Goal: Task Accomplishment & Management: Use online tool/utility

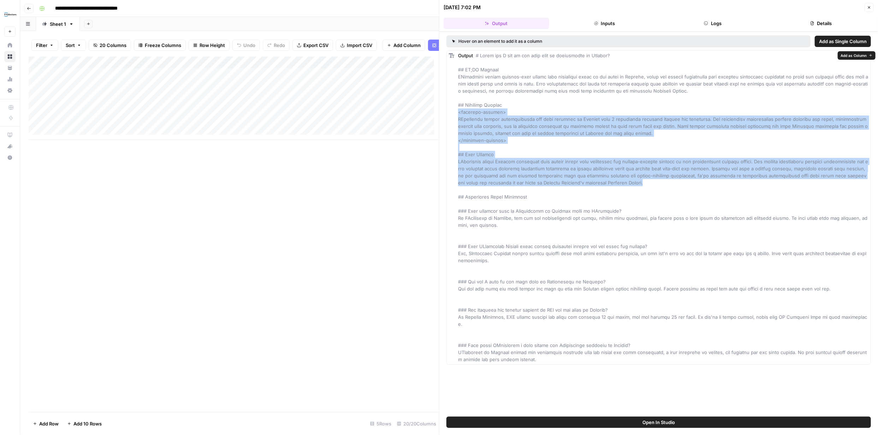
drag, startPoint x: 604, startPoint y: 183, endPoint x: 458, endPoint y: 113, distance: 161.6
click at [458, 113] on div "Output" at bounding box center [663, 207] width 410 height 311
copy span "<featured-snippet> FYidoctors offers comprehensive eye care services in Kelowna…"
click at [869, 7] on icon "button" at bounding box center [869, 7] width 4 height 4
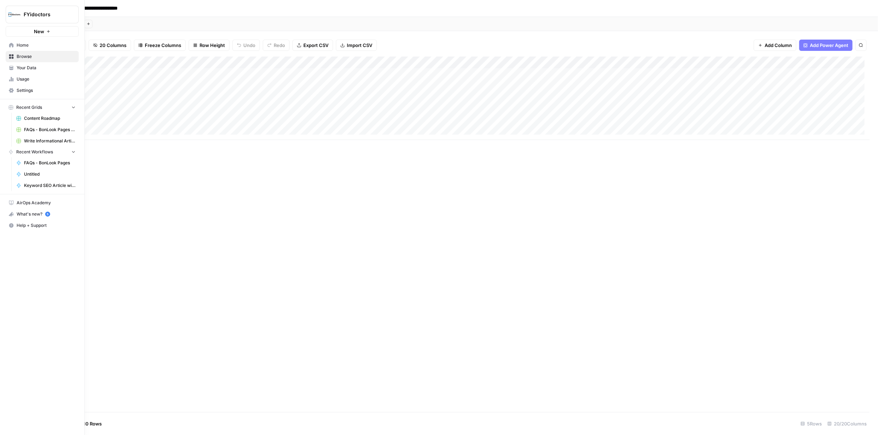
click at [20, 55] on span "Browse" at bounding box center [46, 56] width 59 height 6
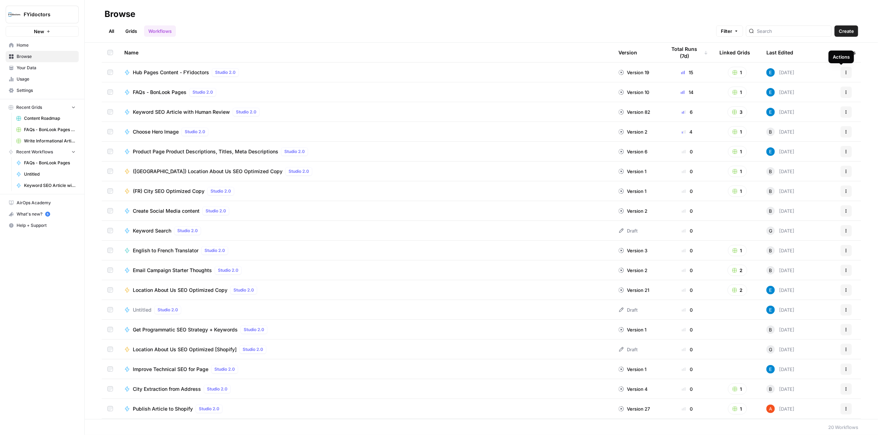
click at [846, 72] on icon "button" at bounding box center [846, 72] width 1 height 1
click at [796, 125] on span "Integrate" at bounding box center [810, 124] width 57 height 7
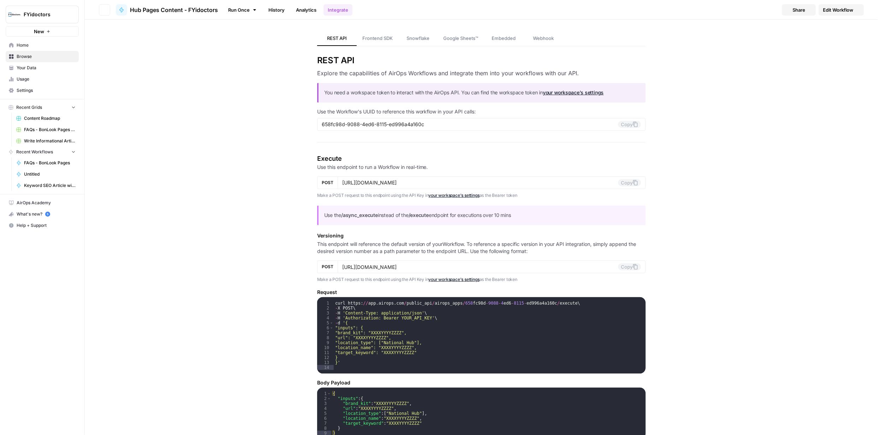
type input "https://api.airops.com/public_api/airops_apps/658fc98d-9088-4ed6-8115-ed996a4a1…"
click at [831, 7] on span "Edit Workflow" at bounding box center [838, 9] width 30 height 7
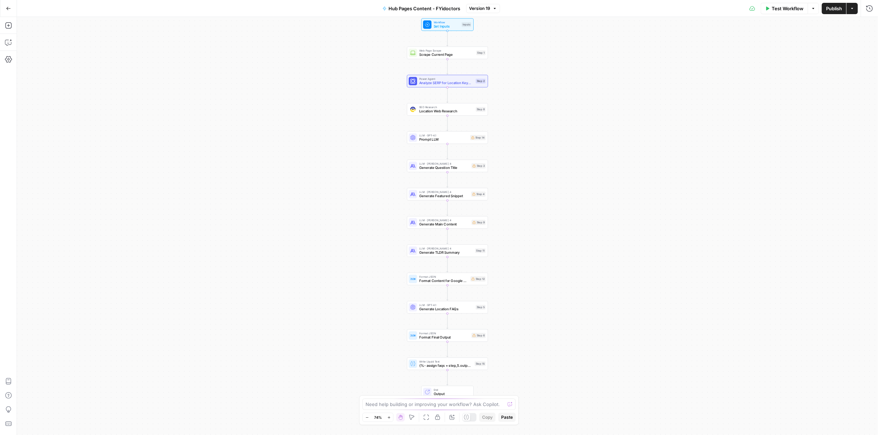
click at [389, 417] on icon "button" at bounding box center [389, 417] width 4 height 4
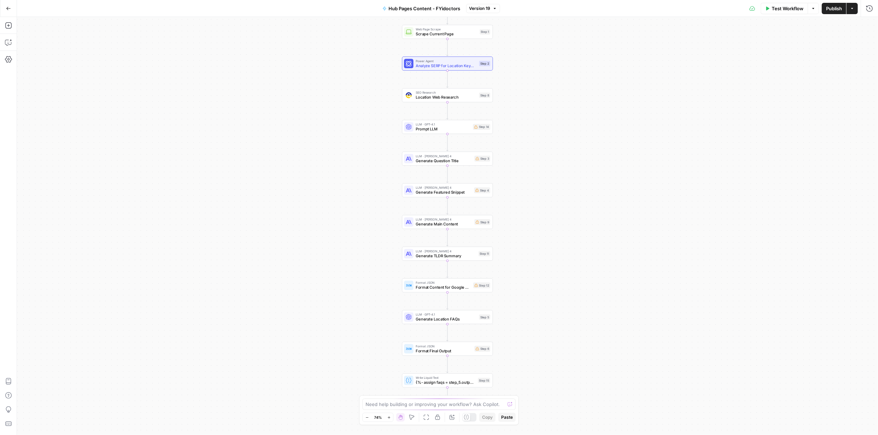
click at [389, 417] on icon "button" at bounding box center [388, 417] width 2 height 2
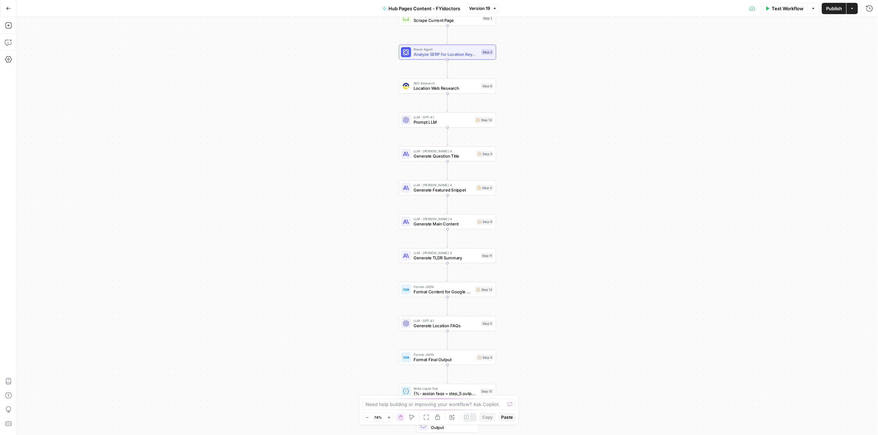
click at [389, 417] on icon "button" at bounding box center [388, 417] width 2 height 2
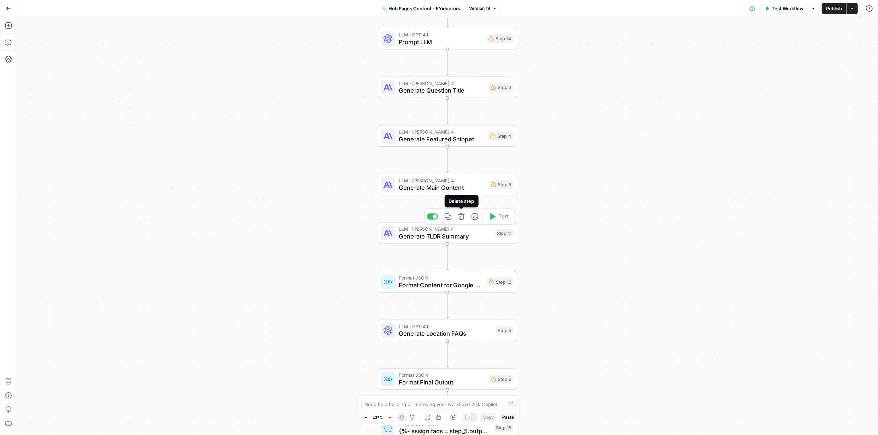
click at [460, 216] on icon "button" at bounding box center [461, 216] width 7 height 7
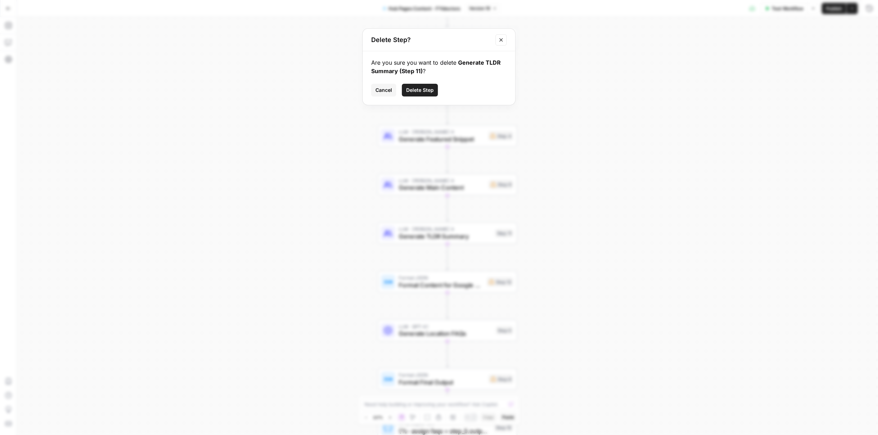
click at [418, 88] on span "Delete Step" at bounding box center [420, 90] width 28 height 7
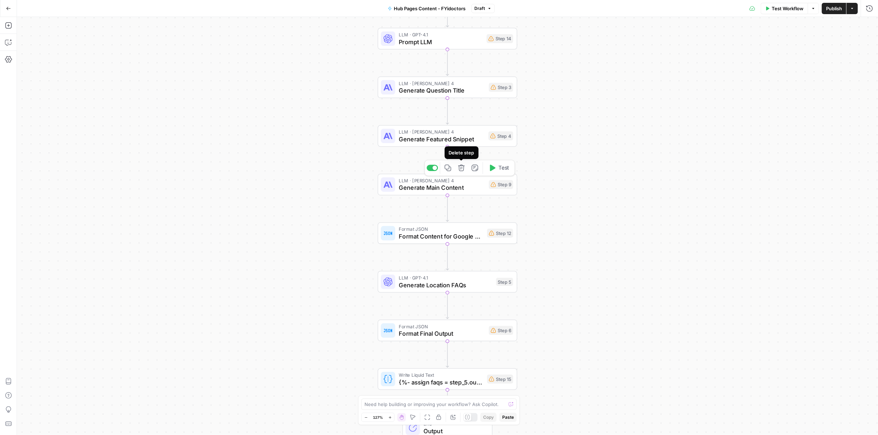
click at [461, 169] on icon "button" at bounding box center [461, 167] width 7 height 7
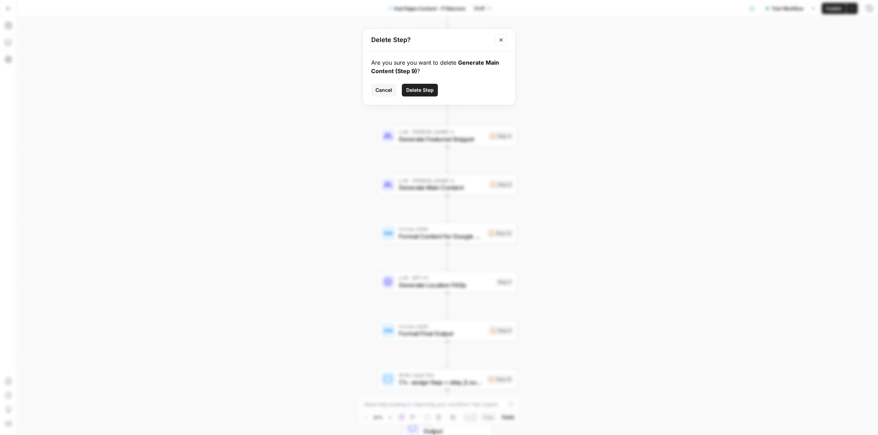
click at [426, 91] on span "Delete Step" at bounding box center [420, 90] width 28 height 7
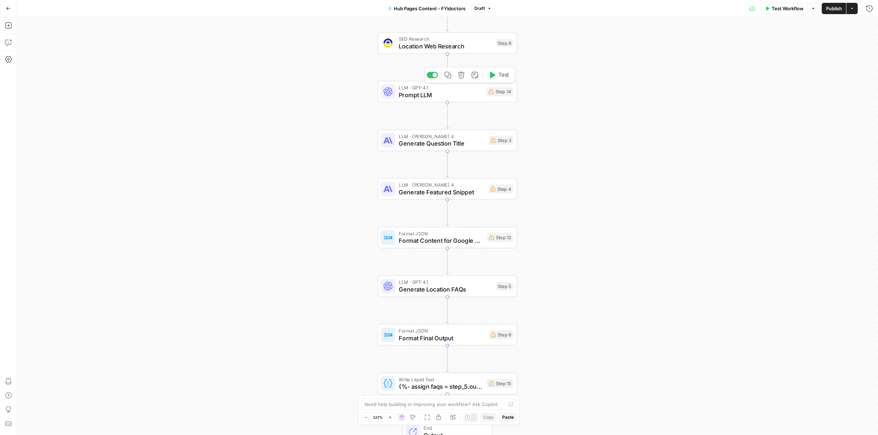
click at [423, 93] on span "Prompt LLM" at bounding box center [441, 94] width 84 height 9
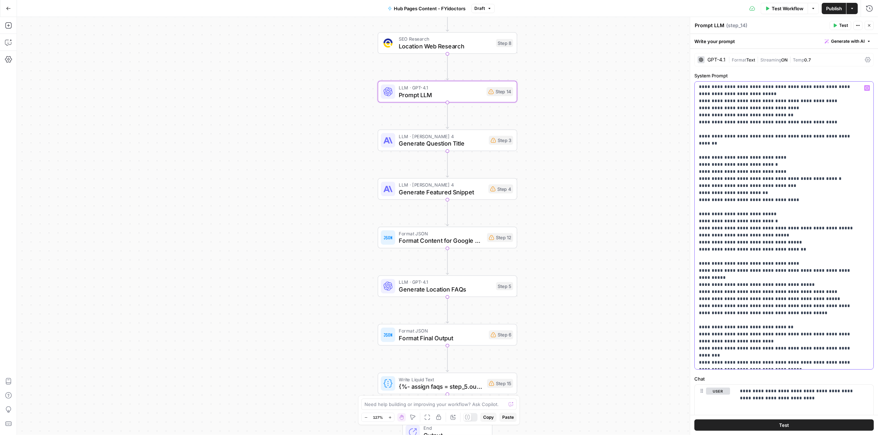
scroll to position [245, 0]
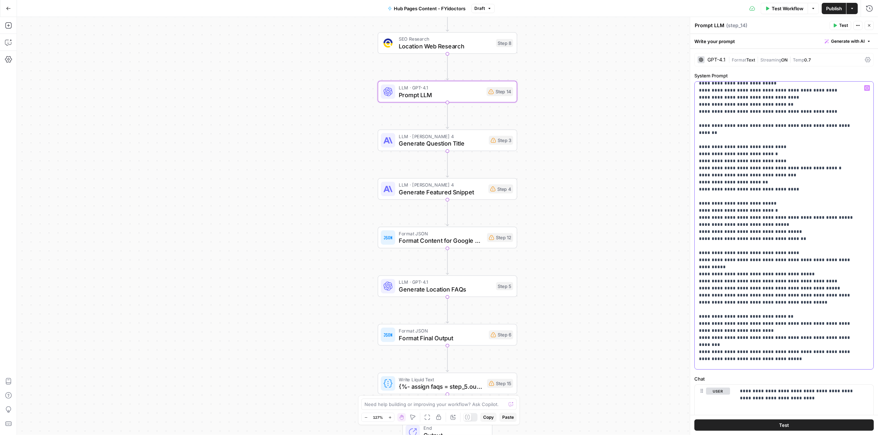
click at [753, 138] on p "**********" at bounding box center [779, 253] width 160 height 826
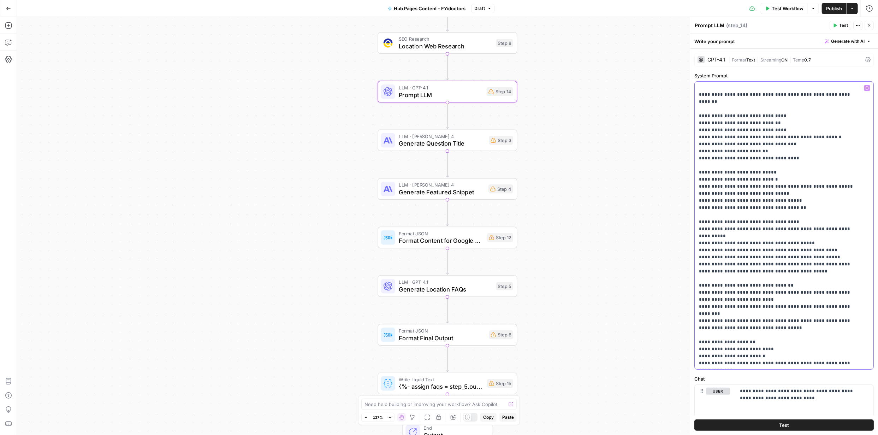
scroll to position [280, 0]
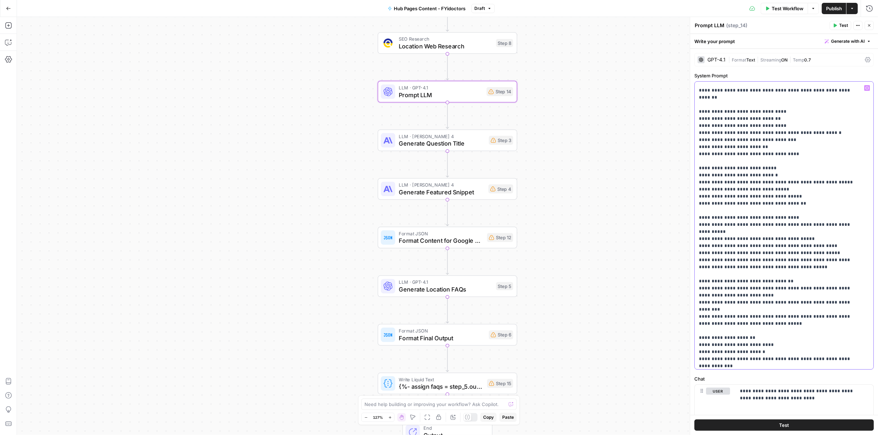
drag, startPoint x: 797, startPoint y: 190, endPoint x: 699, endPoint y: 153, distance: 104.5
click at [699, 153] on p "**********" at bounding box center [779, 217] width 160 height 826
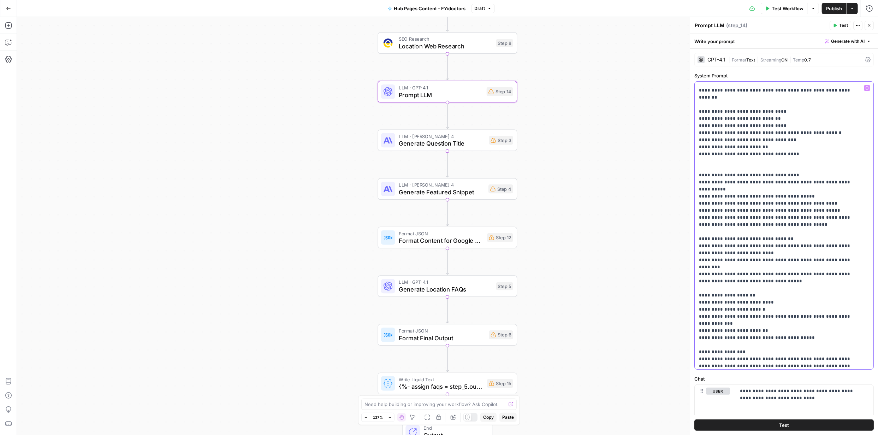
drag, startPoint x: 800, startPoint y: 204, endPoint x: 698, endPoint y: 161, distance: 110.9
click at [698, 161] on div "**********" at bounding box center [782, 225] width 174 height 287
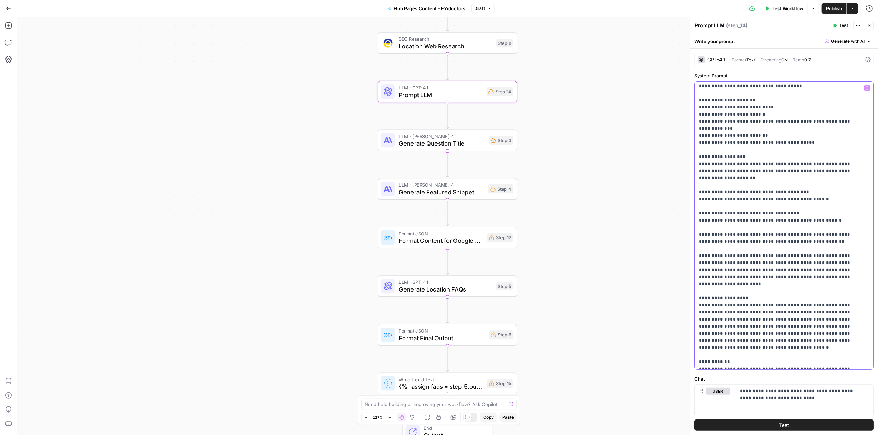
scroll to position [412, 0]
drag, startPoint x: 825, startPoint y: 185, endPoint x: 694, endPoint y: 155, distance: 133.7
click at [694, 155] on div "**********" at bounding box center [783, 225] width 179 height 288
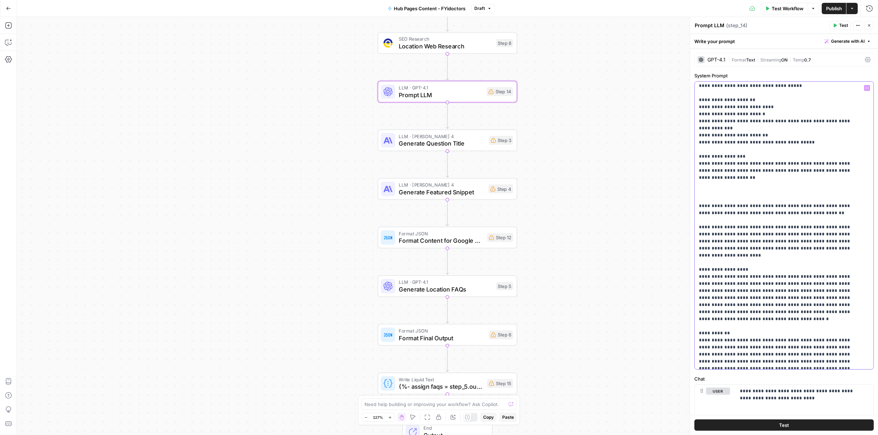
scroll to position [410, 0]
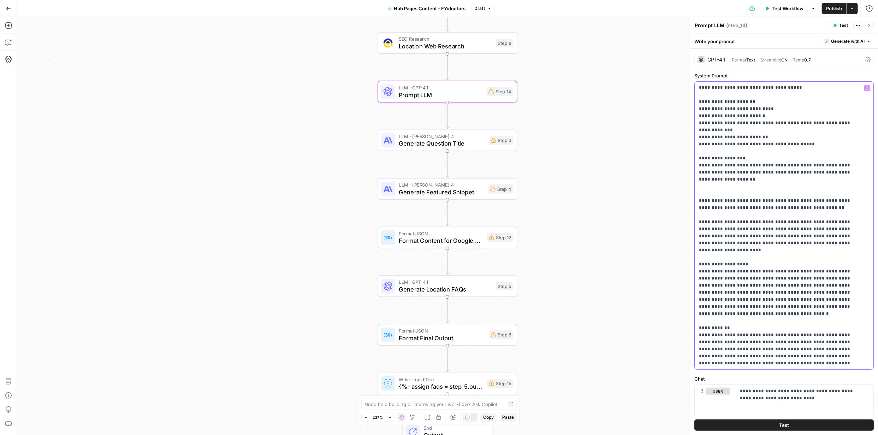
drag, startPoint x: 733, startPoint y: 185, endPoint x: 770, endPoint y: 185, distance: 37.4
click at [770, 185] on p "**********" at bounding box center [779, 20] width 160 height 692
click at [764, 209] on p "**********" at bounding box center [779, 20] width 160 height 692
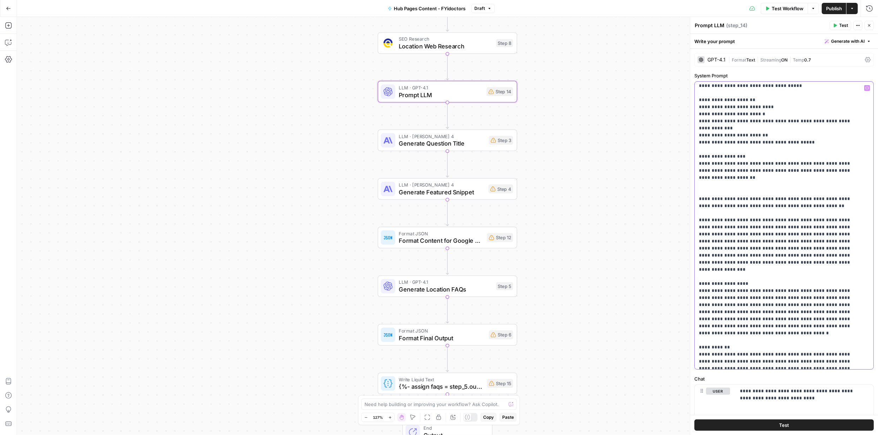
click at [810, 203] on p "**********" at bounding box center [779, 29] width 160 height 713
click at [738, 218] on p "**********" at bounding box center [779, 29] width 160 height 713
click at [800, 226] on p "**********" at bounding box center [779, 29] width 160 height 713
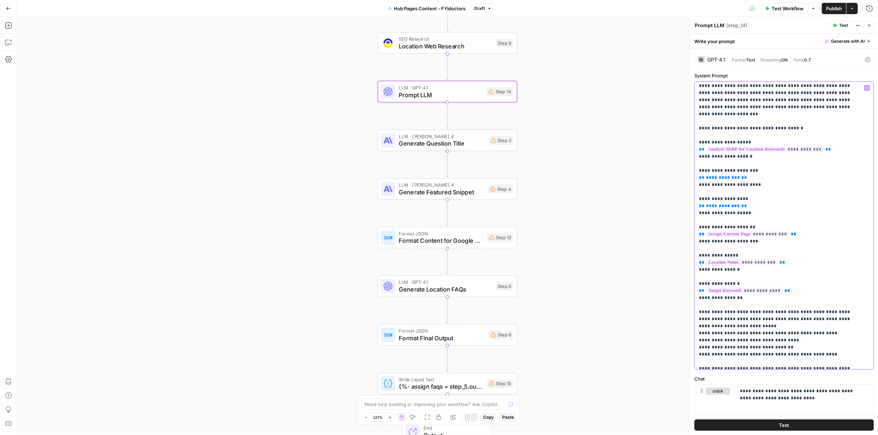
scroll to position [0, 0]
drag, startPoint x: 840, startPoint y: 364, endPoint x: 665, endPoint y: 69, distance: 342.8
click at [665, 69] on body "FYidoctors New Home Browse Your Data Usage Settings Recent Grids Content Roadma…" at bounding box center [439, 217] width 878 height 435
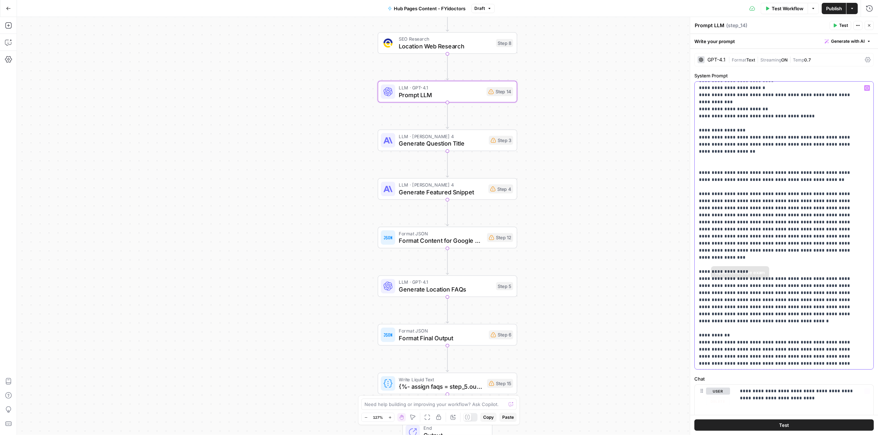
scroll to position [40, 0]
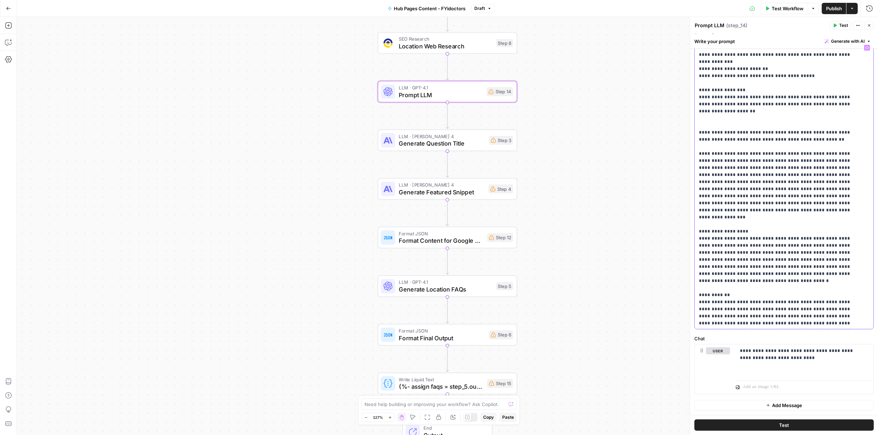
drag, startPoint x: 698, startPoint y: 87, endPoint x: 882, endPoint y: 402, distance: 364.3
click at [878, 402] on html "FYidoctors New Home Browse Your Data Usage Settings Recent Grids Content Roadma…" at bounding box center [439, 217] width 878 height 435
copy p "**********"
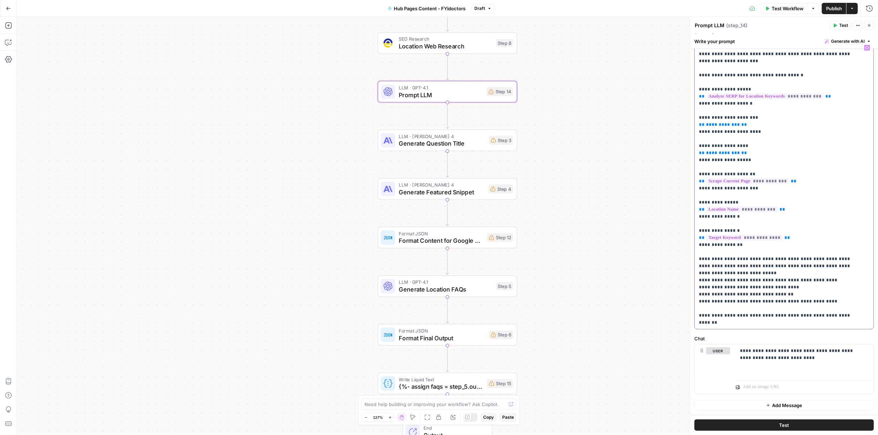
scroll to position [0, 0]
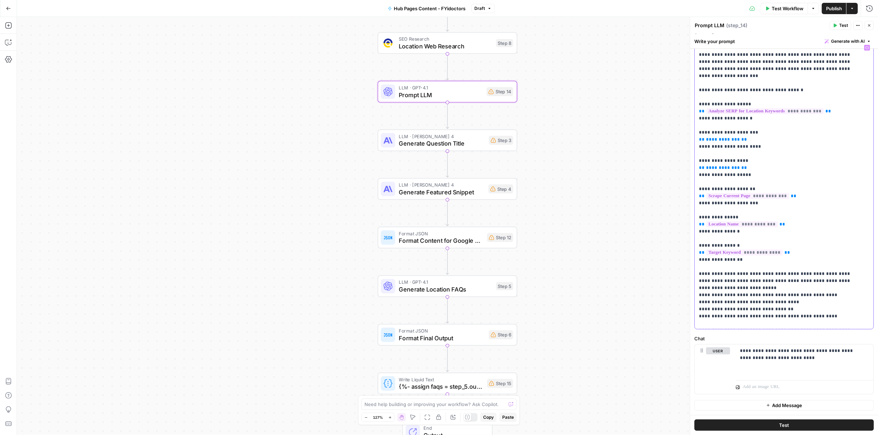
click at [792, 150] on p "**********" at bounding box center [779, 404] width 160 height 720
drag, startPoint x: 749, startPoint y: 167, endPoint x: 700, endPoint y: 153, distance: 51.2
click at [700, 153] on p "**********" at bounding box center [779, 404] width 160 height 720
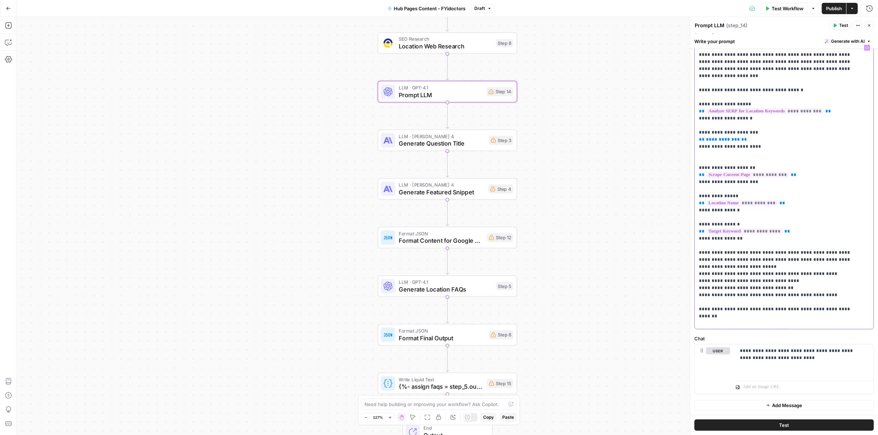
click at [759, 81] on p "**********" at bounding box center [779, 393] width 160 height 699
click at [847, 39] on span "Generate with AI" at bounding box center [848, 41] width 34 height 6
click at [828, 78] on div "Improve your existing prompt" at bounding box center [832, 80] width 59 height 6
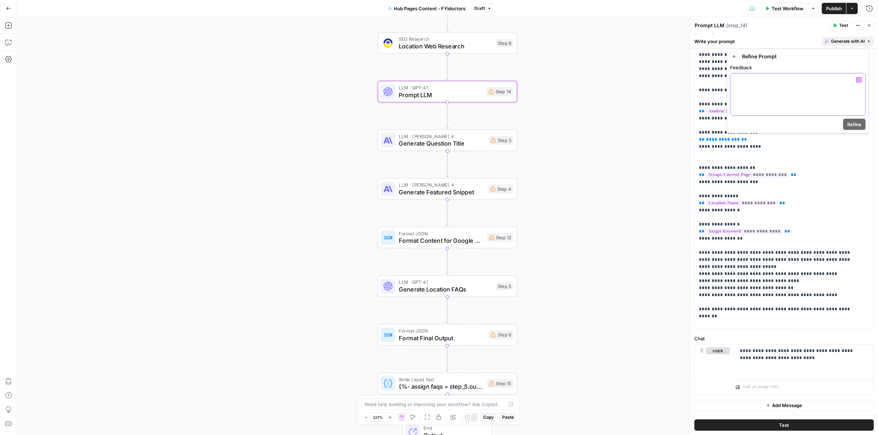
click at [782, 94] on div at bounding box center [797, 94] width 135 height 42
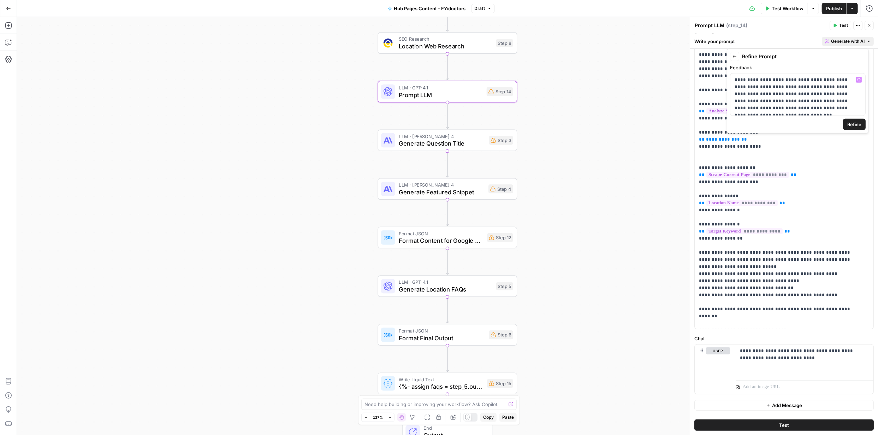
click at [858, 125] on span "Refine" at bounding box center [854, 124] width 14 height 7
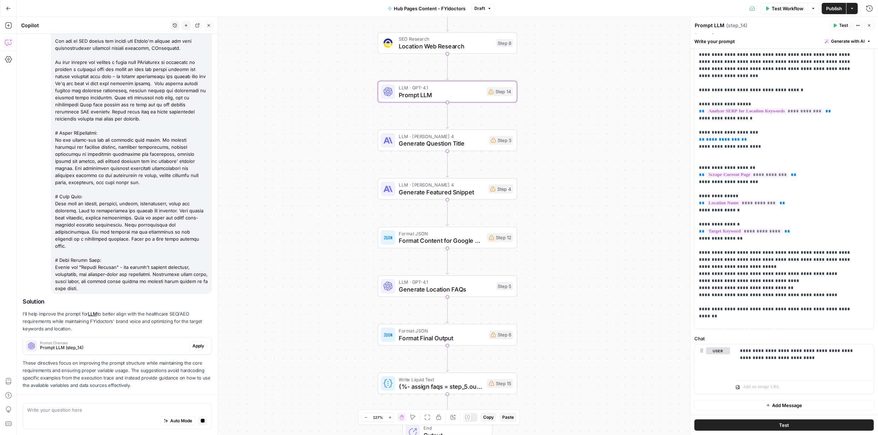
scroll to position [569, 0]
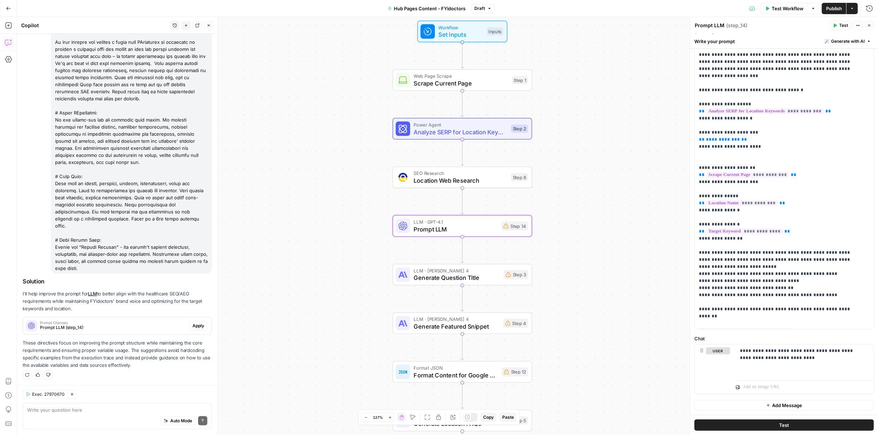
click at [192, 323] on span "Apply" at bounding box center [198, 325] width 12 height 6
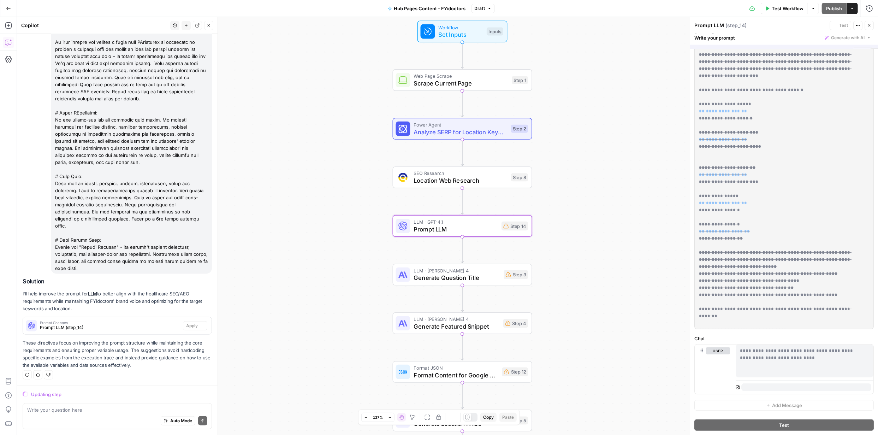
scroll to position [0, 0]
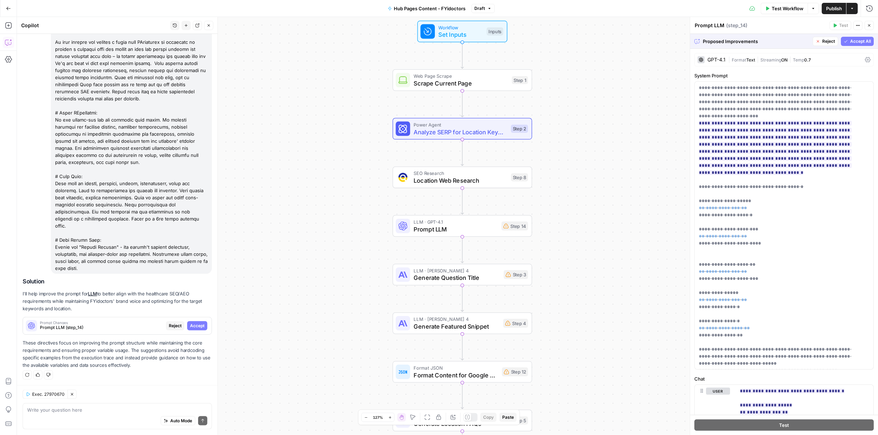
click at [854, 43] on span "Accept All" at bounding box center [860, 41] width 21 height 6
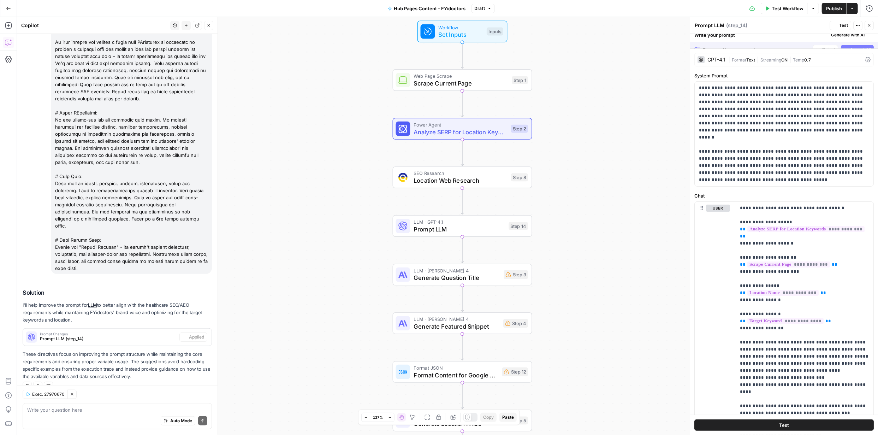
scroll to position [580, 0]
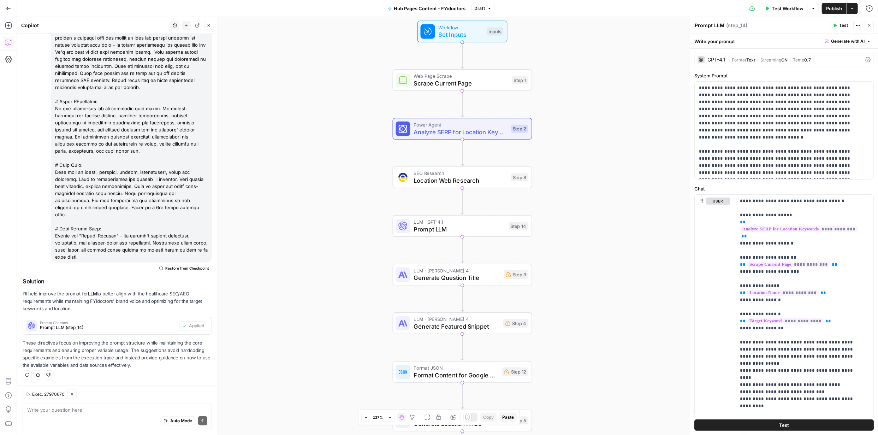
click at [829, 7] on span "Publish" at bounding box center [834, 8] width 16 height 7
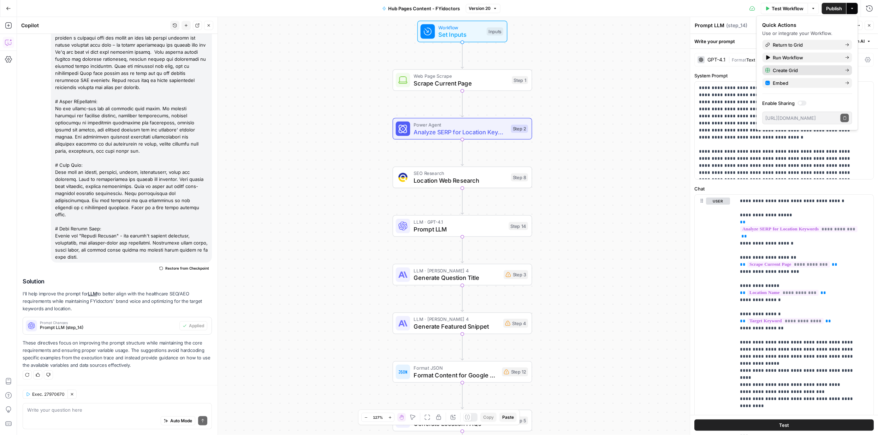
click at [792, 69] on span "Create Grid" at bounding box center [806, 70] width 66 height 7
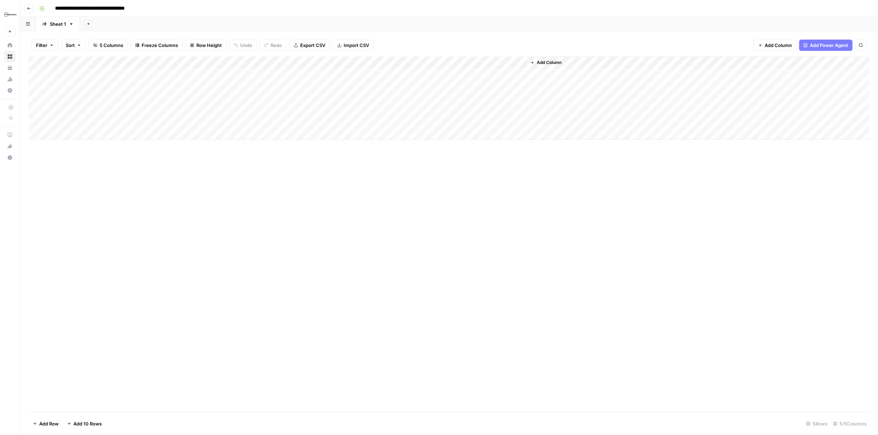
click at [127, 74] on div "Add Column" at bounding box center [449, 98] width 841 height 83
click at [141, 75] on textarea at bounding box center [109, 75] width 113 height 10
paste textarea "**********"
type textarea "**********"
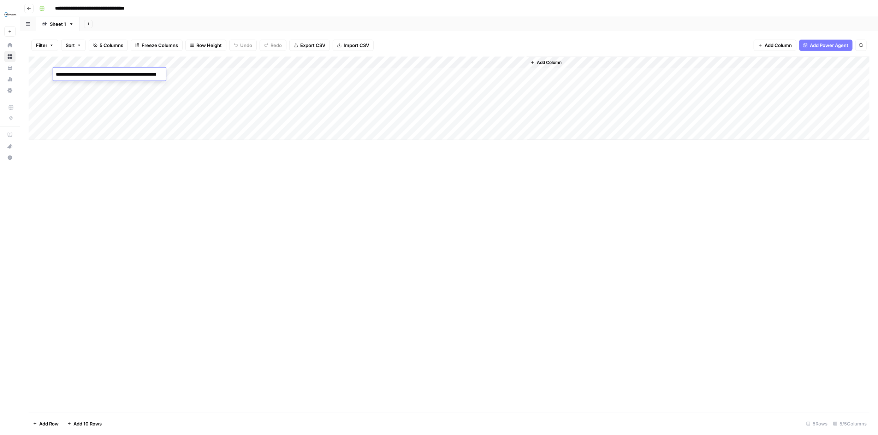
click at [217, 156] on div "Add Column" at bounding box center [449, 234] width 841 height 355
click at [199, 73] on div "Add Column" at bounding box center [449, 98] width 841 height 83
click at [194, 115] on button "Province Hub" at bounding box center [183, 114] width 35 height 8
click at [257, 74] on div "Add Column" at bounding box center [449, 98] width 841 height 83
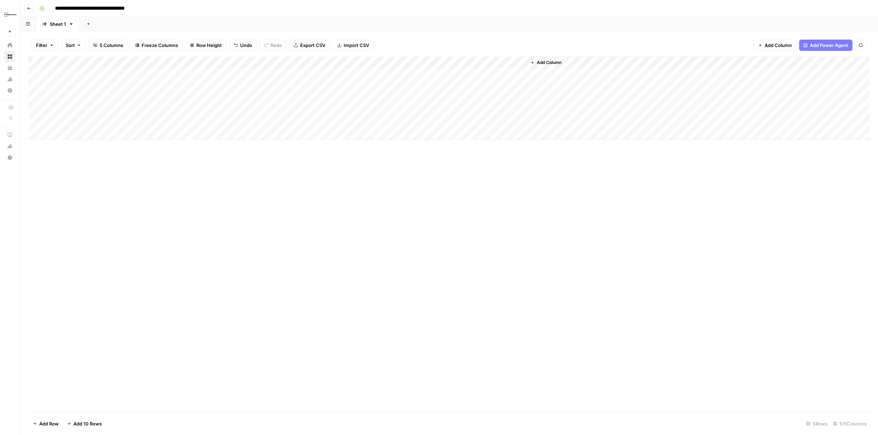
click at [257, 74] on div "Add Column" at bounding box center [449, 98] width 841 height 83
type textarea "**********"
click at [446, 212] on div "Add Column" at bounding box center [449, 234] width 841 height 355
click at [357, 73] on div "Add Column" at bounding box center [449, 98] width 841 height 83
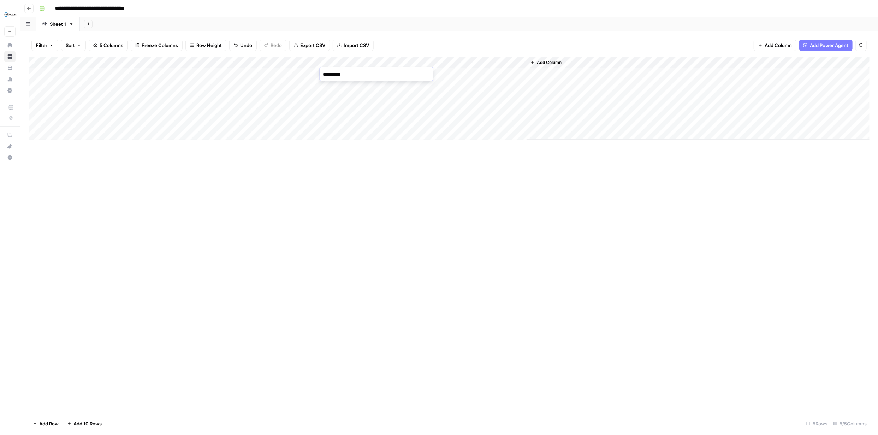
type textarea "**********"
click at [404, 166] on div "Add Column" at bounding box center [449, 234] width 841 height 355
click at [473, 73] on div "Add Column" at bounding box center [449, 98] width 841 height 83
click at [512, 62] on div "Add Column" at bounding box center [449, 98] width 841 height 83
click at [458, 122] on span "Configure Inputs" at bounding box center [467, 121] width 62 height 7
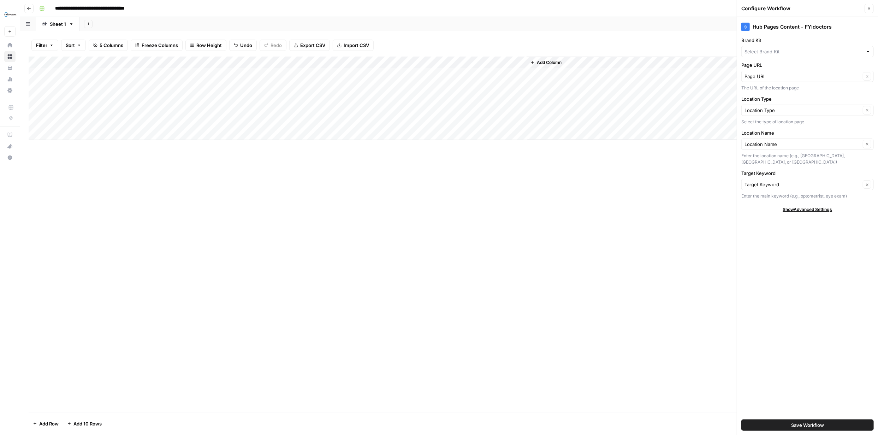
click at [868, 52] on div at bounding box center [868, 51] width 5 height 7
click at [778, 76] on span "FYidoctors" at bounding box center [806, 78] width 118 height 7
type input "FYidoctors"
click at [778, 76] on input "Page URL" at bounding box center [802, 76] width 116 height 7
click at [776, 102] on span "Page URL" at bounding box center [798, 102] width 103 height 7
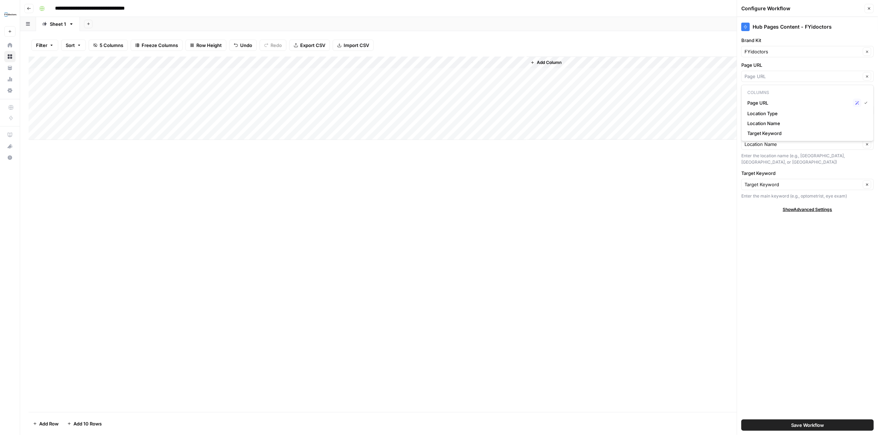
type input "Page URL"
click at [845, 110] on input "Location Type" at bounding box center [802, 110] width 116 height 7
type input "Location Type"
click at [865, 77] on button "Clear" at bounding box center [867, 76] width 8 height 8
click at [780, 295] on div "Hub Pages Content - FYidoctors Brand Kit FYidoctors Clear Page URL Page URL Cle…" at bounding box center [807, 226] width 141 height 418
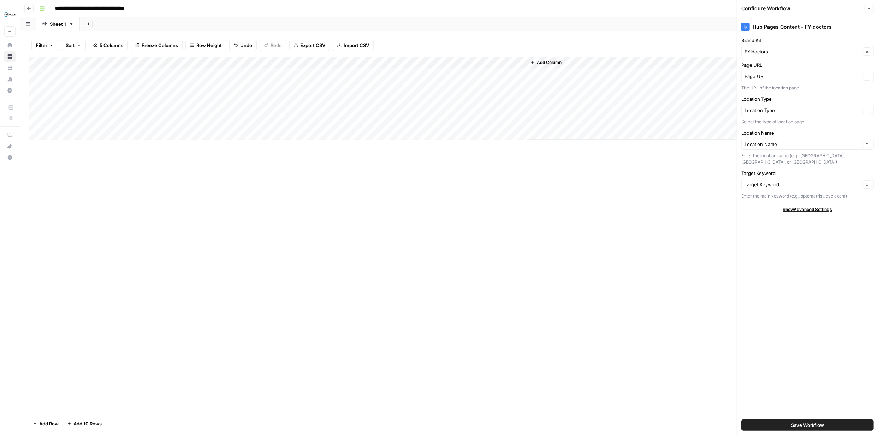
click at [815, 422] on span "Save Workflow" at bounding box center [807, 424] width 33 height 7
click at [864, 76] on button "Clear" at bounding box center [867, 76] width 8 height 8
click at [840, 75] on input "Page URL" at bounding box center [802, 76] width 116 height 7
click at [769, 75] on input "Page URL" at bounding box center [802, 76] width 116 height 7
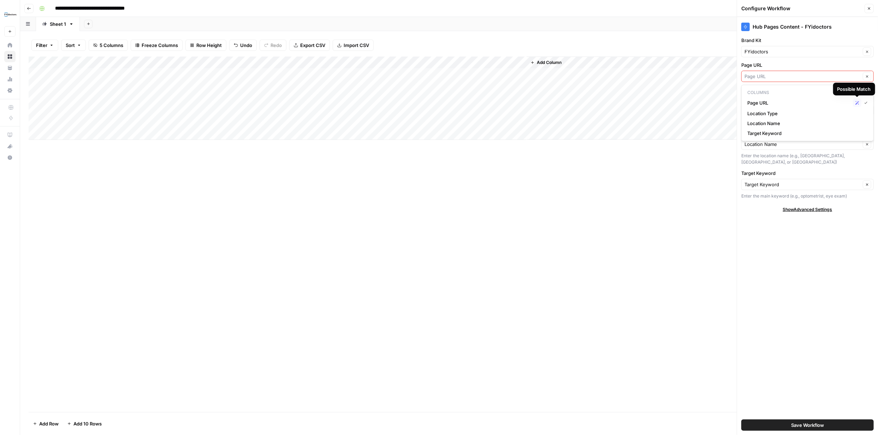
click at [807, 73] on input "Page URL" at bounding box center [802, 76] width 116 height 7
paste input "https://fyidoctors.com/pages/optometrist-british-columbia"
type input "https://fyidoctors.com/pages/optometrist-british-columbia"
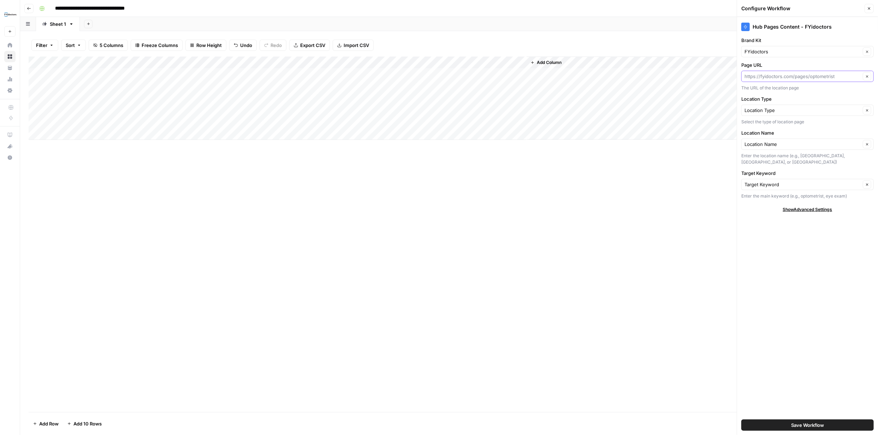
click at [809, 76] on input "Page URL" at bounding box center [802, 76] width 116 height 7
click at [803, 93] on span "https://fyidoctors.com/pages/optometrist" at bounding box center [802, 92] width 111 height 7
click at [789, 110] on input "Location Type" at bounding box center [802, 110] width 116 height 7
click at [769, 147] on span "Province Hub" at bounding box center [806, 145] width 118 height 7
type input "Province Hub"
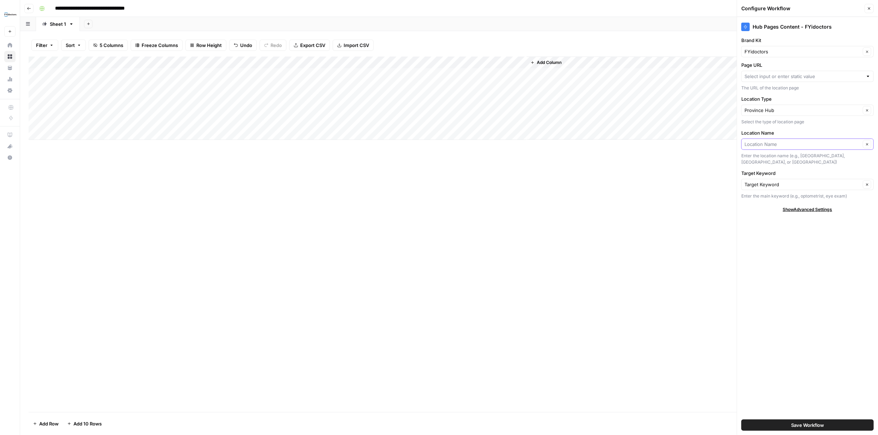
click at [787, 145] on input "Location Name" at bounding box center [802, 144] width 116 height 7
type input "British Columbia"
click at [857, 184] on input "Target Keyword" at bounding box center [802, 184] width 116 height 7
type input "Optometrist"
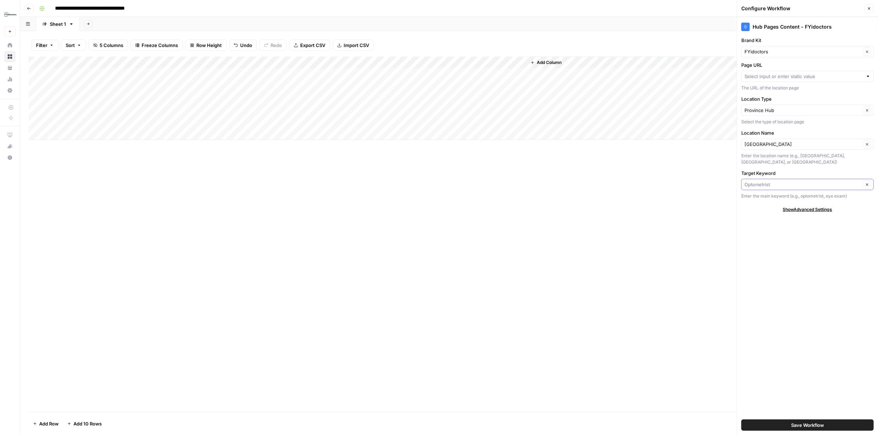
click at [845, 185] on input "Target Keyword" at bounding box center [802, 184] width 116 height 7
click at [803, 203] on span "Optometrist" at bounding box center [802, 200] width 111 height 7
click at [830, 186] on input "Target Keyword" at bounding box center [803, 184] width 118 height 7
click at [794, 209] on span "Target Keyword" at bounding box center [801, 210] width 109 height 7
type input "Target Keyword"
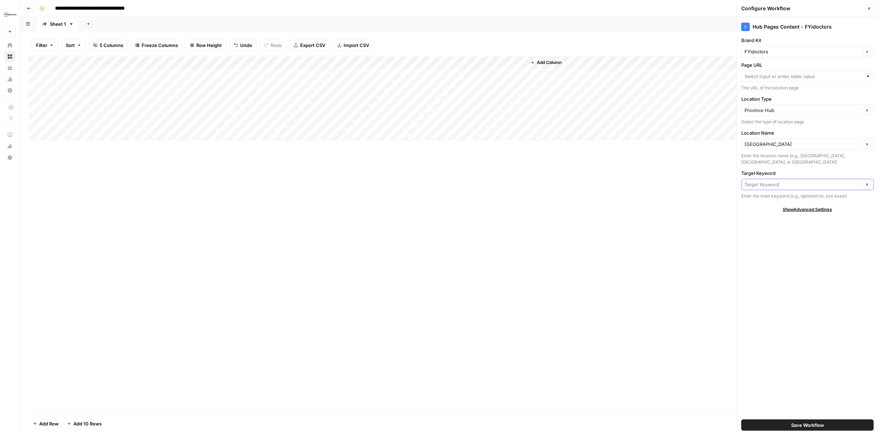
click at [796, 185] on input "Target Keyword" at bounding box center [802, 184] width 116 height 7
type input "Optometrist"
click at [778, 204] on span "Press enter to create an option" at bounding box center [811, 200] width 108 height 7
click at [814, 424] on span "Save Workflow" at bounding box center [807, 424] width 33 height 7
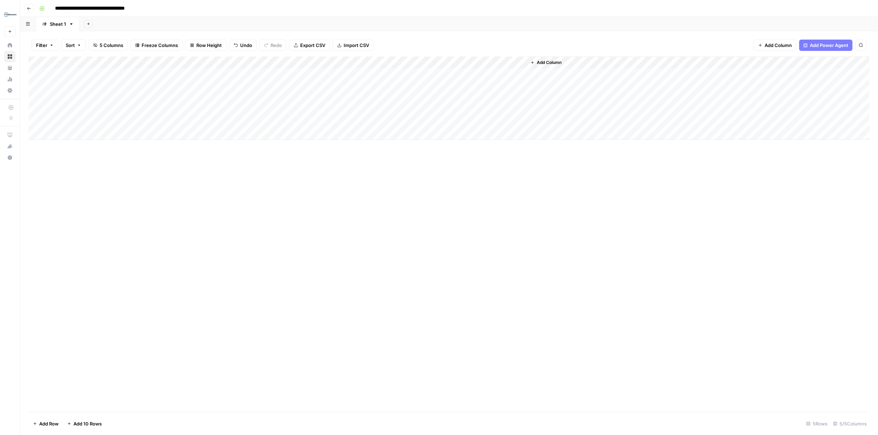
click at [474, 74] on div "Add Column" at bounding box center [449, 98] width 841 height 83
click at [564, 75] on div "Add Column" at bounding box center [449, 98] width 841 height 83
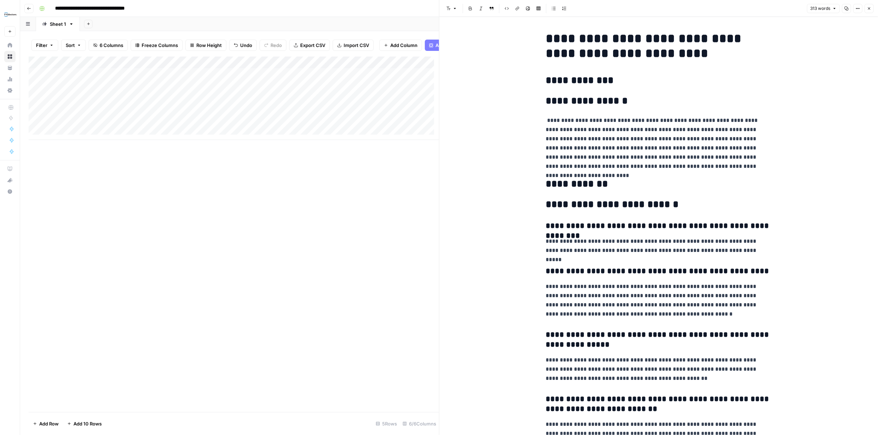
click at [596, 78] on h2 "**********" at bounding box center [659, 80] width 226 height 11
copy h2 "**********"
click at [588, 187] on h2 "**********" at bounding box center [659, 183] width 226 height 11
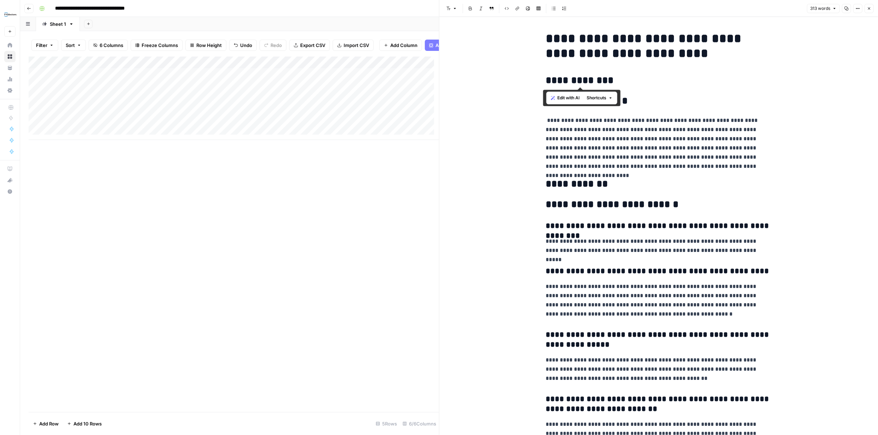
click at [588, 187] on h2 "**********" at bounding box center [659, 183] width 226 height 11
copy h2 "**********"
click at [870, 7] on icon "button" at bounding box center [869, 8] width 2 height 2
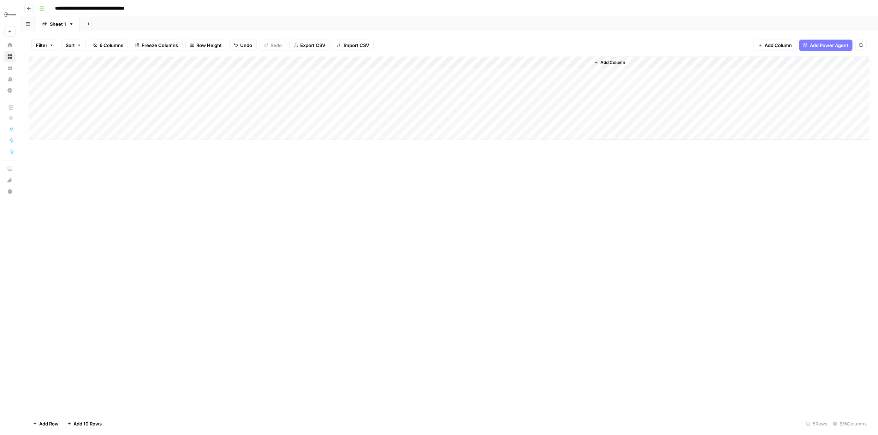
click at [545, 77] on div "Add Column" at bounding box center [449, 98] width 841 height 83
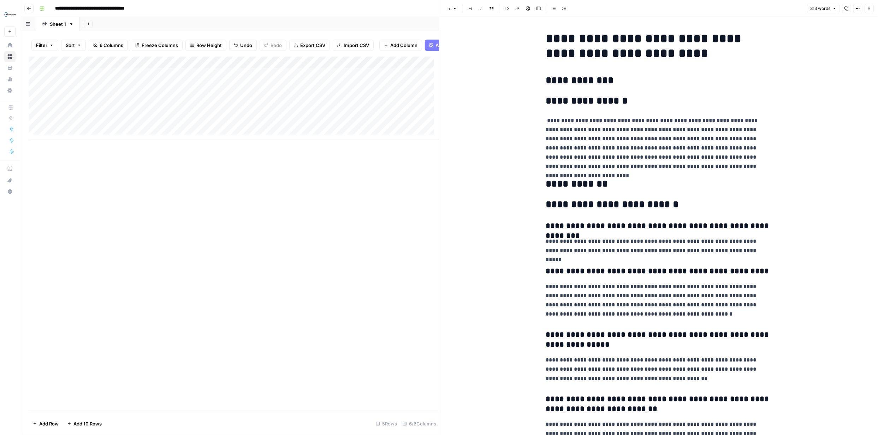
click at [570, 183] on h2 "**********" at bounding box center [659, 183] width 226 height 11
copy h2 "**********"
click at [869, 6] on icon "button" at bounding box center [869, 8] width 4 height 4
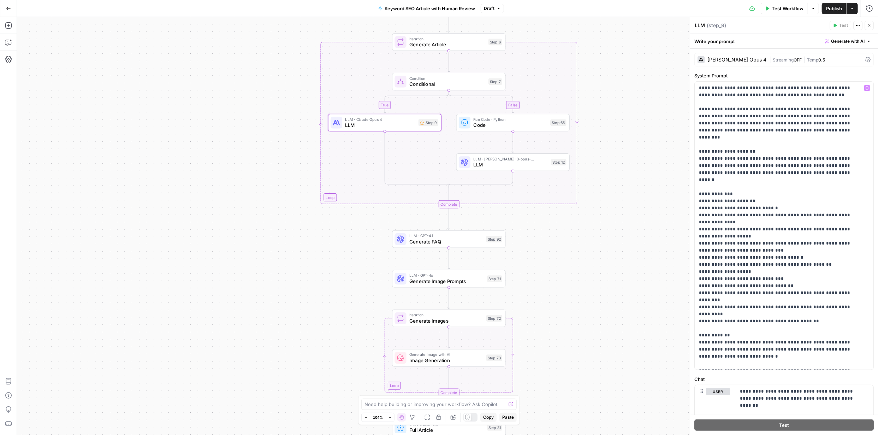
scroll to position [410, 0]
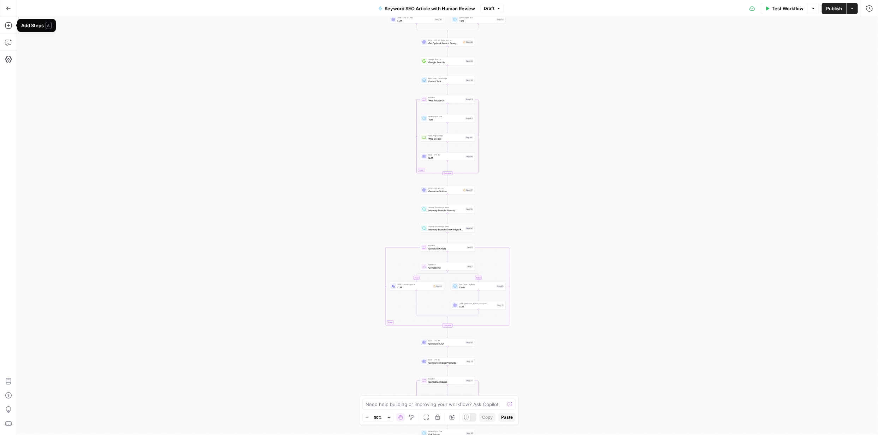
click at [11, 10] on button "Go Back" at bounding box center [8, 8] width 13 height 13
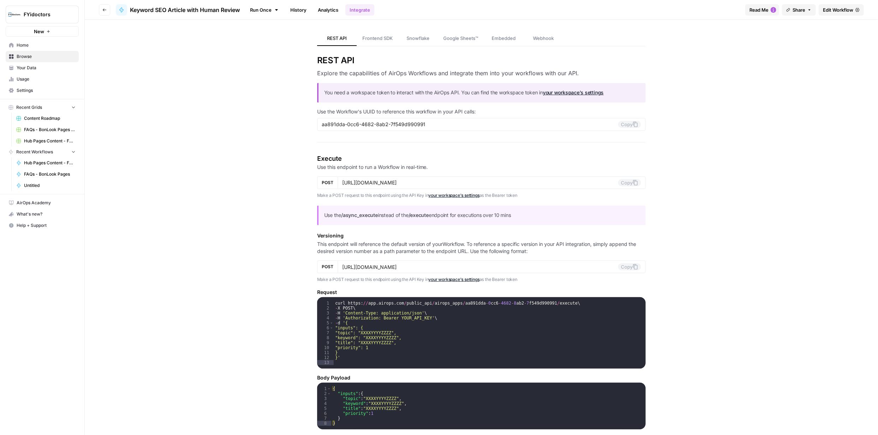
click at [20, 56] on span "Browse" at bounding box center [46, 56] width 59 height 6
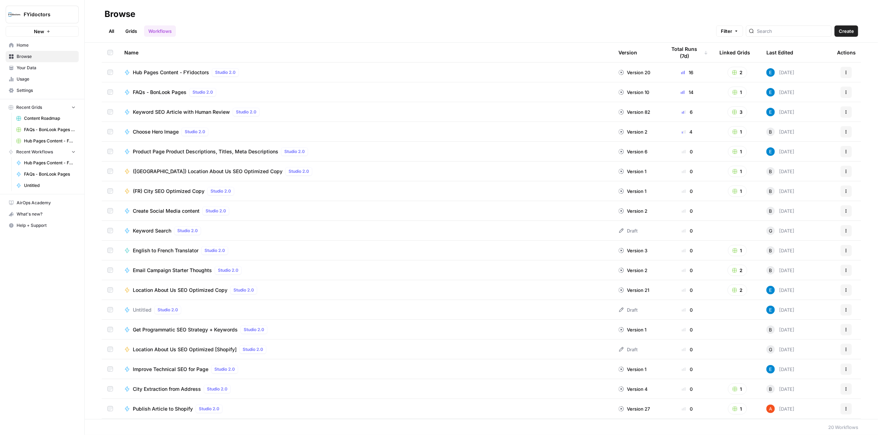
click at [129, 31] on link "Grids" at bounding box center [131, 30] width 20 height 11
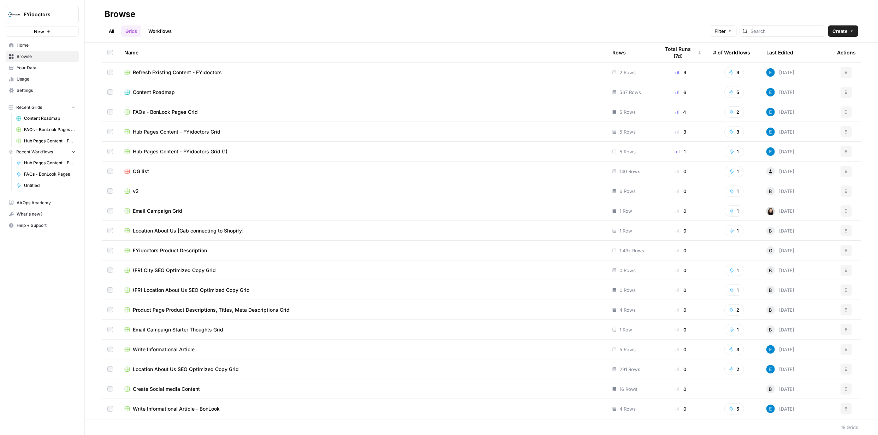
click at [159, 32] on link "Workflows" at bounding box center [160, 30] width 32 height 11
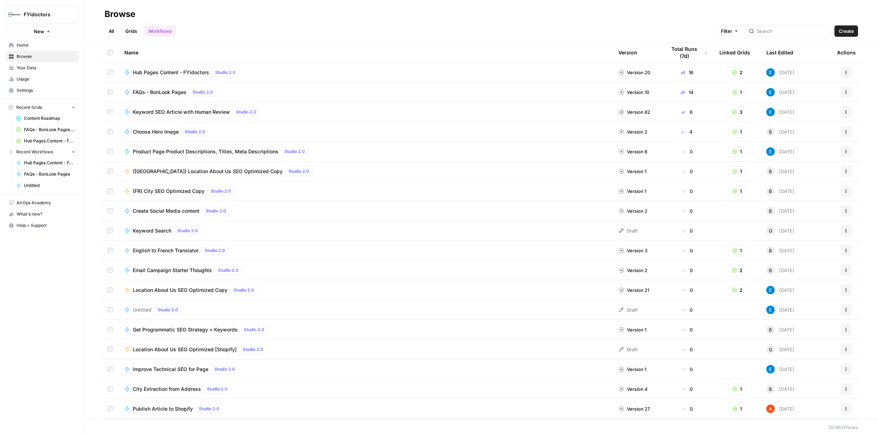
click at [156, 71] on span "Hub Pages Content - FYidoctors" at bounding box center [171, 72] width 76 height 7
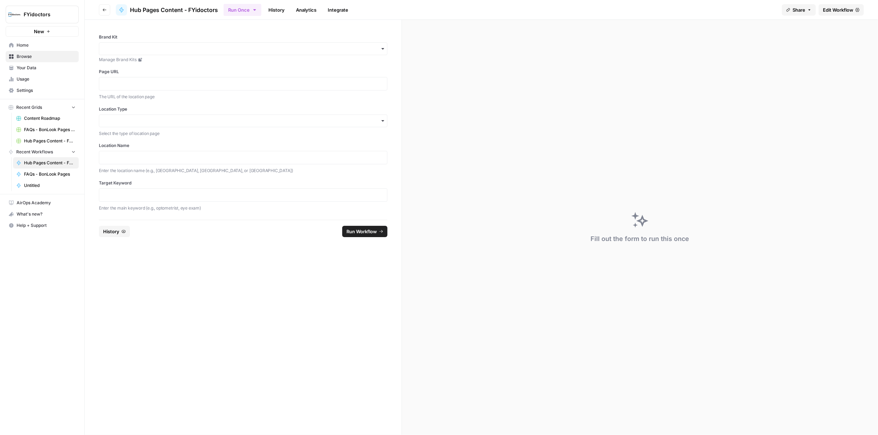
click at [103, 8] on icon "button" at bounding box center [104, 10] width 4 height 4
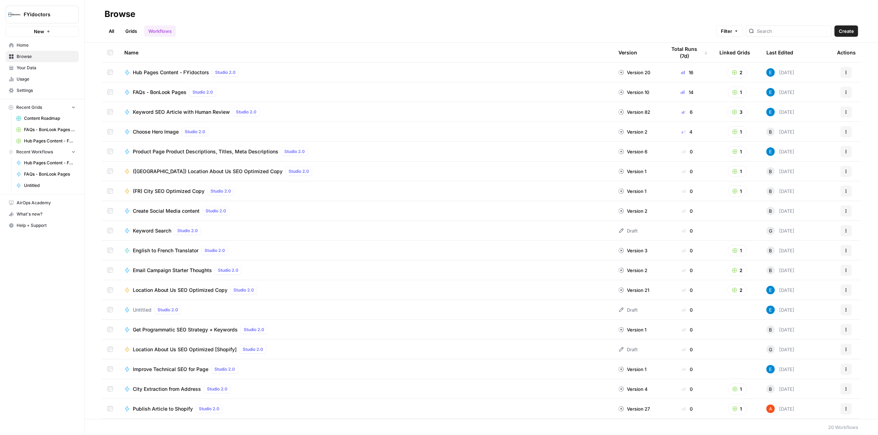
click at [844, 70] on icon "button" at bounding box center [846, 72] width 4 height 4
click at [798, 125] on span "Integrate" at bounding box center [810, 124] width 57 height 7
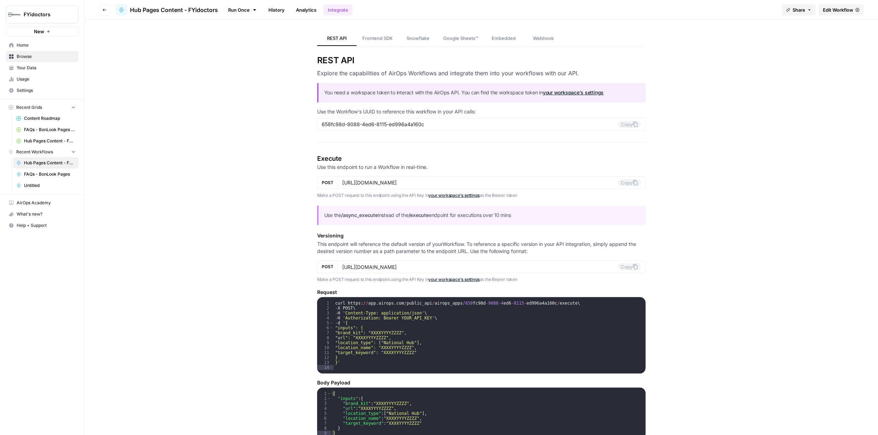
click at [831, 12] on span "Edit Workflow" at bounding box center [838, 9] width 30 height 7
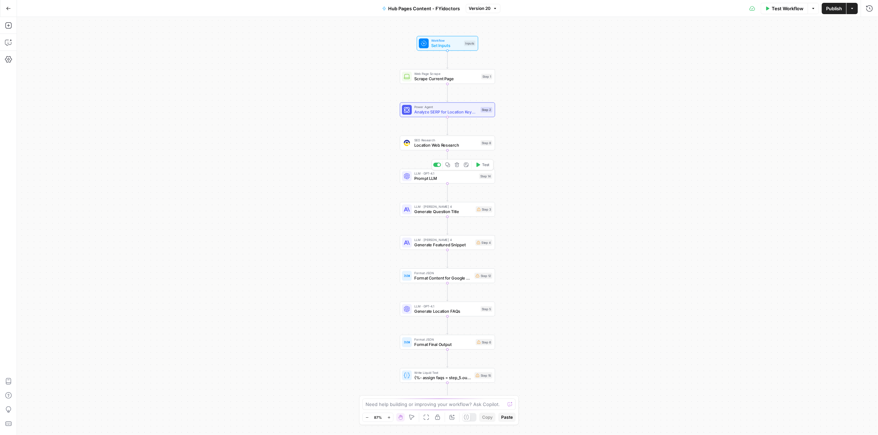
click at [449, 178] on span "Prompt LLM" at bounding box center [445, 178] width 63 height 6
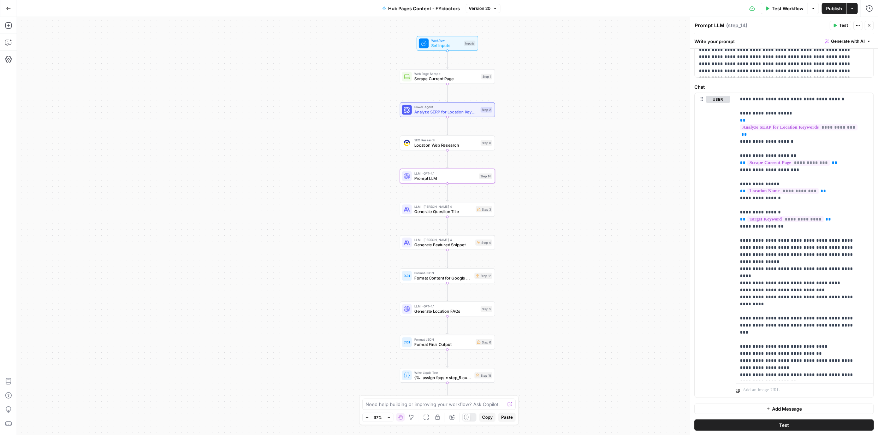
scroll to position [105, 0]
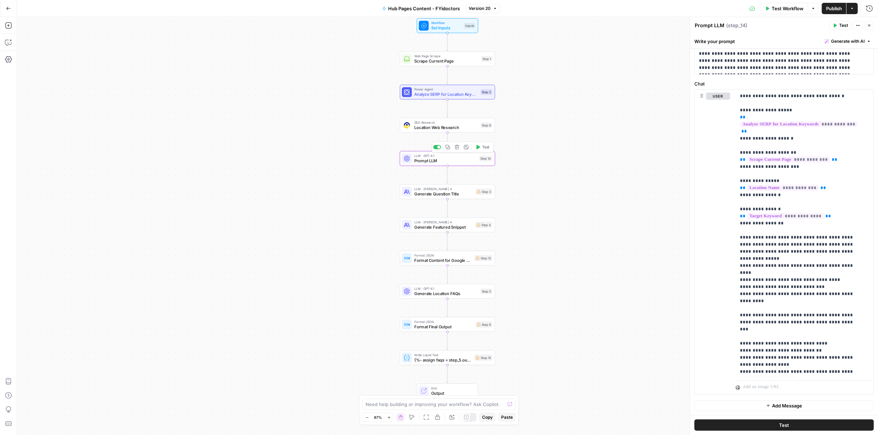
click at [444, 163] on span "Prompt LLM" at bounding box center [445, 161] width 63 height 6
click at [444, 161] on span "Prompt LLM" at bounding box center [445, 161] width 63 height 6
click at [443, 161] on span "Prompt LLM" at bounding box center [445, 161] width 63 height 6
click at [433, 160] on span "Prompt LLM" at bounding box center [445, 161] width 63 height 6
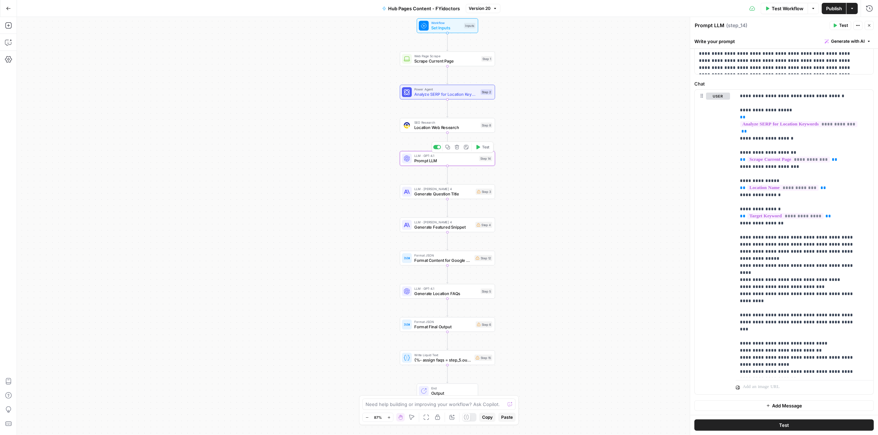
click at [433, 160] on span "Prompt LLM" at bounding box center [445, 161] width 63 height 6
click at [576, 151] on div "Workflow Set Inputs Inputs Web Page Scrape Scrape Current Page Step 1 Power Age…" at bounding box center [447, 226] width 861 height 418
click at [438, 160] on span "Prompt LLM" at bounding box center [445, 161] width 63 height 6
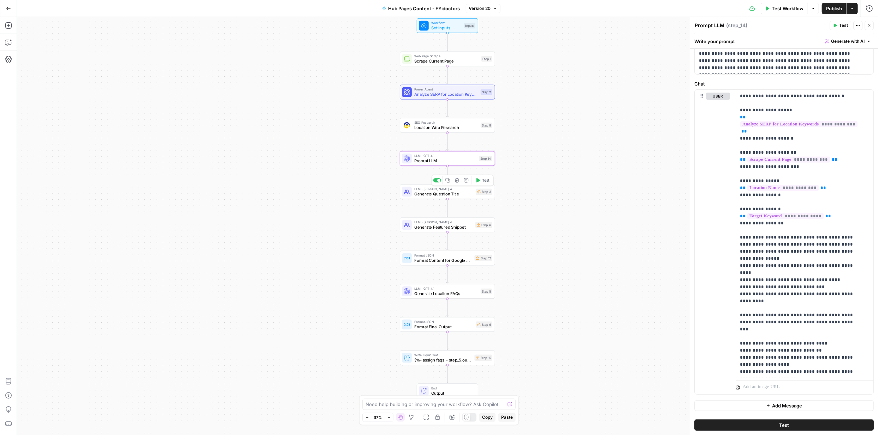
click at [438, 193] on span "Generate Question Title" at bounding box center [443, 194] width 59 height 6
click at [439, 193] on span "Generate Question Title" at bounding box center [443, 194] width 59 height 6
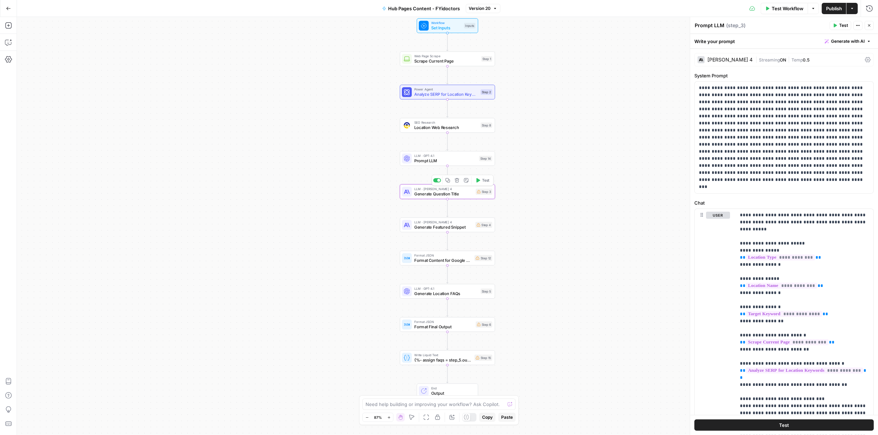
type textarea "Generate Question Title"
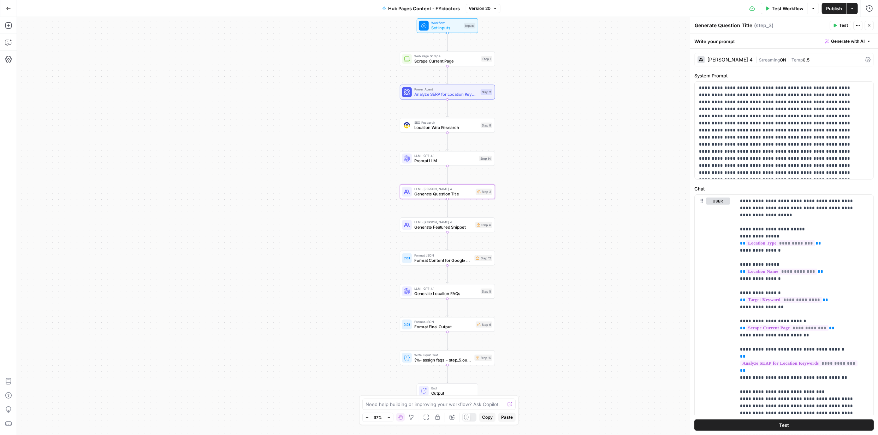
click at [436, 161] on span "Prompt LLM" at bounding box center [445, 161] width 63 height 6
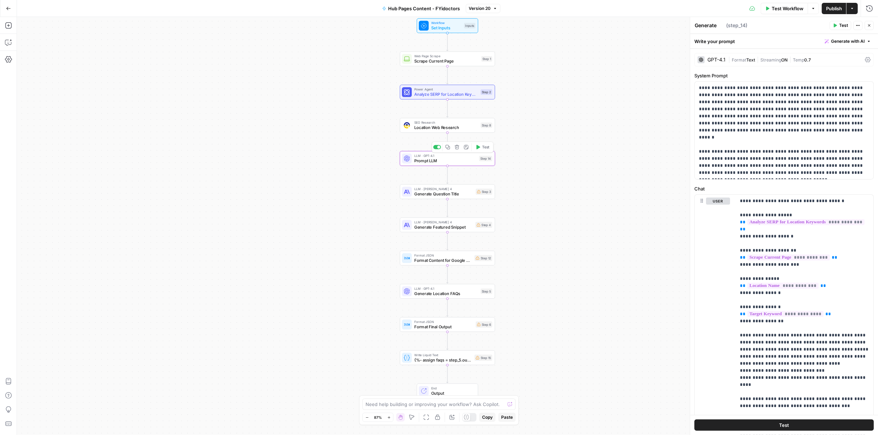
type textarea "Prompt LLM"
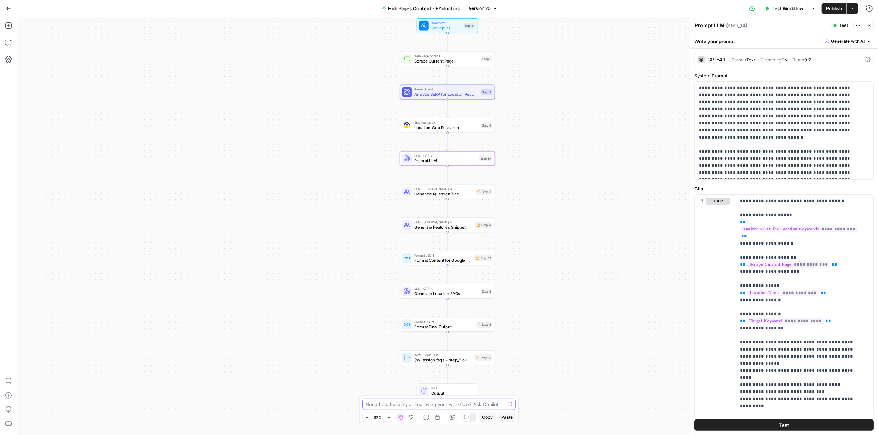
click at [437, 403] on textarea at bounding box center [435, 403] width 139 height 7
paste textarea "TL;DR Summary"
click at [489, 404] on textarea "the final output till show TL;DR Summary header and" at bounding box center [432, 403] width 133 height 7
type textarea "the final output till show TL;DR Summary header and main content headers. Can y…"
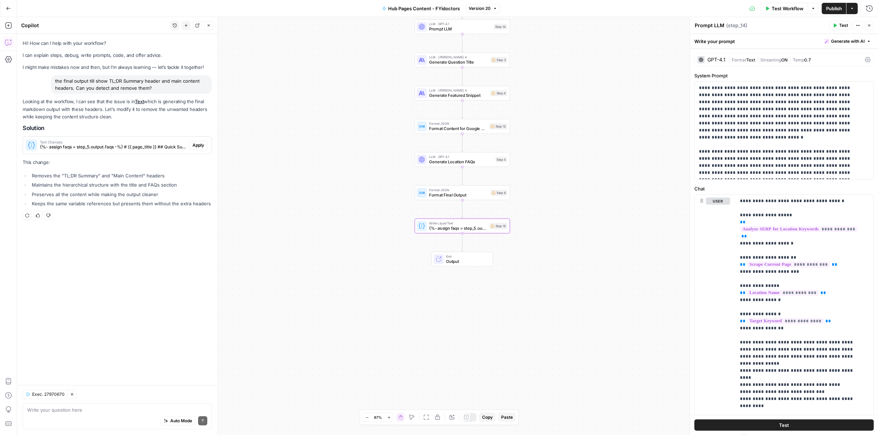
click at [200, 145] on span "Apply" at bounding box center [198, 145] width 12 height 6
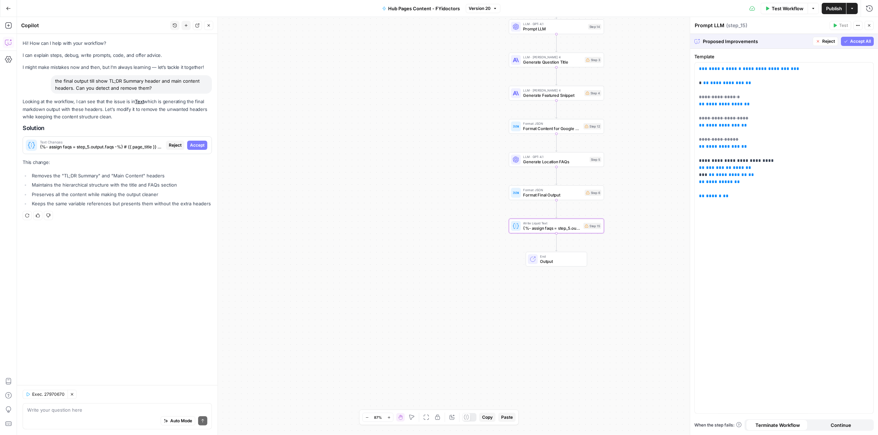
type textarea "{%- assign faqs = step_5.output.faqs -%} # {{ page_title }} ## Quick Summary {{…"
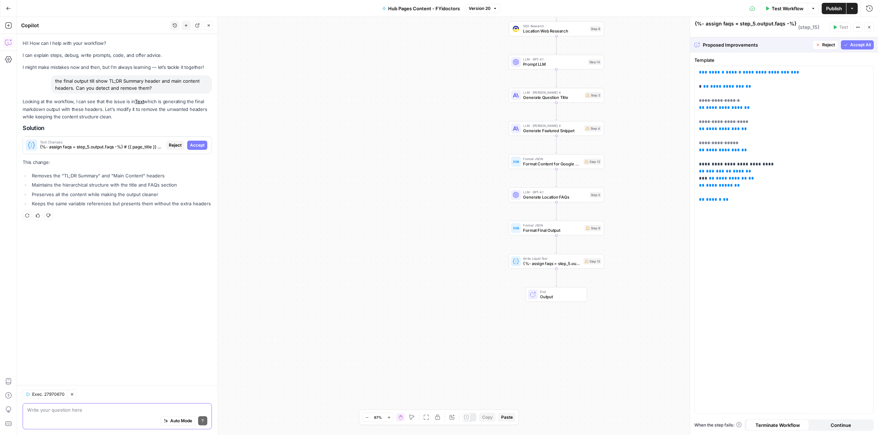
click at [74, 411] on textarea at bounding box center [117, 409] width 180 height 7
paste textarea "Main Content"
type textarea "i"
click at [862, 44] on span "Accept All" at bounding box center [860, 45] width 21 height 6
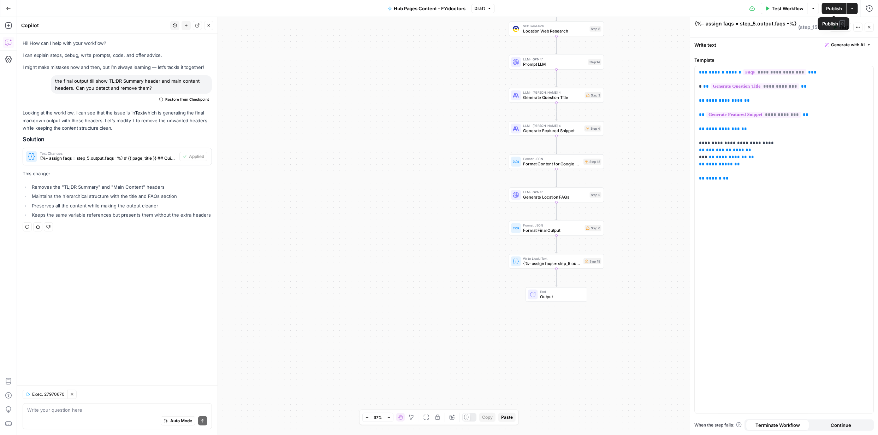
click at [837, 9] on span "Publish" at bounding box center [834, 8] width 16 height 7
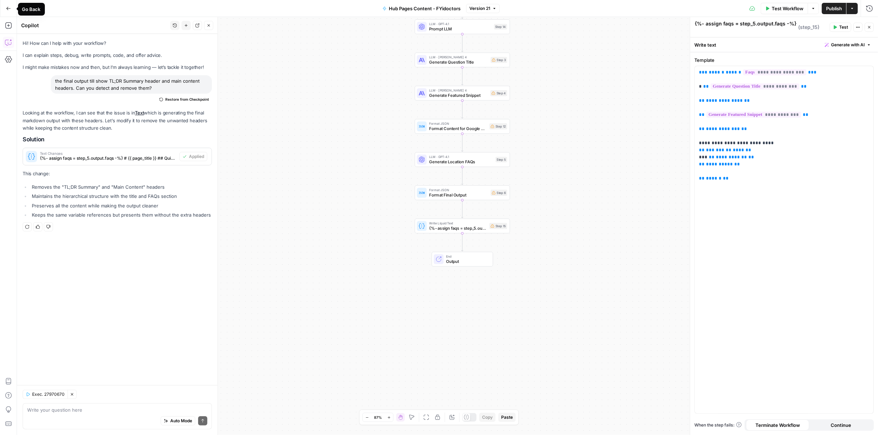
click at [5, 10] on button "Go Back" at bounding box center [8, 8] width 13 height 13
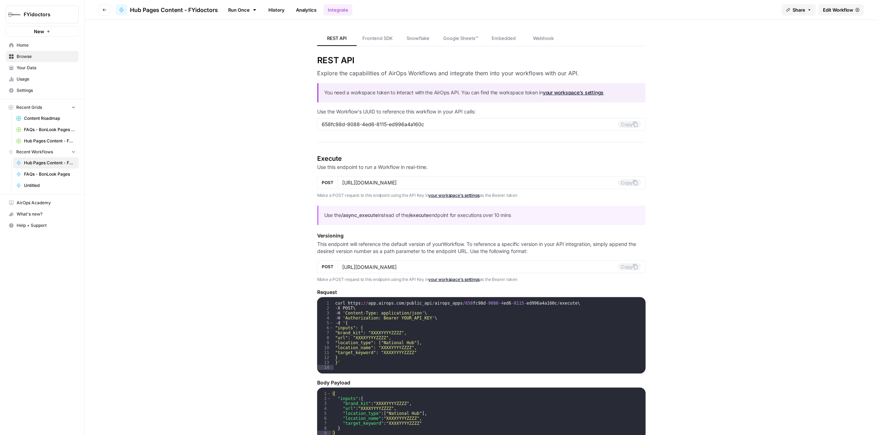
type input "[URL][DOMAIN_NAME]"
click at [30, 55] on span "Browse" at bounding box center [46, 56] width 59 height 6
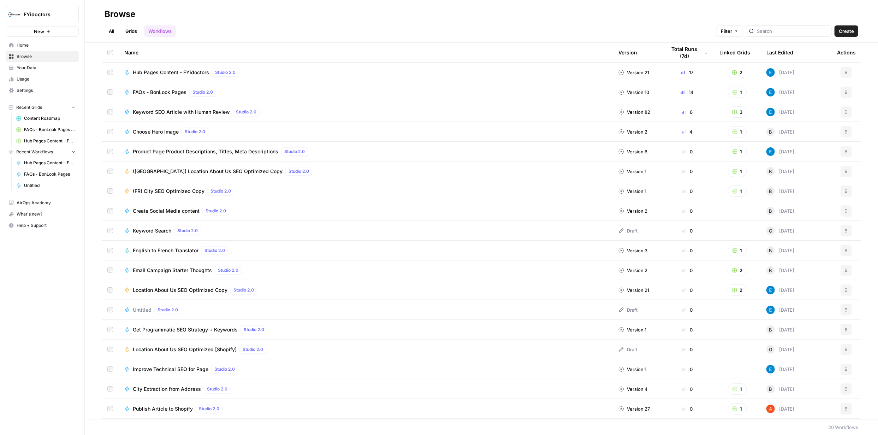
click at [133, 30] on link "Grids" at bounding box center [131, 30] width 20 height 11
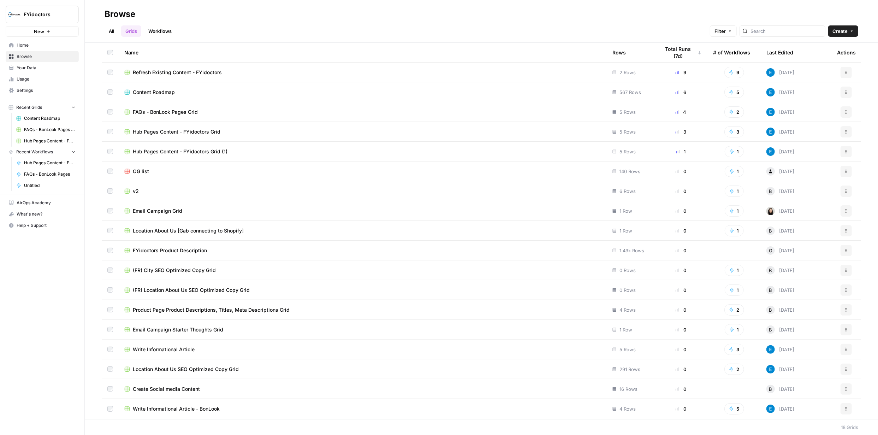
click at [148, 91] on span "Content Roadmap" at bounding box center [154, 92] width 42 height 7
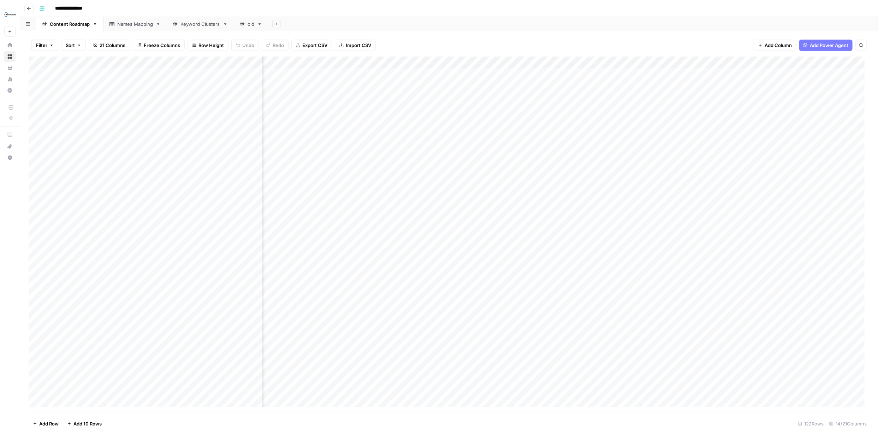
scroll to position [0, 99]
click at [639, 61] on div "Add Column" at bounding box center [449, 234] width 841 height 355
click at [651, 41] on div "Filter Sort 21 Columns Freeze Columns Row Height Undo Redo Export CSV Import CS…" at bounding box center [449, 45] width 841 height 23
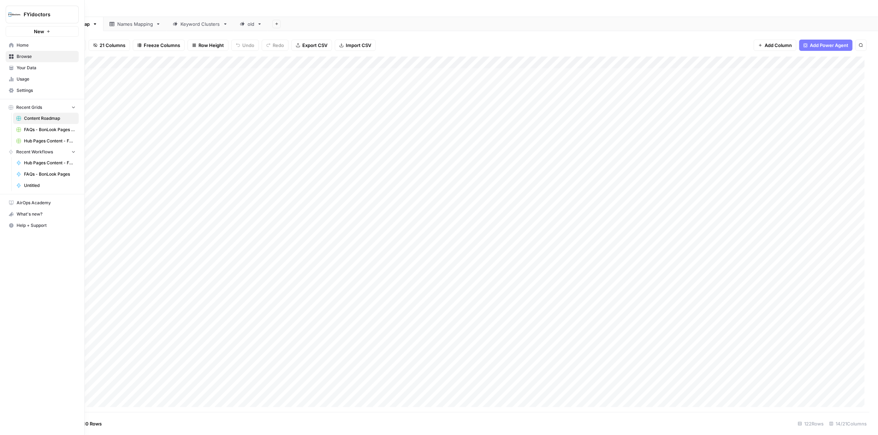
click at [36, 14] on span "FYidoctors" at bounding box center [45, 14] width 43 height 7
click at [34, 50] on span "FYidoctors" at bounding box center [65, 52] width 87 height 7
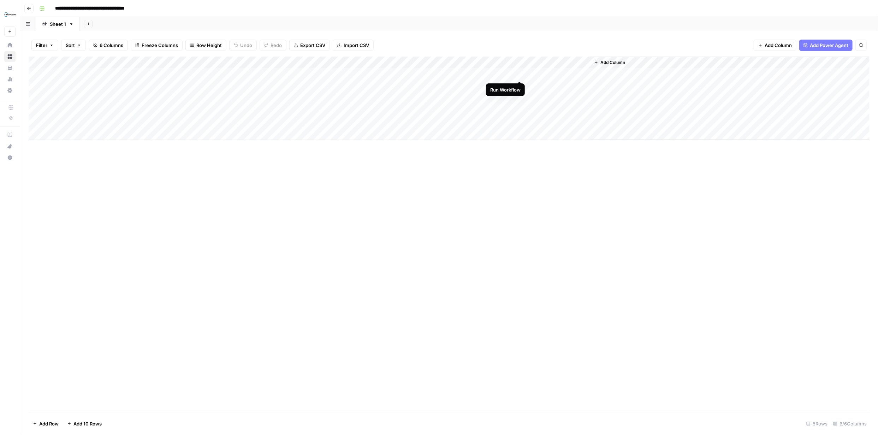
click at [519, 75] on div "Add Column" at bounding box center [449, 98] width 841 height 83
click at [549, 74] on div "Add Column" at bounding box center [449, 98] width 841 height 83
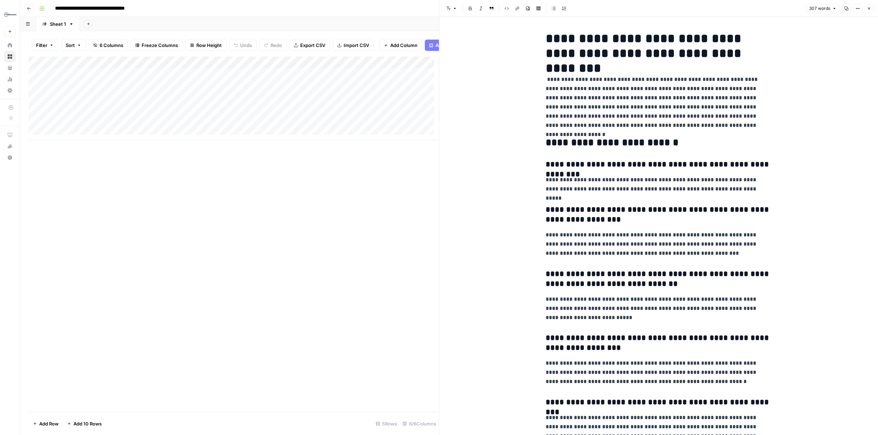
click at [866, 8] on button "Close" at bounding box center [869, 8] width 9 height 9
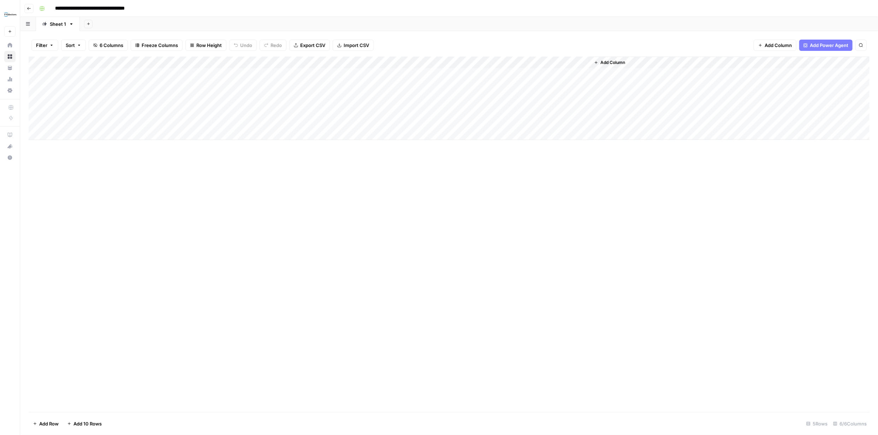
click at [613, 63] on span "Add Column" at bounding box center [612, 62] width 25 height 6
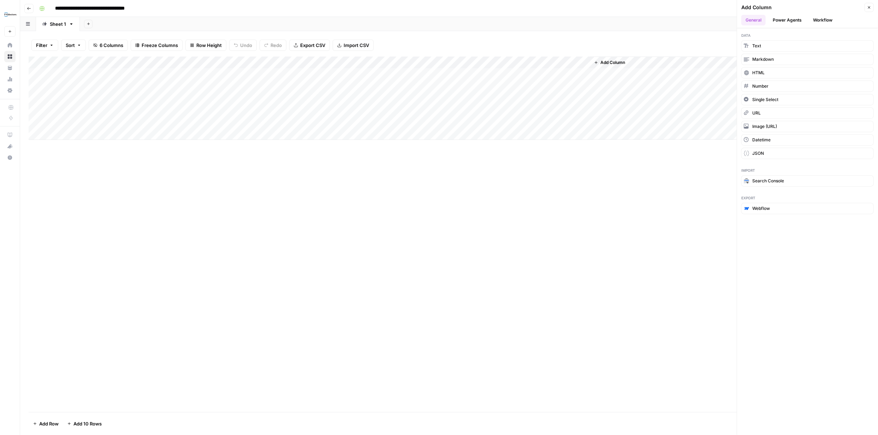
click at [791, 20] on button "Power Agents" at bounding box center [786, 20] width 37 height 11
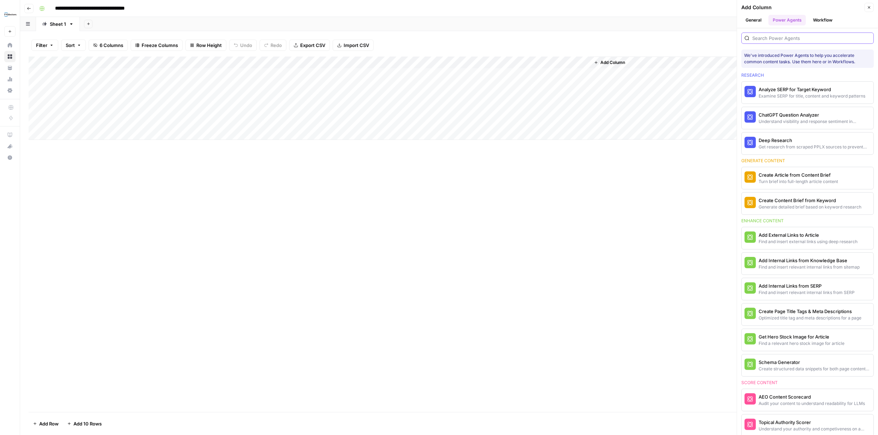
click at [788, 35] on input "search" at bounding box center [811, 38] width 118 height 7
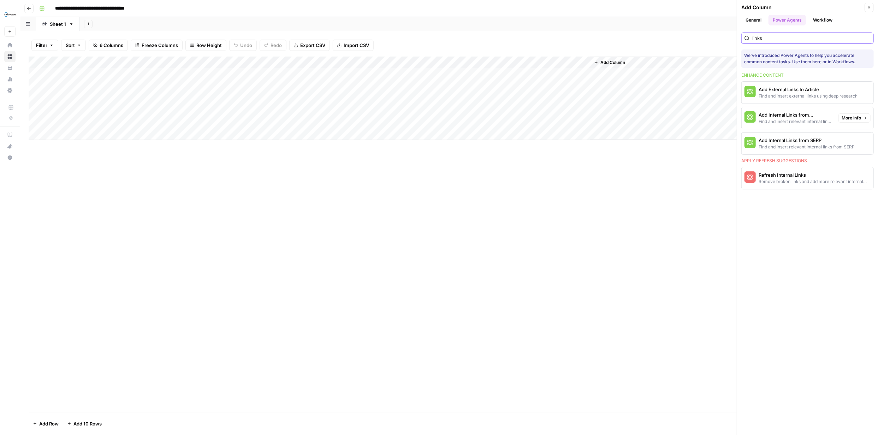
type input "links"
click at [795, 118] on div "Find and insert relevant internal links from sitemap" at bounding box center [796, 121] width 74 height 6
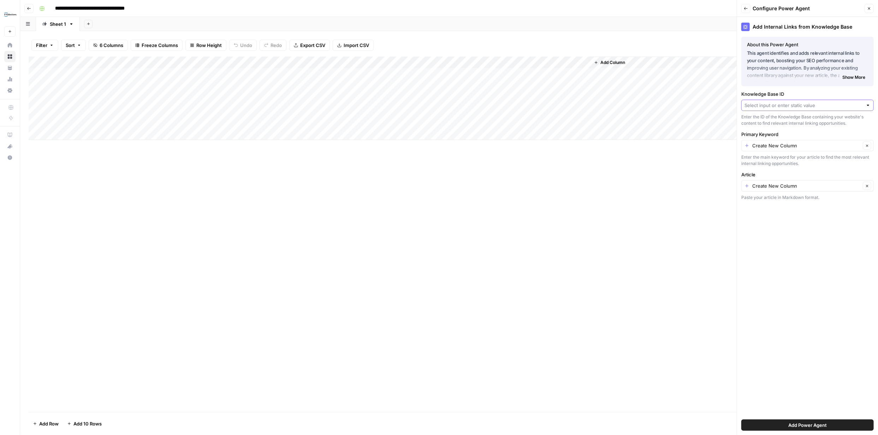
click at [852, 108] on input "Knowledge Base ID" at bounding box center [803, 105] width 118 height 7
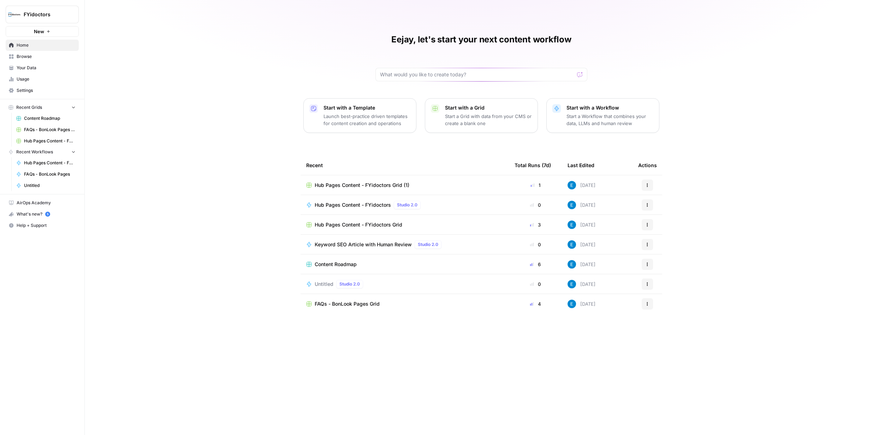
click at [32, 69] on span "Your Data" at bounding box center [46, 68] width 59 height 6
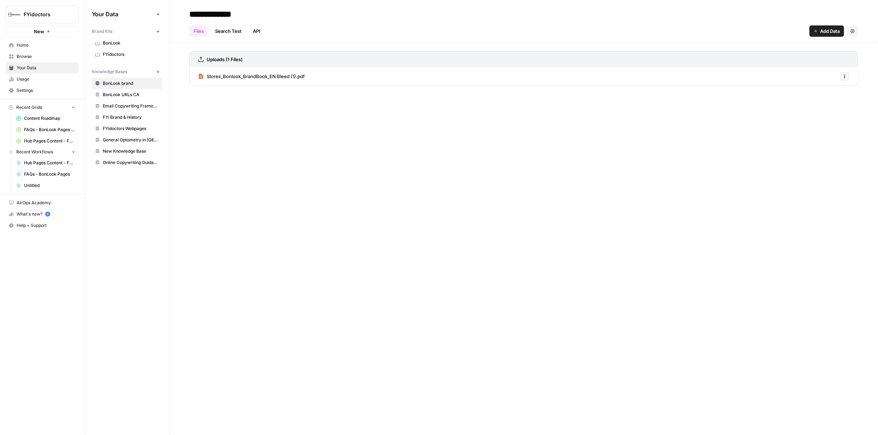
click at [123, 53] on span "FYidoctors" at bounding box center [131, 54] width 56 height 6
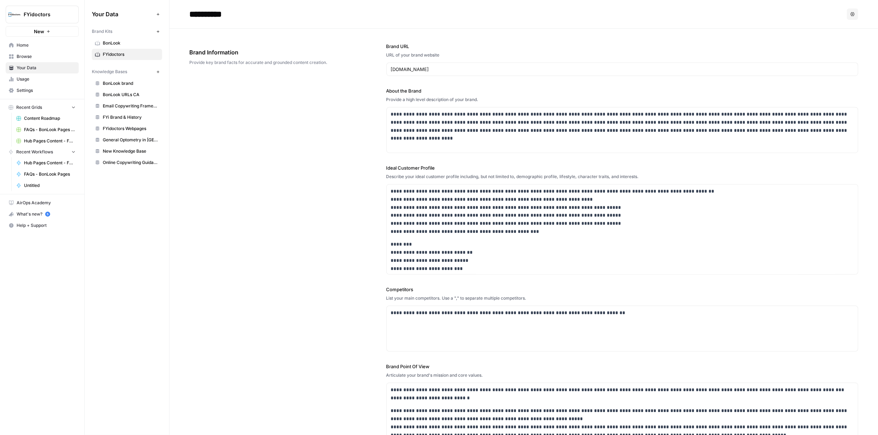
click at [127, 117] on span "FYi Brand & History" at bounding box center [131, 117] width 56 height 6
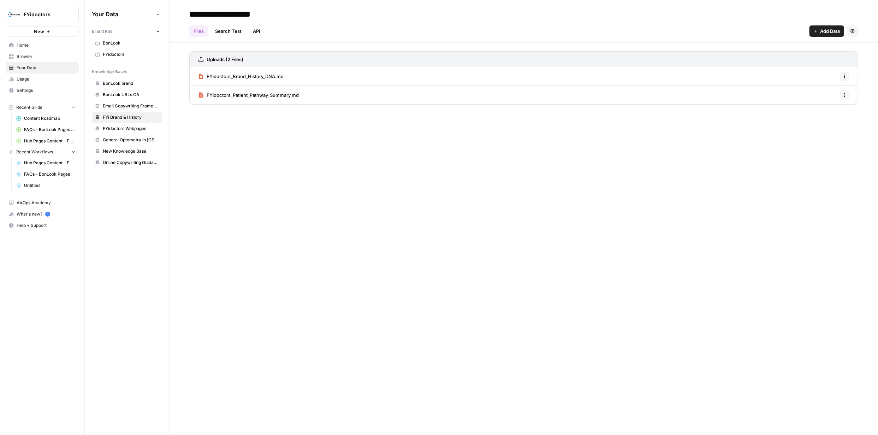
click at [129, 127] on span "FYidoctors Webpages" at bounding box center [131, 128] width 56 height 6
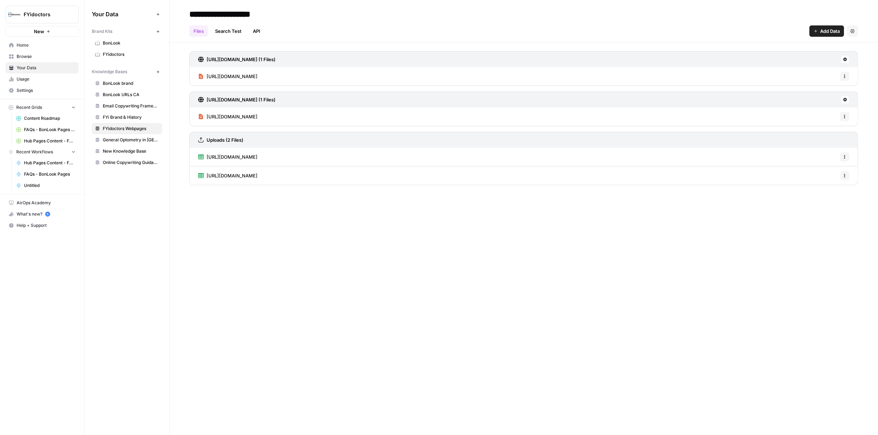
click at [131, 141] on span "General Optometry in [GEOGRAPHIC_DATA]" at bounding box center [131, 140] width 56 height 6
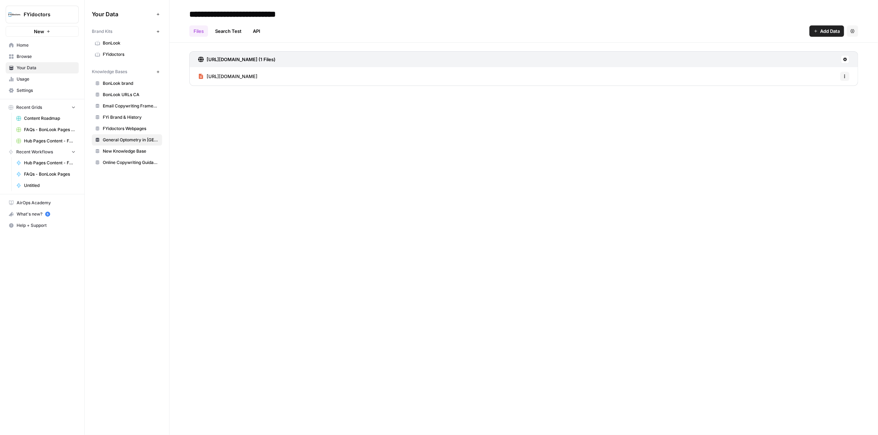
click at [133, 151] on span "New Knowledge Base" at bounding box center [131, 151] width 56 height 6
click at [257, 79] on span "[URL][DOMAIN_NAME]" at bounding box center [232, 76] width 51 height 7
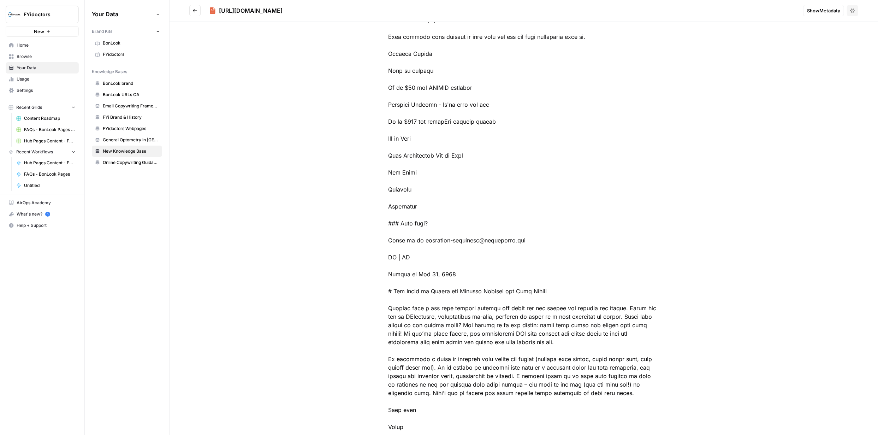
scroll to position [106, 0]
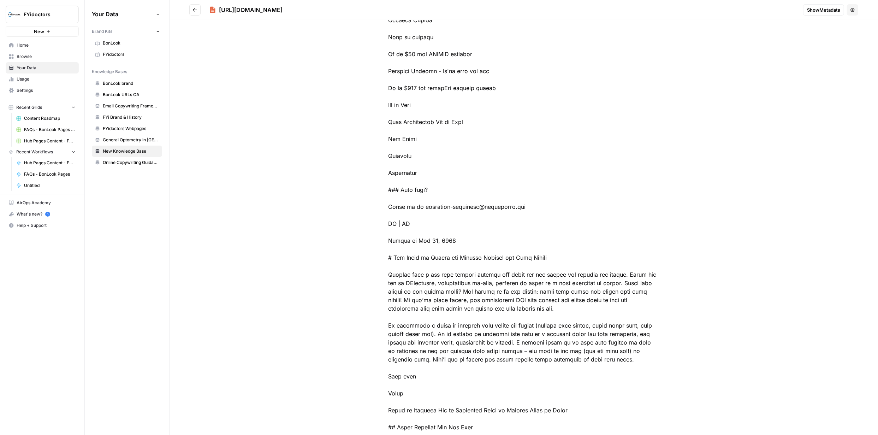
click at [138, 161] on span "Online Copywriting Guidance" at bounding box center [131, 162] width 56 height 6
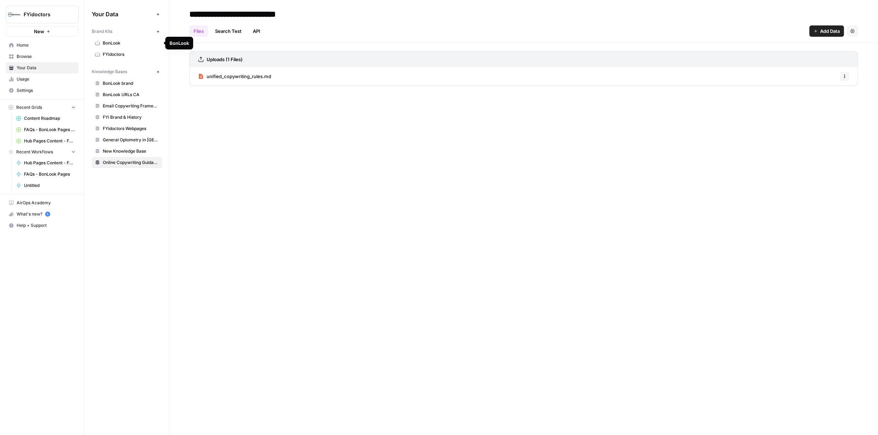
click at [111, 42] on span "BonLook" at bounding box center [131, 43] width 56 height 6
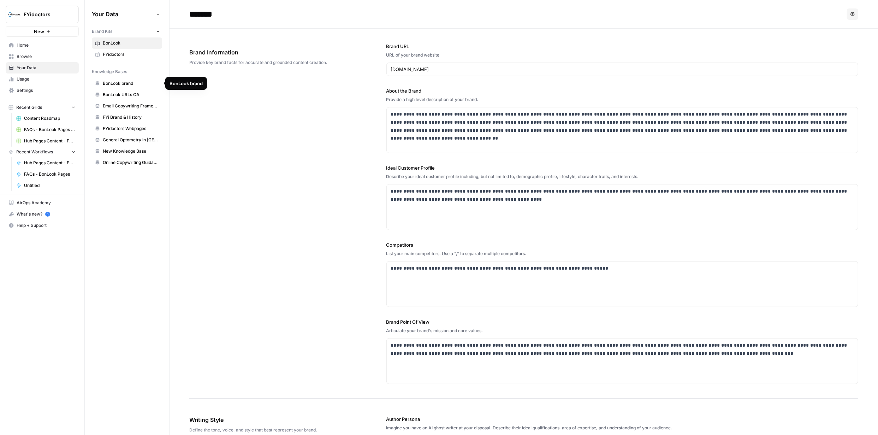
click at [121, 93] on span "BonLook URLs CA" at bounding box center [131, 94] width 56 height 6
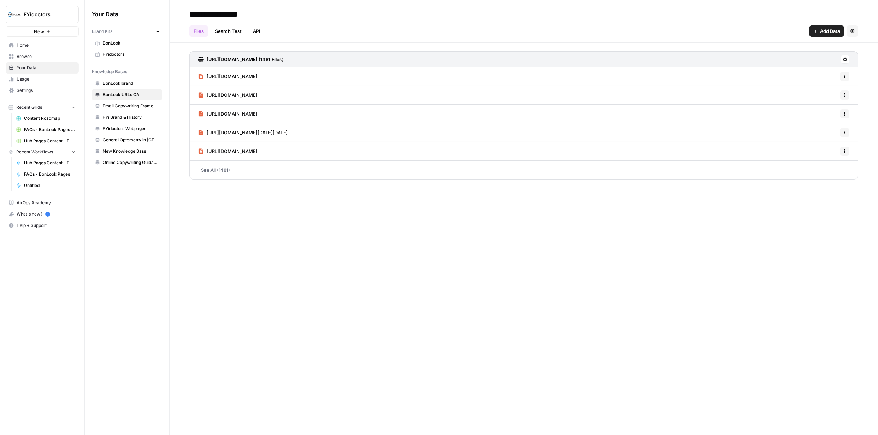
click at [257, 75] on span "[URL][DOMAIN_NAME]" at bounding box center [232, 76] width 51 height 7
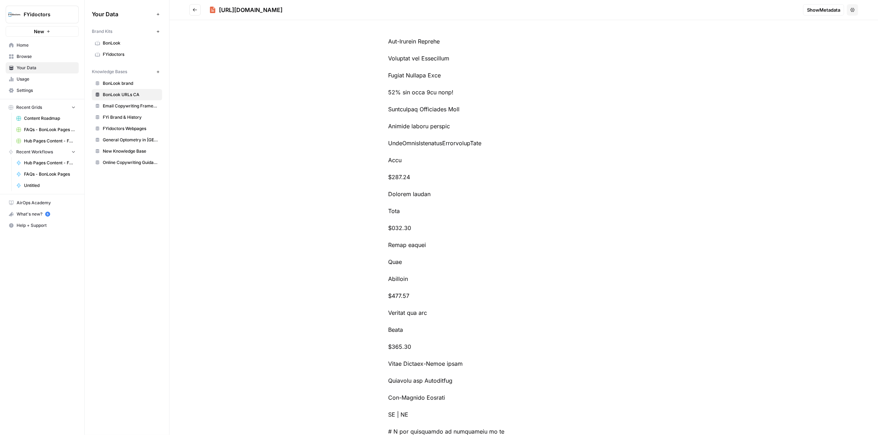
scroll to position [212, 0]
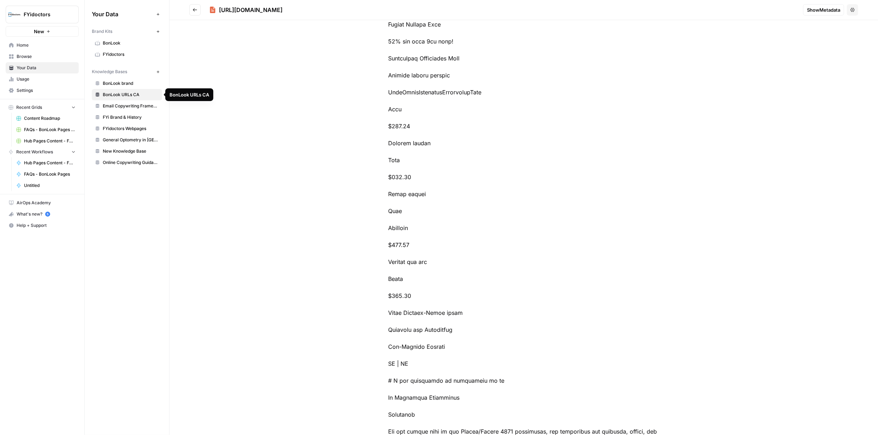
click at [119, 94] on span "BonLook URLs CA" at bounding box center [131, 94] width 56 height 6
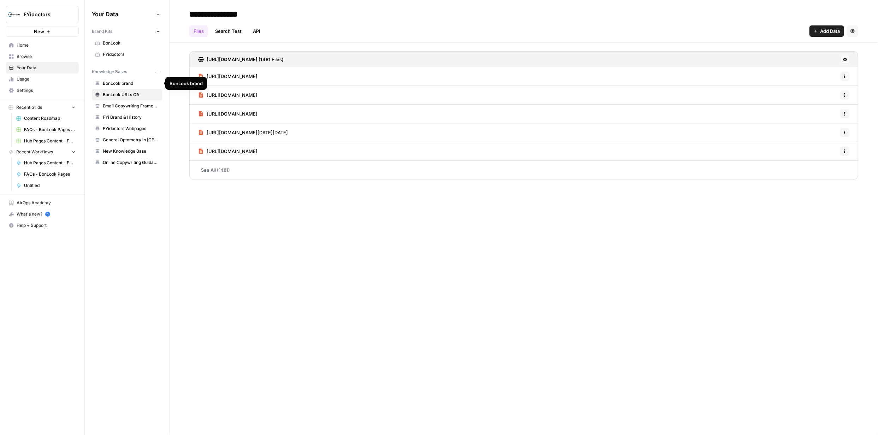
click at [117, 84] on span "BonLook brand" at bounding box center [131, 83] width 56 height 6
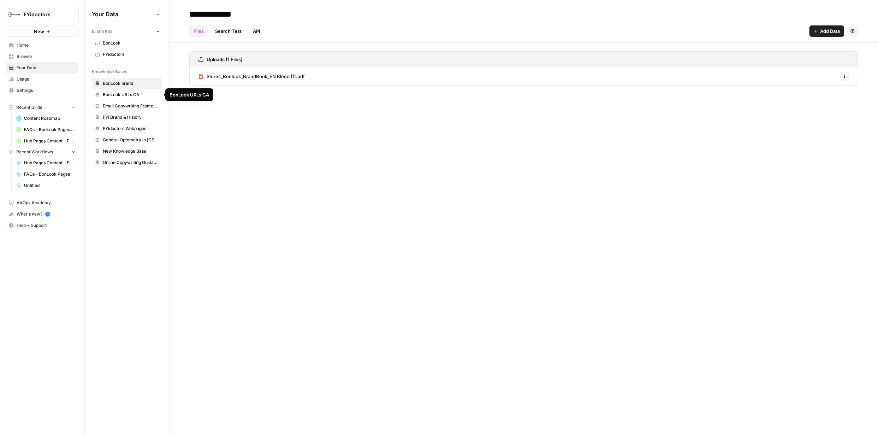
click at [119, 96] on span "BonLook URLs CA" at bounding box center [131, 94] width 56 height 6
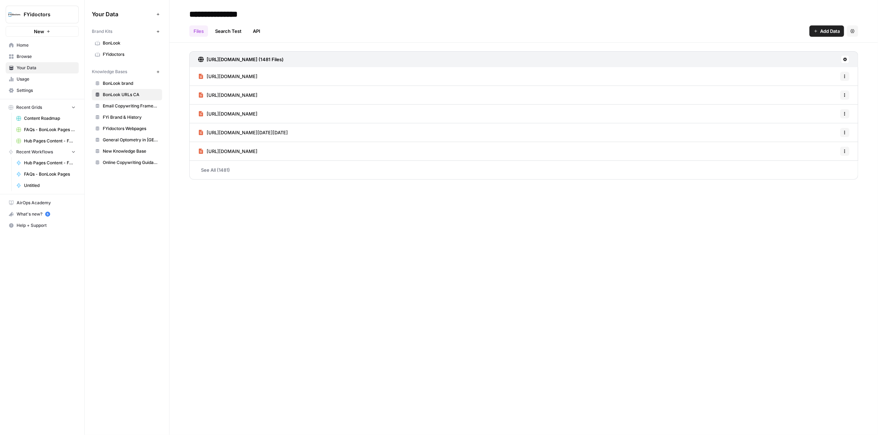
click at [225, 169] on link "See All (1481)" at bounding box center [523, 170] width 669 height 18
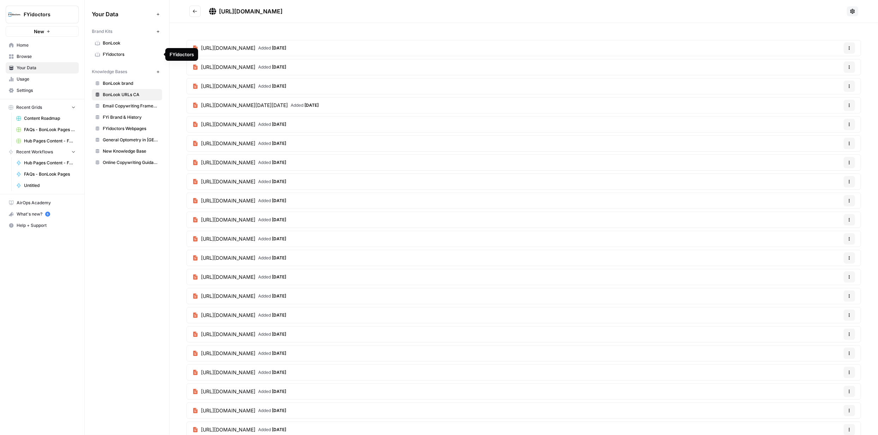
click at [119, 53] on span "FYidoctors" at bounding box center [131, 54] width 56 height 6
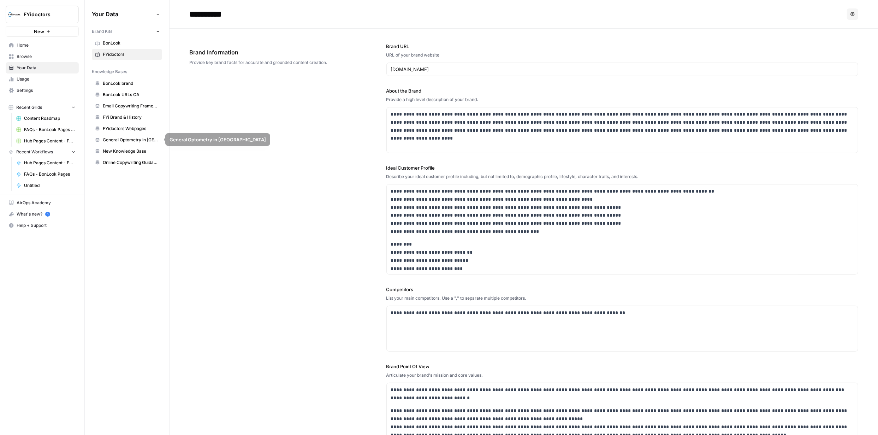
click at [132, 128] on span "FYidoctors Webpages" at bounding box center [131, 128] width 56 height 6
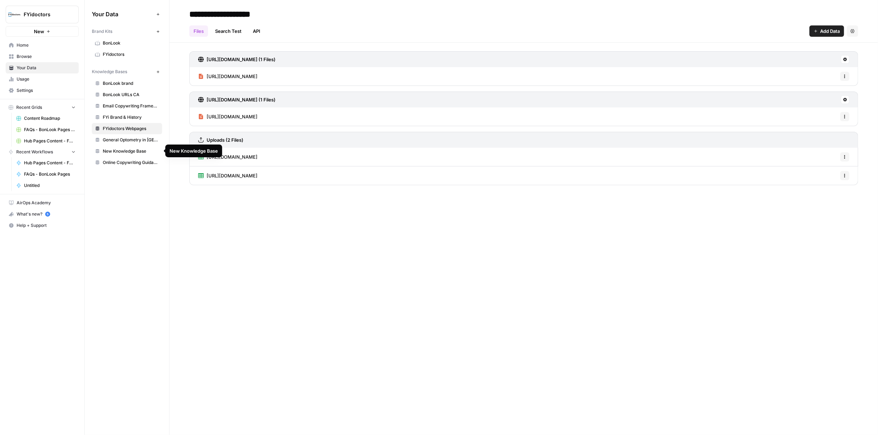
click at [133, 149] on span "New Knowledge Base" at bounding box center [131, 151] width 56 height 6
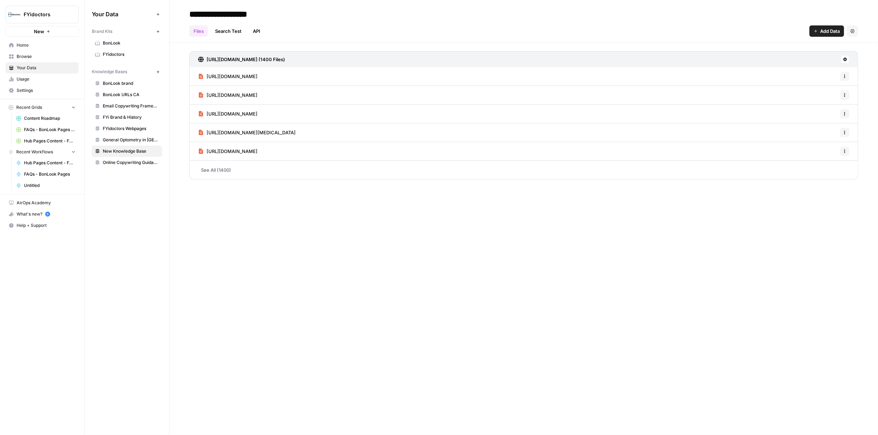
click at [227, 168] on link "See All (1400)" at bounding box center [523, 170] width 669 height 18
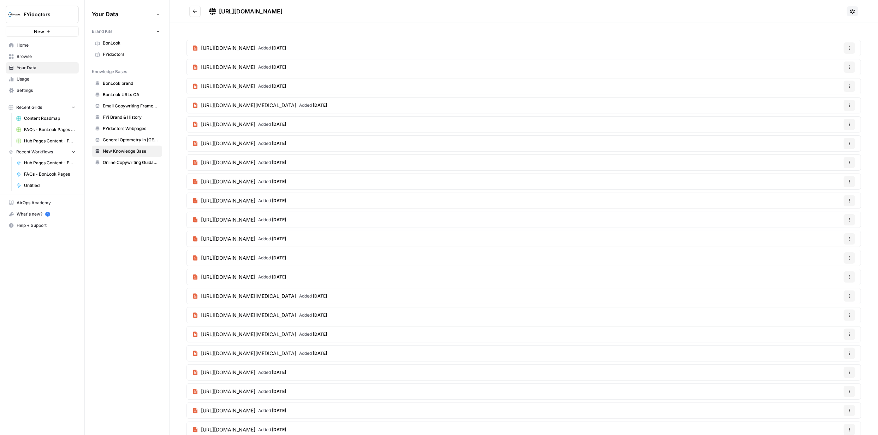
click at [138, 152] on span "New Knowledge Base" at bounding box center [131, 151] width 56 height 6
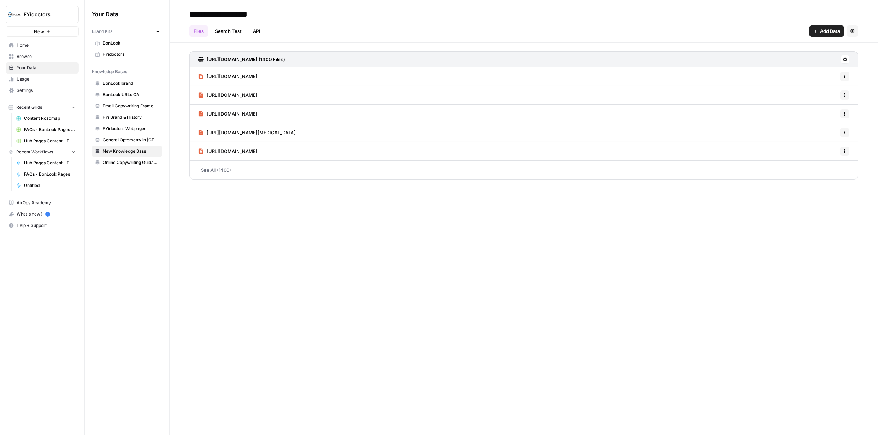
click at [269, 16] on input "**********" at bounding box center [242, 14] width 113 height 14
type input "*"
click at [143, 135] on link "FYidoctors Webpages" at bounding box center [127, 139] width 70 height 11
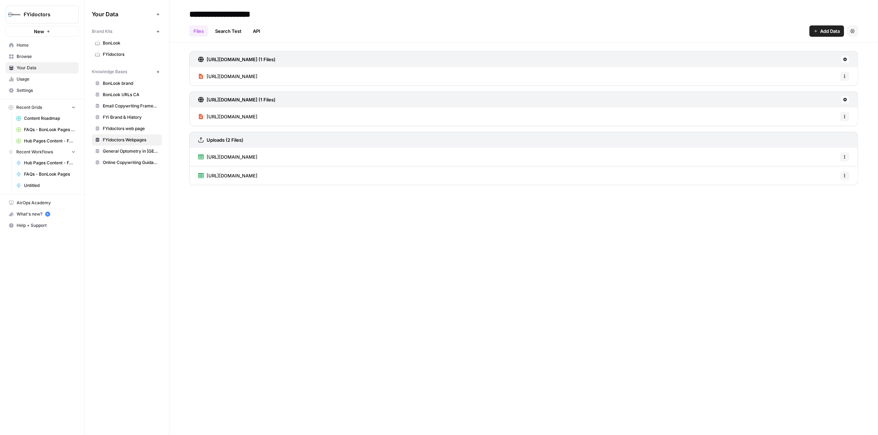
click at [236, 155] on span "https://fyidoctors.com/sitemap_blogs_1.xml" at bounding box center [232, 156] width 51 height 7
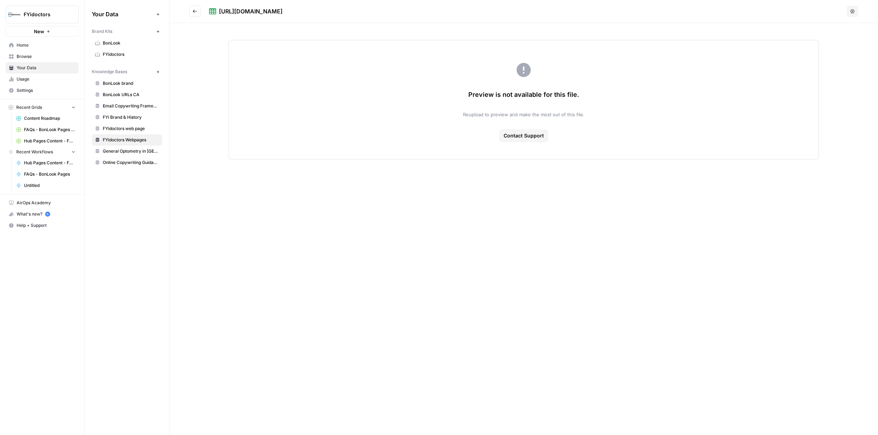
click at [129, 128] on span "FYidoctors web page" at bounding box center [131, 128] width 56 height 6
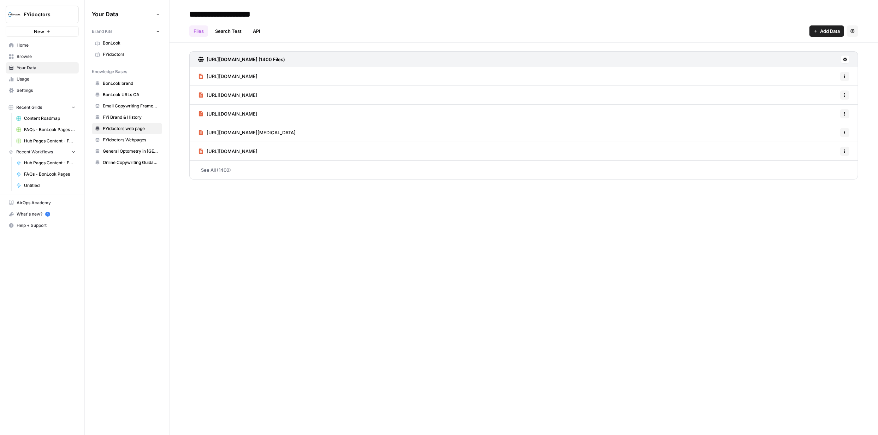
click at [250, 11] on input "**********" at bounding box center [242, 14] width 113 height 14
click at [279, 16] on input "**********" at bounding box center [242, 14] width 113 height 14
type input "**********"
click at [489, 242] on div "**********" at bounding box center [524, 217] width 708 height 435
click at [30, 55] on span "Browse" at bounding box center [46, 56] width 59 height 6
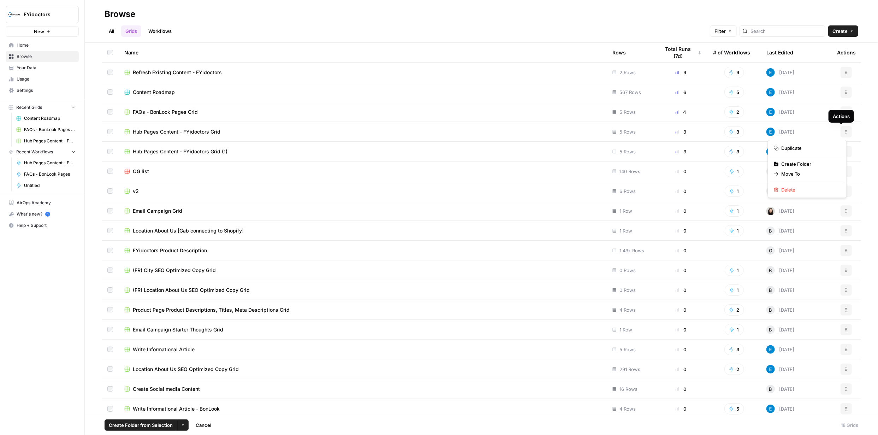
click at [844, 130] on icon "button" at bounding box center [846, 132] width 4 height 4
click at [800, 192] on span "Delete" at bounding box center [810, 189] width 57 height 7
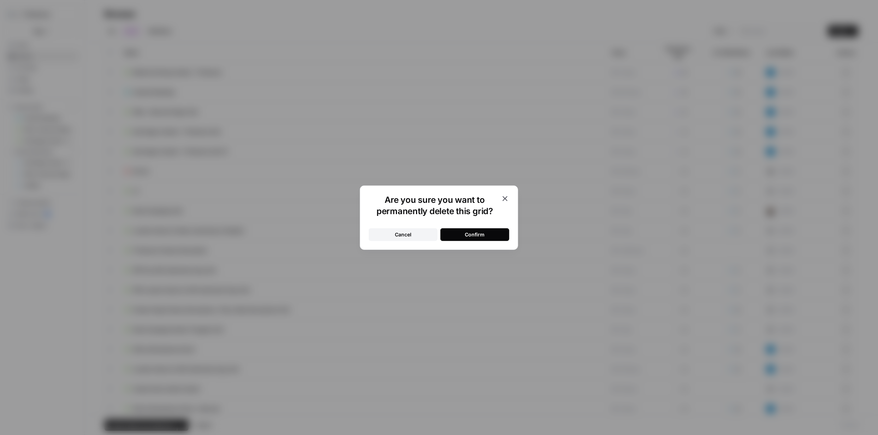
click at [479, 233] on div "Confirm" at bounding box center [475, 234] width 20 height 7
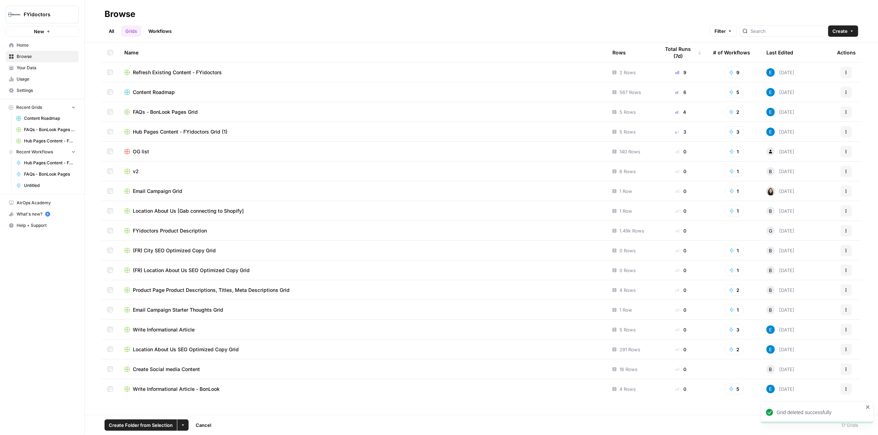
click at [160, 29] on link "Workflows" at bounding box center [160, 30] width 32 height 11
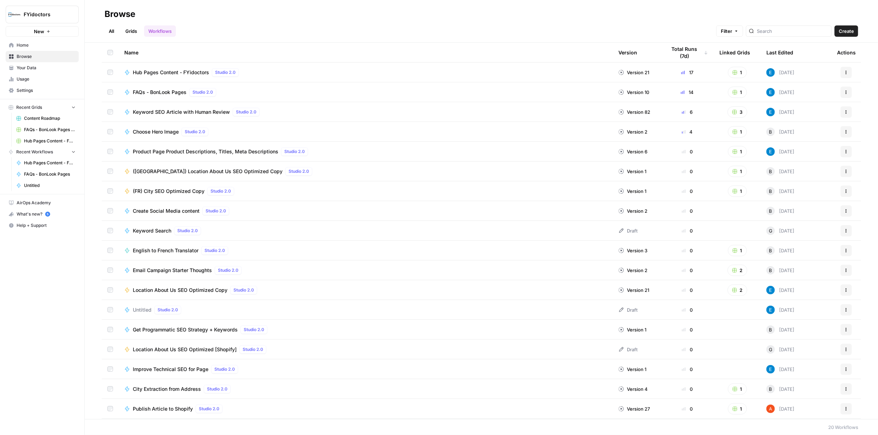
click at [844, 110] on icon "button" at bounding box center [846, 112] width 4 height 4
click at [801, 165] on span "Integrate" at bounding box center [810, 164] width 57 height 7
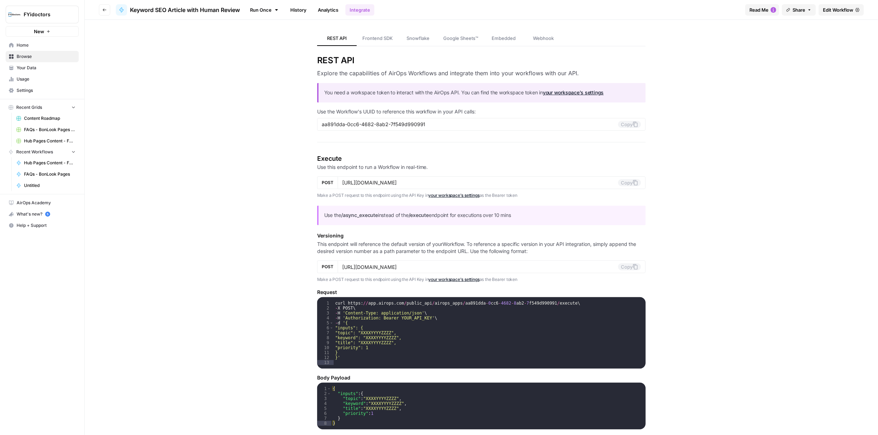
click at [840, 9] on span "Edit Workflow" at bounding box center [838, 9] width 30 height 7
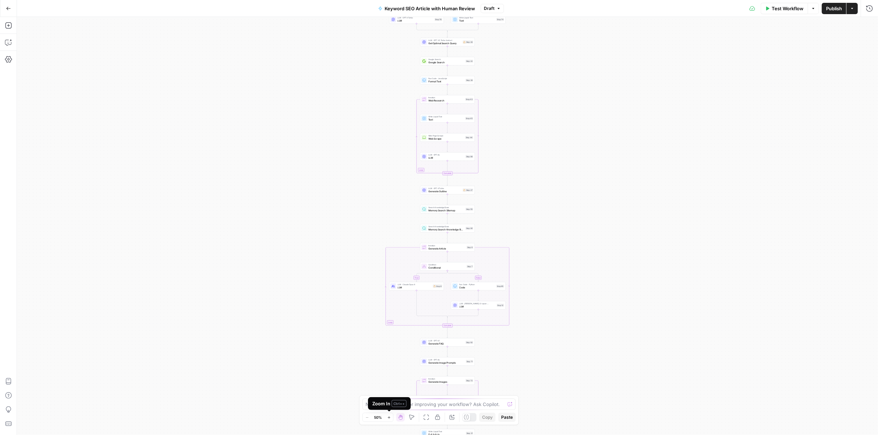
click at [390, 417] on icon "button" at bounding box center [389, 417] width 4 height 4
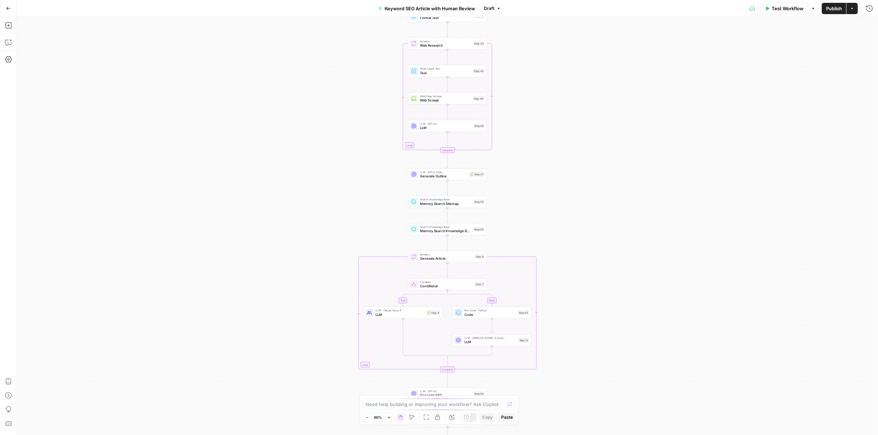
click at [389, 417] on icon "button" at bounding box center [389, 417] width 4 height 4
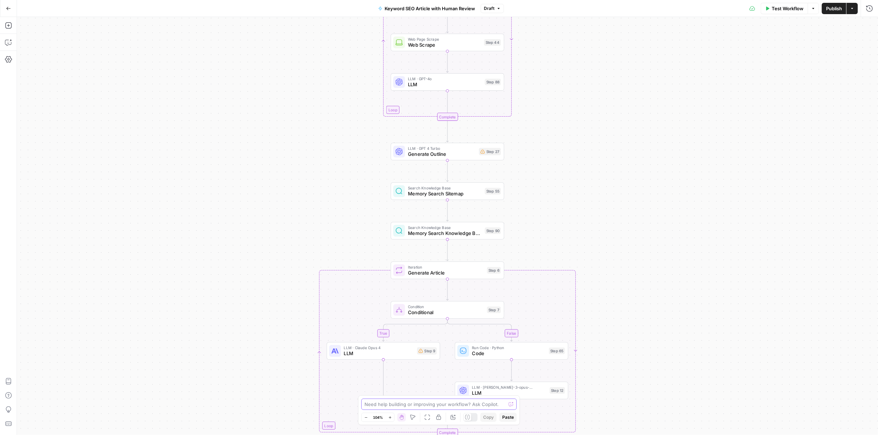
click at [470, 404] on textarea at bounding box center [434, 403] width 141 height 7
drag, startPoint x: 470, startPoint y: 404, endPoint x: 464, endPoint y: 405, distance: 6.4
click at [464, 405] on textarea at bounding box center [434, 403] width 141 height 7
click at [492, 403] on textarea "I am having duplicate titles. the first is the main title (h1), the second is s…" at bounding box center [432, 400] width 136 height 14
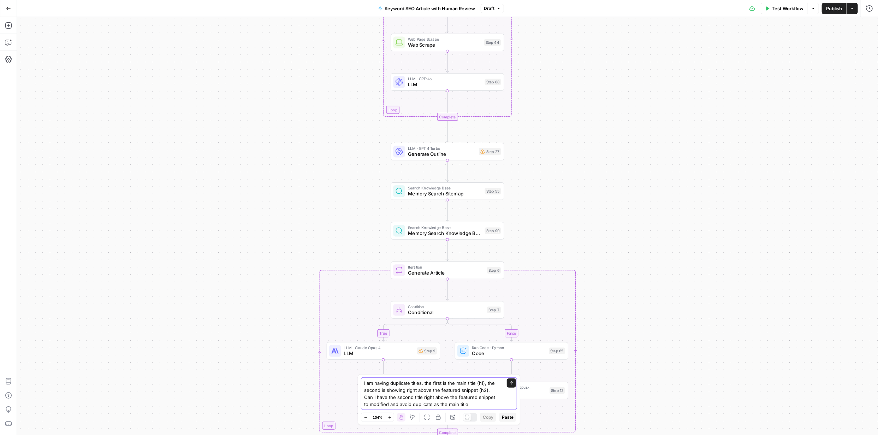
type textarea "I am having duplicate titles. the first is the main title (h1), the second is s…"
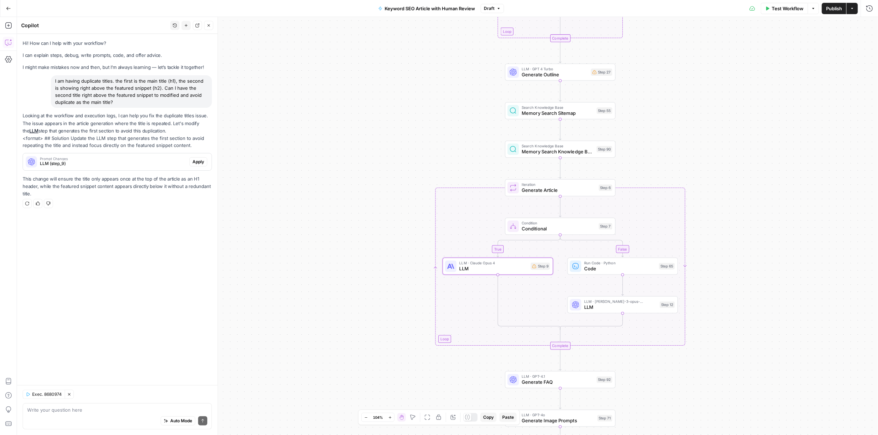
click at [201, 164] on span "Apply" at bounding box center [198, 162] width 12 height 6
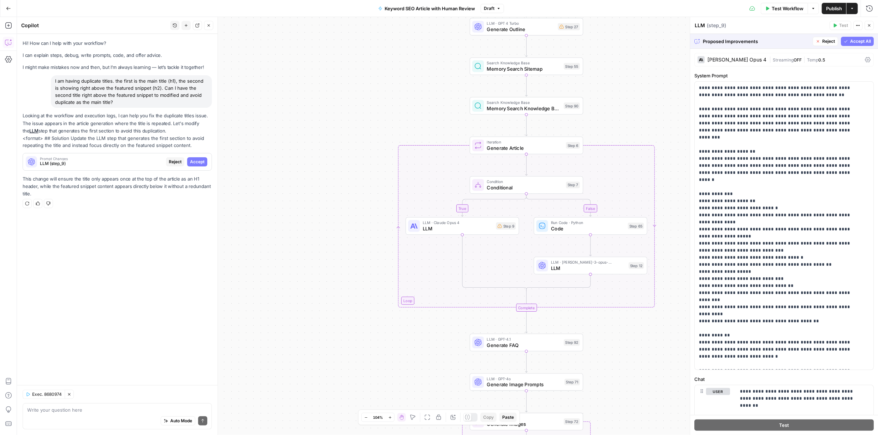
click at [850, 43] on span "Accept All" at bounding box center [860, 41] width 21 height 6
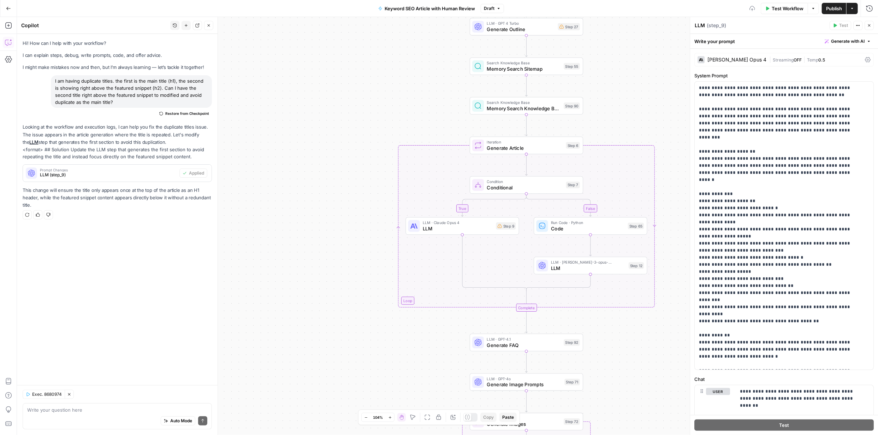
click at [831, 9] on span "Publish" at bounding box center [834, 8] width 16 height 7
click at [789, 10] on span "Test Workflow" at bounding box center [788, 8] width 32 height 7
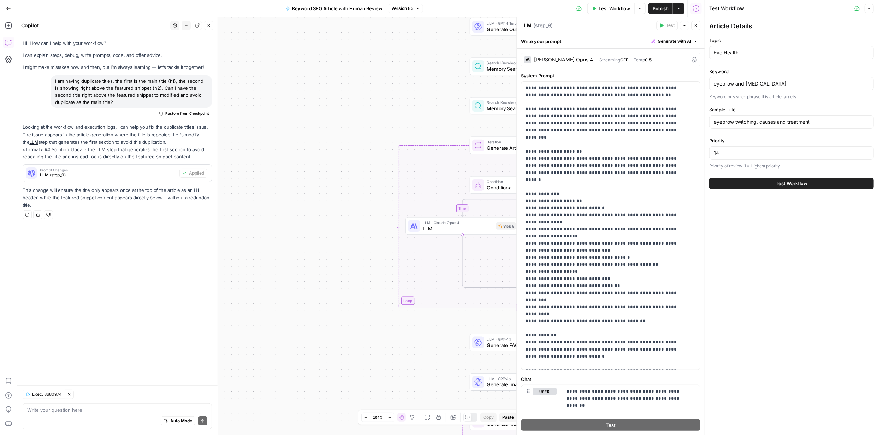
click at [792, 184] on span "Test Workflow" at bounding box center [792, 183] width 32 height 7
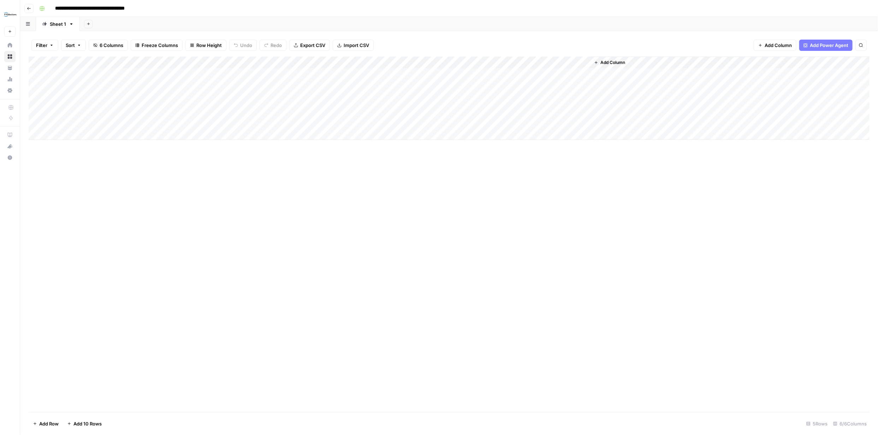
click at [607, 63] on span "Add Column" at bounding box center [612, 62] width 25 height 6
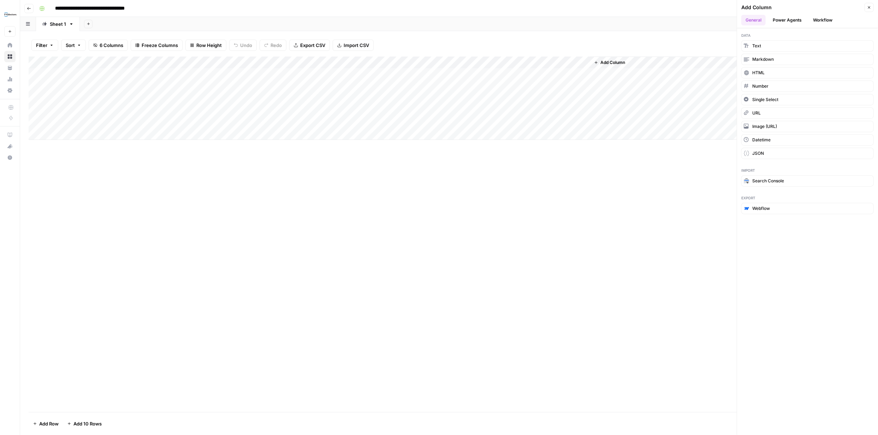
click at [791, 19] on button "Power Agents" at bounding box center [786, 20] width 37 height 11
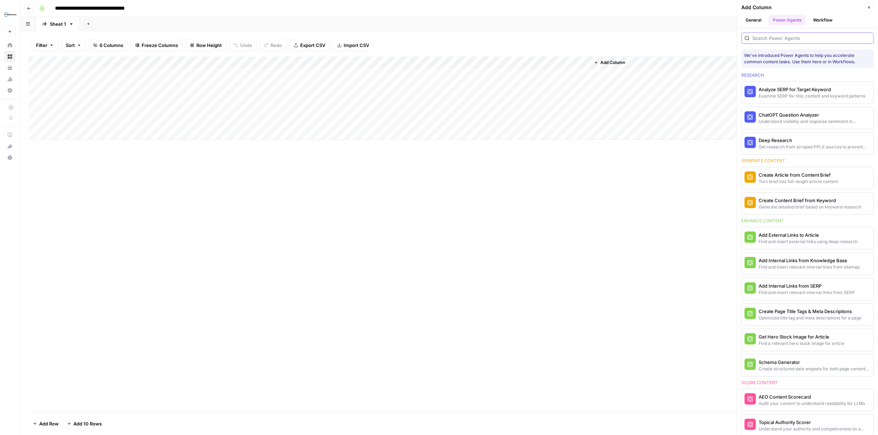
click at [792, 38] on input "search" at bounding box center [811, 38] width 118 height 7
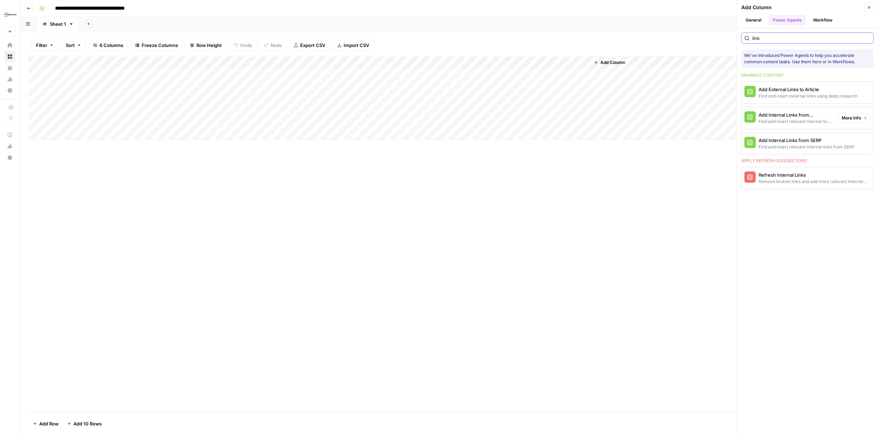
type input "link"
click at [785, 115] on div "Add Internal Links from Knowledge Base" at bounding box center [796, 114] width 74 height 7
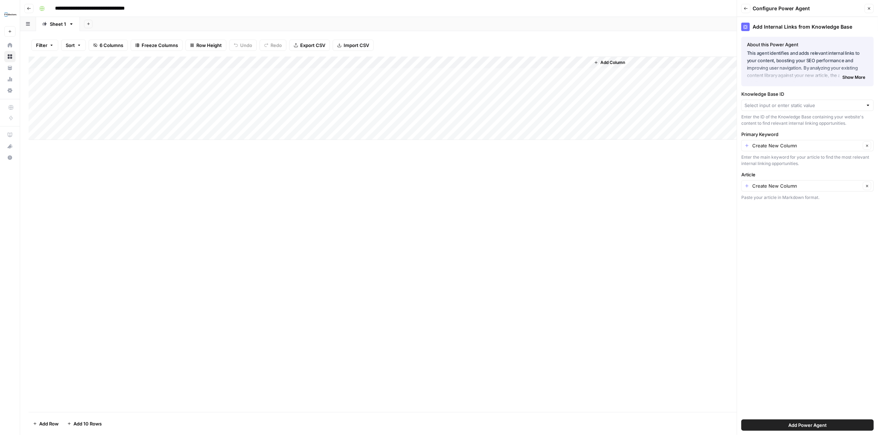
click at [866, 105] on div at bounding box center [868, 105] width 5 height 7
click at [795, 169] on span "FYidoctors URLs 08 25" at bounding box center [806, 170] width 118 height 7
type input "FYidoctors URLs 08 25"
click at [812, 423] on span "Add Power Agent" at bounding box center [807, 424] width 38 height 7
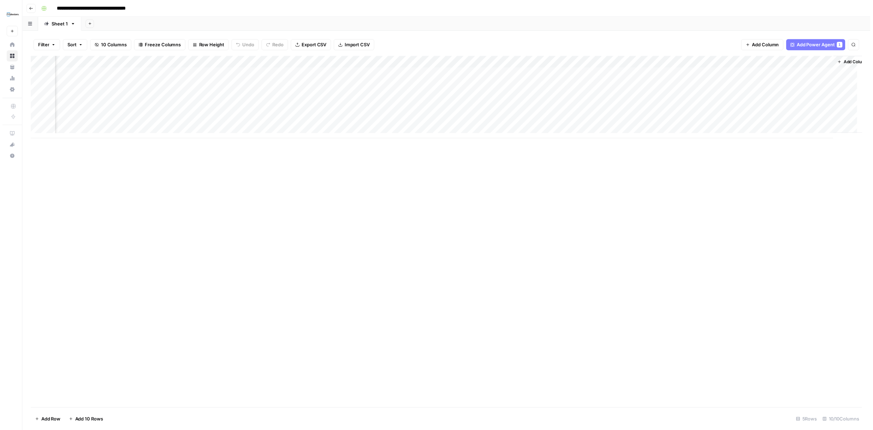
scroll to position [0, 154]
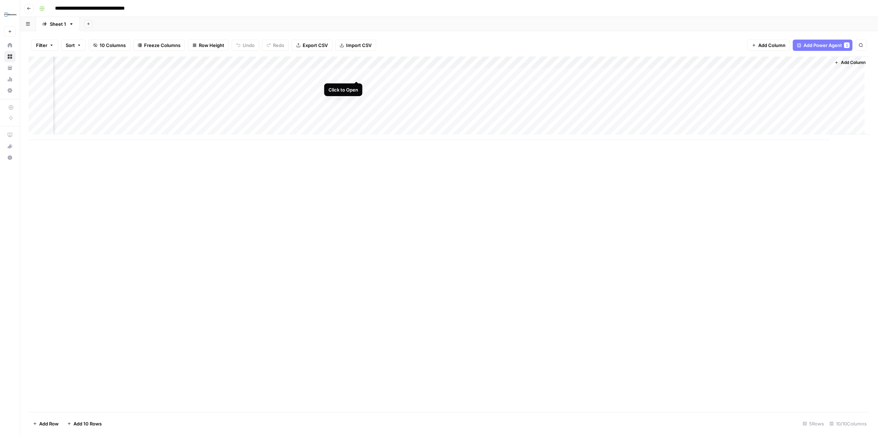
click at [355, 75] on div "Add Column" at bounding box center [449, 98] width 841 height 83
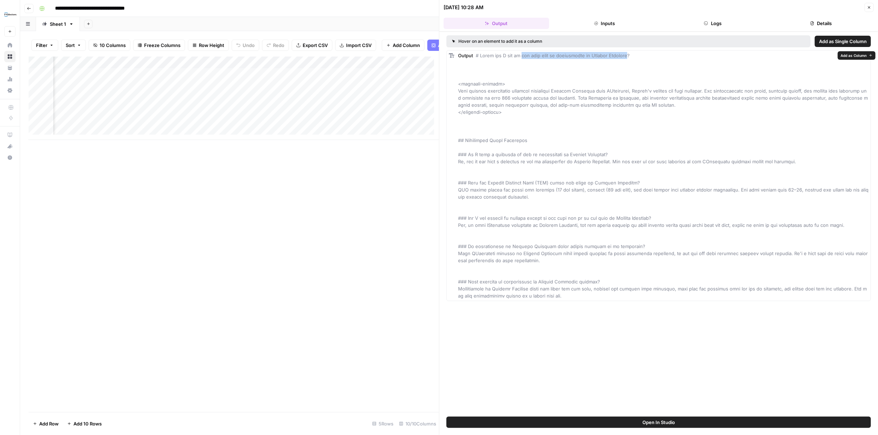
drag, startPoint x: 522, startPoint y: 55, endPoint x: 629, endPoint y: 58, distance: 106.7
click at [629, 58] on span at bounding box center [663, 176] width 410 height 246
copy span "eye exam from an optometrist in British Columbia"
click at [869, 10] on button "Close" at bounding box center [869, 7] width 9 height 9
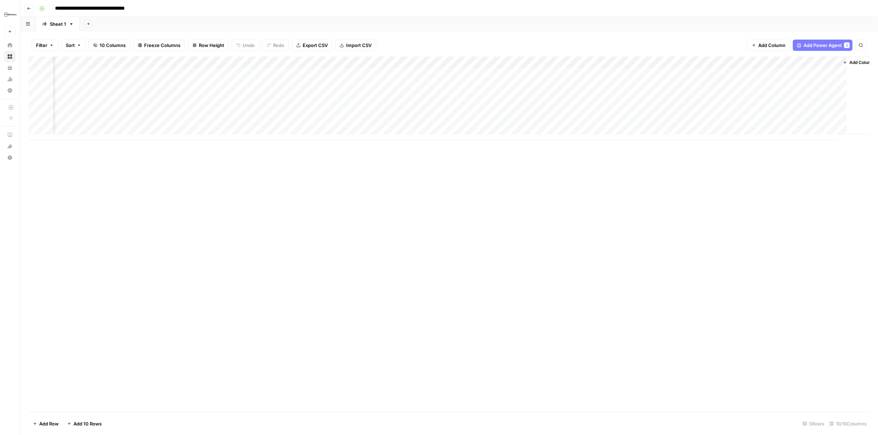
scroll to position [0, 145]
click at [505, 72] on div "Add Column" at bounding box center [449, 98] width 841 height 83
click at [506, 74] on div "Add Column" at bounding box center [449, 98] width 841 height 83
type textarea "**********"
click at [520, 214] on div "Add Column" at bounding box center [449, 234] width 841 height 355
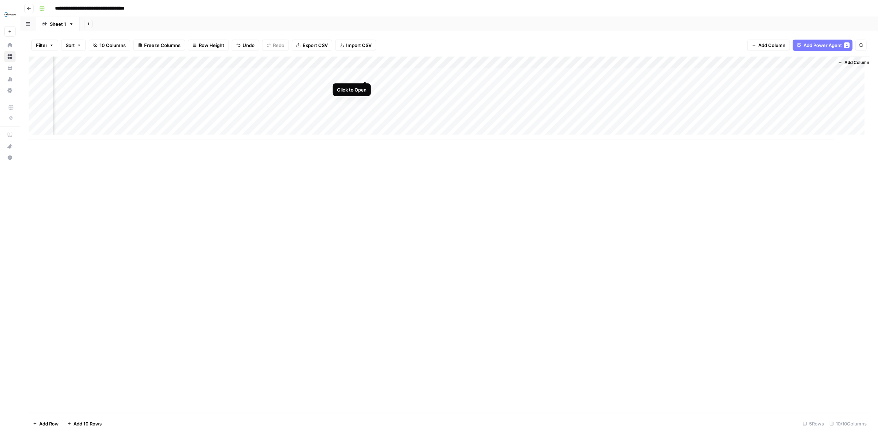
click at [364, 75] on div "Add Column" at bounding box center [449, 98] width 841 height 83
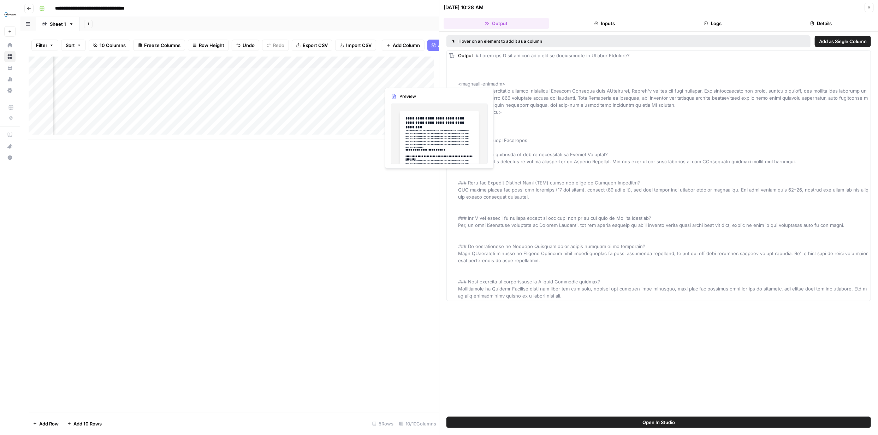
click at [399, 79] on div "Add Column" at bounding box center [234, 98] width 410 height 83
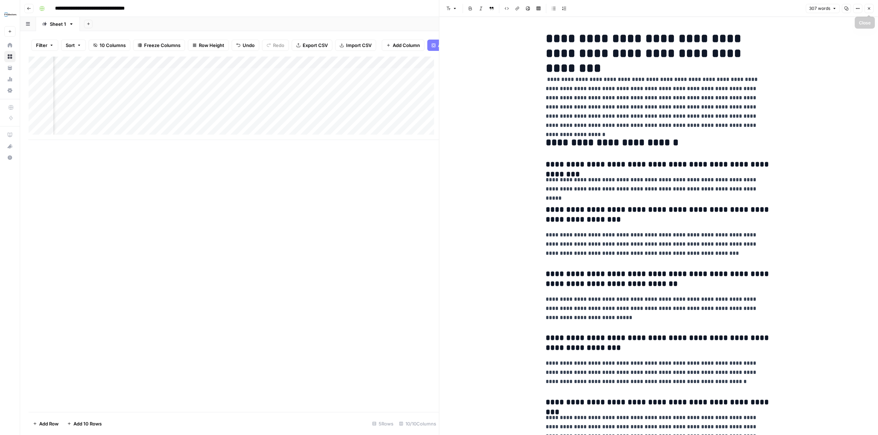
click at [869, 11] on button "Close" at bounding box center [869, 8] width 9 height 9
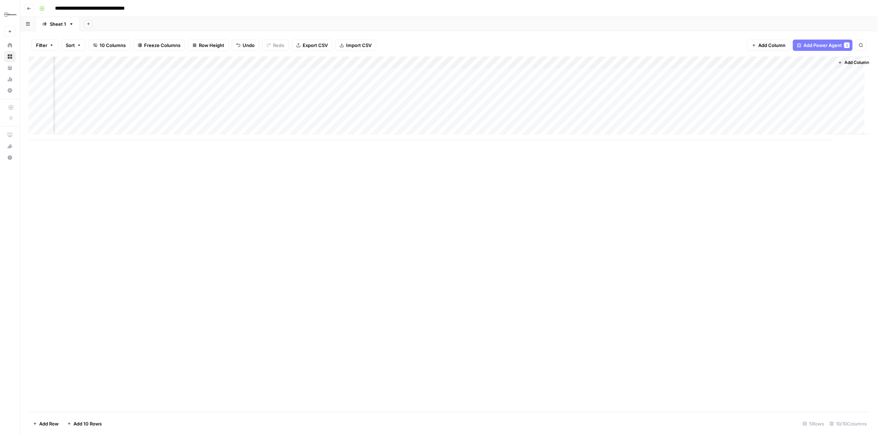
click at [587, 74] on div "Add Column" at bounding box center [449, 98] width 841 height 83
type textarea "**********"
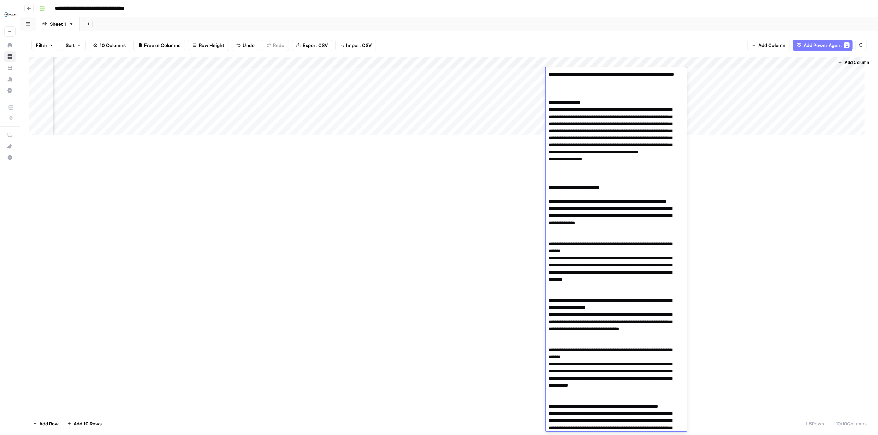
scroll to position [70, 0]
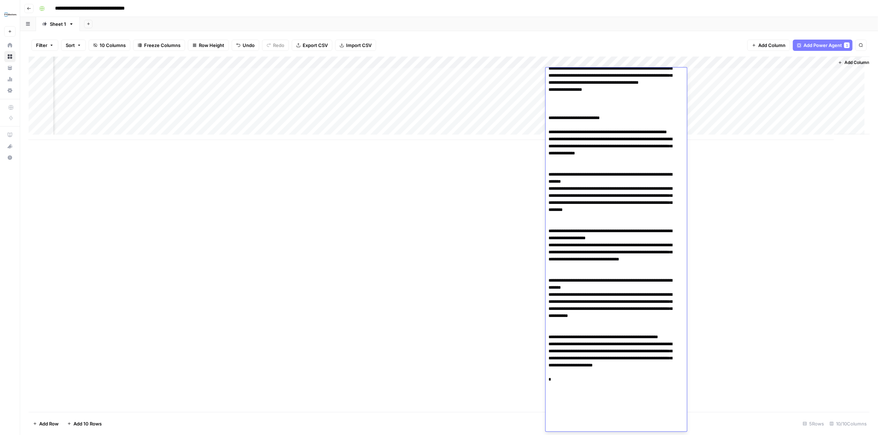
click at [765, 201] on div "Add Column" at bounding box center [449, 234] width 841 height 355
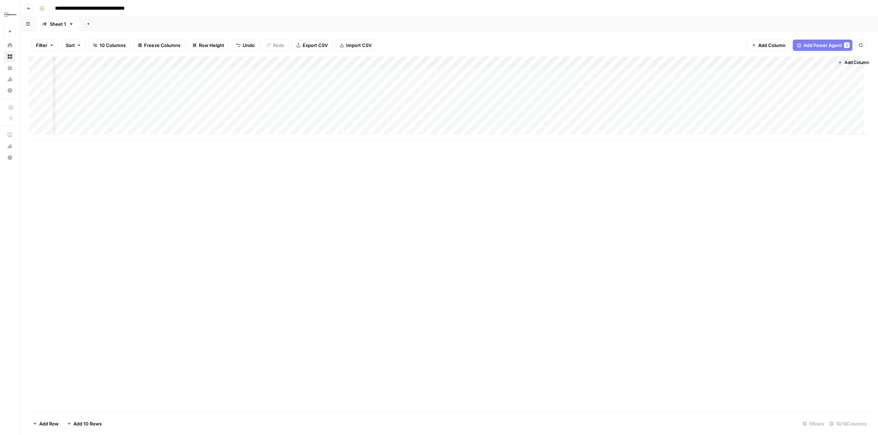
click at [711, 74] on div "Add Column" at bounding box center [449, 98] width 841 height 83
click at [847, 60] on span "Add Column" at bounding box center [853, 62] width 25 height 6
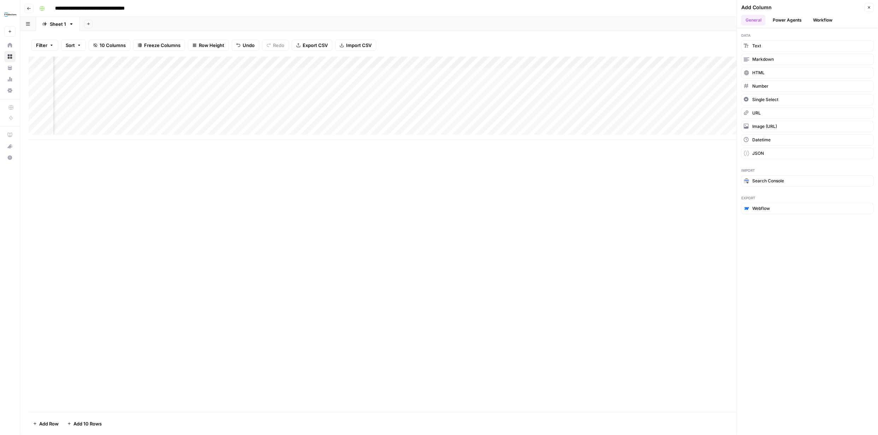
click at [796, 21] on button "Power Agents" at bounding box center [786, 20] width 37 height 11
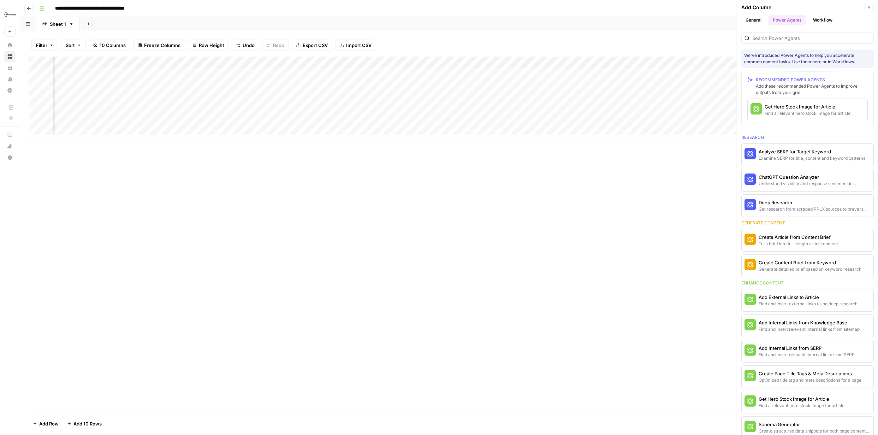
click at [785, 41] on div at bounding box center [807, 37] width 132 height 11
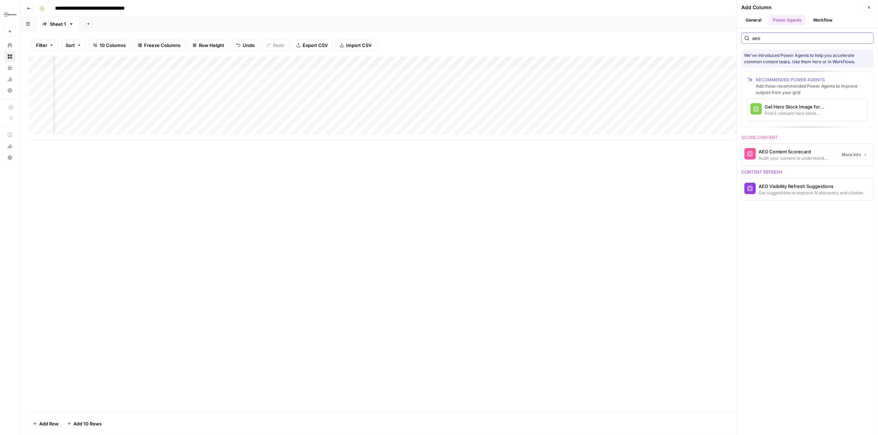
scroll to position [0, 256]
type input "aeo"
click at [859, 157] on span "More Info" at bounding box center [851, 155] width 19 height 6
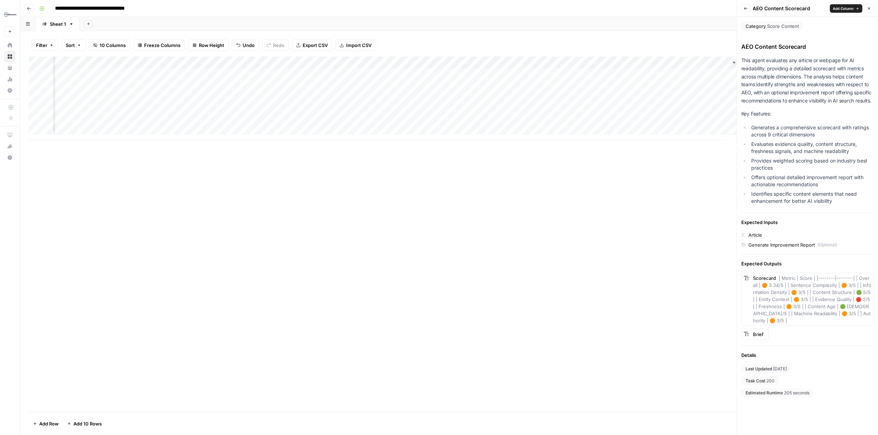
click at [871, 9] on icon "button" at bounding box center [869, 8] width 4 height 4
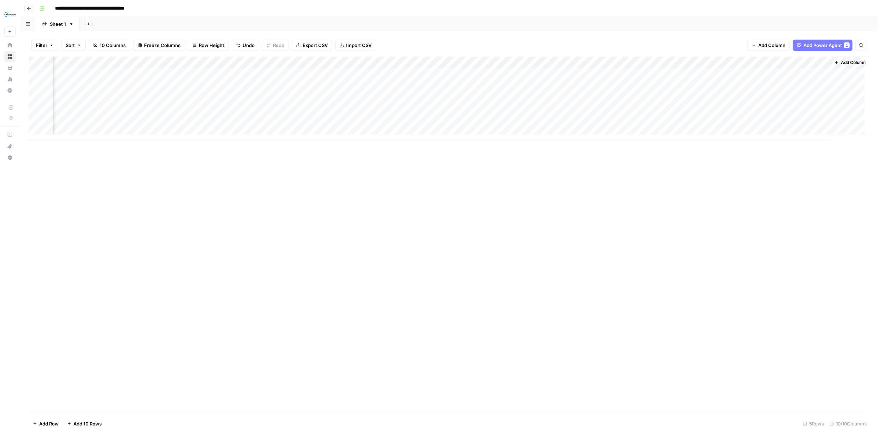
click at [841, 63] on span "Add Column" at bounding box center [853, 62] width 25 height 6
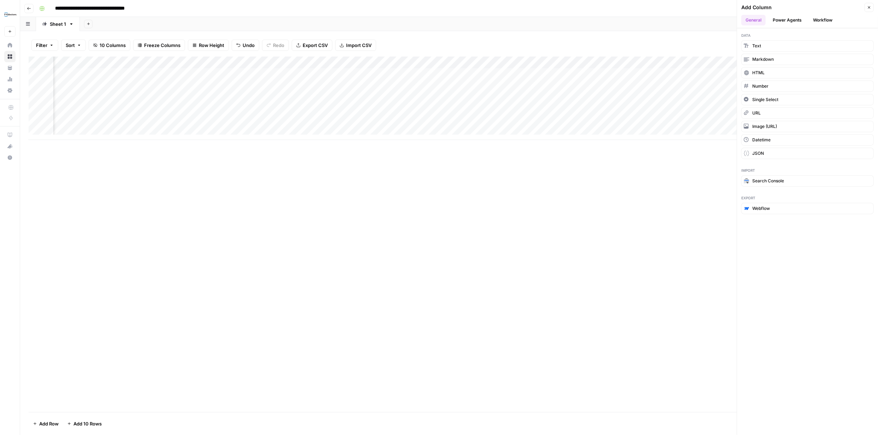
click at [796, 18] on button "Power Agents" at bounding box center [786, 20] width 37 height 11
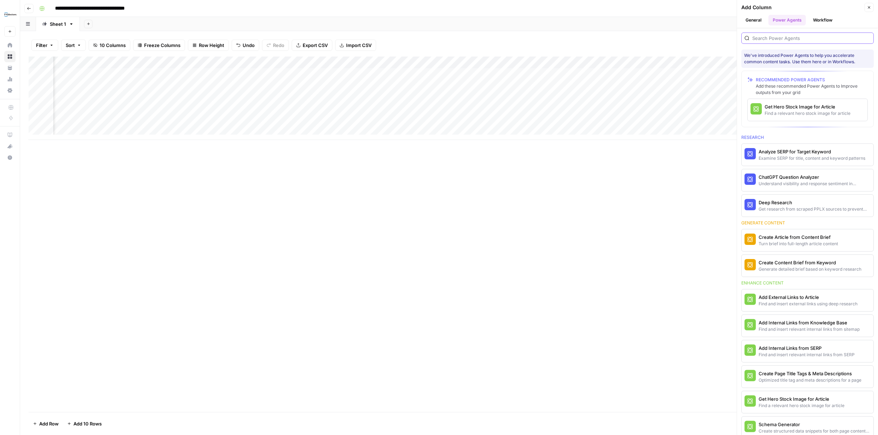
click at [789, 38] on input "search" at bounding box center [811, 38] width 118 height 7
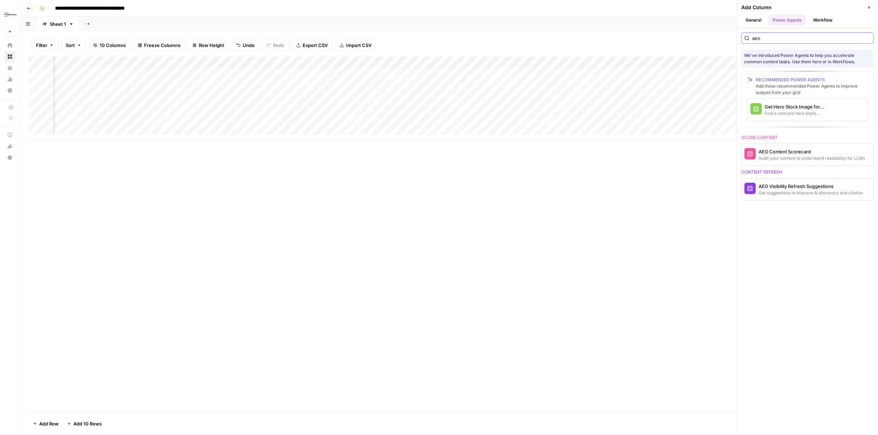
scroll to position [0, 256]
type input "aeo"
click at [803, 150] on div "AEO Content Scorecard" at bounding box center [796, 151] width 74 height 7
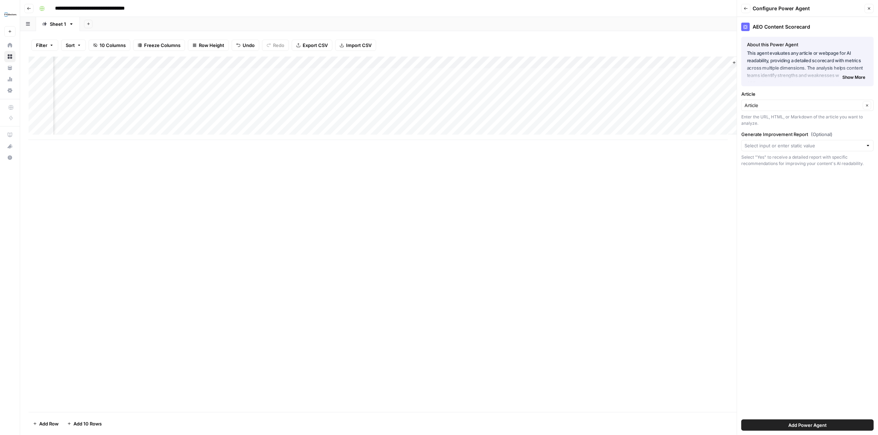
click at [863, 145] on div at bounding box center [807, 145] width 132 height 11
click at [842, 335] on div "AEO Content Scorecard About this Power Agent This agent evaluates any article o…" at bounding box center [807, 226] width 141 height 418
click at [854, 105] on input "Article" at bounding box center [802, 105] width 116 height 7
click at [767, 165] on span "Page URL" at bounding box center [806, 166] width 118 height 7
type input "Page URL"
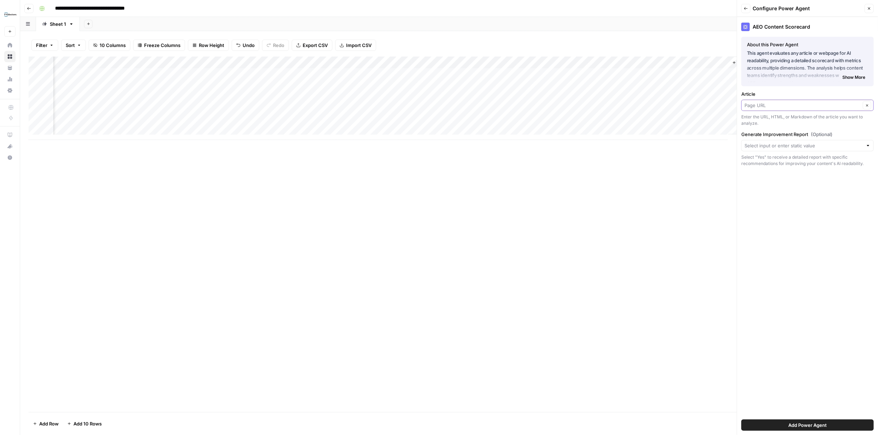
click at [848, 105] on input "Article" at bounding box center [802, 105] width 116 height 7
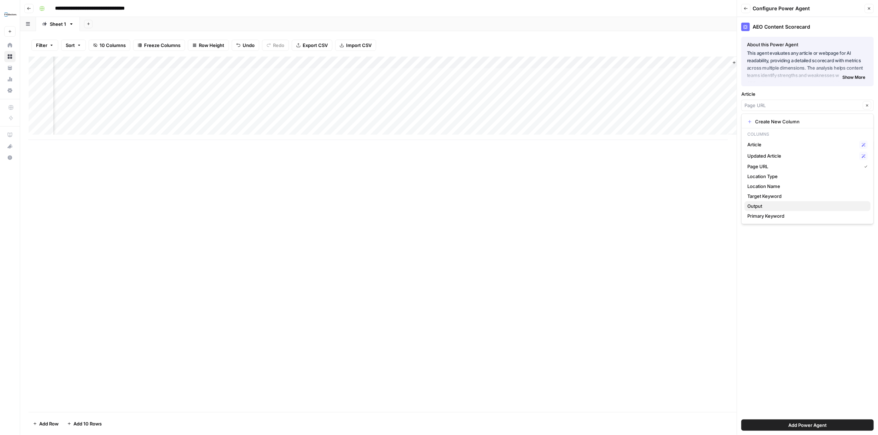
click at [776, 203] on span "Output" at bounding box center [806, 205] width 118 height 7
type input "Output"
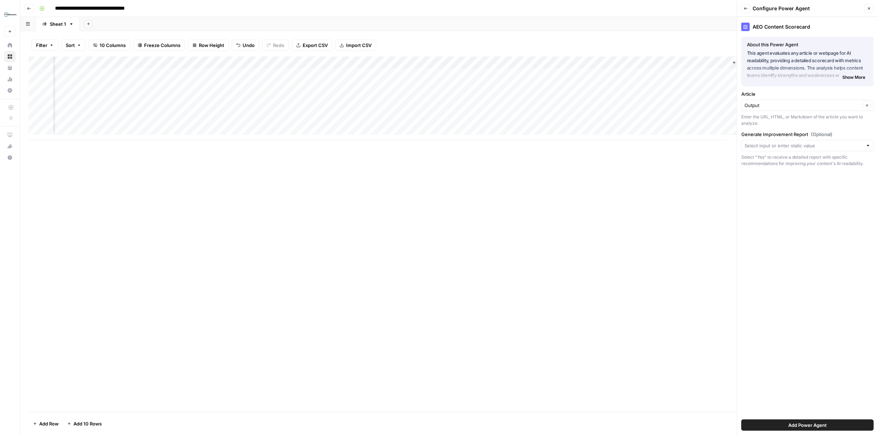
click at [847, 149] on div at bounding box center [807, 145] width 132 height 11
click at [826, 315] on div "AEO Content Scorecard About this Power Agent This agent evaluates any article o…" at bounding box center [807, 226] width 141 height 418
click at [816, 425] on span "Add Power Agent" at bounding box center [807, 424] width 38 height 7
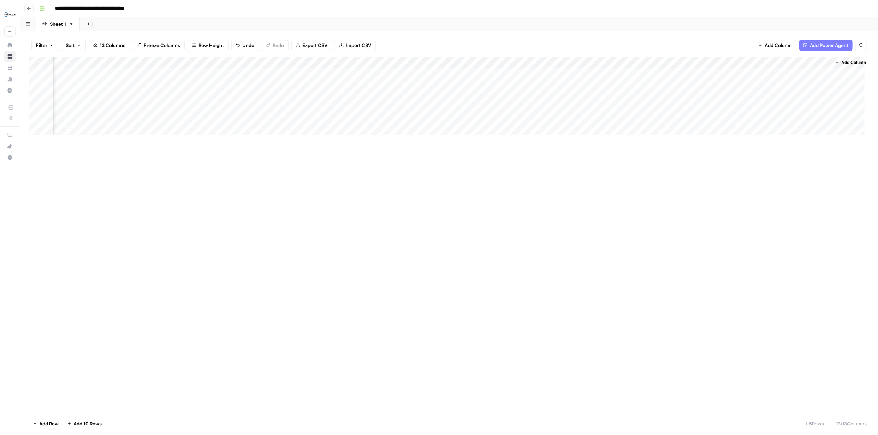
scroll to position [0, 366]
click at [584, 73] on div "Add Column" at bounding box center [449, 98] width 841 height 83
click at [605, 73] on div "Add Column" at bounding box center [449, 98] width 841 height 83
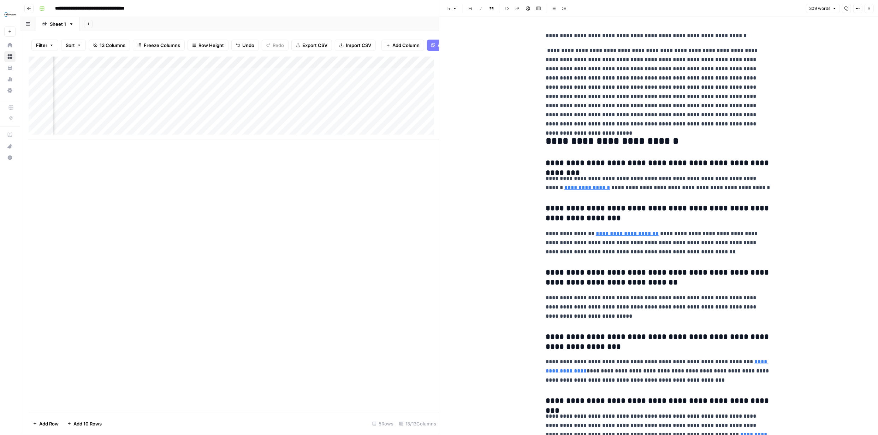
click at [869, 6] on icon "button" at bounding box center [869, 8] width 4 height 4
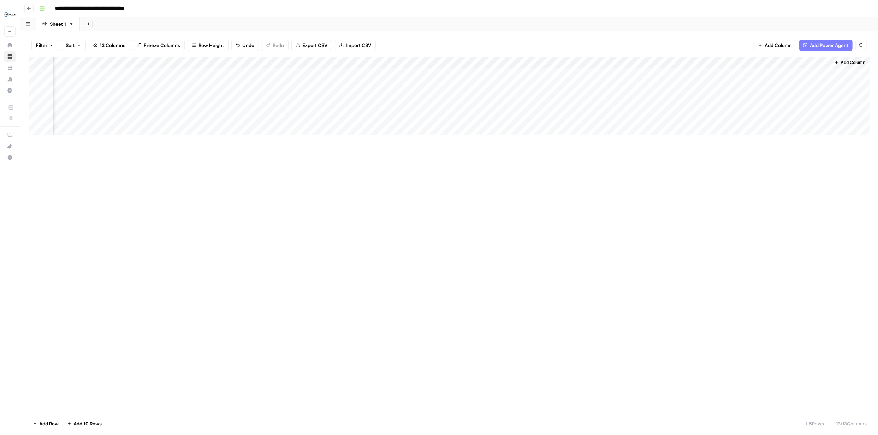
scroll to position [0, 358]
click at [540, 73] on div "Add Column" at bounding box center [449, 98] width 841 height 83
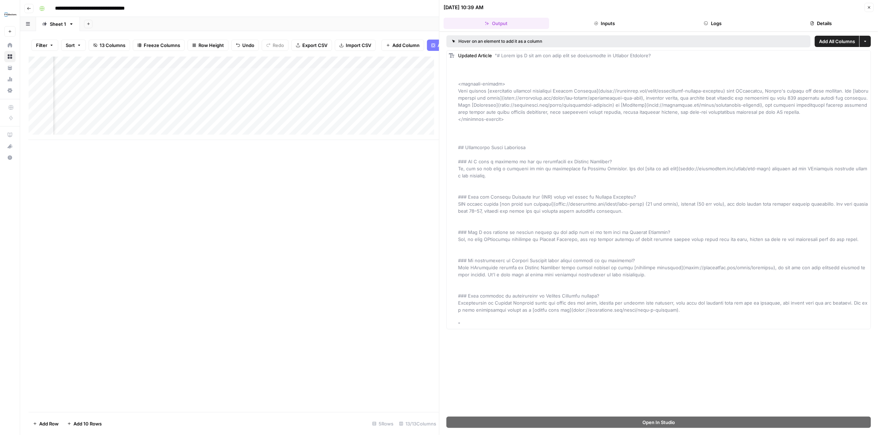
click at [430, 157] on div "Add Column" at bounding box center [234, 234] width 410 height 355
click at [869, 5] on button "Close" at bounding box center [869, 7] width 9 height 9
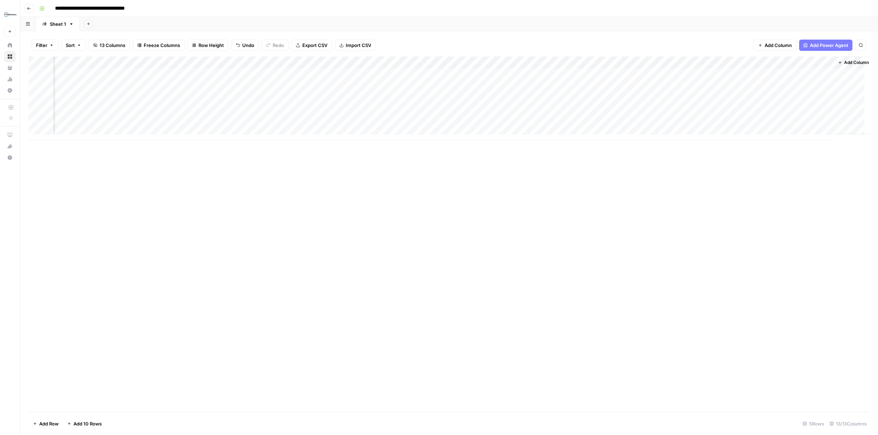
click at [662, 73] on div "Add Column" at bounding box center [449, 98] width 841 height 83
click at [691, 73] on div "Add Column" at bounding box center [449, 98] width 841 height 83
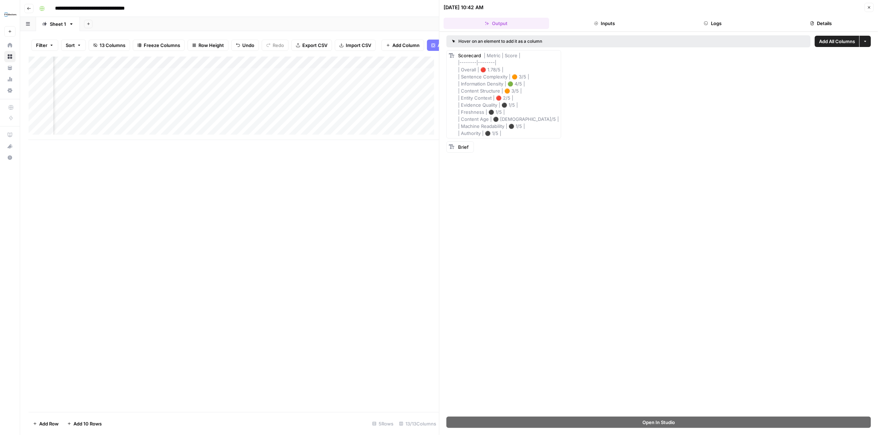
click at [872, 4] on button "Close" at bounding box center [869, 7] width 9 height 9
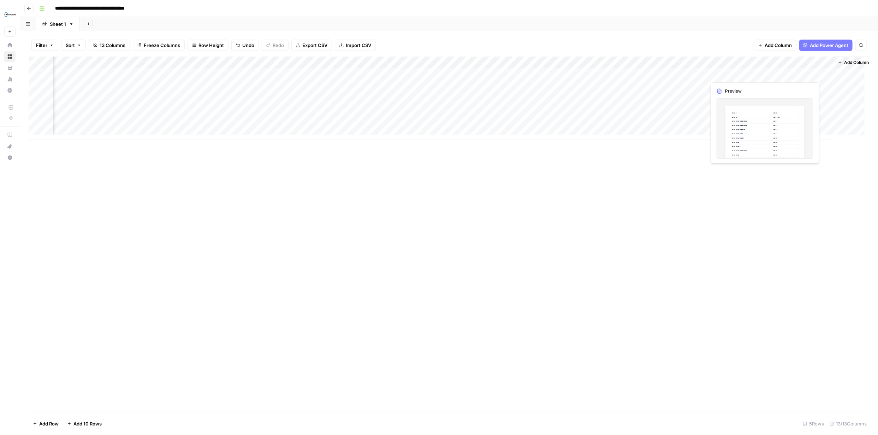
click at [746, 74] on div "Add Column" at bounding box center [449, 98] width 841 height 83
click at [763, 75] on div "Add Column" at bounding box center [449, 98] width 841 height 83
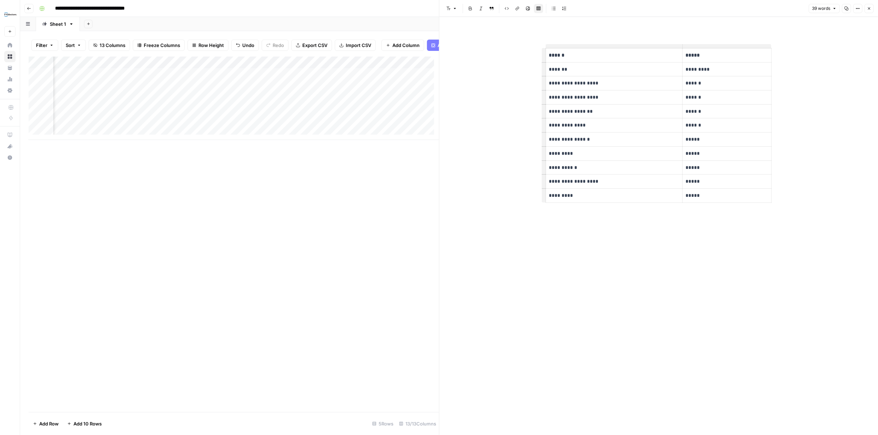
click at [871, 8] on span "Close" at bounding box center [871, 8] width 0 height 0
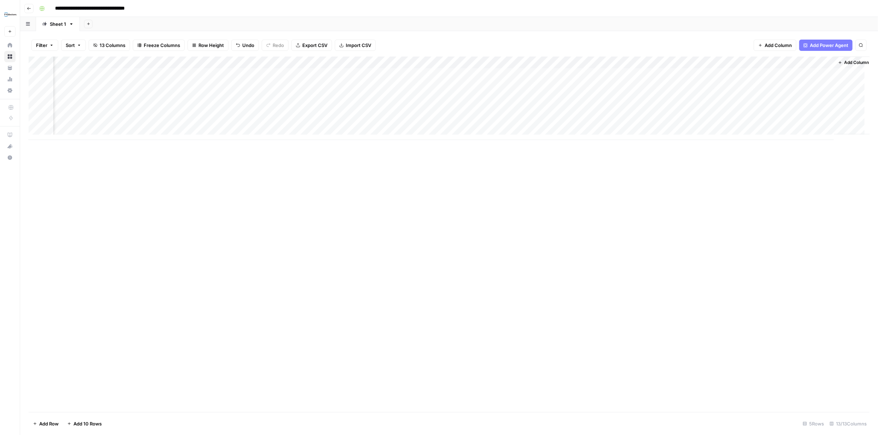
scroll to position [0, 366]
click at [842, 62] on span "Add Column" at bounding box center [853, 62] width 25 height 6
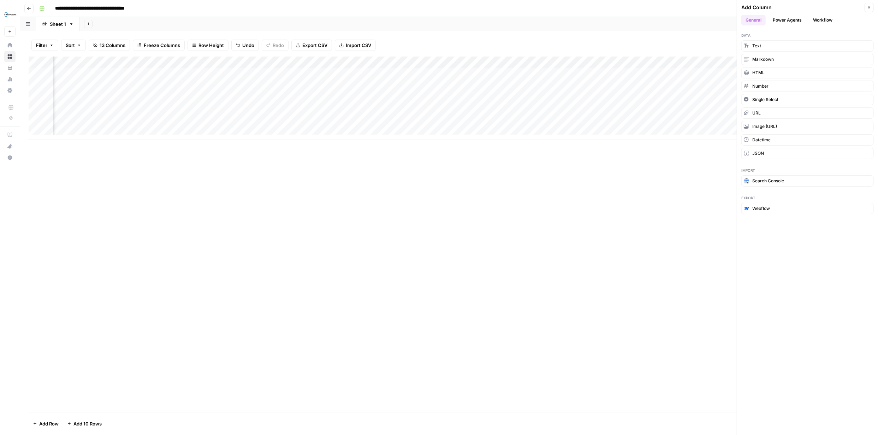
click at [791, 20] on button "Power Agents" at bounding box center [786, 20] width 37 height 11
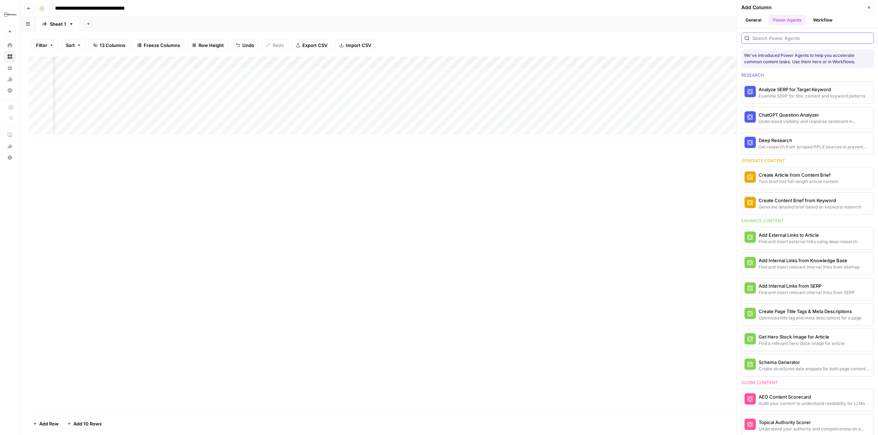
click at [783, 37] on input "search" at bounding box center [811, 38] width 118 height 7
type input "s"
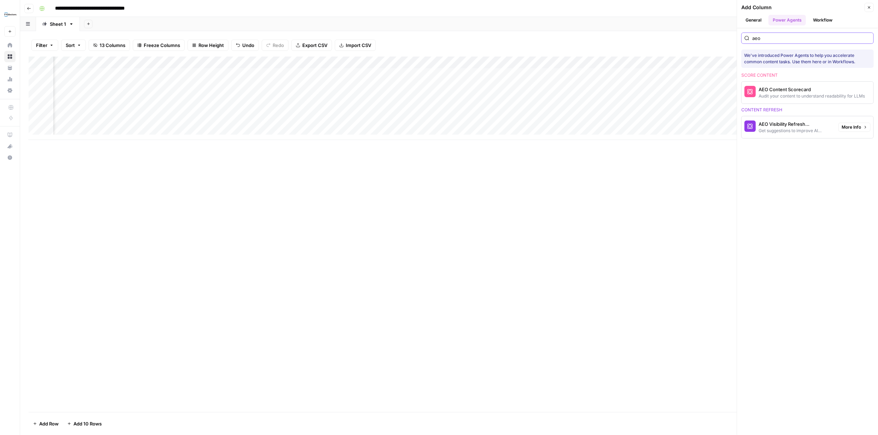
type input "aeo"
click at [777, 124] on div "AEO Visibility Refresh Suggestions" at bounding box center [796, 123] width 74 height 7
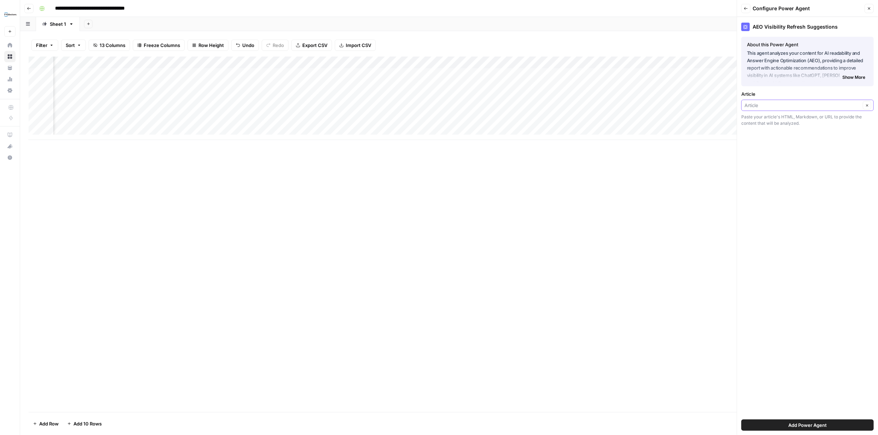
click at [802, 107] on input "Article" at bounding box center [802, 105] width 116 height 7
click at [777, 205] on span "Output" at bounding box center [806, 205] width 118 height 7
type input "Output"
click at [817, 424] on span "Add Power Agent" at bounding box center [807, 424] width 38 height 7
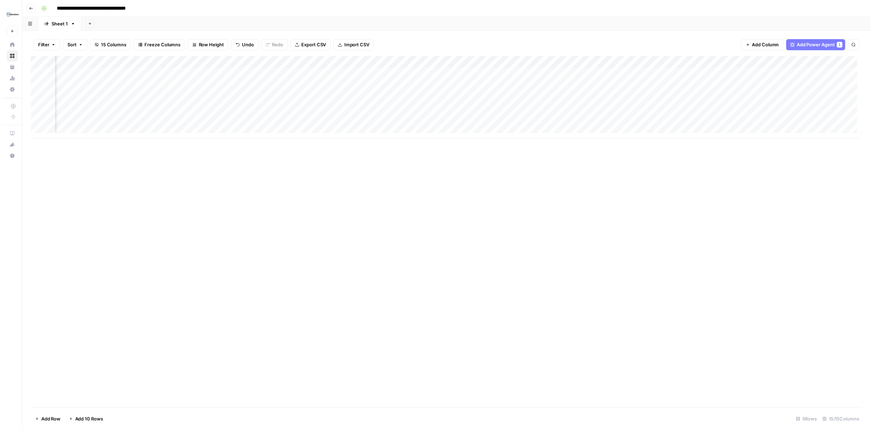
scroll to position [0, 539]
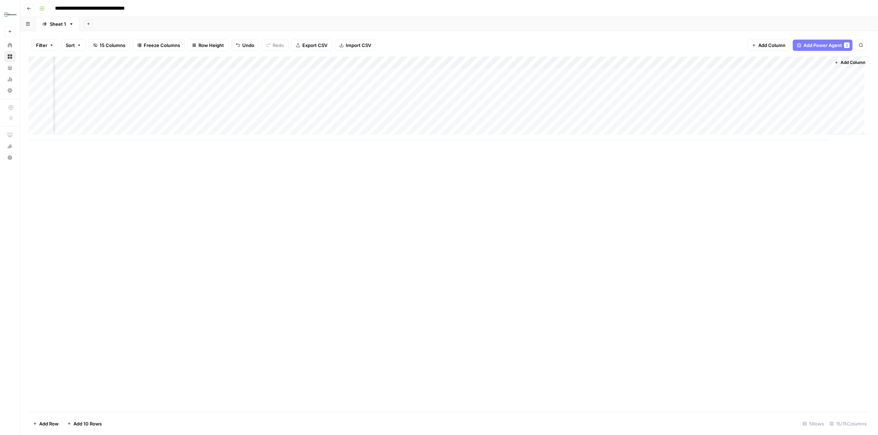
click at [706, 75] on div "Add Column" at bounding box center [449, 98] width 841 height 83
click at [744, 73] on div "Add Column" at bounding box center [449, 98] width 841 height 83
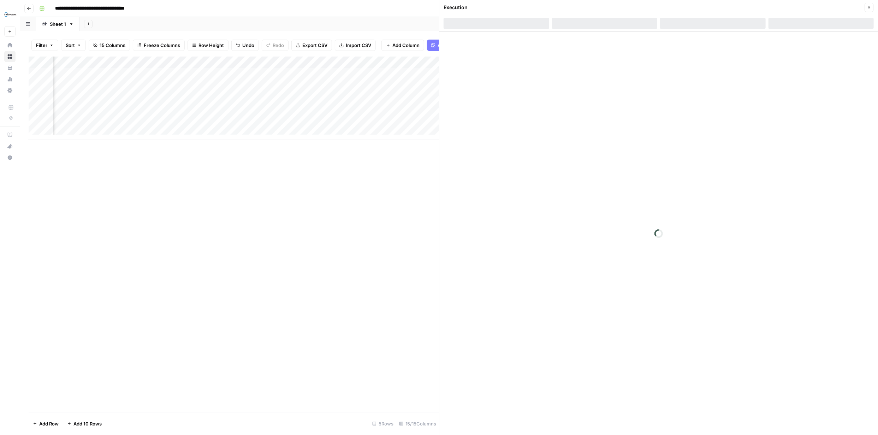
click at [747, 73] on div at bounding box center [658, 233] width 439 height 403
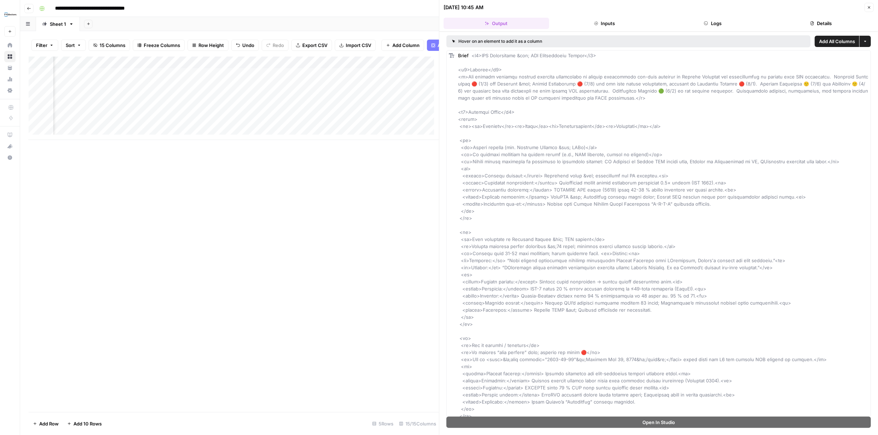
drag, startPoint x: 869, startPoint y: 5, endPoint x: 871, endPoint y: 9, distance: 4.4
click at [870, 5] on button "Close" at bounding box center [869, 7] width 9 height 9
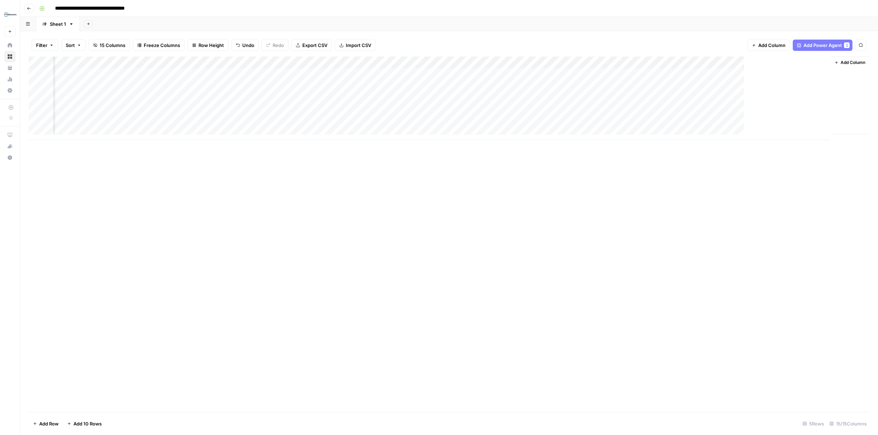
scroll to position [0, 530]
click at [805, 73] on div "Add Column" at bounding box center [449, 98] width 841 height 83
click at [826, 74] on div "Add Column" at bounding box center [449, 98] width 841 height 83
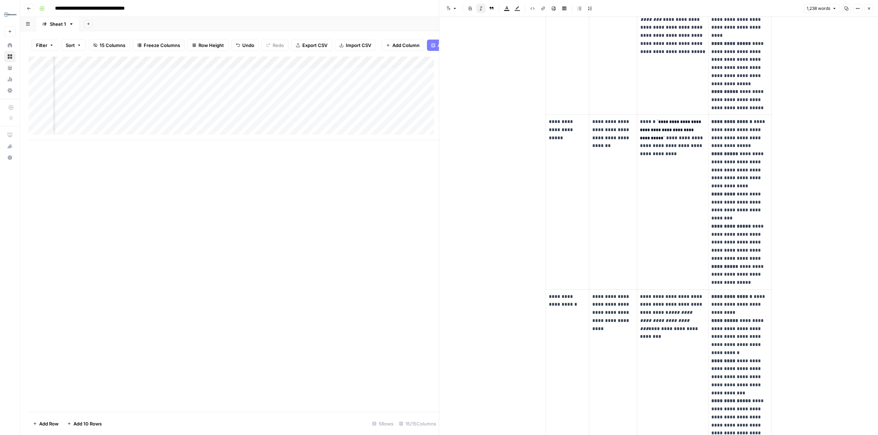
scroll to position [185, 0]
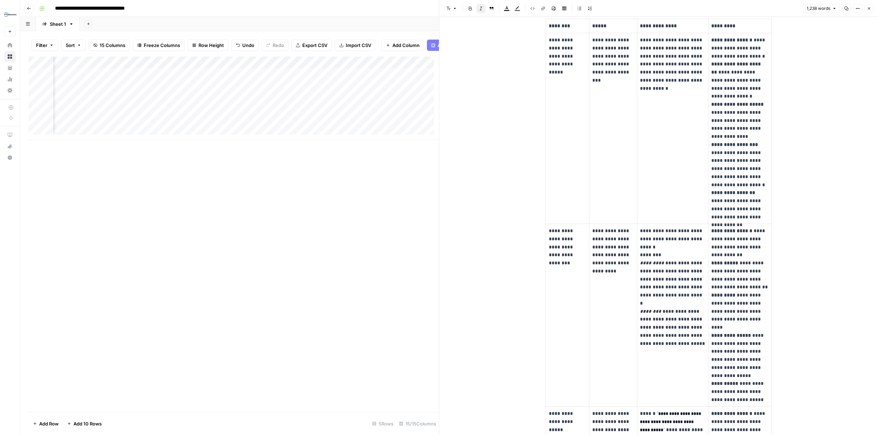
click at [867, 8] on icon "button" at bounding box center [869, 8] width 4 height 4
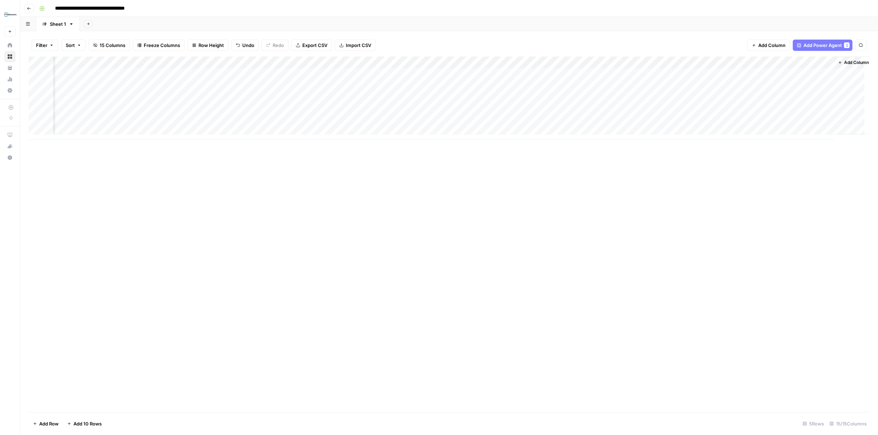
scroll to position [0, 539]
click at [846, 62] on span "Add Column" at bounding box center [853, 62] width 25 height 6
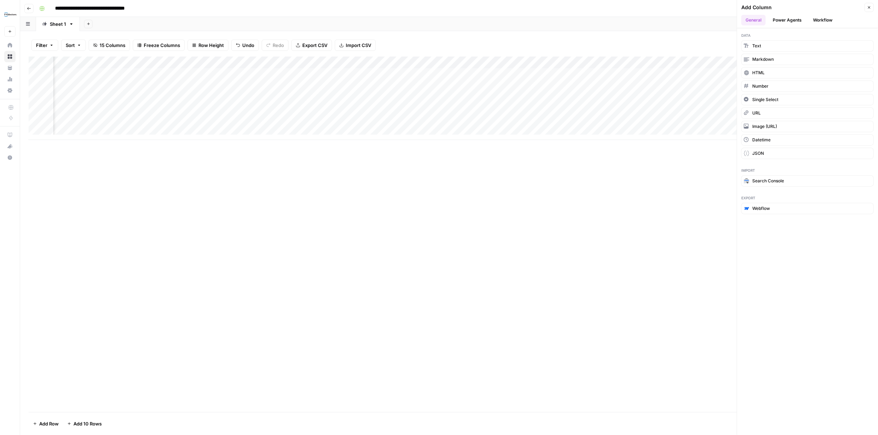
click at [793, 22] on button "Power Agents" at bounding box center [786, 20] width 37 height 11
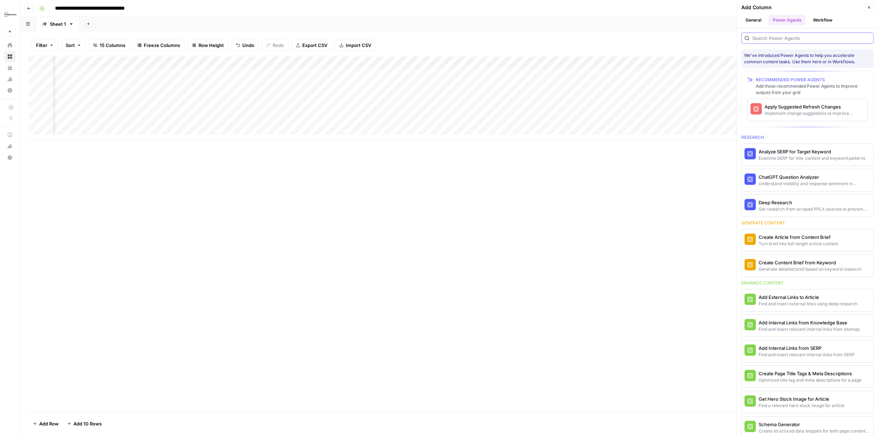
click at [789, 38] on input "search" at bounding box center [811, 38] width 118 height 7
click at [849, 32] on div at bounding box center [807, 37] width 132 height 11
click at [839, 107] on span "More Info" at bounding box center [845, 110] width 19 height 6
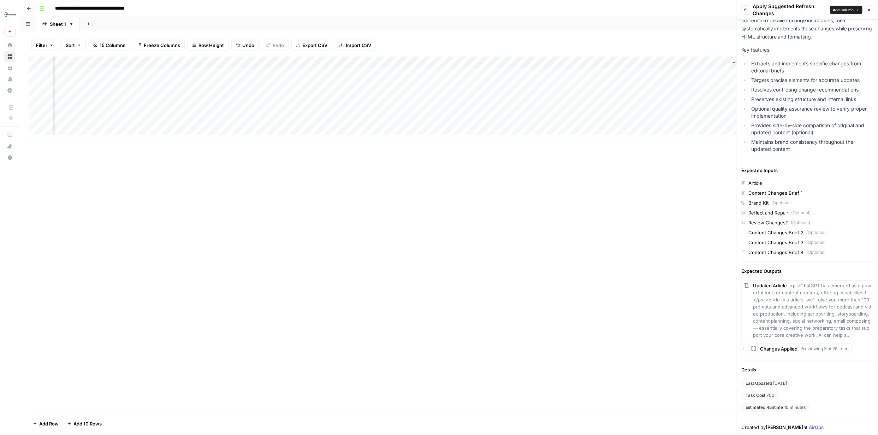
scroll to position [35, 0]
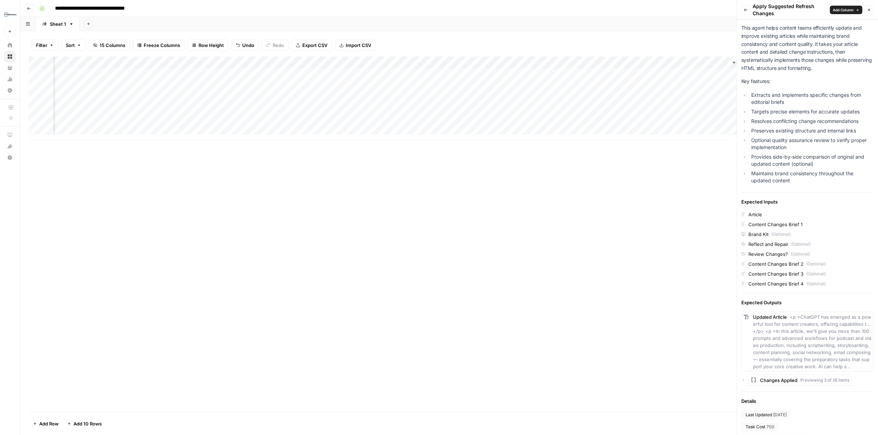
click at [868, 10] on icon "button" at bounding box center [869, 10] width 4 height 4
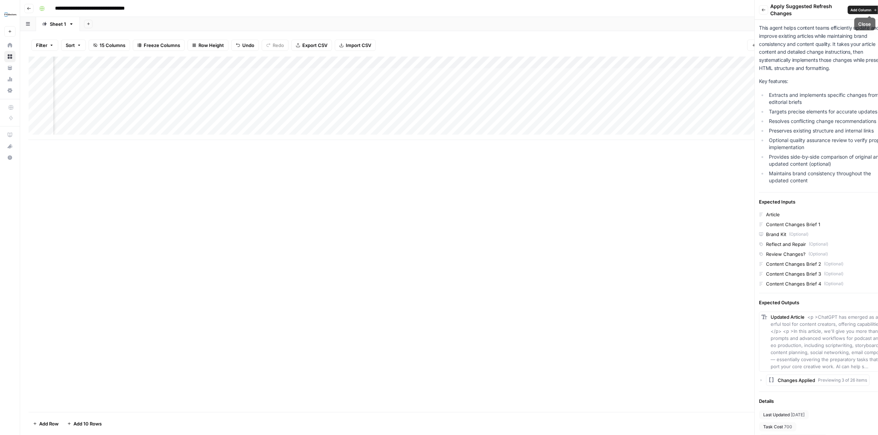
scroll to position [0, 649]
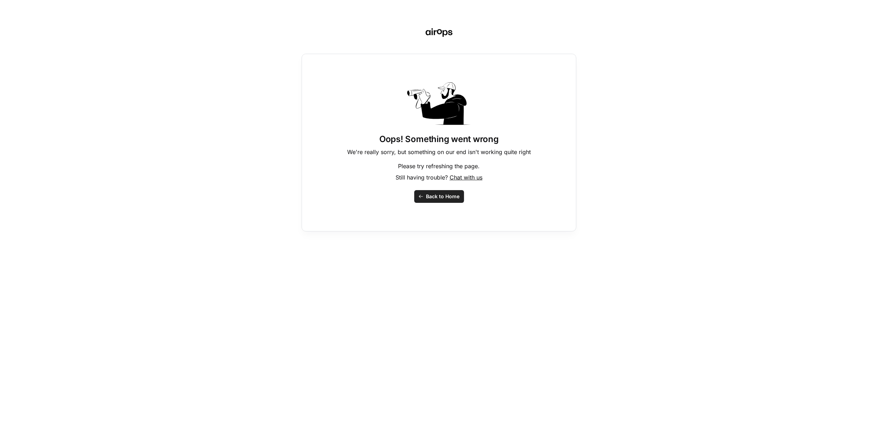
click at [450, 198] on span "Back to Home" at bounding box center [443, 196] width 34 height 7
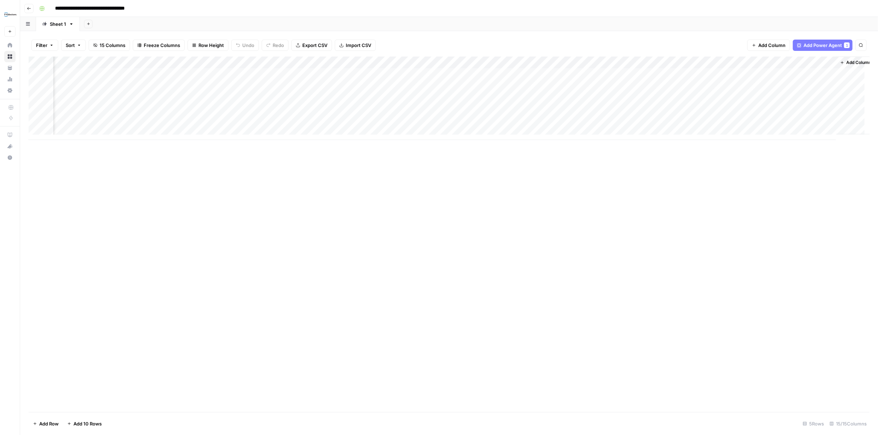
scroll to position [0, 539]
click at [511, 63] on div "Add Column" at bounding box center [449, 98] width 841 height 83
click at [483, 158] on span "Remove Column" at bounding box center [484, 157] width 62 height 7
click at [417, 79] on span "Delete" at bounding box center [413, 79] width 15 height 7
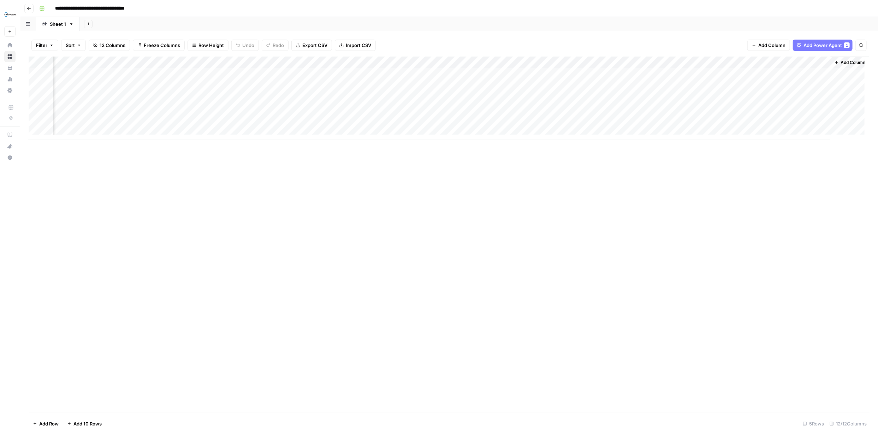
click at [841, 61] on span "Add Column" at bounding box center [853, 62] width 25 height 6
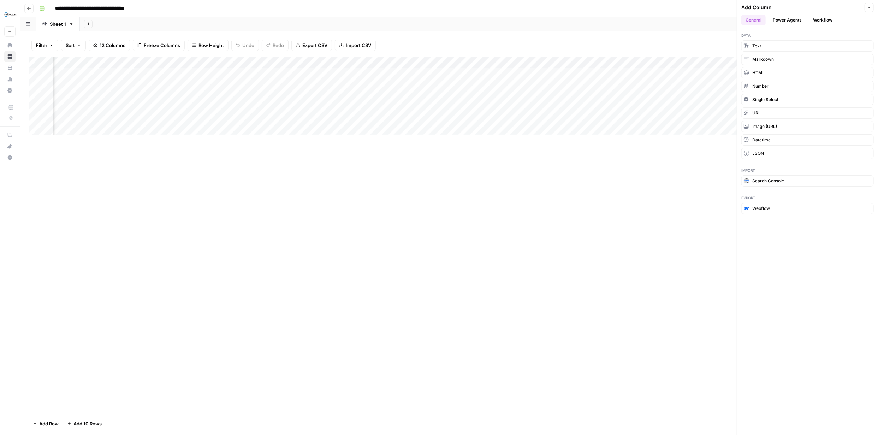
click at [787, 19] on button "Power Agents" at bounding box center [786, 20] width 37 height 11
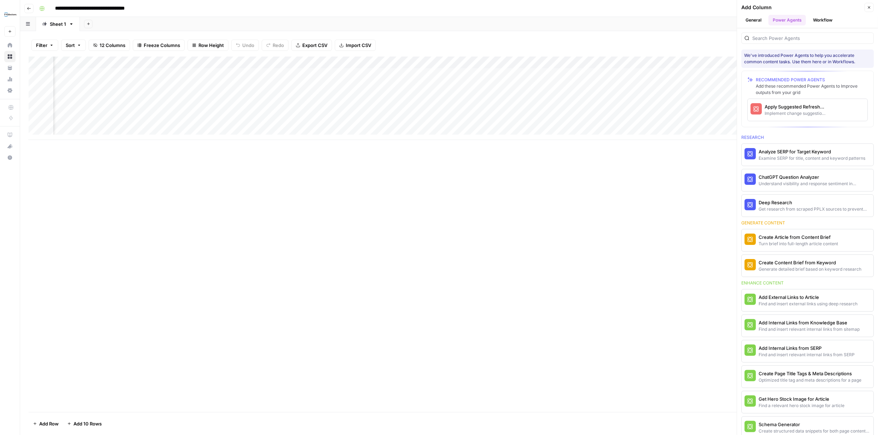
scroll to position [0, 428]
click at [764, 39] on input "search" at bounding box center [811, 38] width 118 height 7
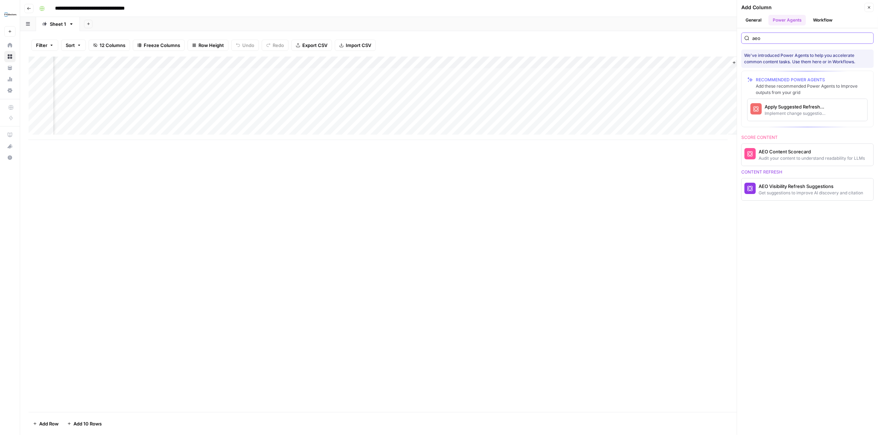
scroll to position [0, 539]
type input "aeo"
click at [789, 110] on div "Implement change suggestions to improve content" at bounding box center [796, 113] width 62 height 6
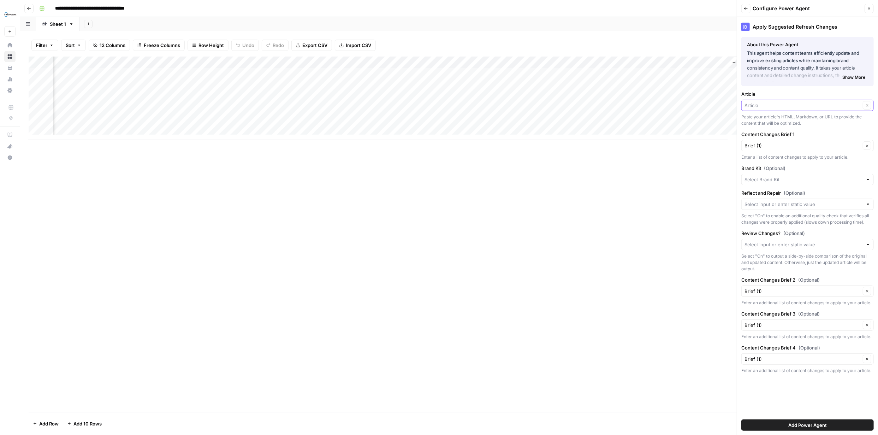
click at [854, 106] on input "Article" at bounding box center [802, 105] width 116 height 7
click at [772, 203] on span "Output" at bounding box center [806, 205] width 118 height 7
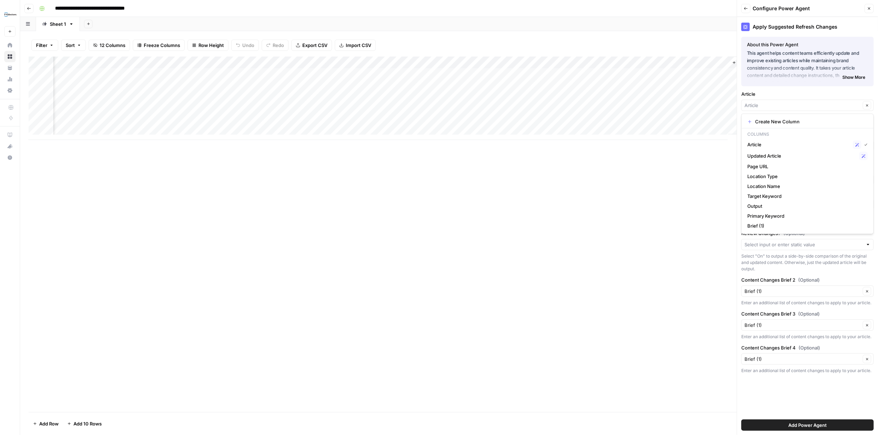
type input "Output"
click at [836, 147] on input "Content Changes Brief 1" at bounding box center [802, 145] width 116 height 7
type input "Brief (1)"
click at [839, 135] on label "Content Changes Brief 1" at bounding box center [807, 134] width 132 height 7
click at [839, 142] on input "Brief (1)" at bounding box center [802, 145] width 116 height 7
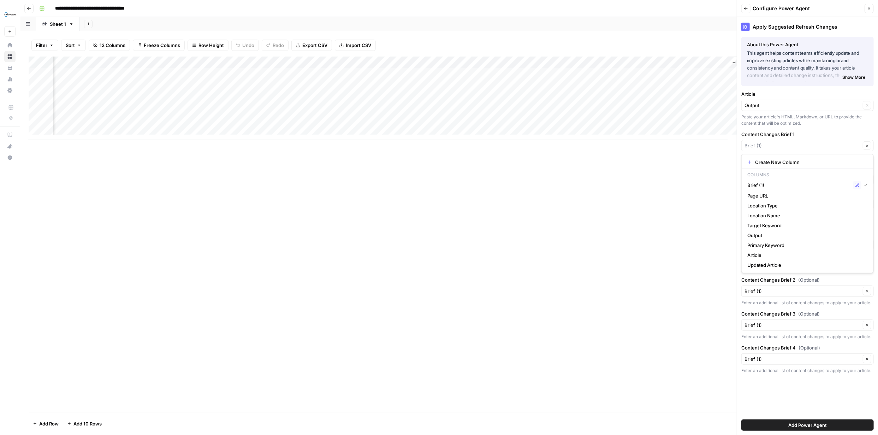
type input "Brief (1)"
click at [827, 131] on label "Content Changes Brief 1" at bounding box center [807, 134] width 132 height 7
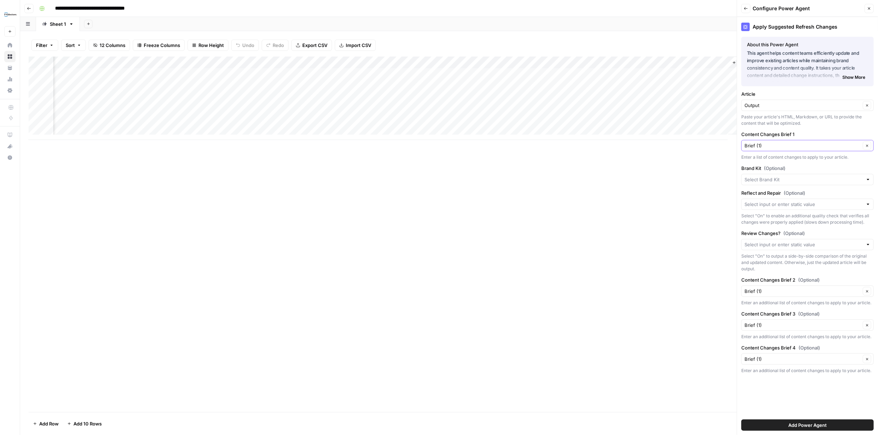
click at [827, 142] on input "Brief (1)" at bounding box center [802, 145] width 116 height 7
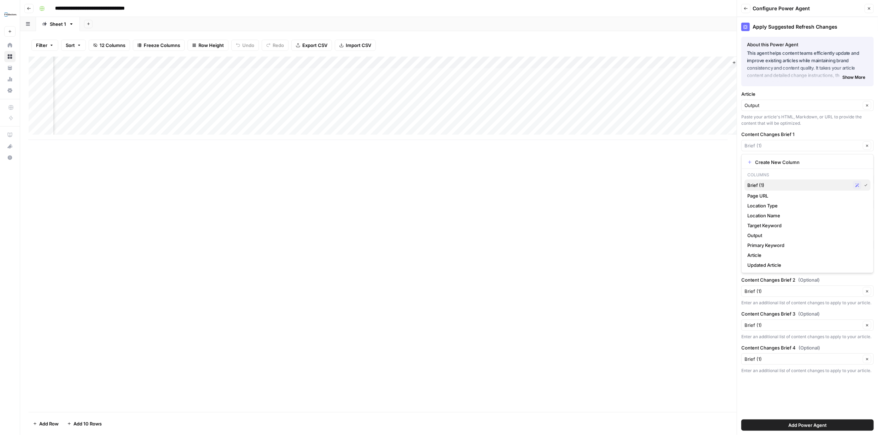
click at [761, 184] on span "Brief (1)" at bounding box center [798, 185] width 103 height 7
type input "Brief (1)"
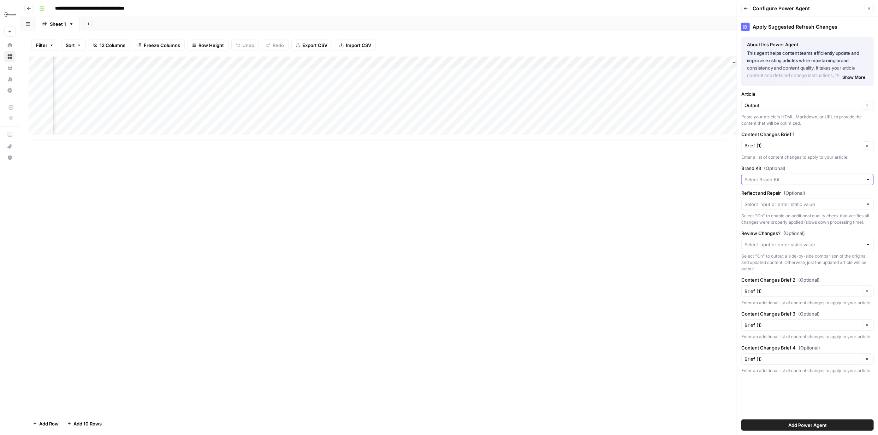
click at [842, 180] on input "Brand Kit (Optional)" at bounding box center [803, 179] width 118 height 7
click at [777, 204] on span "FYidoctors" at bounding box center [806, 205] width 118 height 7
type input "FYidoctors"
click at [832, 207] on input "Reflect and Repair (Optional)" at bounding box center [803, 204] width 118 height 7
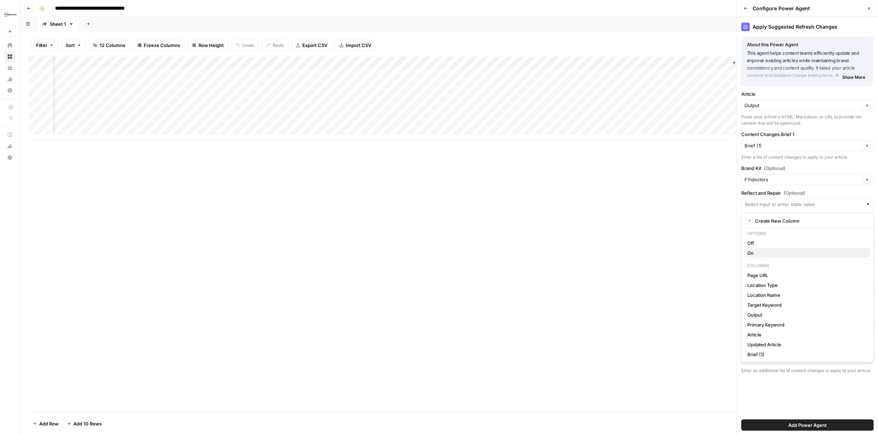
click at [762, 252] on span "On" at bounding box center [806, 252] width 118 height 7
type input "On"
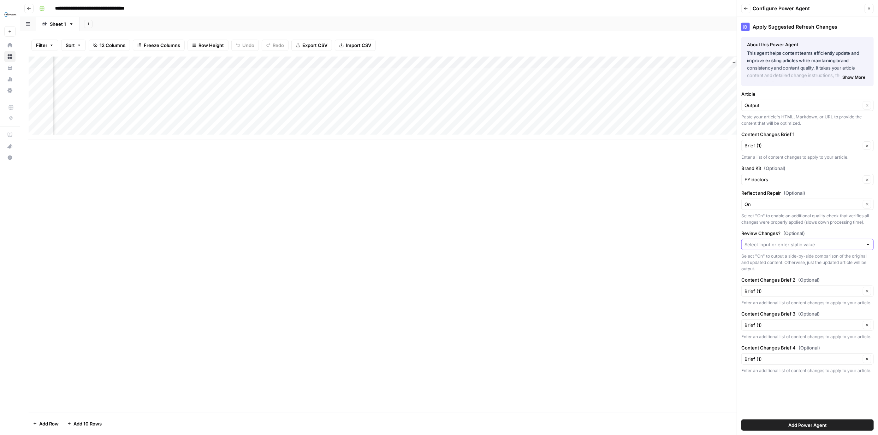
click at [853, 244] on input "Review Changes? (Optional)" at bounding box center [803, 244] width 118 height 7
click at [785, 283] on span "On" at bounding box center [806, 283] width 118 height 7
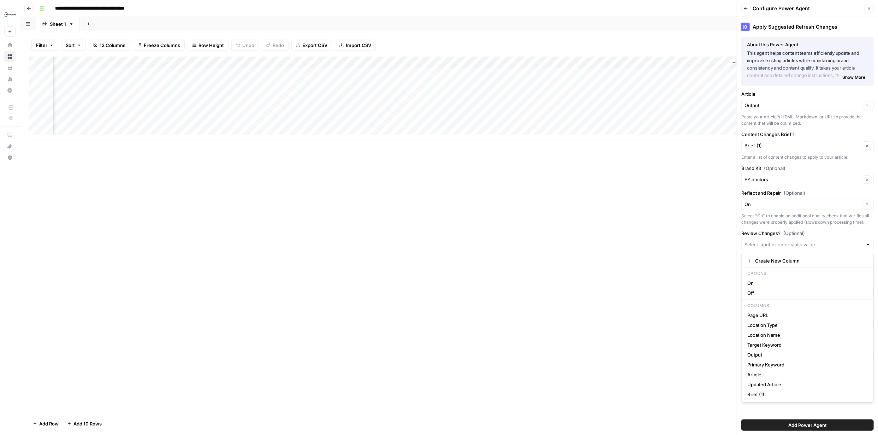
type input "On"
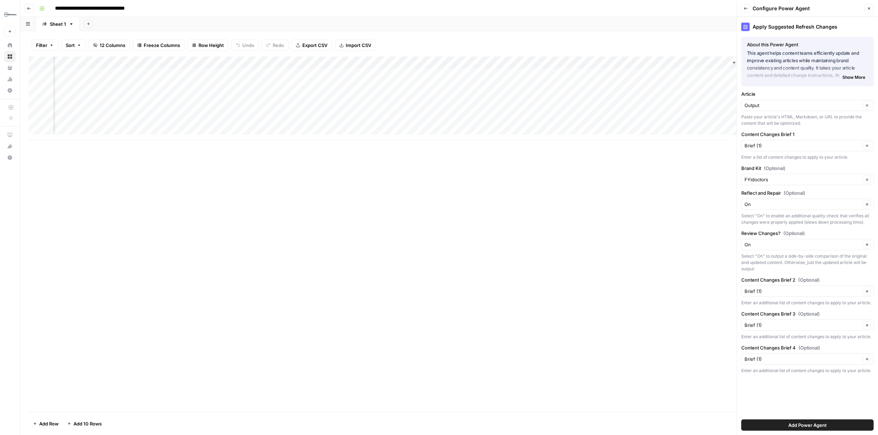
click at [812, 424] on span "Add Power Agent" at bounding box center [807, 424] width 38 height 7
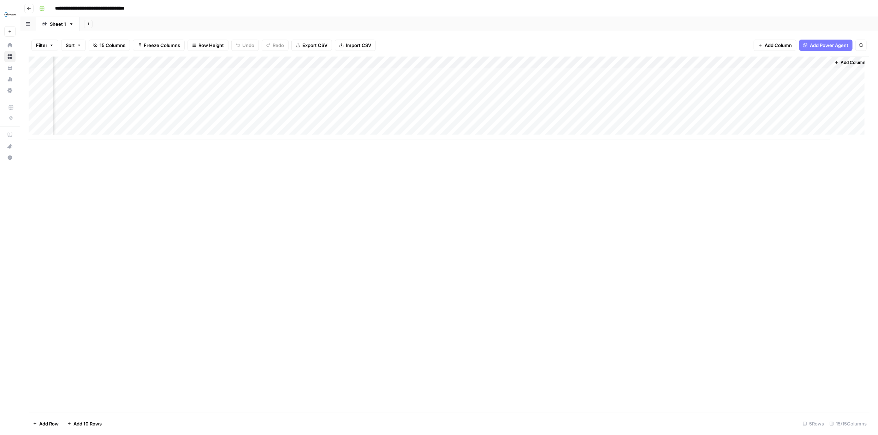
scroll to position [0, 564]
click at [643, 75] on div "Add Column" at bounding box center [449, 98] width 841 height 83
click at [617, 74] on div "Add Column" at bounding box center [449, 98] width 841 height 83
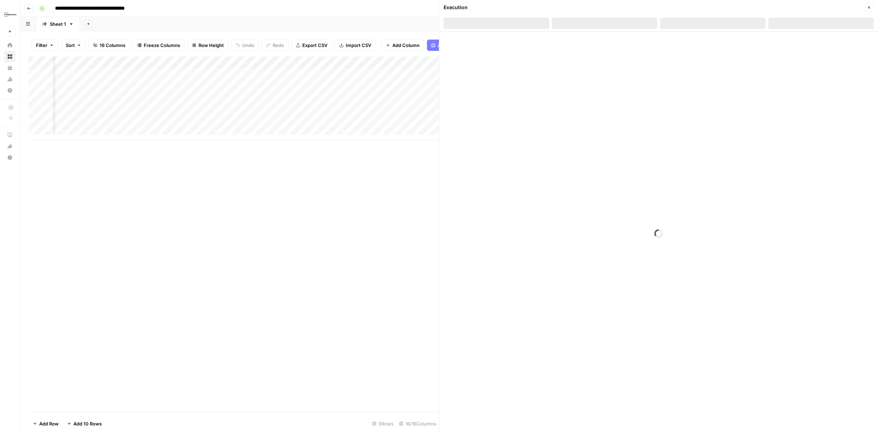
scroll to position [0, 624]
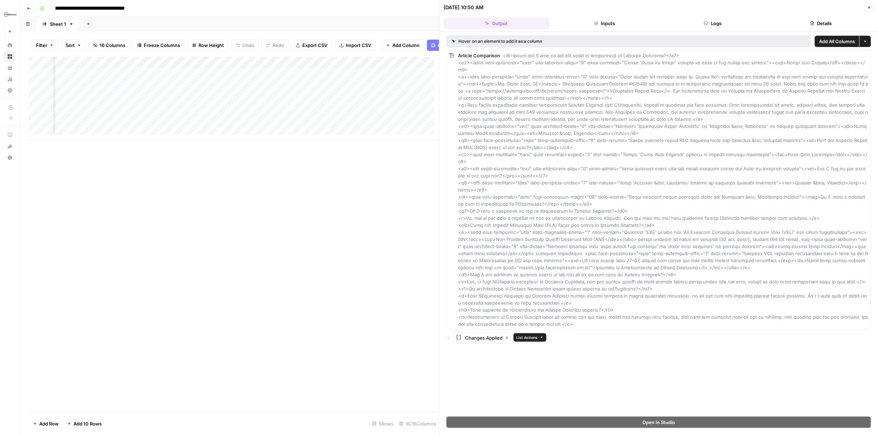
click at [497, 337] on span "Changes Applied" at bounding box center [483, 337] width 37 height 7
click at [455, 351] on icon "button" at bounding box center [455, 352] width 1 height 2
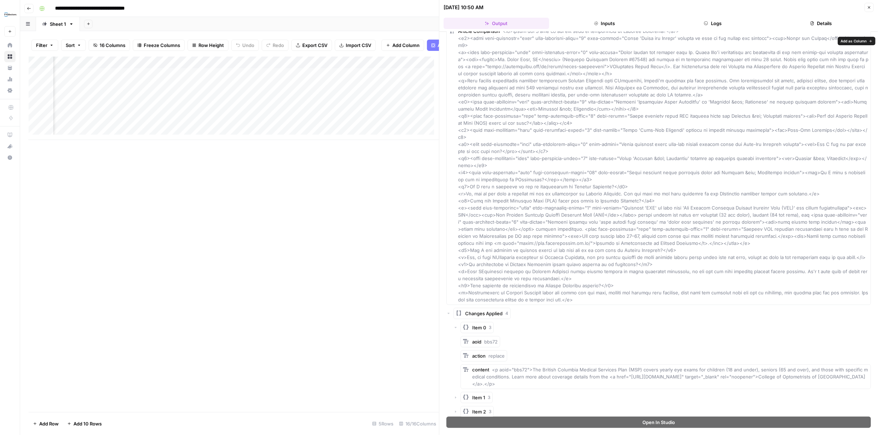
scroll to position [14, 0]
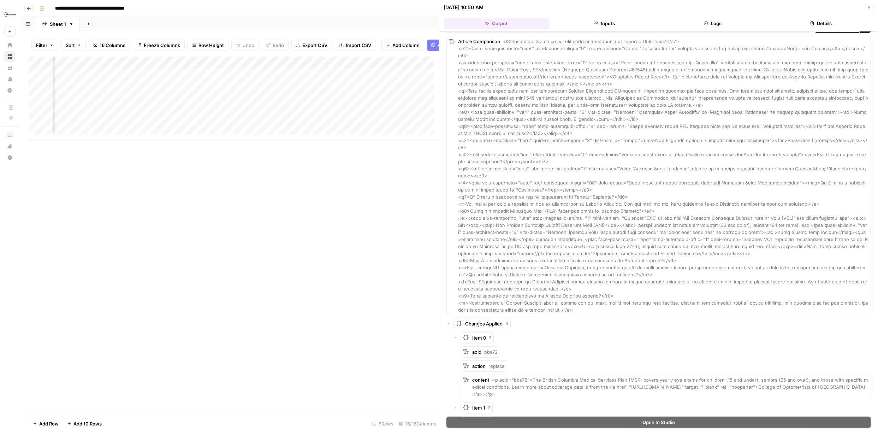
click at [607, 23] on button "Inputs" at bounding box center [605, 23] width 106 height 11
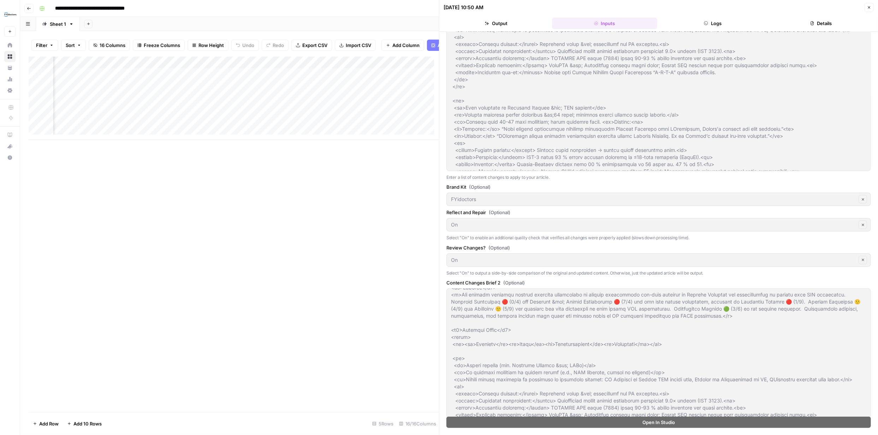
scroll to position [0, 0]
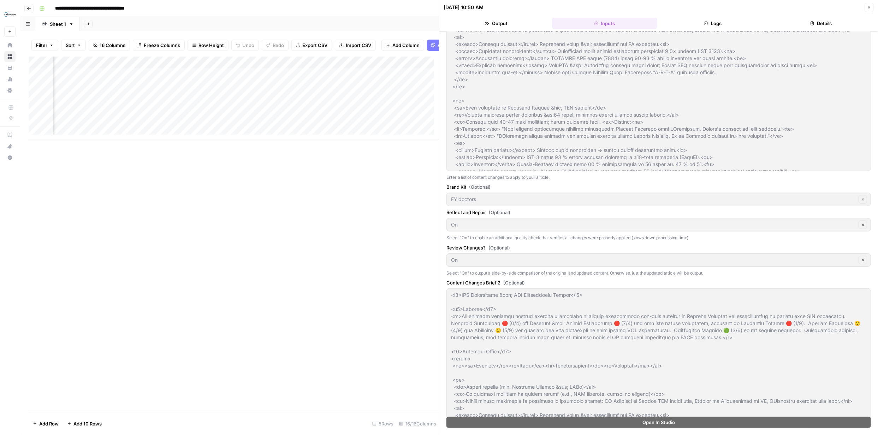
click at [823, 25] on button "Details" at bounding box center [821, 23] width 106 height 11
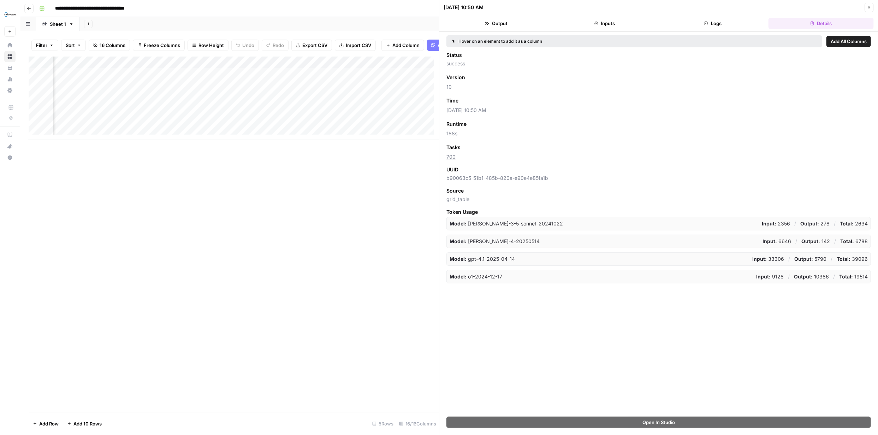
click at [720, 22] on button "Logs" at bounding box center [713, 23] width 106 height 11
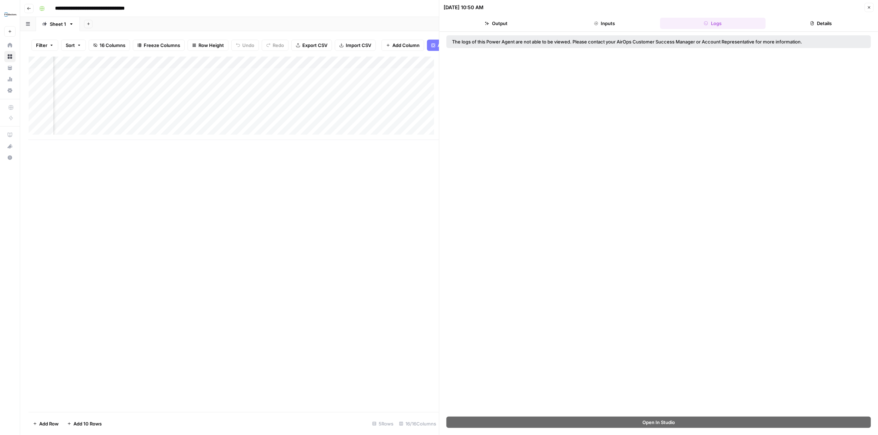
click at [611, 23] on button "Inputs" at bounding box center [605, 23] width 106 height 11
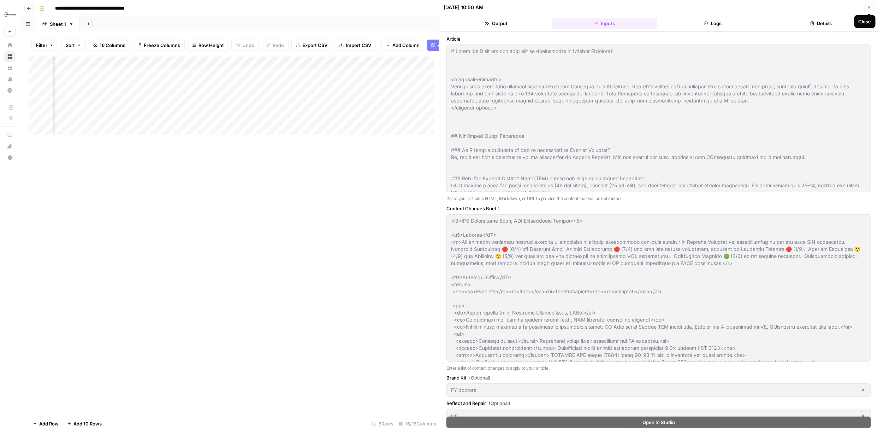
click at [870, 8] on icon "button" at bounding box center [869, 7] width 4 height 4
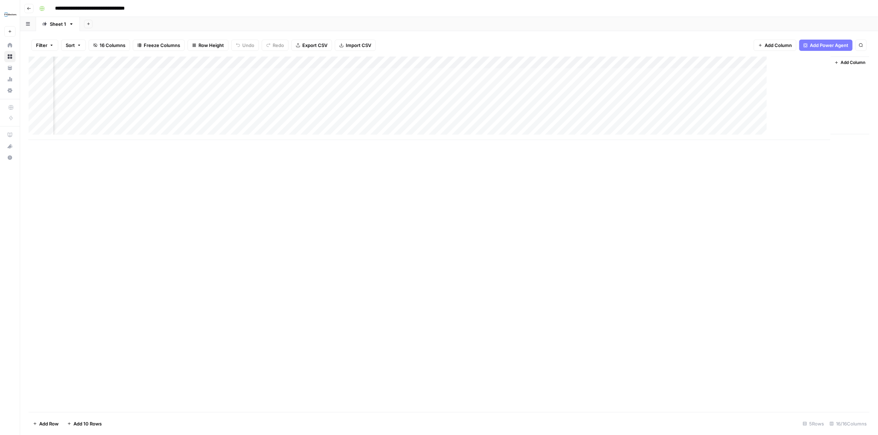
scroll to position [0, 619]
click at [677, 73] on div "Add Column" at bounding box center [449, 98] width 841 height 83
click at [699, 75] on div "Add Column" at bounding box center [449, 98] width 841 height 83
click at [593, 42] on div at bounding box center [658, 35] width 234 height 15
click at [869, 9] on icon "button" at bounding box center [869, 8] width 4 height 4
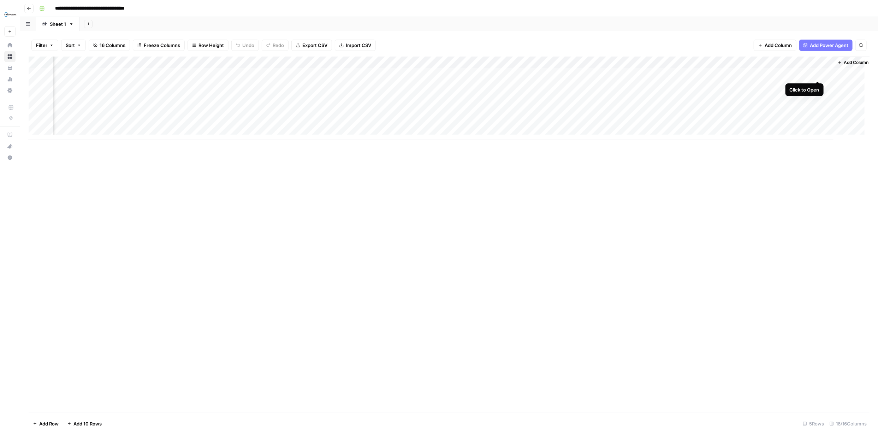
click at [815, 72] on div "Add Column" at bounding box center [449, 98] width 841 height 83
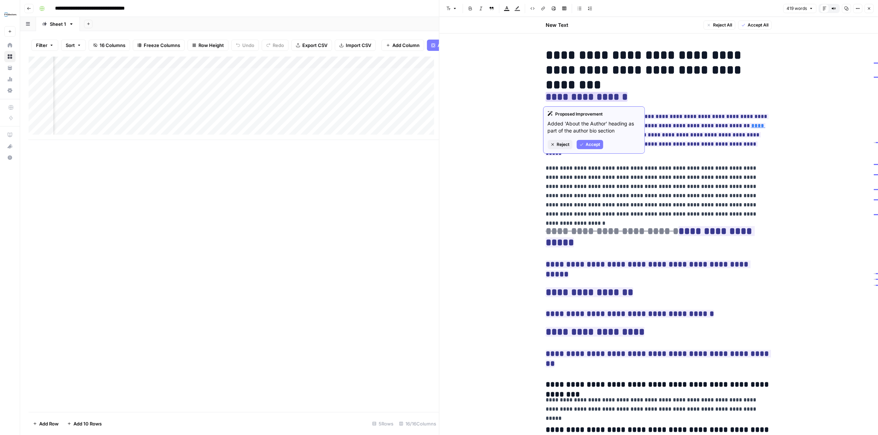
click at [565, 144] on span "Reject" at bounding box center [563, 144] width 13 height 6
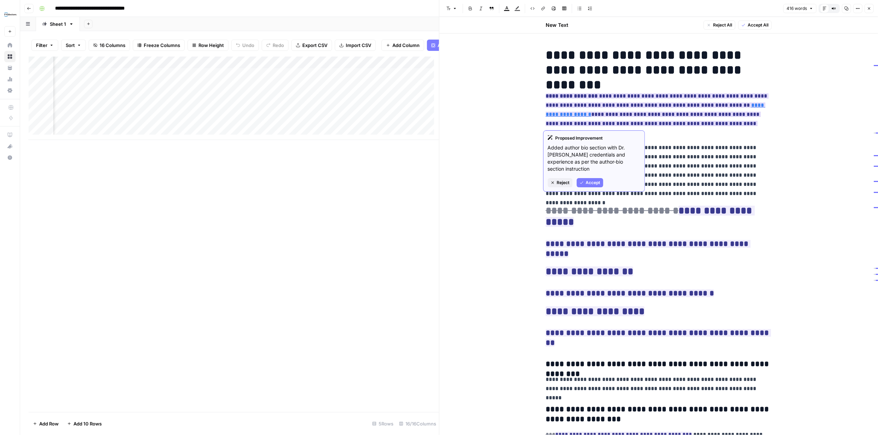
click at [563, 179] on span "Reject" at bounding box center [563, 182] width 13 height 6
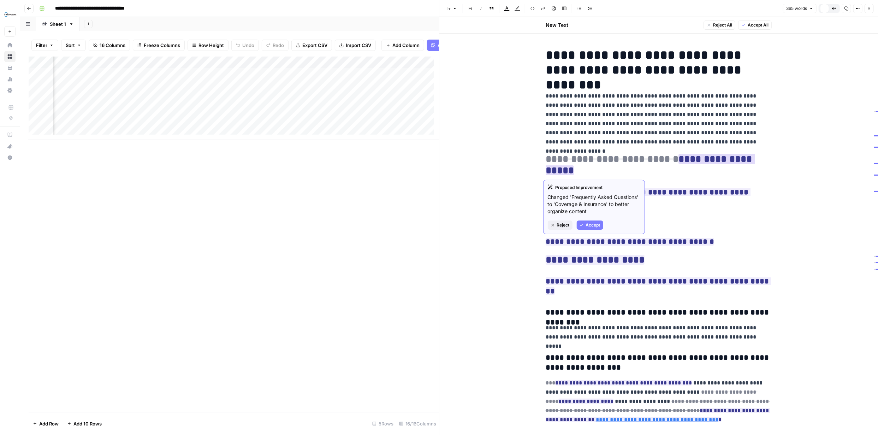
click at [592, 226] on span "Accept" at bounding box center [593, 225] width 14 height 6
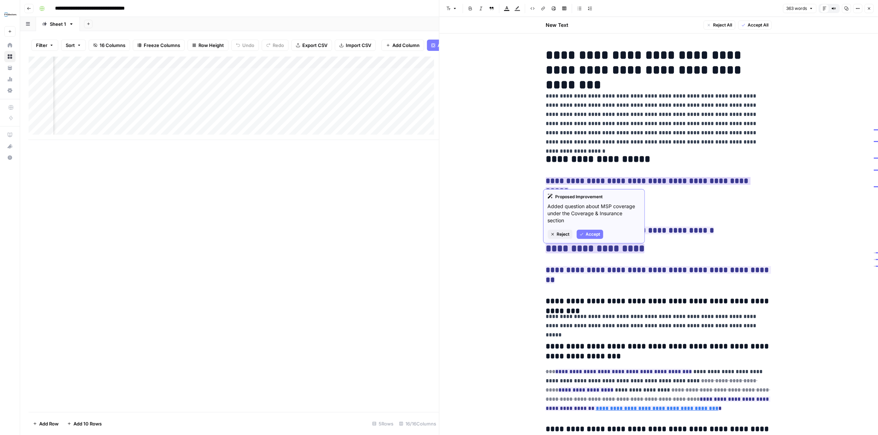
click at [591, 236] on span "Accept" at bounding box center [593, 234] width 14 height 6
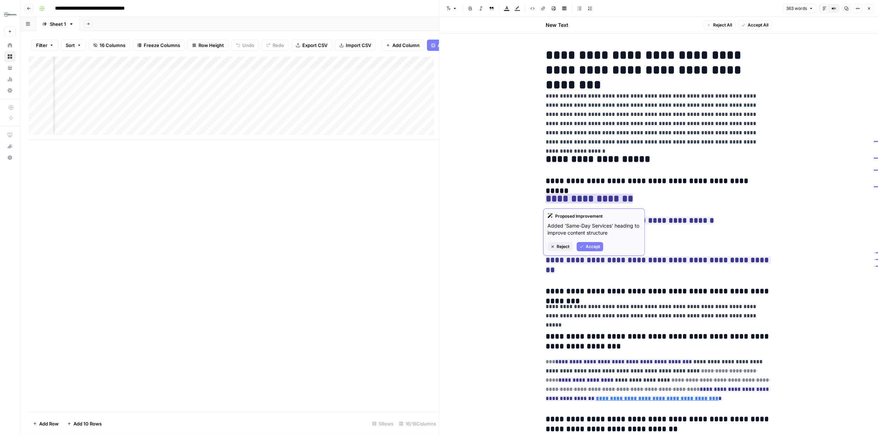
click at [595, 245] on span "Accept" at bounding box center [593, 246] width 14 height 6
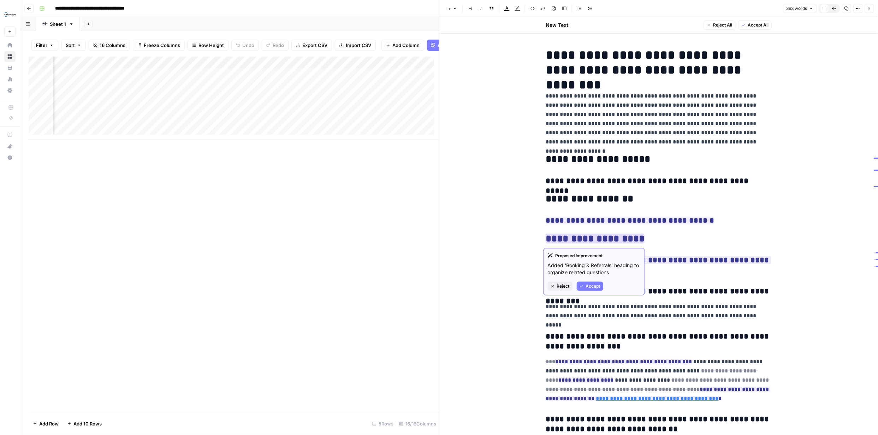
click at [592, 287] on span "Accept" at bounding box center [593, 286] width 14 height 6
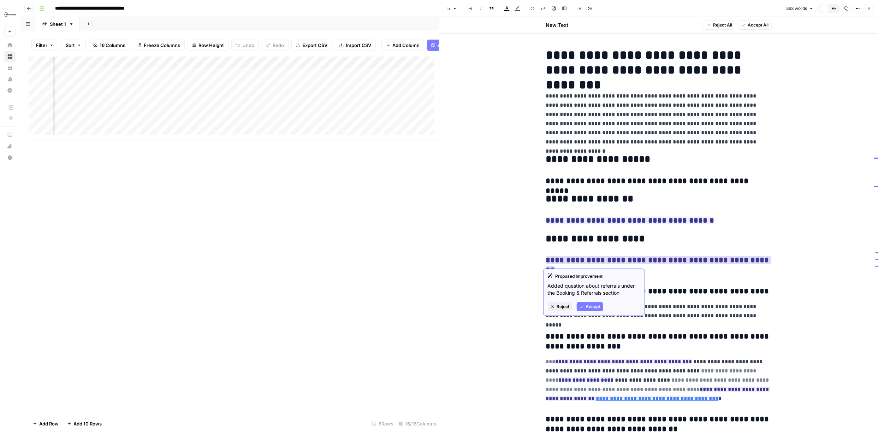
click at [587, 305] on span "Accept" at bounding box center [593, 306] width 14 height 6
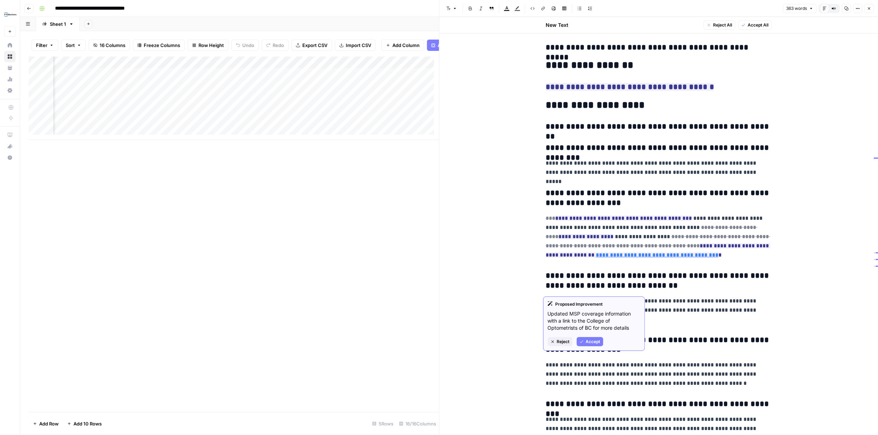
scroll to position [141, 0]
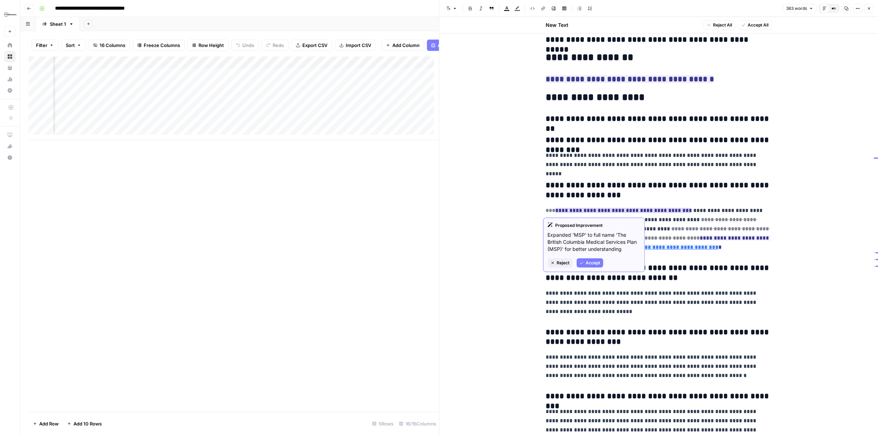
click at [590, 262] on span "Accept" at bounding box center [593, 263] width 14 height 6
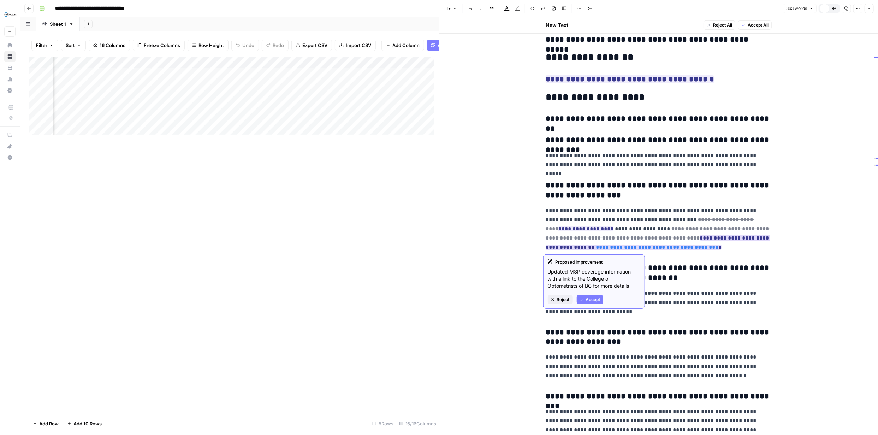
click at [591, 298] on span "Accept" at bounding box center [593, 299] width 14 height 6
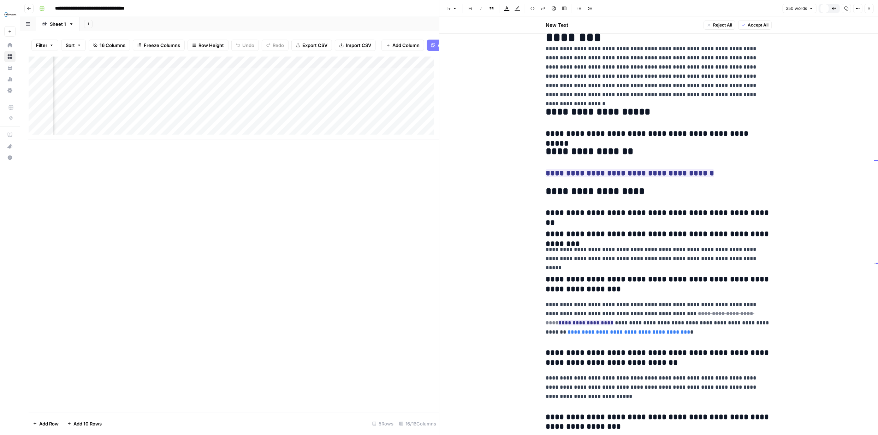
scroll to position [7, 0]
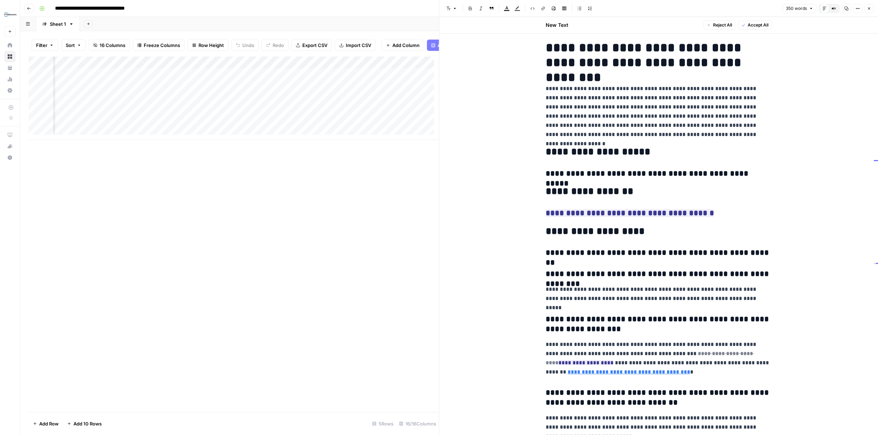
click at [715, 254] on h3 "**********" at bounding box center [659, 253] width 226 height 10
click at [752, 251] on h3 "**********" at bounding box center [659, 253] width 226 height 10
click at [612, 152] on h2 "**********" at bounding box center [659, 151] width 226 height 11
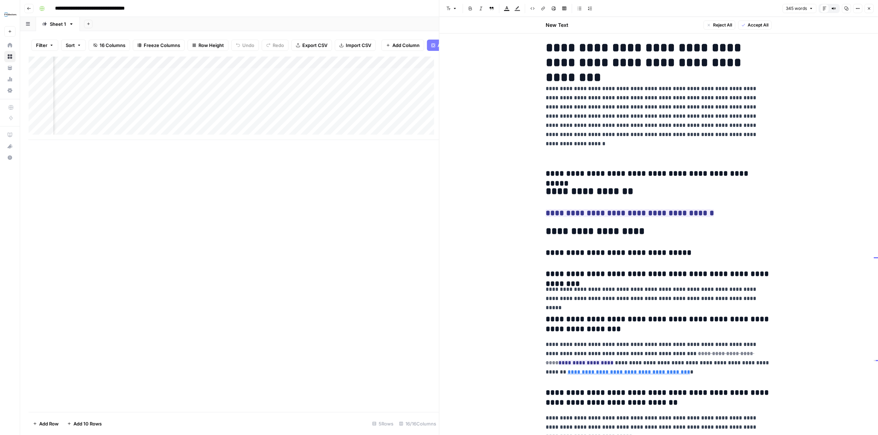
click at [870, 9] on icon "button" at bounding box center [869, 8] width 4 height 4
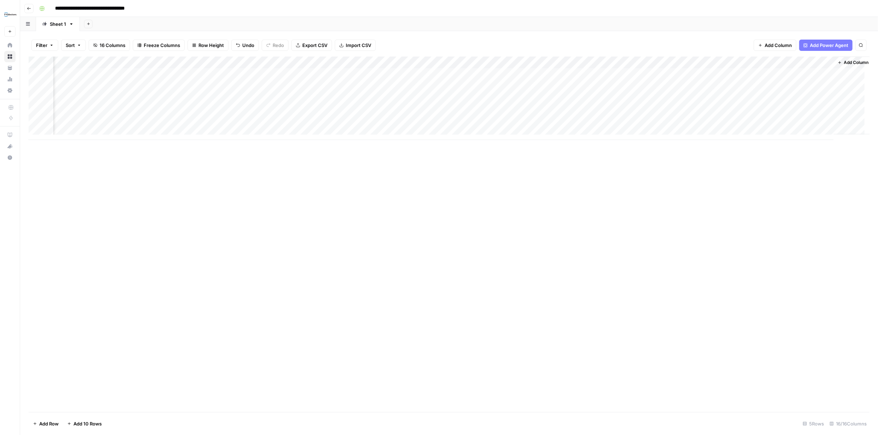
click at [764, 62] on div "Add Column" at bounding box center [449, 98] width 841 height 83
click at [734, 128] on span "Remove Column" at bounding box center [751, 131] width 62 height 7
click at [418, 73] on span "Delete" at bounding box center [413, 73] width 15 height 7
click at [755, 63] on div "Add Column" at bounding box center [449, 98] width 841 height 83
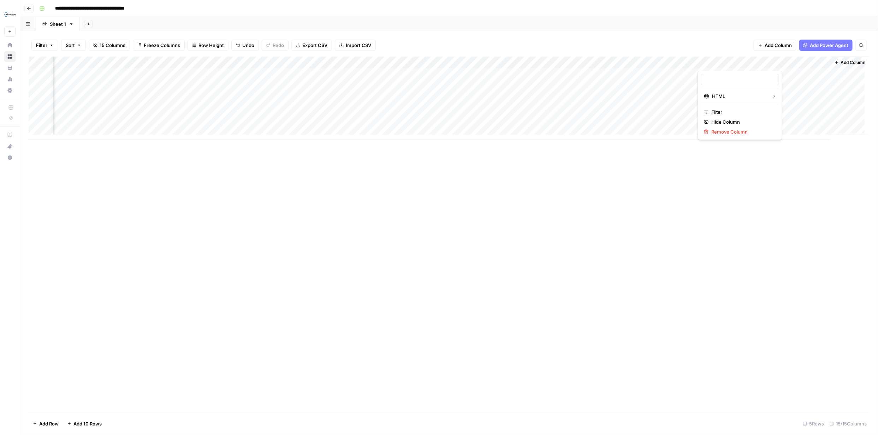
type input "Updated Article (1)"
click at [733, 131] on span "Remove Column" at bounding box center [743, 131] width 62 height 7
click at [417, 76] on span "Delete" at bounding box center [413, 73] width 15 height 7
click at [755, 74] on div "Add Column" at bounding box center [449, 98] width 841 height 83
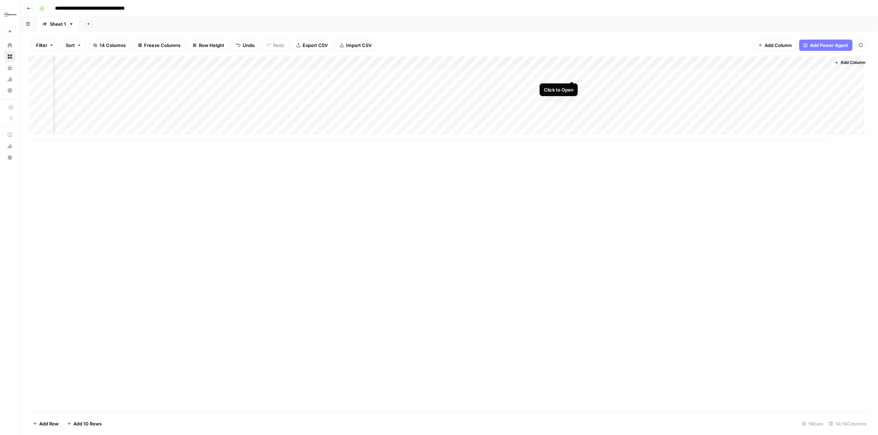
click at [571, 73] on div "Add Column" at bounding box center [449, 98] width 841 height 83
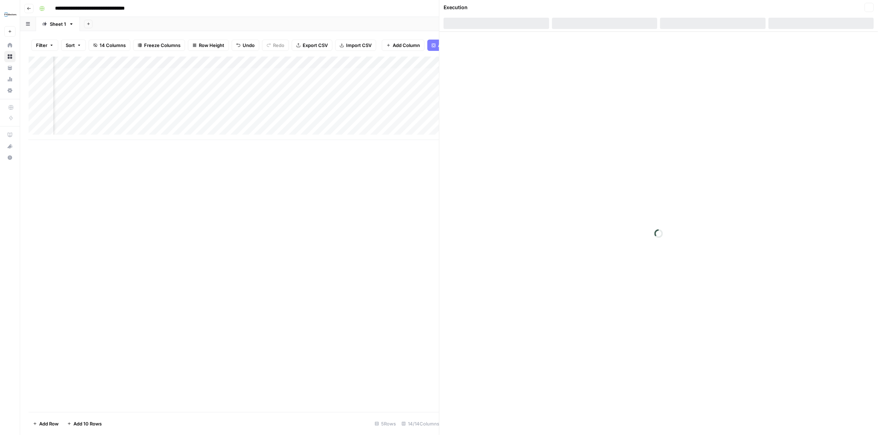
scroll to position [0, 497]
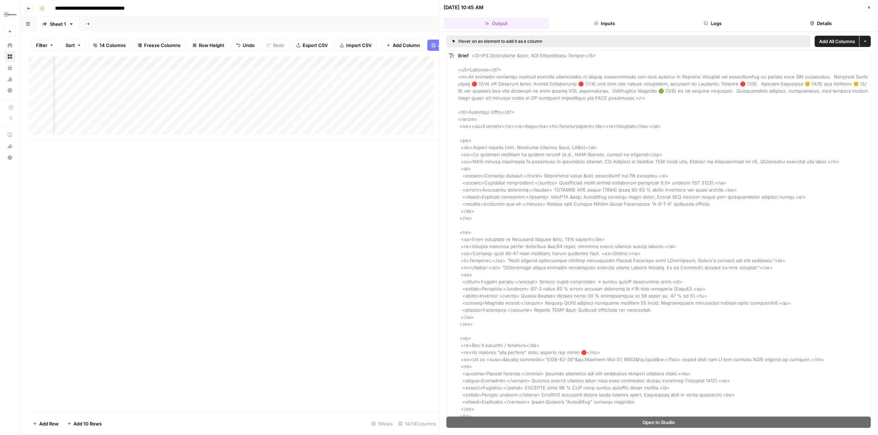
click at [869, 8] on icon "button" at bounding box center [869, 7] width 4 height 4
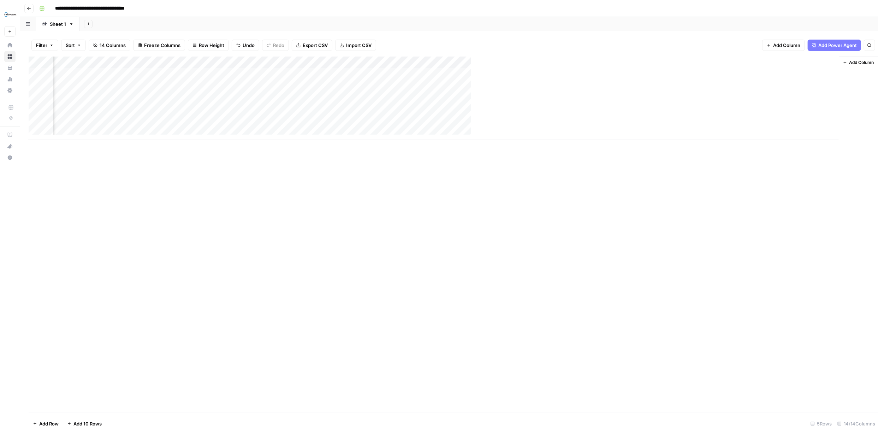
scroll to position [0, 492]
click at [809, 73] on div "Add Column" at bounding box center [449, 98] width 841 height 83
click at [818, 74] on div "Add Column" at bounding box center [449, 98] width 841 height 83
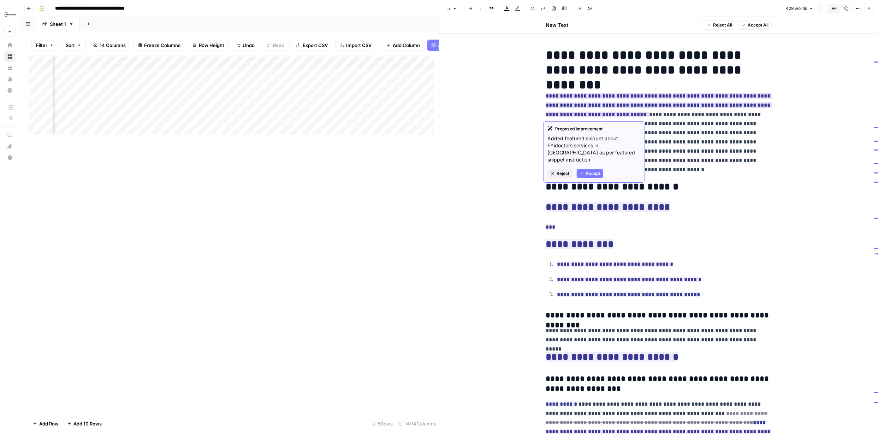
click at [594, 170] on span "Accept" at bounding box center [593, 173] width 14 height 6
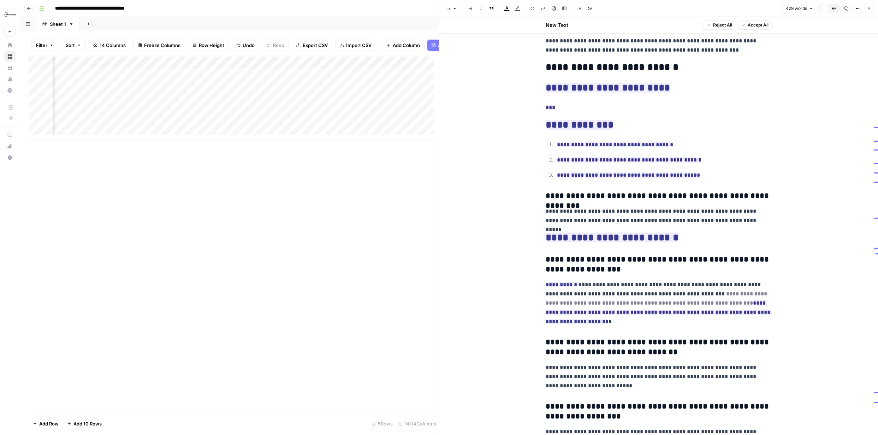
scroll to position [119, 0]
click at [562, 134] on span "Reject" at bounding box center [563, 135] width 13 height 6
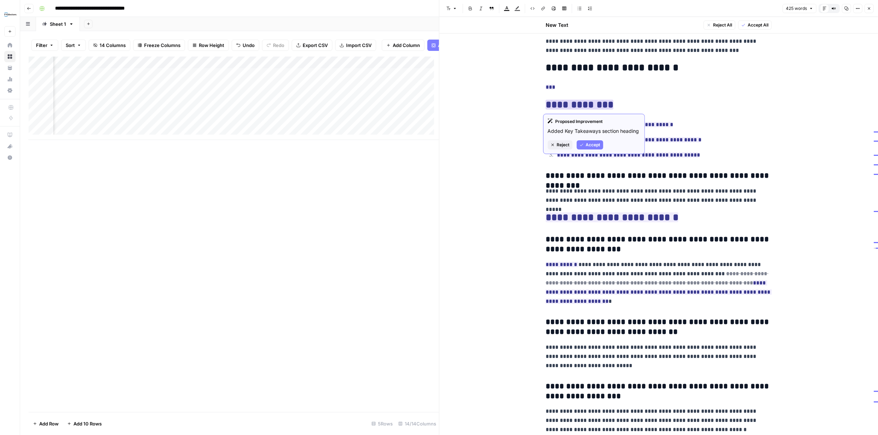
click at [564, 145] on span "Reject" at bounding box center [563, 145] width 13 height 6
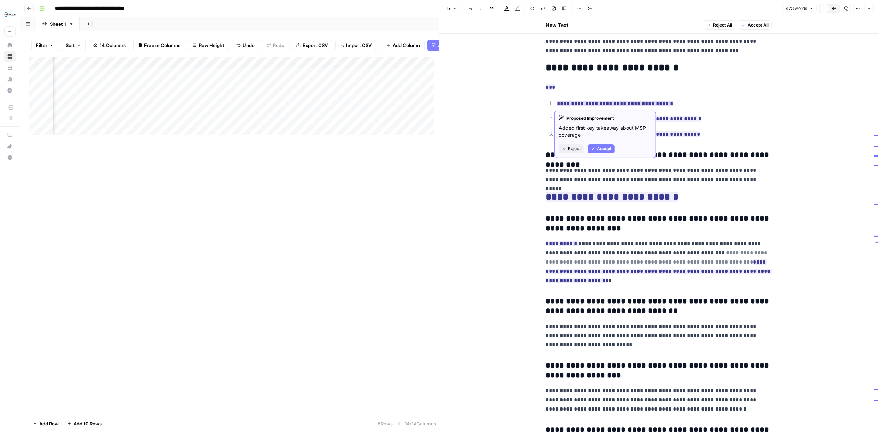
click at [576, 147] on span "Reject" at bounding box center [574, 148] width 13 height 6
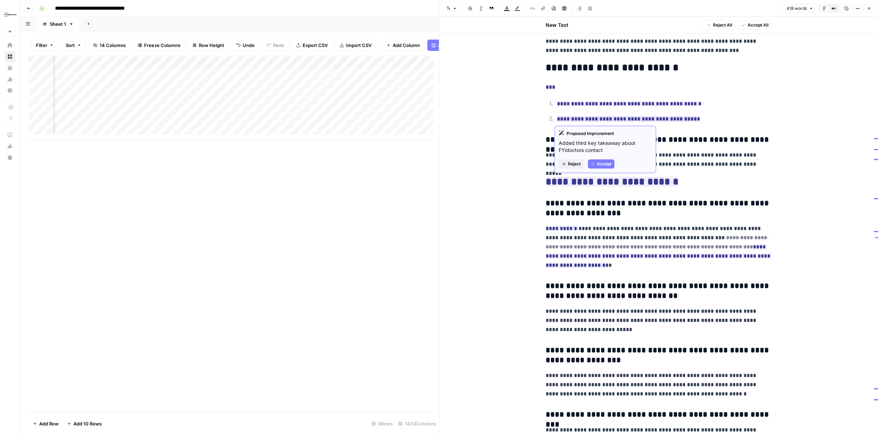
click at [577, 167] on button "Reject" at bounding box center [571, 163] width 25 height 9
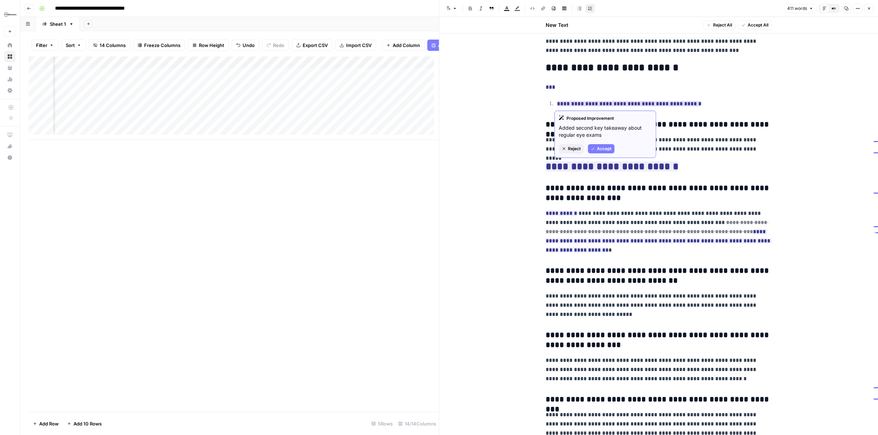
click at [577, 148] on span "Reject" at bounding box center [574, 148] width 13 height 6
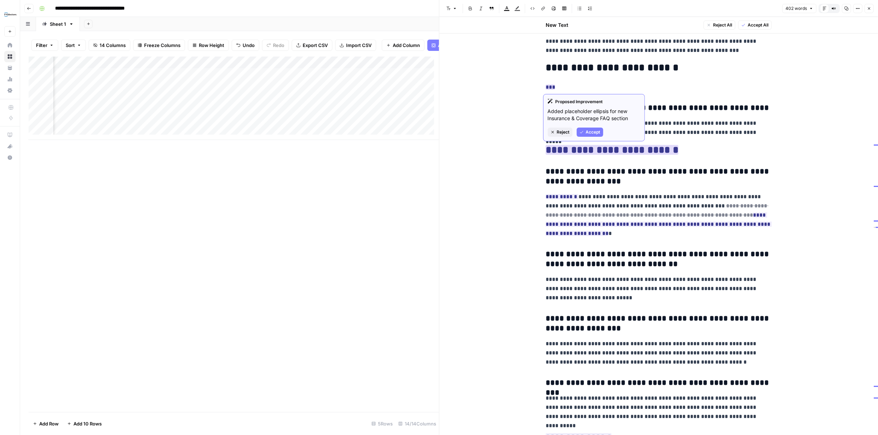
click at [564, 132] on span "Reject" at bounding box center [563, 132] width 13 height 6
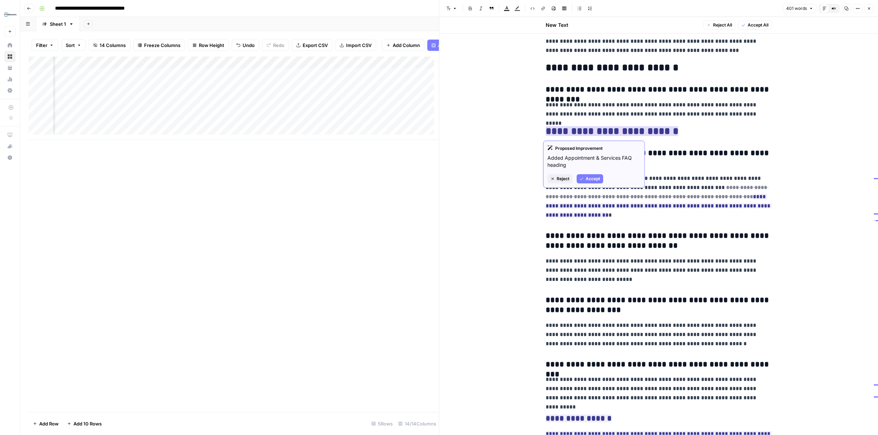
click at [566, 177] on span "Reject" at bounding box center [563, 179] width 13 height 6
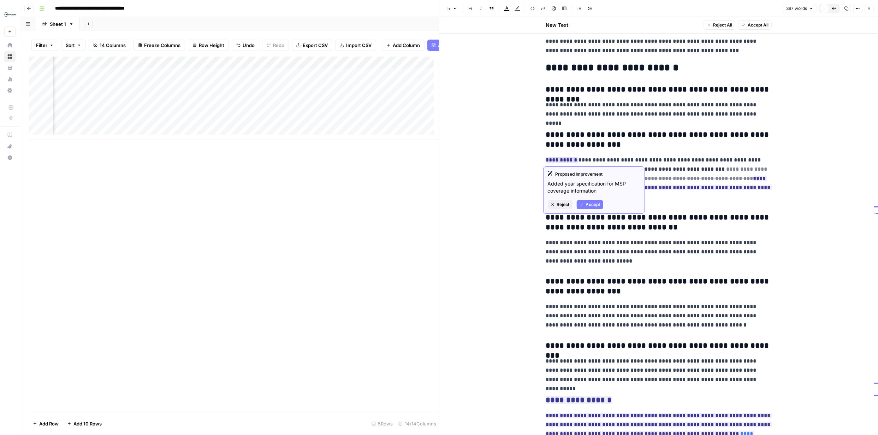
click at [589, 202] on span "Accept" at bounding box center [593, 204] width 14 height 6
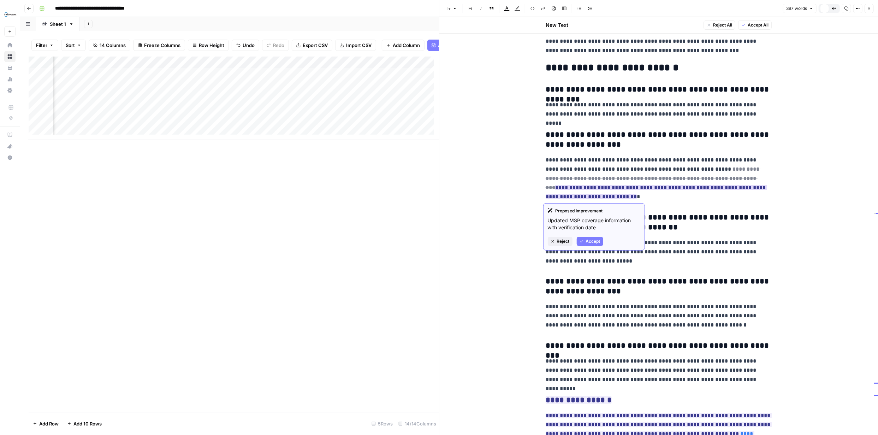
click at [588, 240] on span "Accept" at bounding box center [593, 241] width 14 height 6
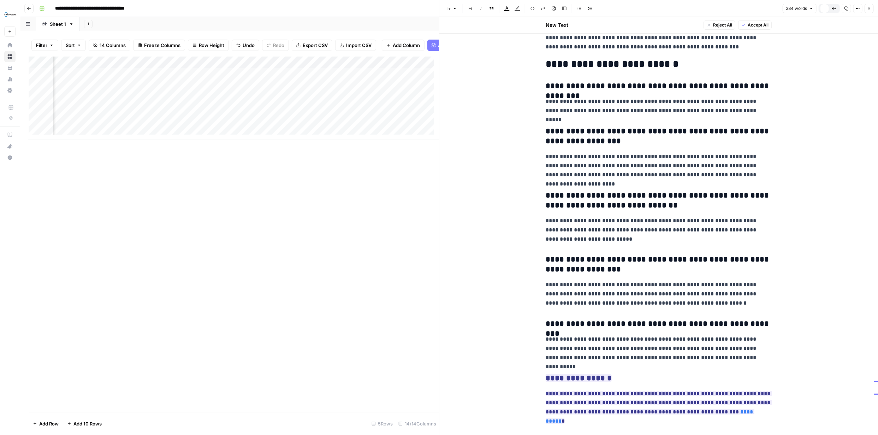
scroll to position [129, 0]
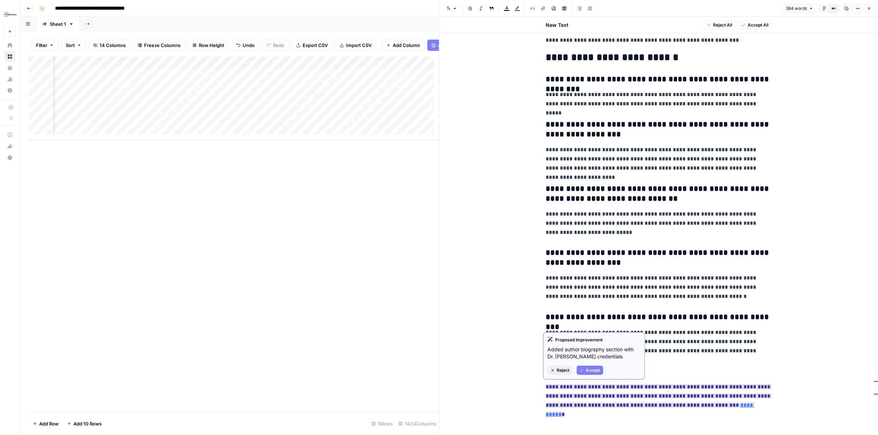
click at [591, 370] on span "Accept" at bounding box center [593, 370] width 14 height 6
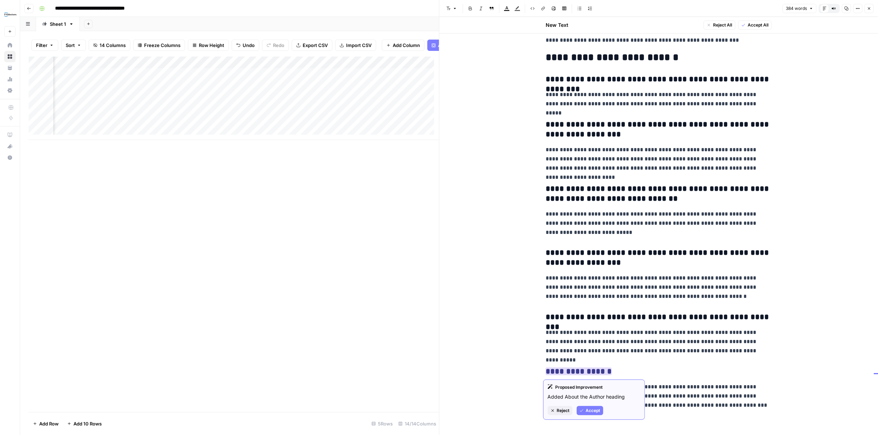
click at [588, 408] on span "Accept" at bounding box center [593, 410] width 14 height 6
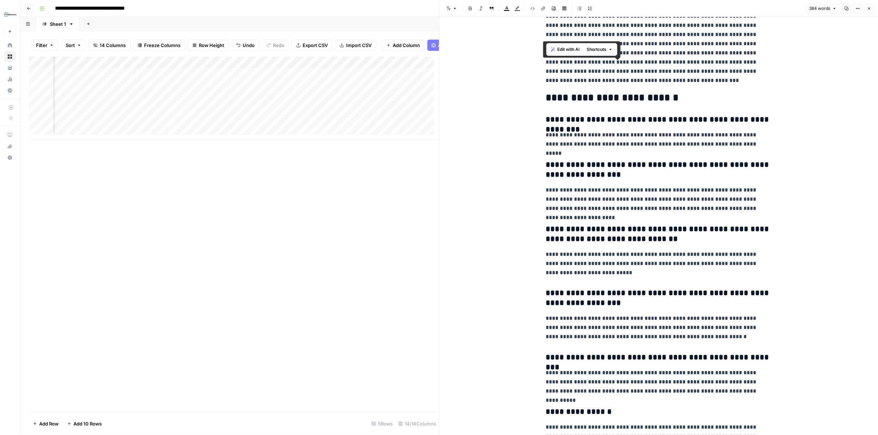
scroll to position [103, 0]
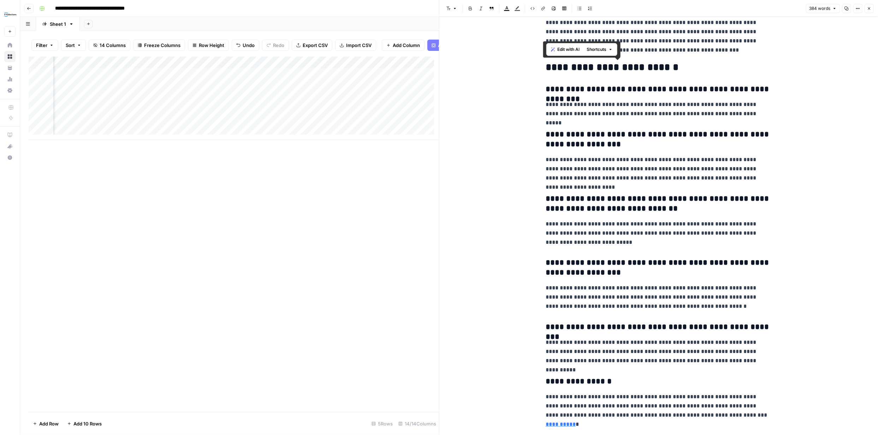
drag, startPoint x: 544, startPoint y: 169, endPoint x: 744, endPoint y: 414, distance: 316.0
click at [744, 414] on div "**********" at bounding box center [658, 173] width 234 height 497
copy div "**********"
click at [869, 6] on icon "button" at bounding box center [869, 8] width 4 height 4
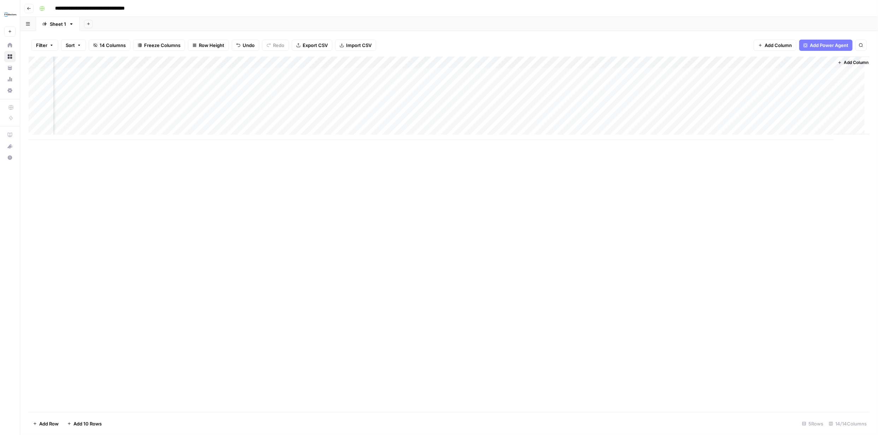
click at [410, 62] on div "Add Column" at bounding box center [449, 98] width 841 height 83
click at [345, 175] on span "Remove Column" at bounding box center [346, 177] width 62 height 7
click at [414, 78] on span "Delete" at bounding box center [413, 79] width 15 height 7
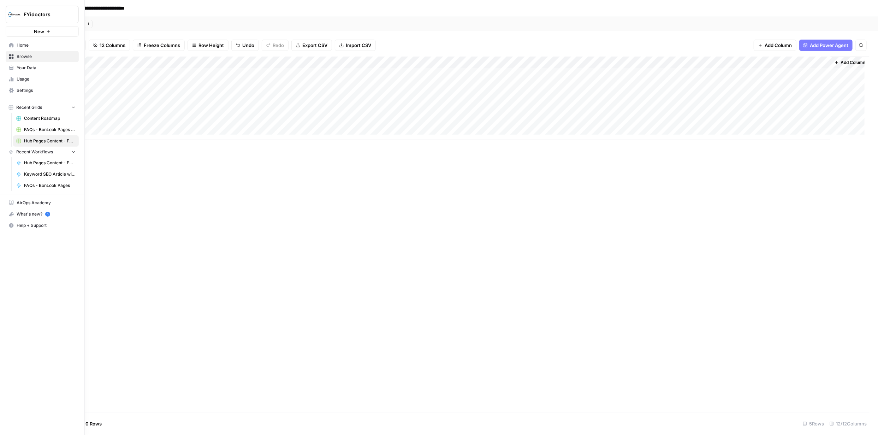
click at [17, 55] on span "Browse" at bounding box center [46, 56] width 59 height 6
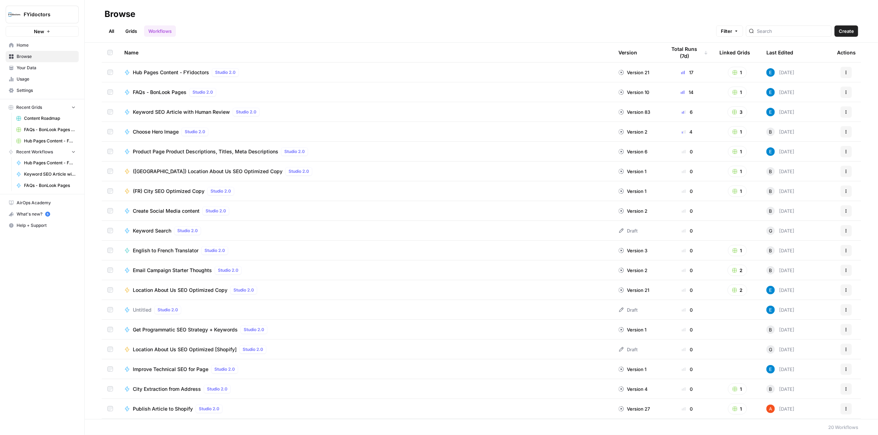
click at [844, 70] on icon "button" at bounding box center [846, 72] width 4 height 4
click at [795, 123] on span "Integrate" at bounding box center [810, 124] width 57 height 7
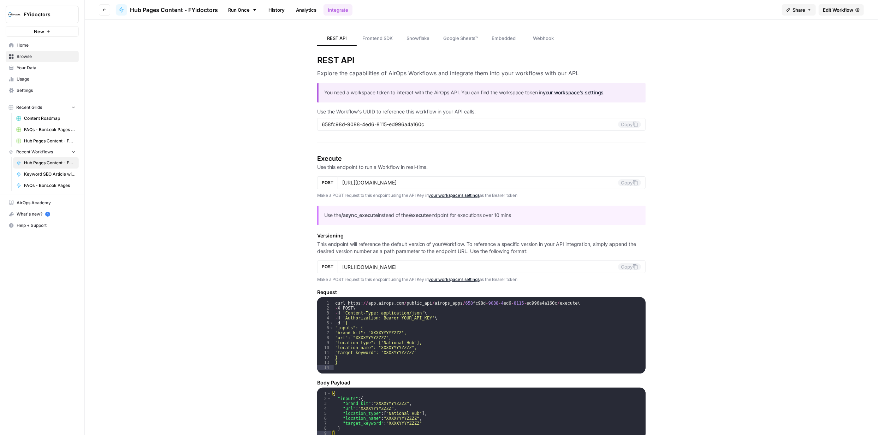
click at [828, 12] on span "Edit Workflow" at bounding box center [838, 9] width 30 height 7
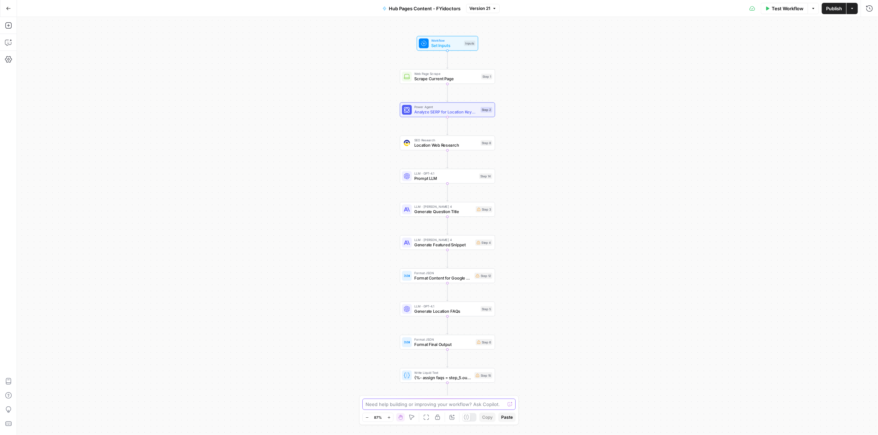
click at [422, 404] on textarea at bounding box center [435, 403] width 139 height 7
paste textarea "Frequently Asked Questions Do I need a referral to see an optometrist in Britis…"
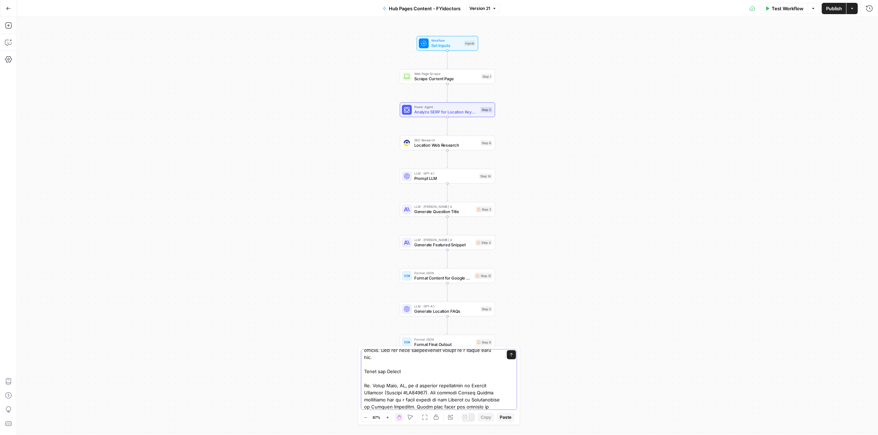
type textarea "After the AEO review and corrective suggestion step, I do not want any title on…"
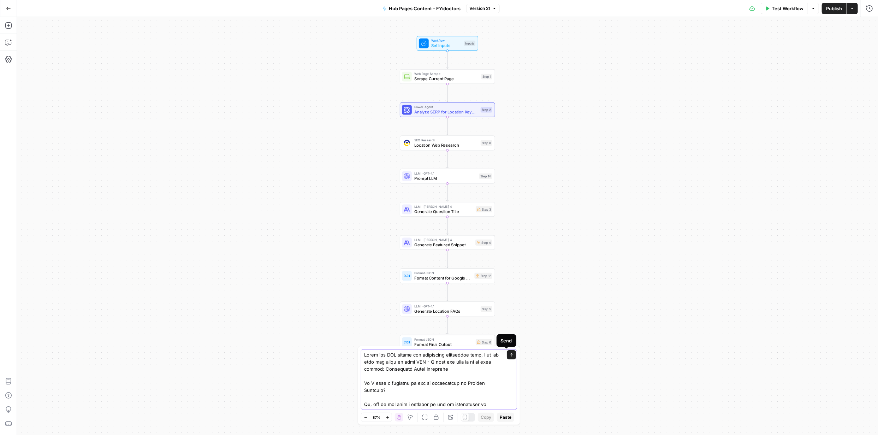
click at [509, 354] on icon "submit" at bounding box center [511, 354] width 4 height 4
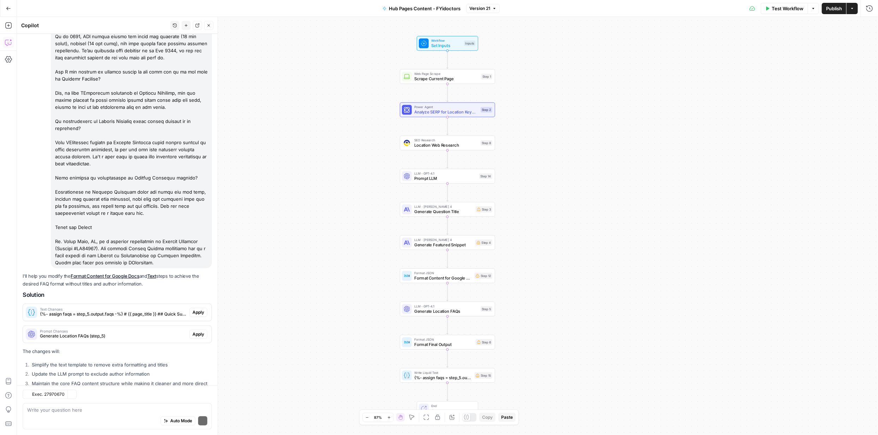
scroll to position [157, 0]
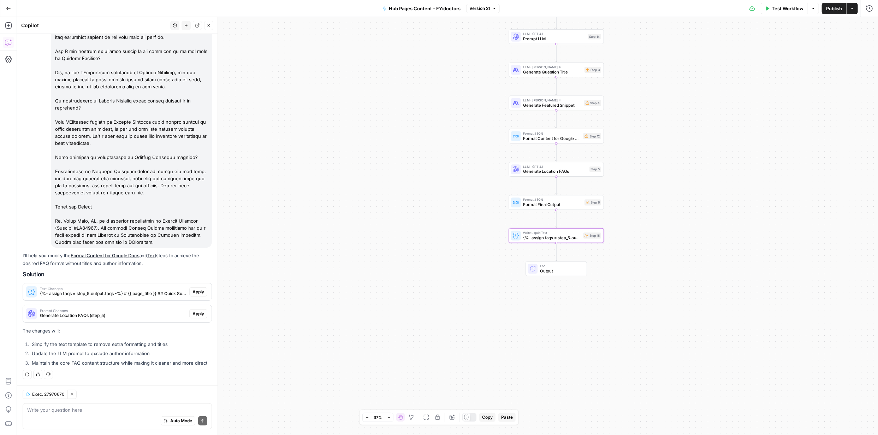
click at [193, 292] on span "Apply" at bounding box center [198, 292] width 12 height 6
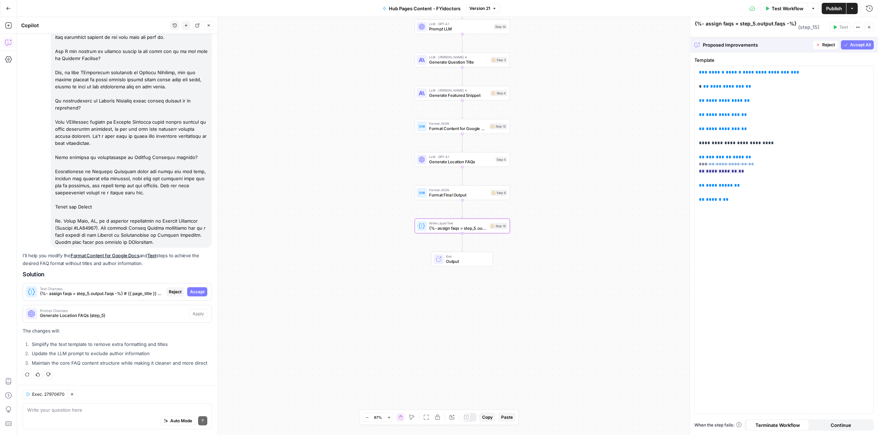
click at [195, 290] on span "Accept" at bounding box center [197, 292] width 14 height 6
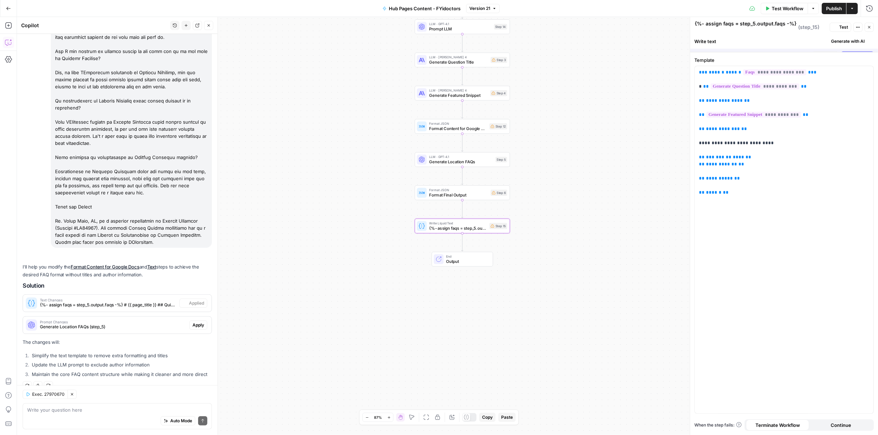
scroll to position [168, 0]
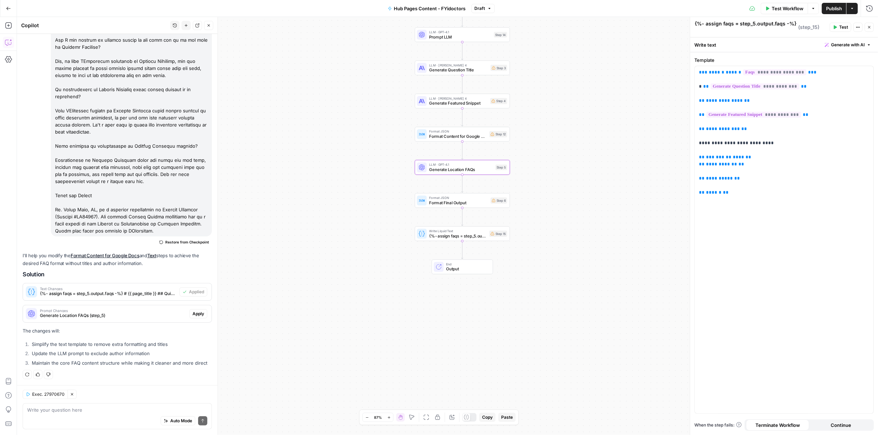
click at [192, 312] on span "Apply" at bounding box center [198, 313] width 12 height 6
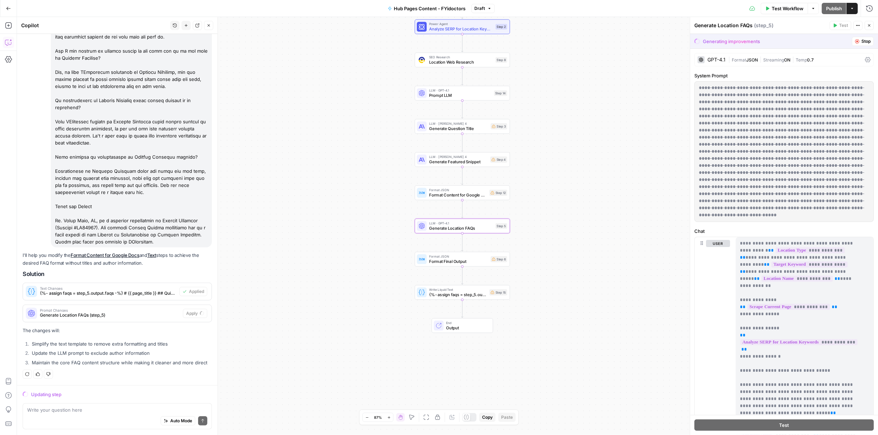
scroll to position [157, 0]
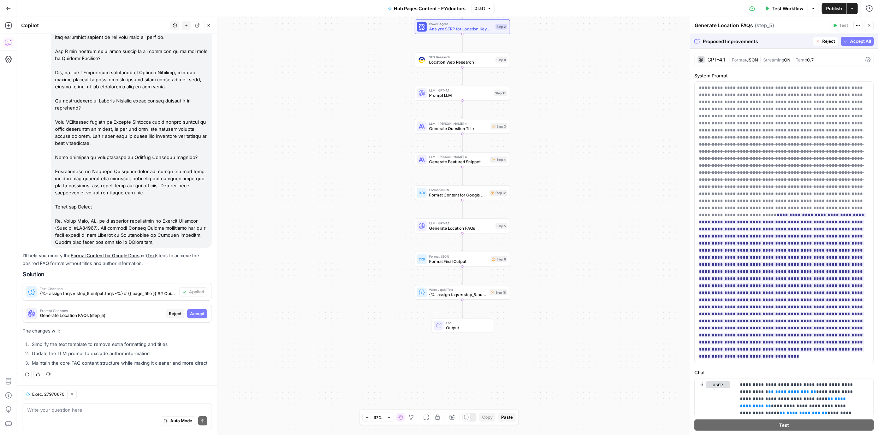
click at [854, 44] on button "Accept All" at bounding box center [857, 41] width 33 height 9
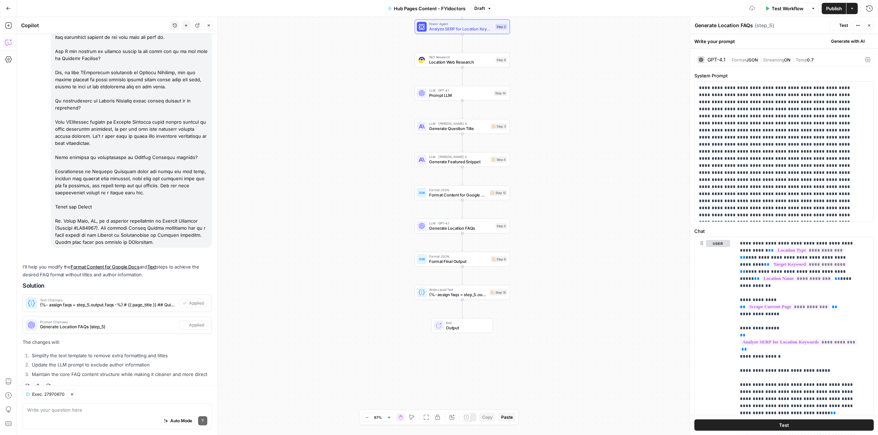
scroll to position [168, 0]
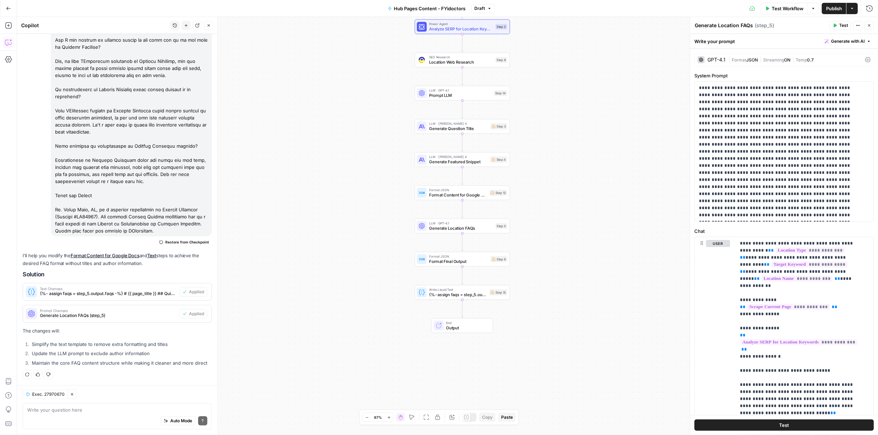
click at [831, 12] on span "Publish" at bounding box center [834, 8] width 16 height 7
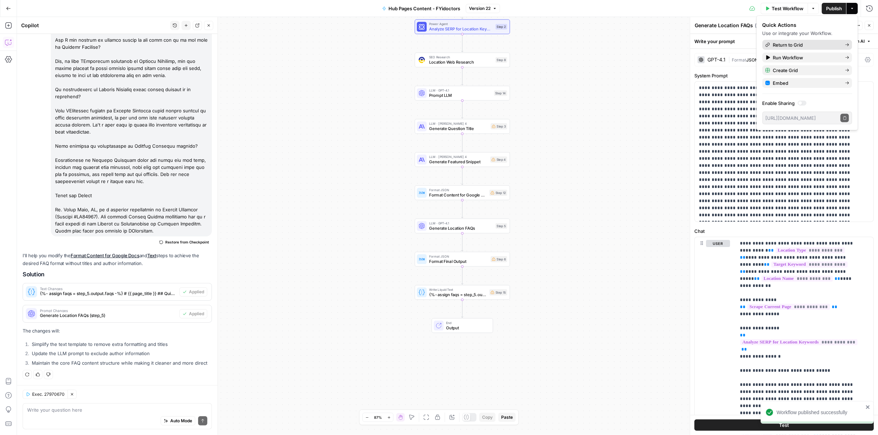
click at [789, 46] on span "Return to Grid" at bounding box center [806, 44] width 66 height 7
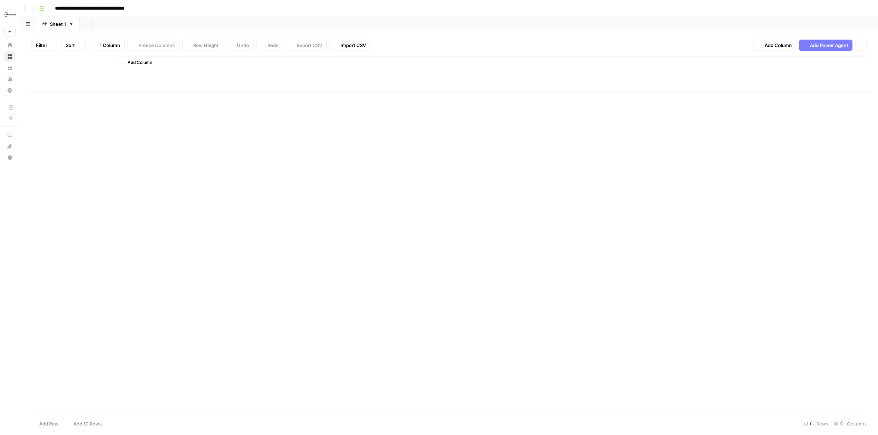
type input "**********"
click at [754, 74] on div "Add Column" at bounding box center [449, 98] width 841 height 83
click at [843, 64] on span "Add Column" at bounding box center [853, 62] width 25 height 6
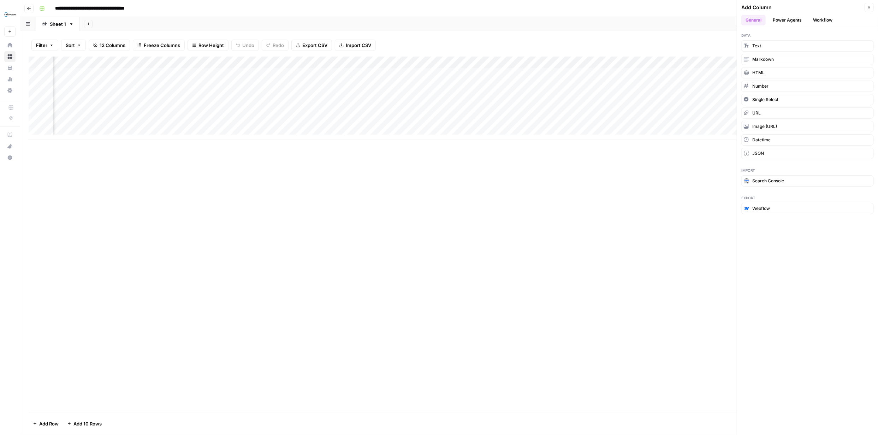
click at [792, 23] on button "Power Agents" at bounding box center [786, 20] width 37 height 11
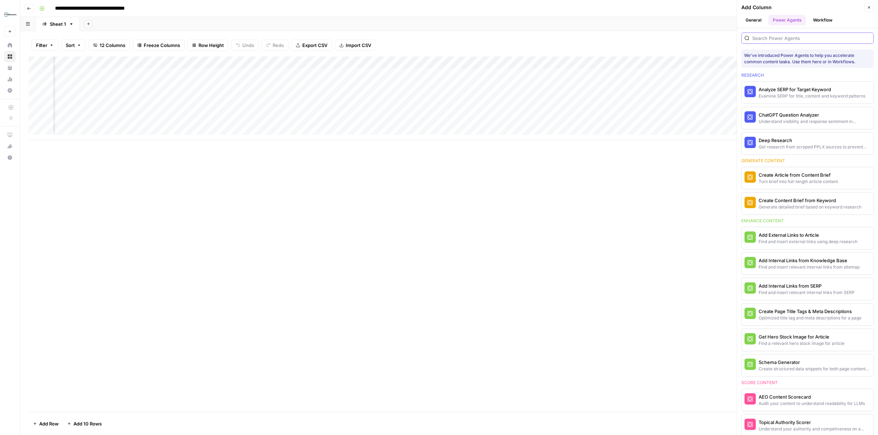
click at [796, 36] on input "search" at bounding box center [811, 38] width 118 height 7
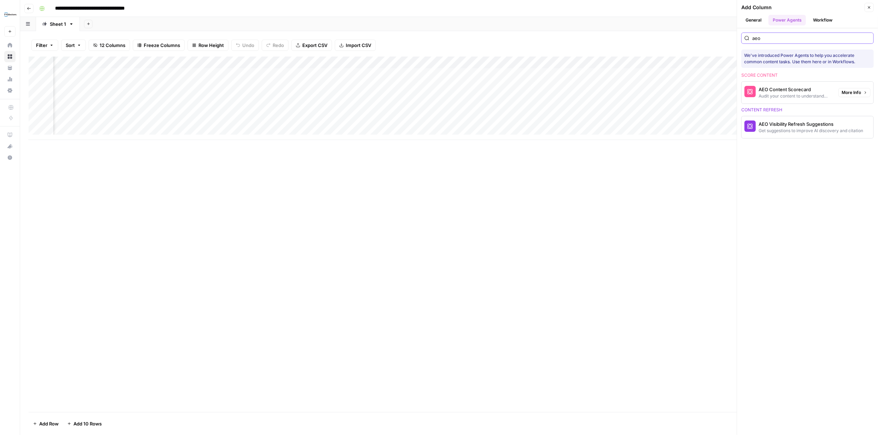
type input "aeo"
click at [777, 92] on div "AEO Content Scorecard" at bounding box center [796, 89] width 74 height 7
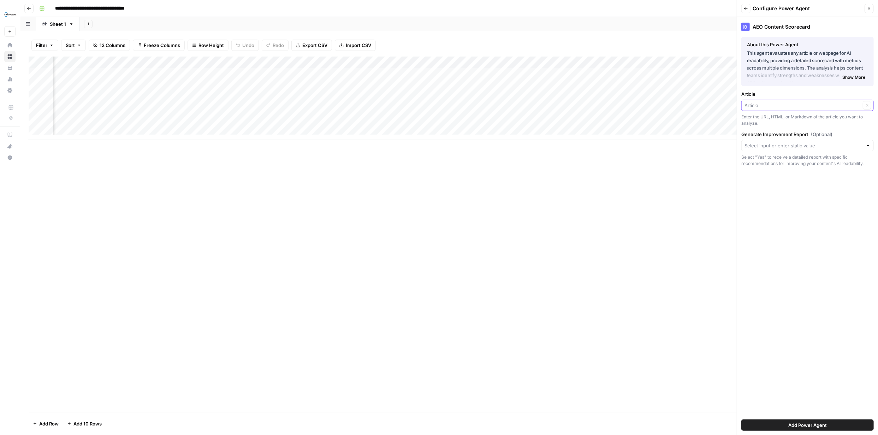
click at [855, 106] on input "Article" at bounding box center [802, 105] width 116 height 7
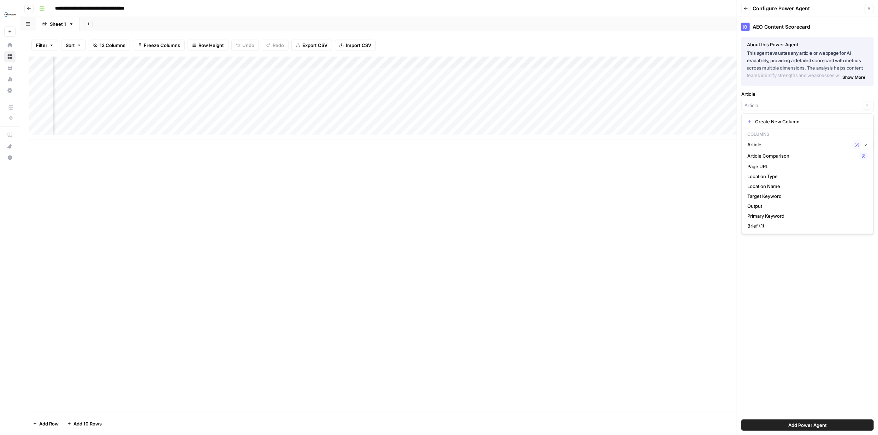
type input "Article"
click at [798, 331] on div "AEO Content Scorecard About this Power Agent This agent evaluates any article o…" at bounding box center [807, 226] width 141 height 418
click at [817, 428] on button "Add Power Agent" at bounding box center [807, 424] width 132 height 11
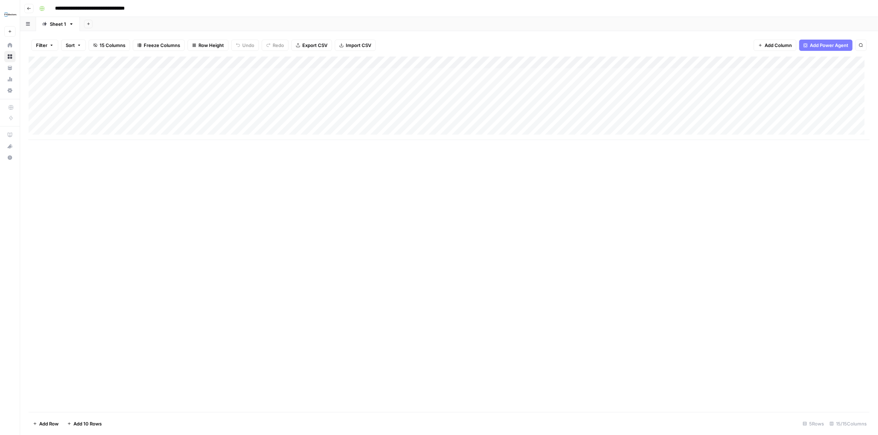
scroll to position [0, 0]
click at [119, 86] on div "Add Column" at bounding box center [449, 98] width 841 height 83
type textarea "**********"
click at [202, 88] on div "Add Column" at bounding box center [449, 98] width 841 height 83
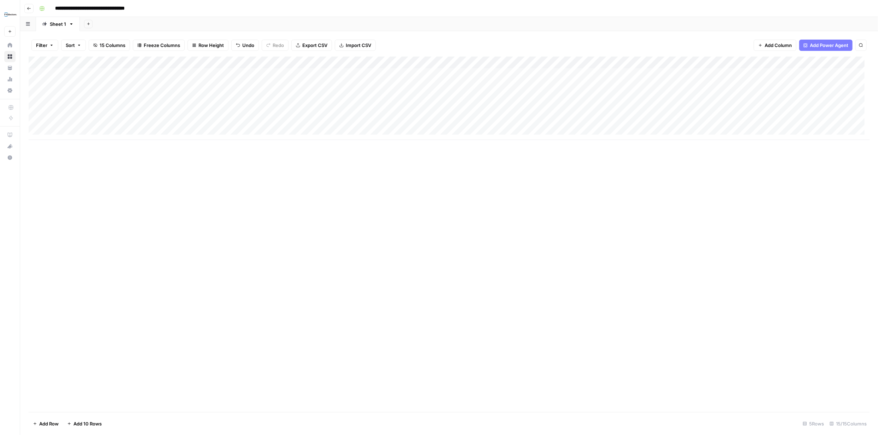
click at [205, 88] on div "Add Column" at bounding box center [449, 98] width 841 height 83
click at [191, 113] on button "National Hub" at bounding box center [183, 113] width 34 height 8
click at [266, 85] on div "Add Column" at bounding box center [449, 98] width 841 height 83
type textarea "******"
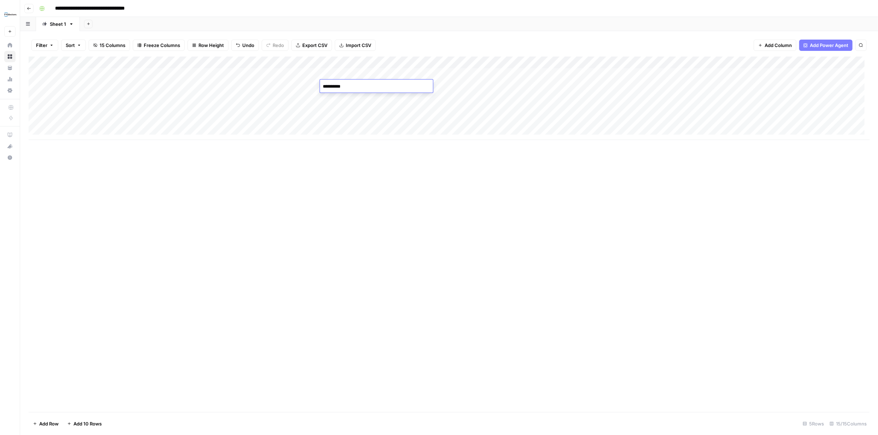
type textarea "**********"
click at [594, 192] on div "Add Column" at bounding box center [449, 234] width 841 height 355
click at [475, 85] on div "Add Column" at bounding box center [449, 98] width 841 height 83
click at [89, 95] on div "Add Column" at bounding box center [449, 98] width 841 height 83
click at [90, 96] on div "Add Column" at bounding box center [449, 98] width 841 height 83
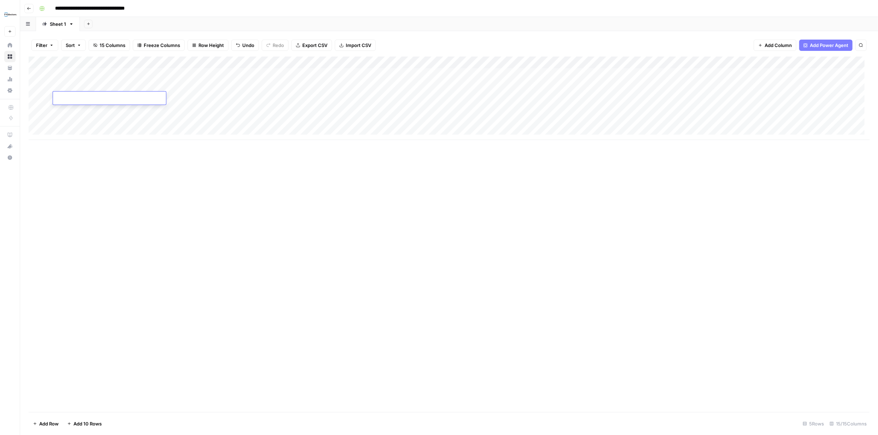
type textarea "**********"
click at [190, 173] on div "Add Column" at bounding box center [449, 234] width 841 height 355
click at [199, 100] on div "Add Column" at bounding box center [449, 98] width 841 height 83
click at [197, 99] on div "Add Column" at bounding box center [449, 98] width 841 height 83
click at [184, 150] on button "Local Clinic" at bounding box center [181, 151] width 31 height 8
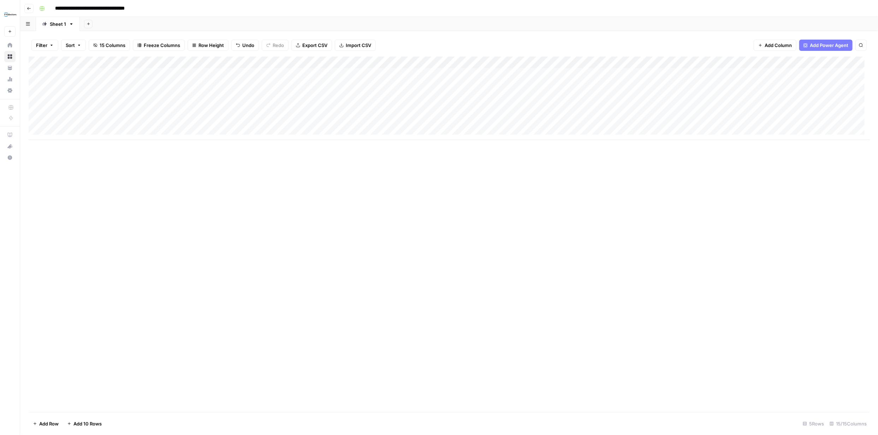
click at [239, 99] on div "Add Column" at bounding box center [449, 98] width 841 height 83
type textarea "*********"
click at [373, 227] on div "Add Column" at bounding box center [449, 234] width 841 height 355
click at [375, 101] on div "Add Column" at bounding box center [449, 98] width 841 height 83
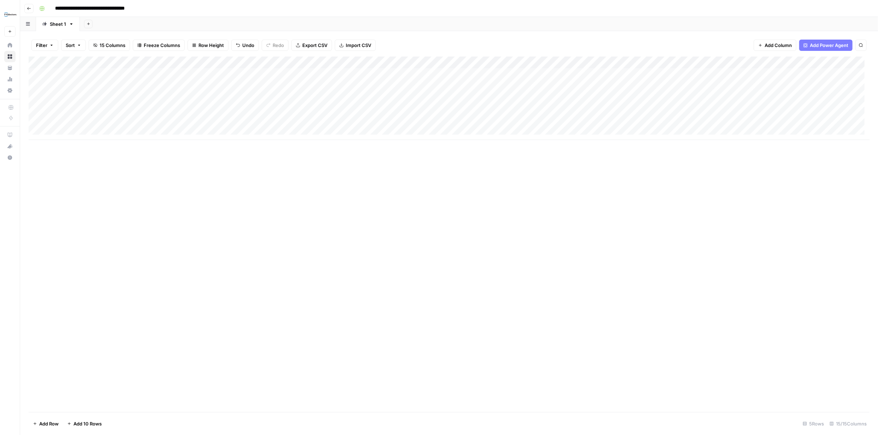
click at [375, 101] on div "Add Column" at bounding box center [449, 98] width 841 height 83
type textarea "**********"
click at [480, 213] on div "Add Column" at bounding box center [449, 234] width 841 height 355
click at [474, 97] on div "Add Column" at bounding box center [449, 98] width 841 height 83
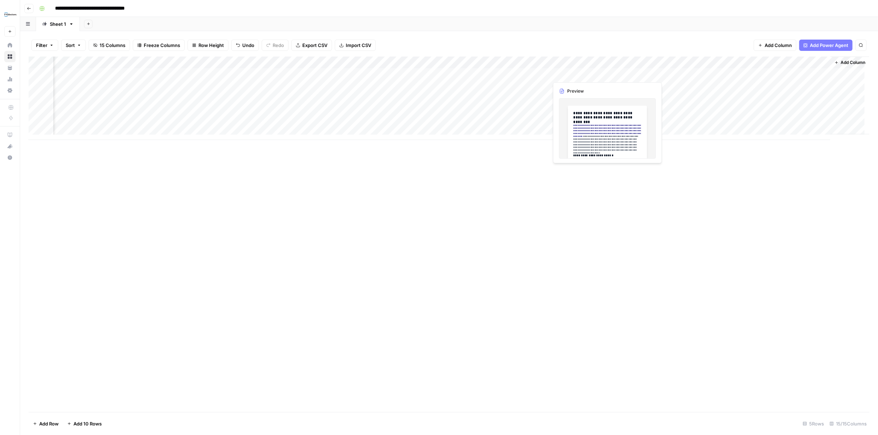
click at [586, 73] on div "Add Column" at bounding box center [449, 98] width 841 height 83
click at [595, 73] on div "Add Column" at bounding box center [449, 98] width 841 height 83
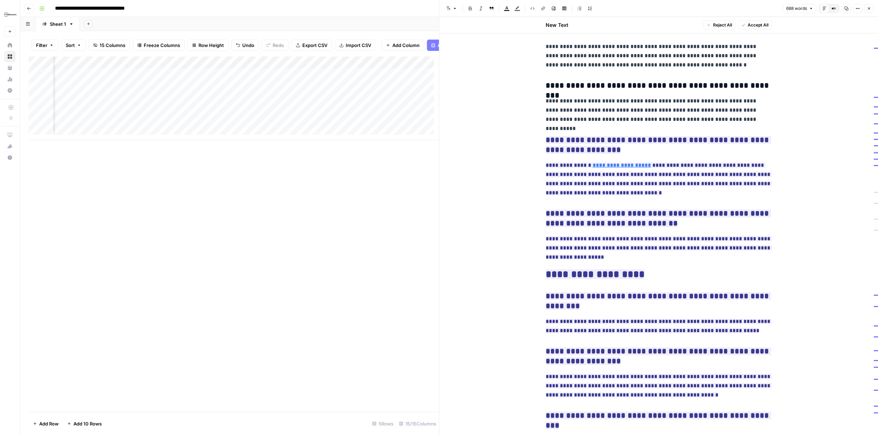
scroll to position [584, 0]
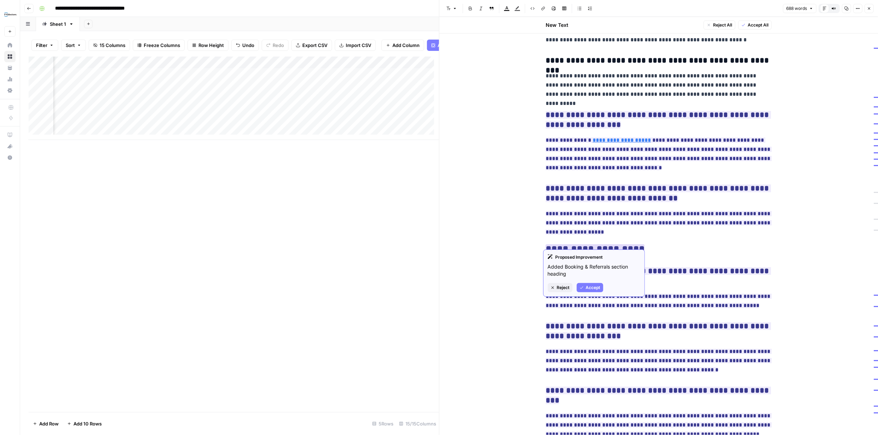
click at [566, 287] on span "Reject" at bounding box center [563, 287] width 13 height 6
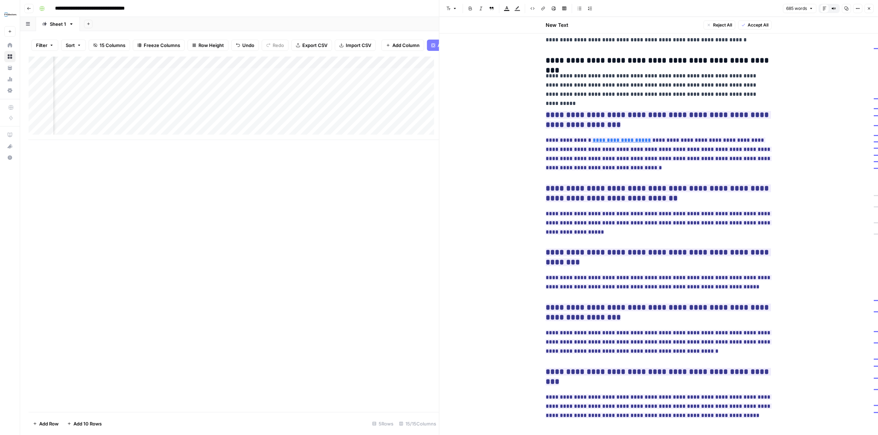
scroll to position [566, 0]
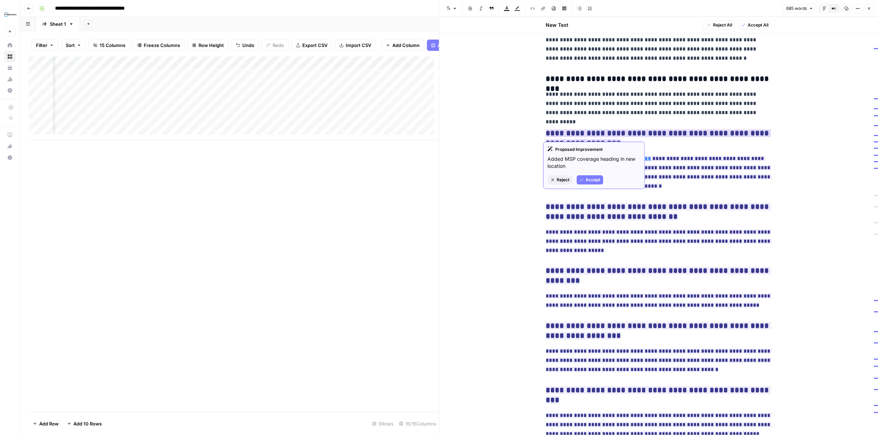
click at [589, 179] on span "Accept" at bounding box center [593, 180] width 14 height 6
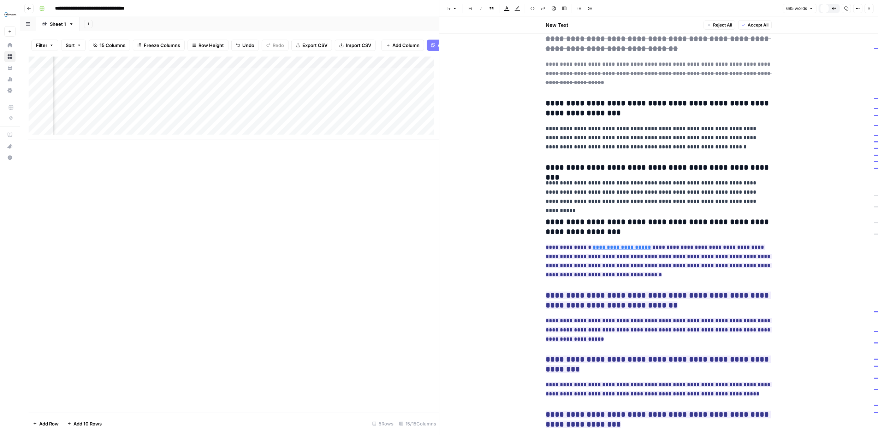
scroll to position [531, 0]
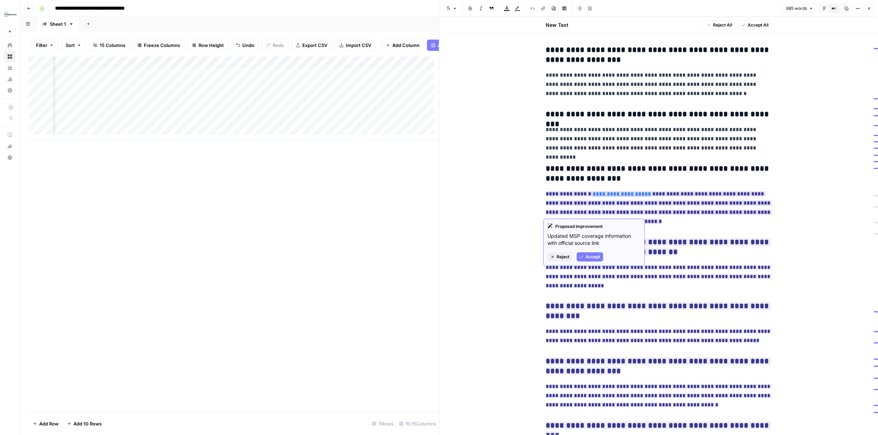
click at [587, 257] on span "Accept" at bounding box center [593, 257] width 14 height 6
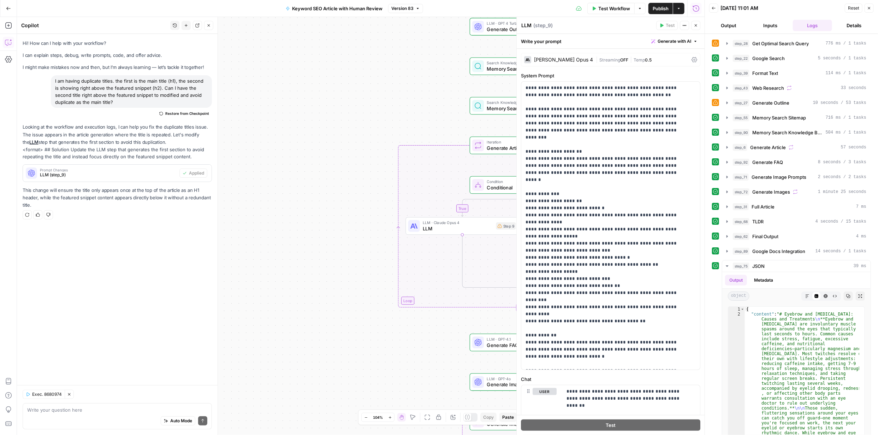
scroll to position [61, 0]
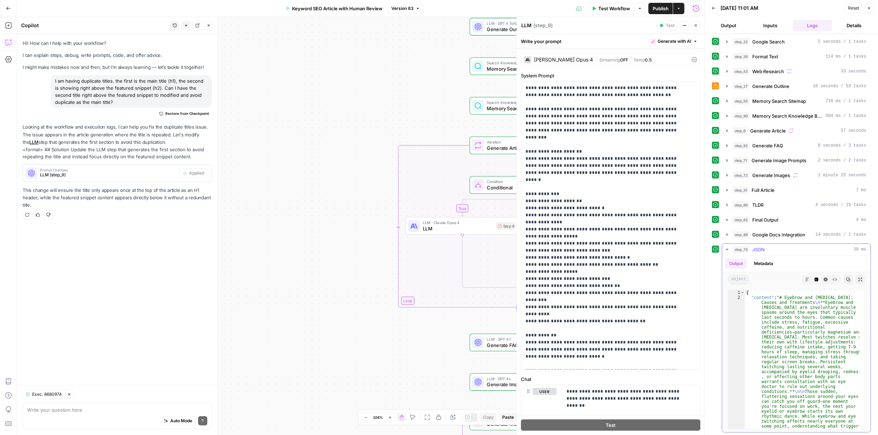
click at [824, 280] on icon "button" at bounding box center [826, 279] width 4 height 4
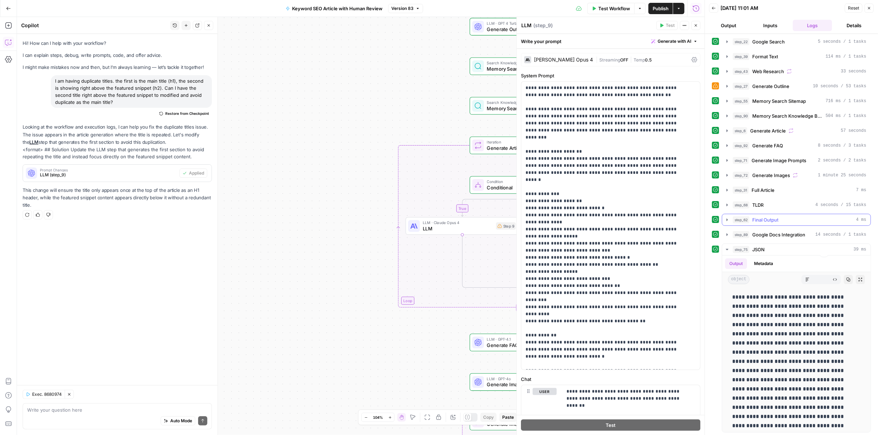
scroll to position [0, 0]
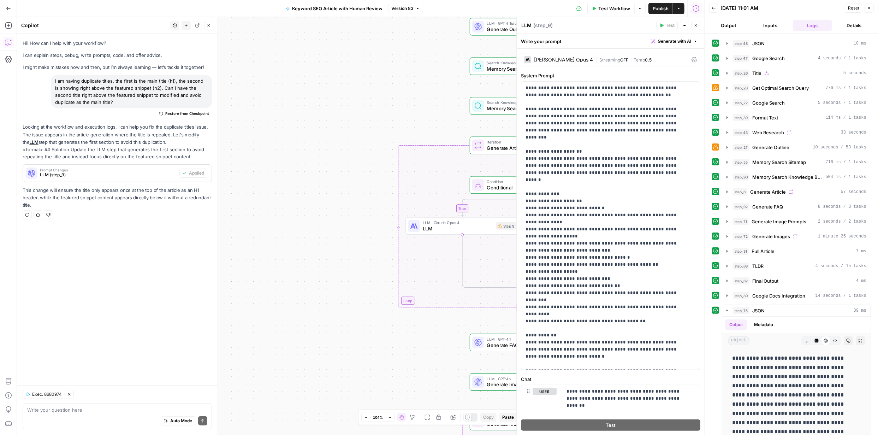
click at [730, 22] on button "Output" at bounding box center [728, 25] width 39 height 11
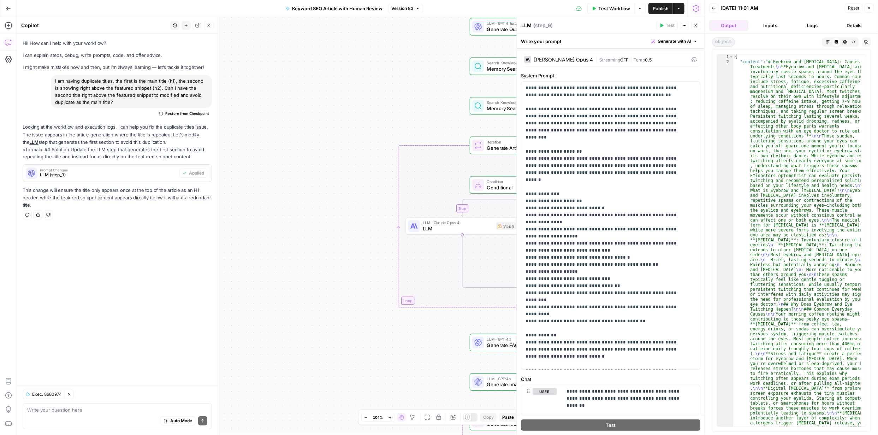
click at [770, 28] on button "Inputs" at bounding box center [770, 25] width 39 height 11
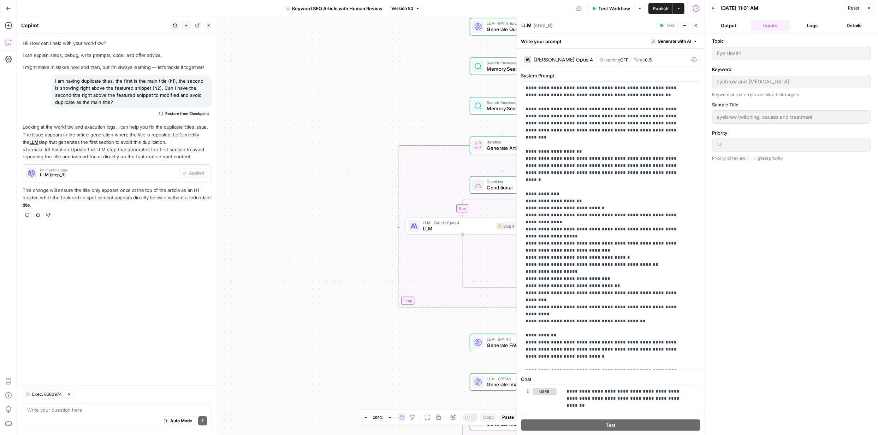
click at [811, 26] on button "Logs" at bounding box center [812, 25] width 39 height 11
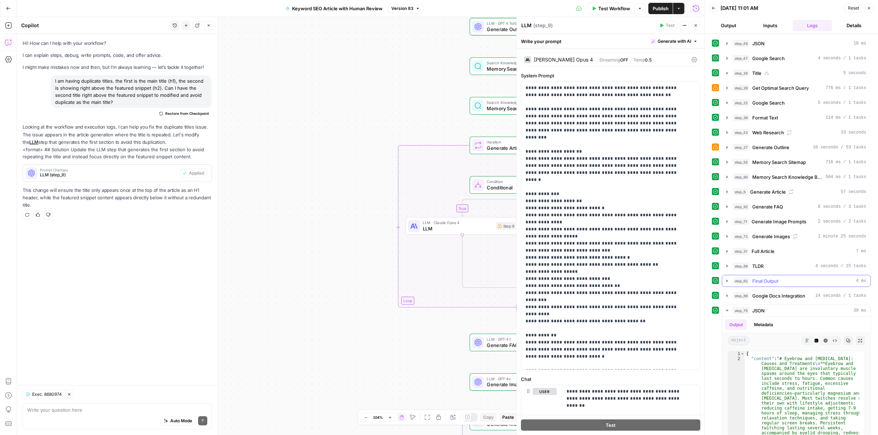
click at [766, 282] on span "Final Output" at bounding box center [765, 280] width 26 height 7
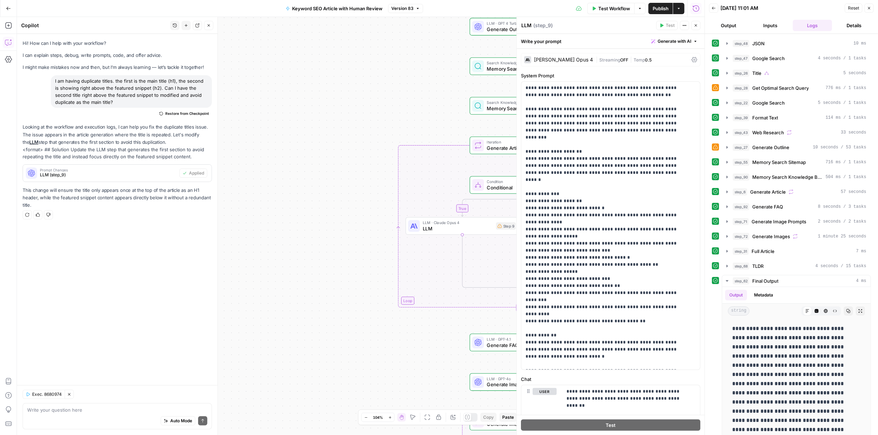
click at [663, 8] on span "Publish" at bounding box center [661, 8] width 16 height 7
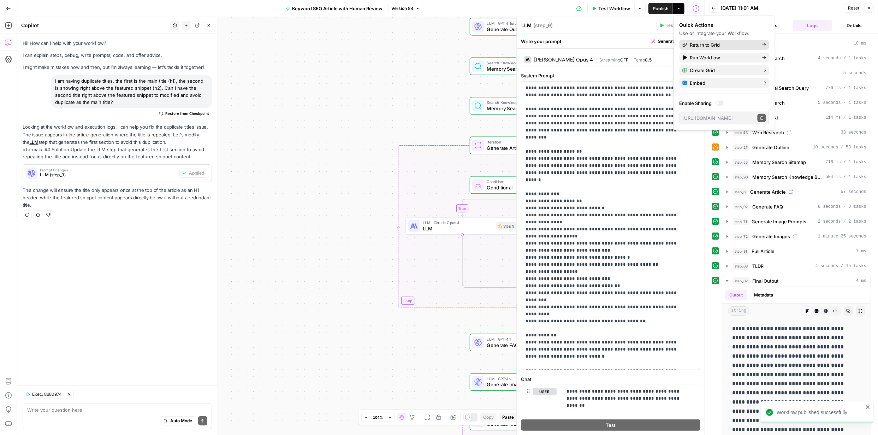
click at [708, 46] on span "Return to Grid" at bounding box center [723, 44] width 66 height 7
click at [709, 65] on span "Content Roadmap" at bounding box center [723, 63] width 66 height 7
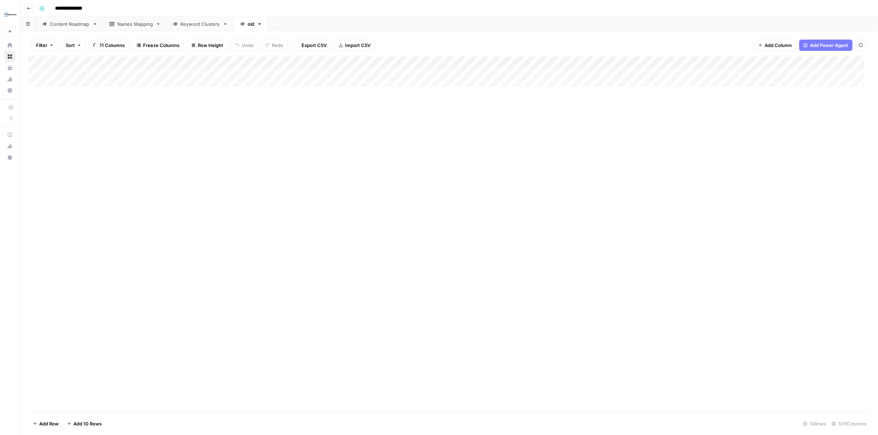
type input "**********"
click at [41, 7] on rect "button" at bounding box center [42, 8] width 4 height 4
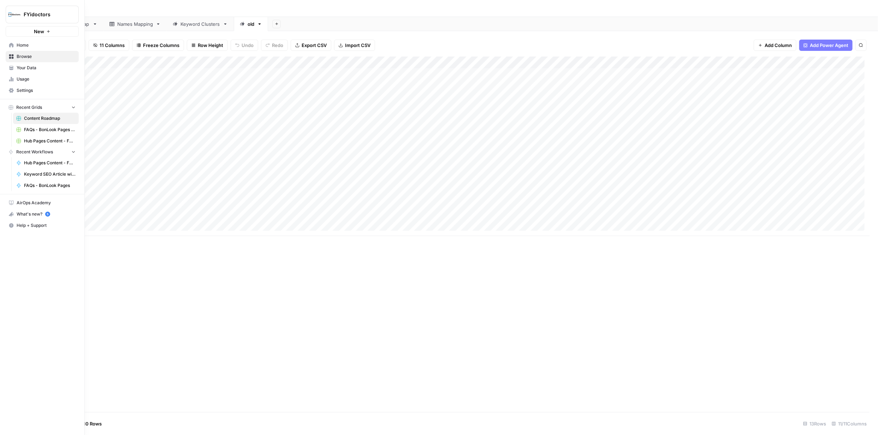
click at [22, 58] on span "Browse" at bounding box center [46, 56] width 59 height 6
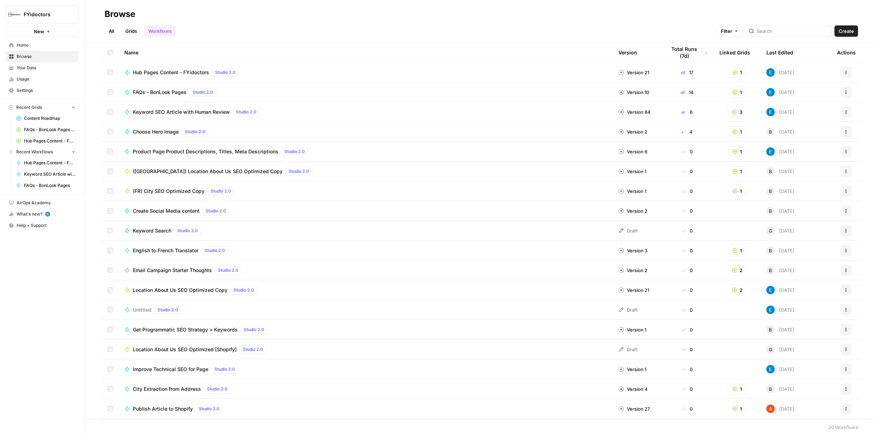
click at [133, 31] on link "Grids" at bounding box center [131, 30] width 20 height 11
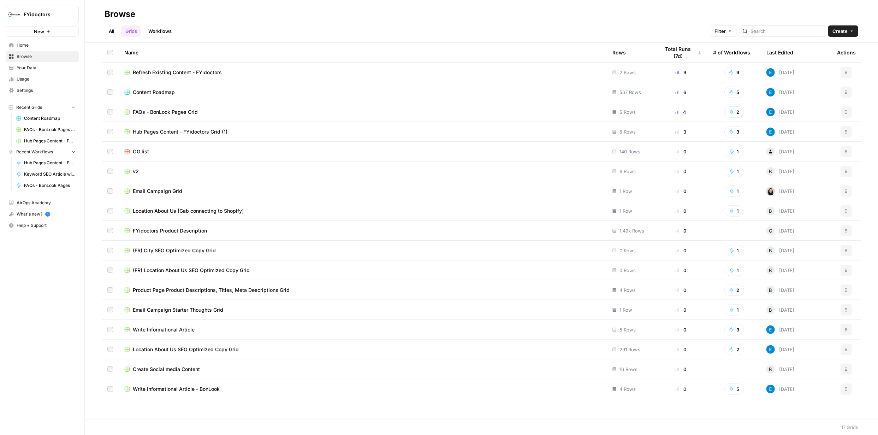
click at [157, 94] on span "Content Roadmap" at bounding box center [154, 92] width 42 height 7
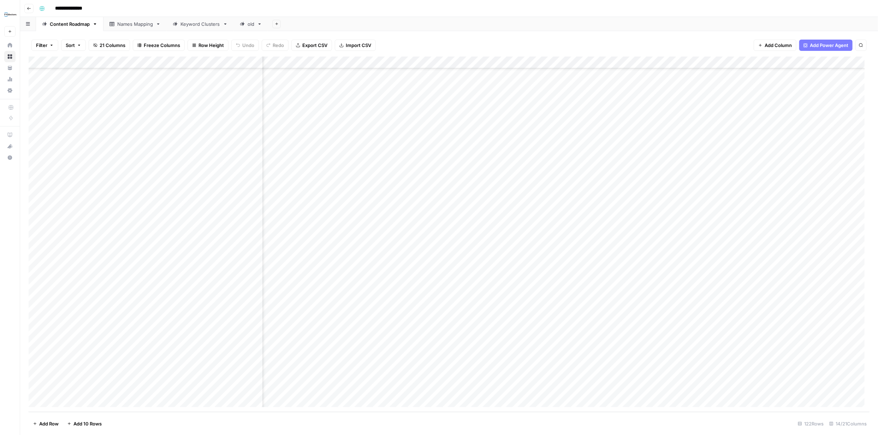
scroll to position [1138, 73]
click at [516, 388] on div "Add Column" at bounding box center [449, 234] width 841 height 355
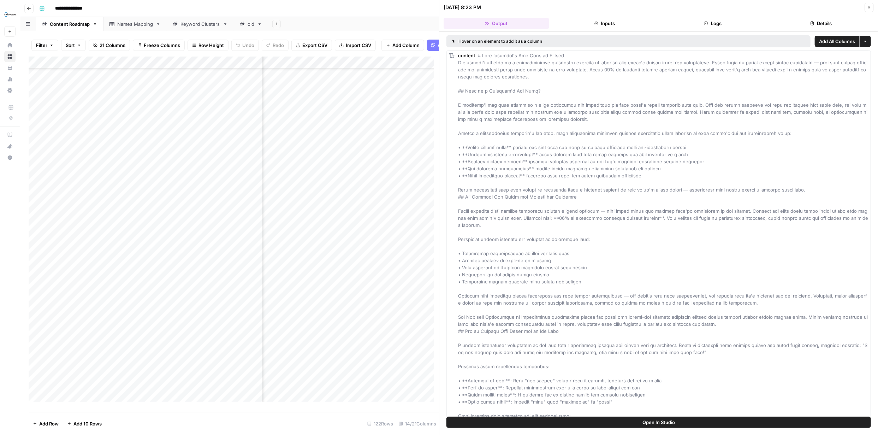
click at [824, 24] on button "Details" at bounding box center [821, 23] width 106 height 11
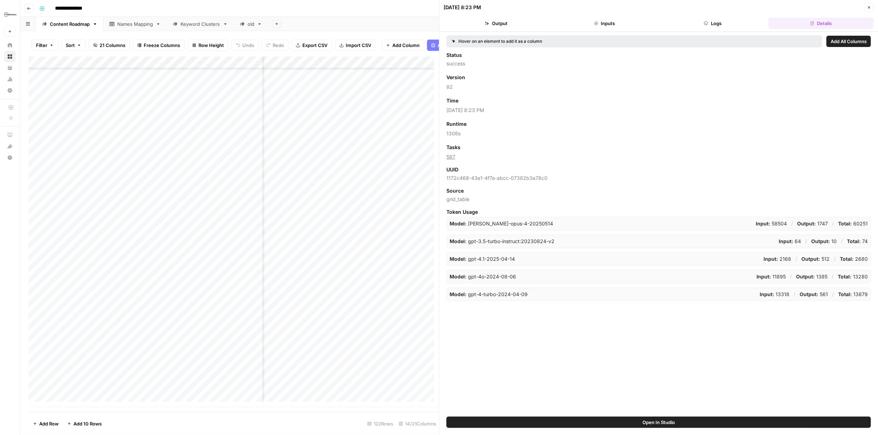
click at [610, 24] on button "Inputs" at bounding box center [605, 23] width 106 height 11
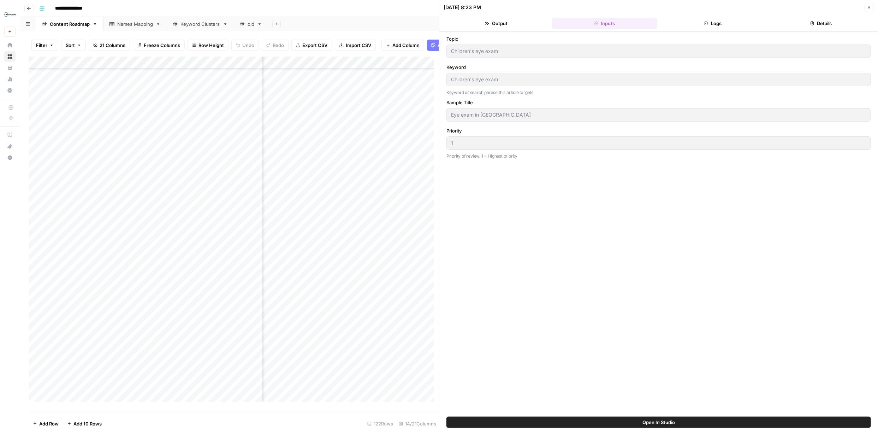
click at [868, 7] on icon "button" at bounding box center [869, 7] width 4 height 4
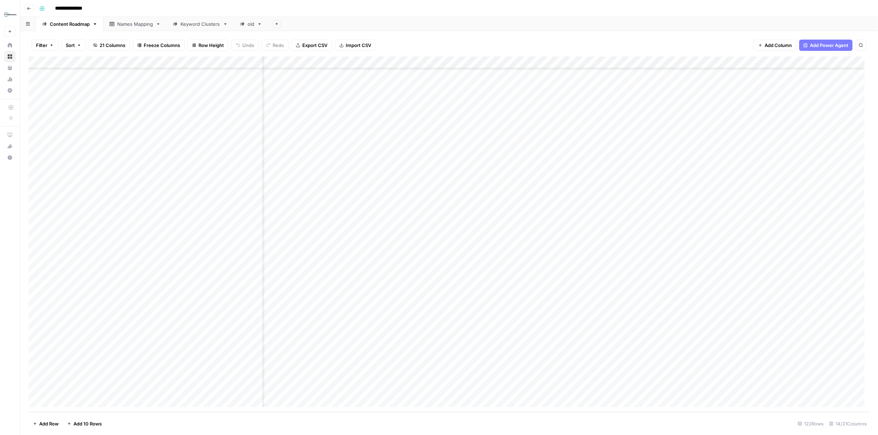
click at [432, 390] on div "Add Column" at bounding box center [449, 234] width 841 height 355
click at [466, 389] on div "Add Column" at bounding box center [449, 234] width 841 height 355
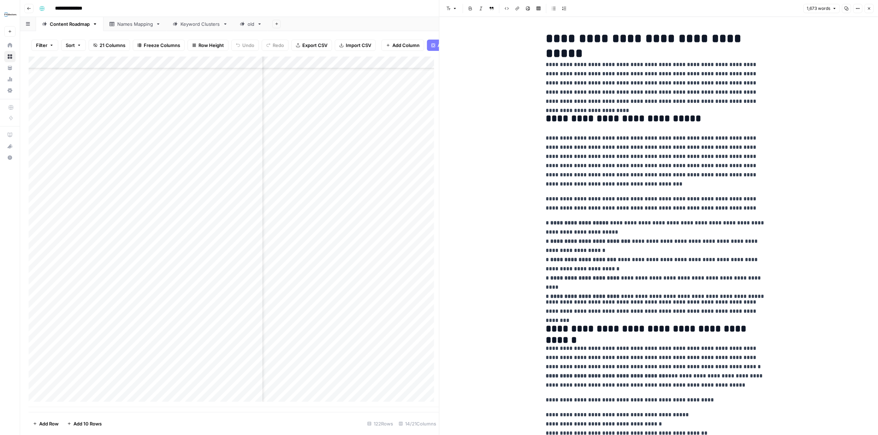
click at [869, 10] on icon "button" at bounding box center [869, 8] width 4 height 4
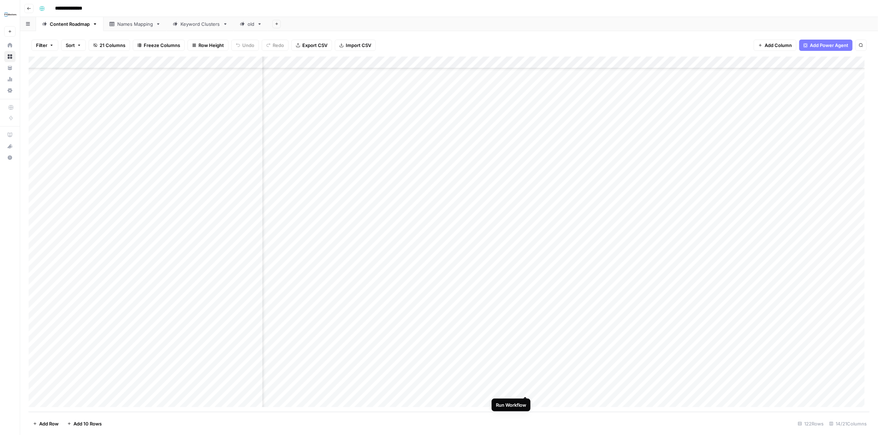
click at [524, 388] on div "Add Column" at bounding box center [449, 234] width 841 height 355
click at [516, 390] on div "Add Column" at bounding box center [449, 234] width 841 height 355
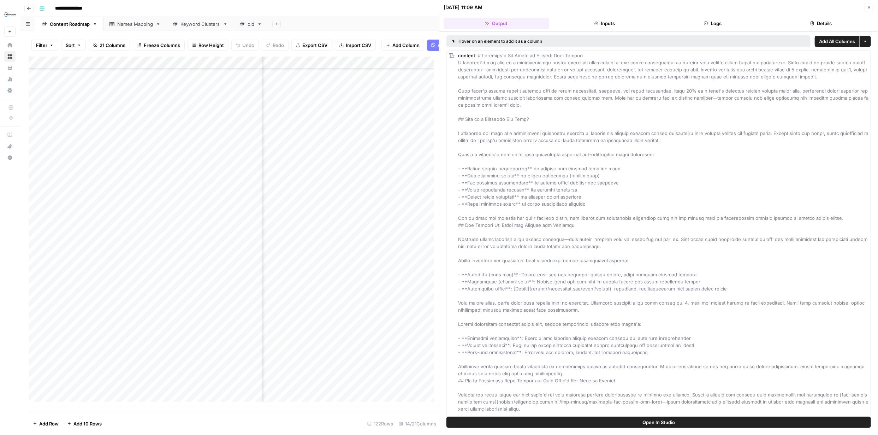
click at [868, 6] on icon "button" at bounding box center [869, 7] width 2 height 2
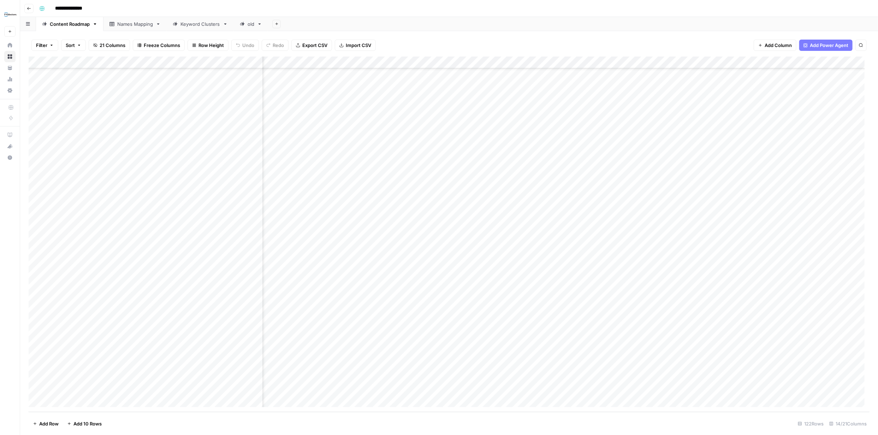
click at [570, 389] on div "Add Column" at bounding box center [449, 234] width 841 height 355
click at [571, 389] on div "Add Column" at bounding box center [449, 234] width 841 height 355
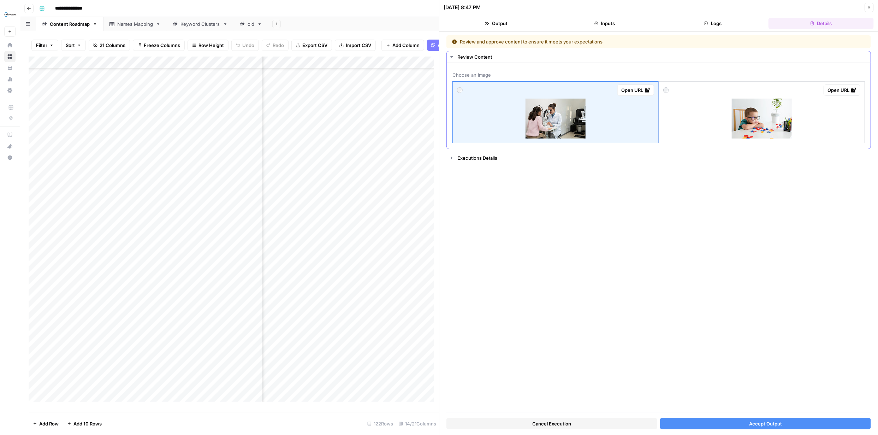
click at [535, 113] on img at bounding box center [555, 119] width 60 height 40
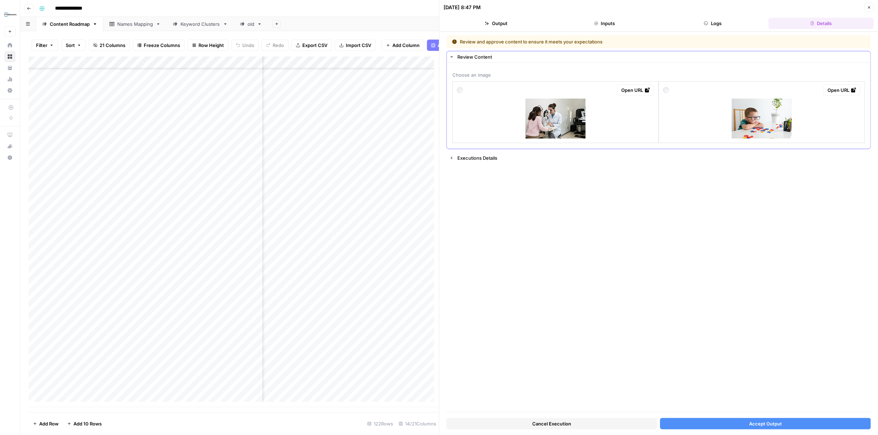
click at [563, 119] on img at bounding box center [555, 119] width 60 height 40
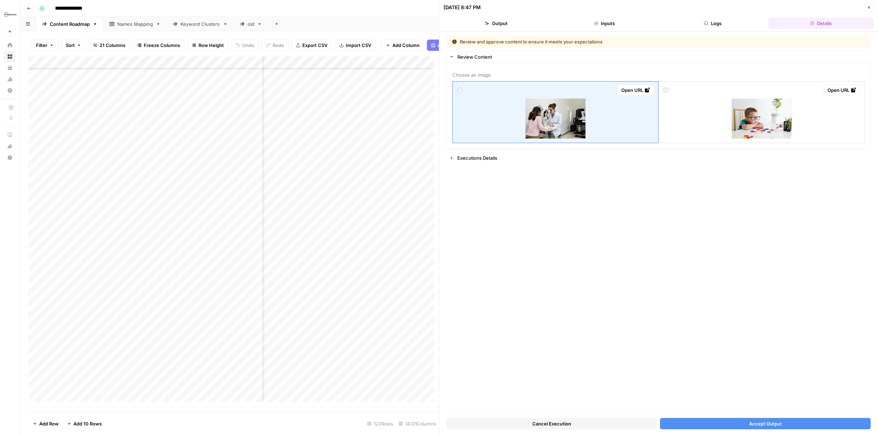
click at [749, 424] on span "Accept Output" at bounding box center [765, 423] width 33 height 7
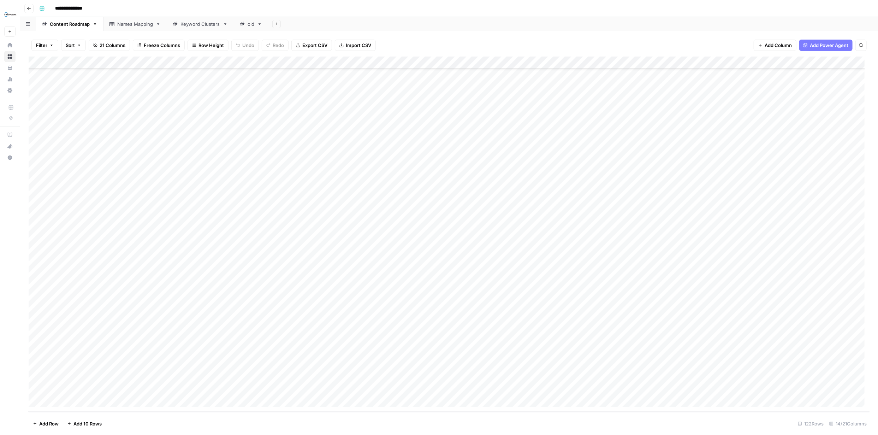
scroll to position [1138, 0]
click at [510, 389] on div "Add Column" at bounding box center [449, 234] width 841 height 355
click at [725, 388] on div "Add Column" at bounding box center [449, 234] width 841 height 355
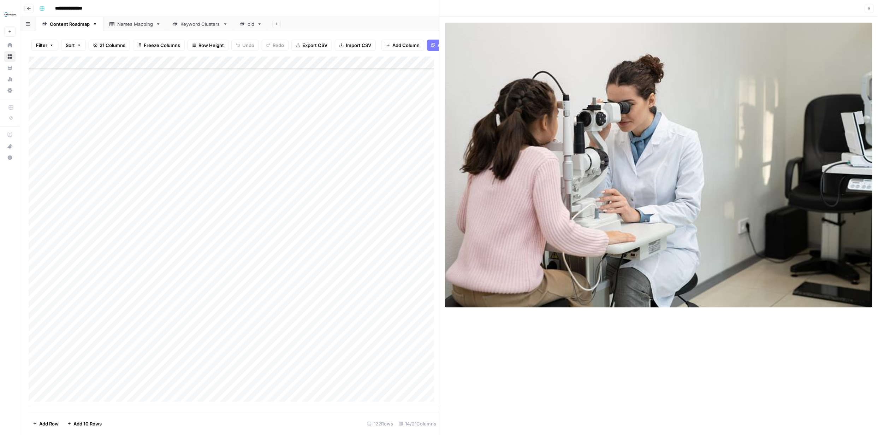
click at [871, 6] on icon "button" at bounding box center [869, 8] width 4 height 4
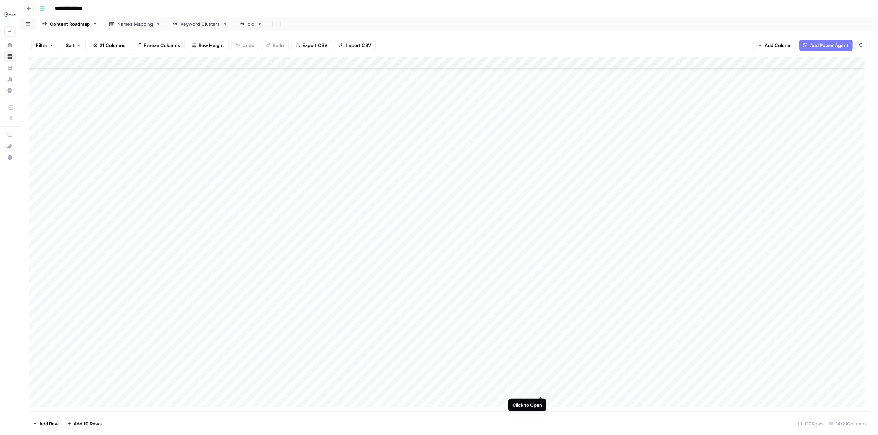
click at [540, 388] on div "Add Column" at bounding box center [449, 234] width 841 height 355
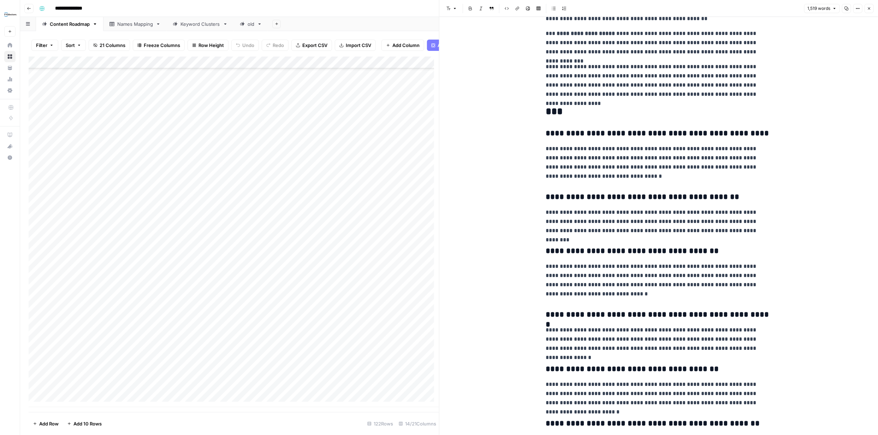
scroll to position [1342, 0]
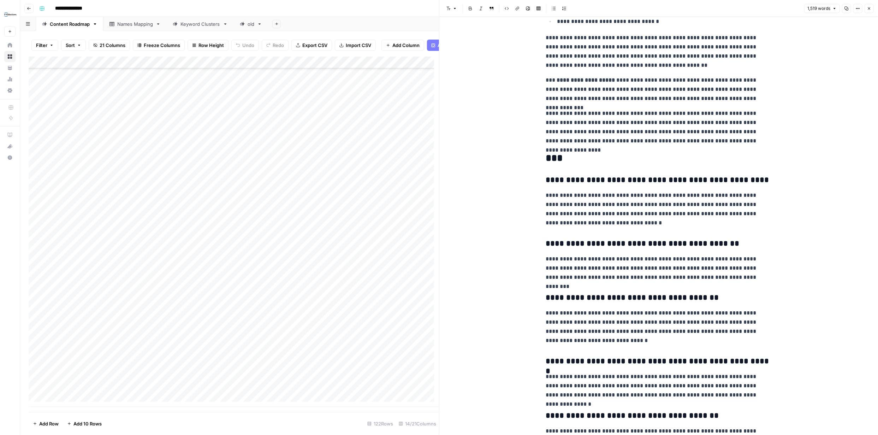
click at [872, 6] on button "Close" at bounding box center [869, 8] width 9 height 9
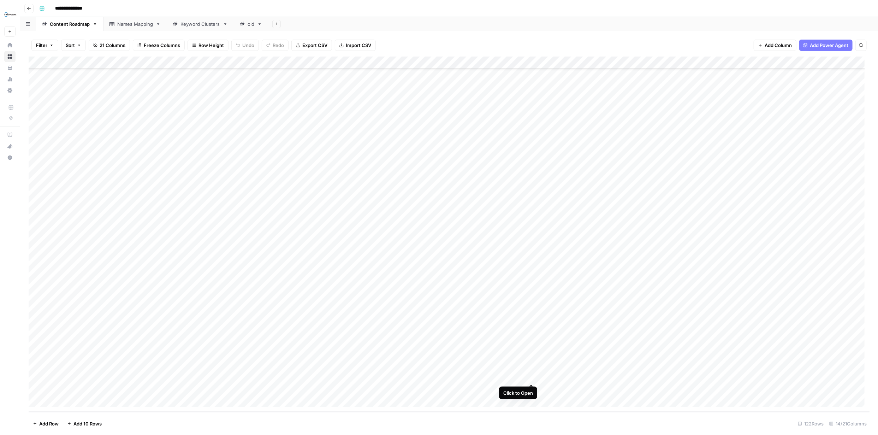
click at [529, 378] on div "Add Column" at bounding box center [449, 234] width 841 height 355
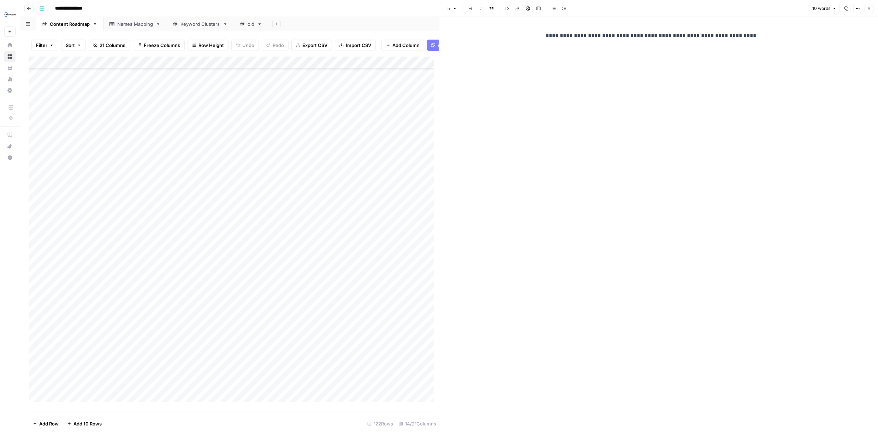
click at [870, 9] on icon "button" at bounding box center [869, 8] width 4 height 4
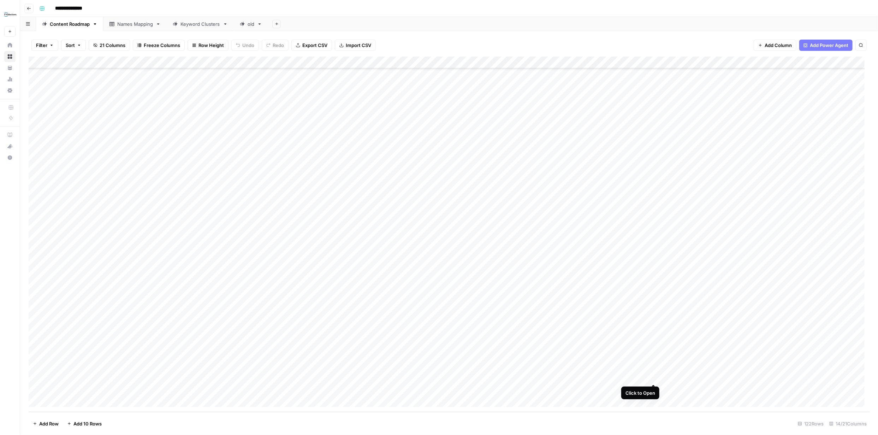
click at [651, 376] on div "Add Column" at bounding box center [449, 234] width 841 height 355
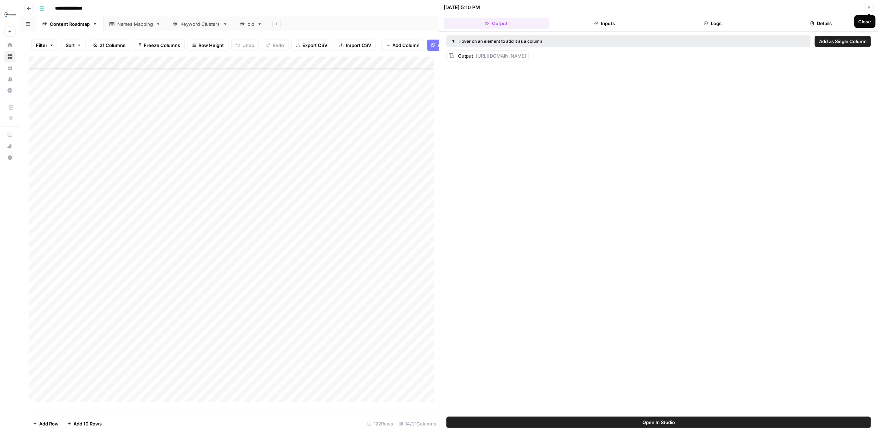
click at [871, 7] on span "Close" at bounding box center [871, 7] width 0 height 0
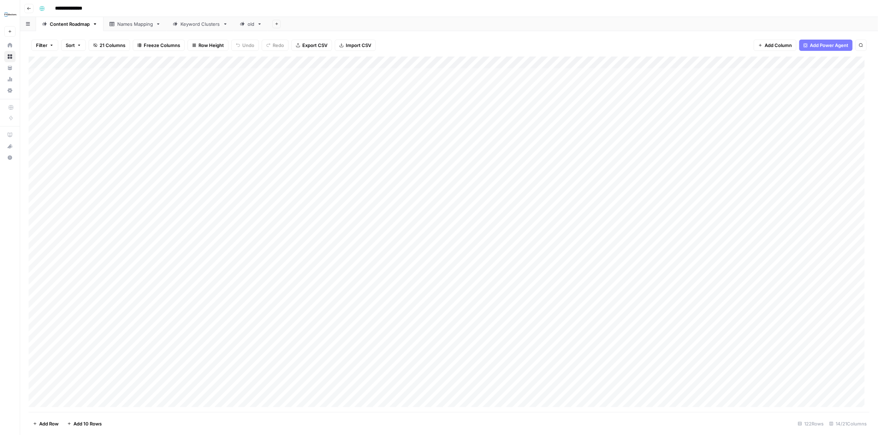
click at [825, 75] on div "Add Column" at bounding box center [449, 234] width 841 height 355
click at [723, 73] on div "Add Column" at bounding box center [449, 234] width 841 height 355
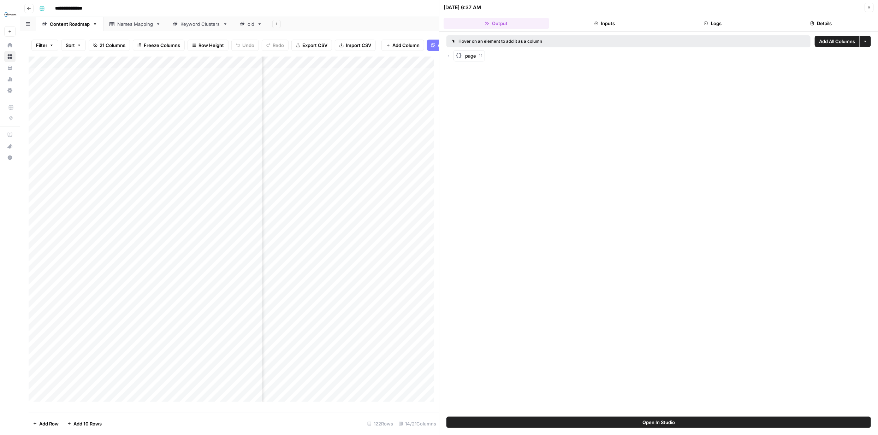
click at [869, 8] on icon "button" at bounding box center [869, 7] width 4 height 4
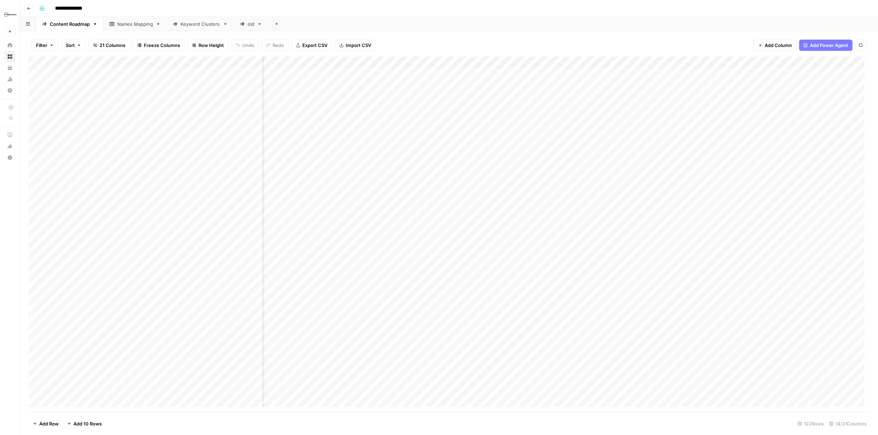
click at [825, 74] on div "Add Column" at bounding box center [449, 234] width 841 height 355
click at [388, 72] on div "Add Column" at bounding box center [449, 234] width 841 height 355
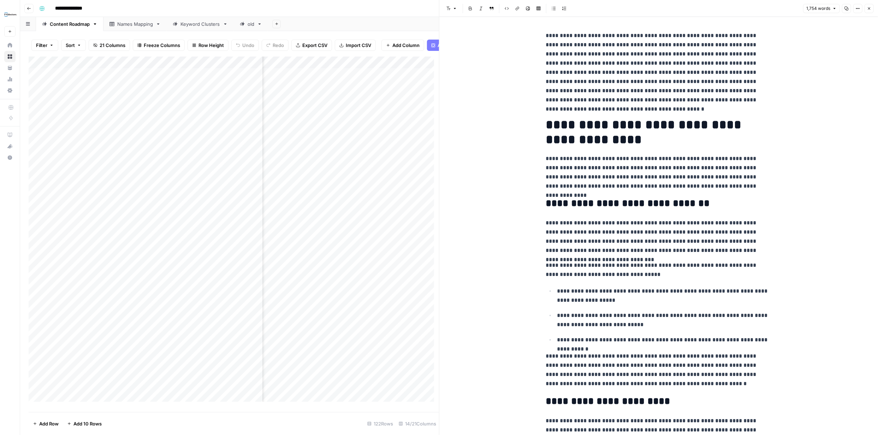
drag, startPoint x: 871, startPoint y: 7, endPoint x: 873, endPoint y: 12, distance: 4.9
click at [871, 8] on button "Close" at bounding box center [869, 8] width 9 height 9
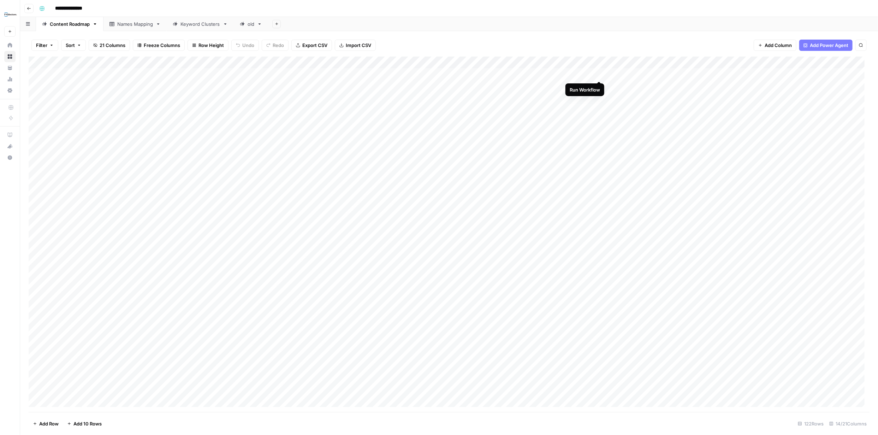
click at [598, 75] on div "Add Column" at bounding box center [449, 234] width 841 height 355
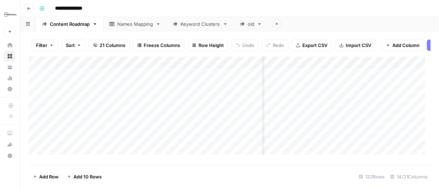
scroll to position [0, 147]
click at [393, 78] on div "Add Column" at bounding box center [230, 108] width 402 height 103
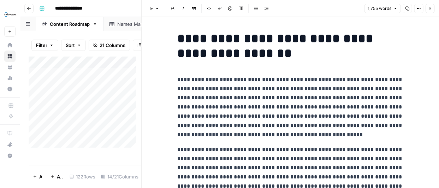
click at [429, 8] on icon "button" at bounding box center [430, 8] width 2 height 2
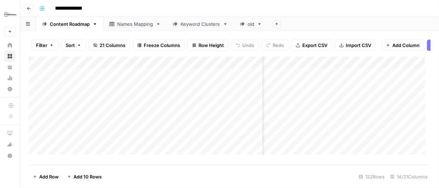
scroll to position [0, 263]
click at [326, 77] on div "Add Column" at bounding box center [230, 108] width 402 height 103
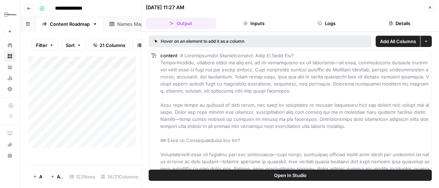
click at [432, 8] on icon "button" at bounding box center [430, 7] width 4 height 4
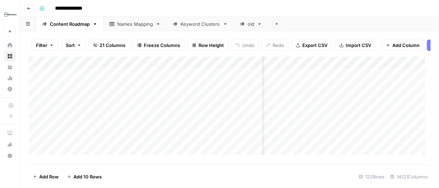
scroll to position [0, 536]
click at [330, 77] on div "Add Column" at bounding box center [230, 108] width 402 height 103
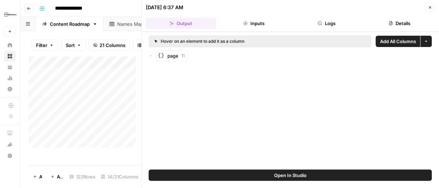
click at [411, 19] on button "Details" at bounding box center [400, 23] width 70 height 11
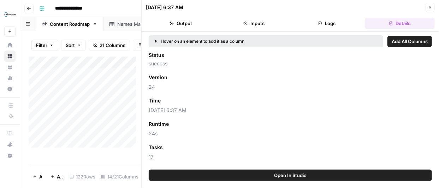
click at [343, 23] on button "Logs" at bounding box center [327, 23] width 70 height 11
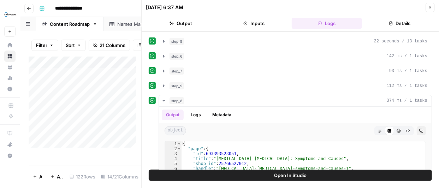
click at [260, 25] on button "Inputs" at bounding box center [254, 23] width 70 height 11
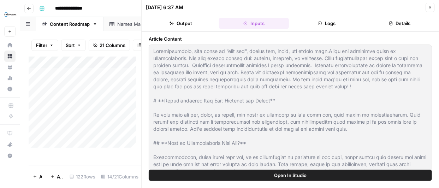
click at [177, 23] on button "Output" at bounding box center [181, 23] width 70 height 11
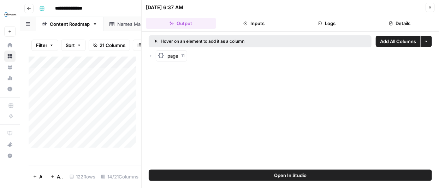
click at [149, 55] on icon "button" at bounding box center [151, 56] width 4 height 4
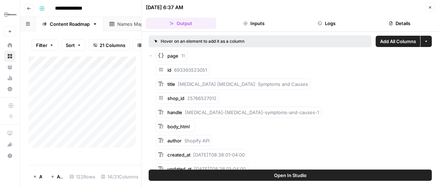
click at [427, 8] on button "Close" at bounding box center [430, 7] width 9 height 9
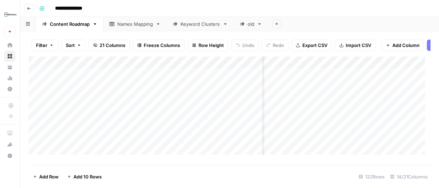
scroll to position [0, 688]
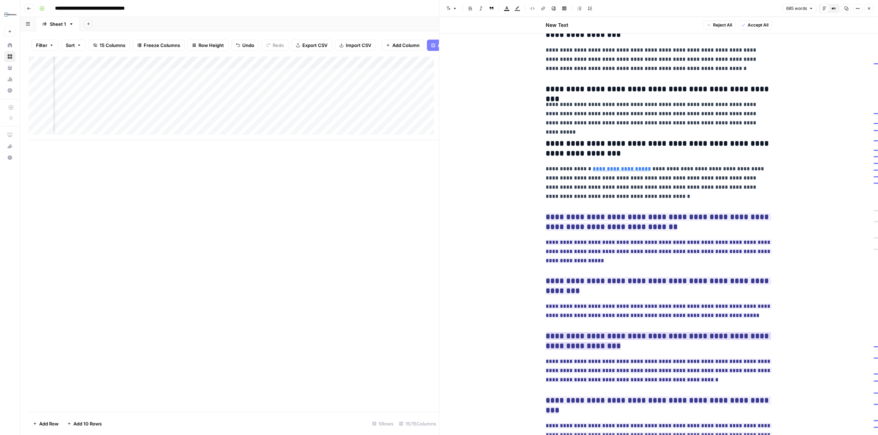
scroll to position [566, 0]
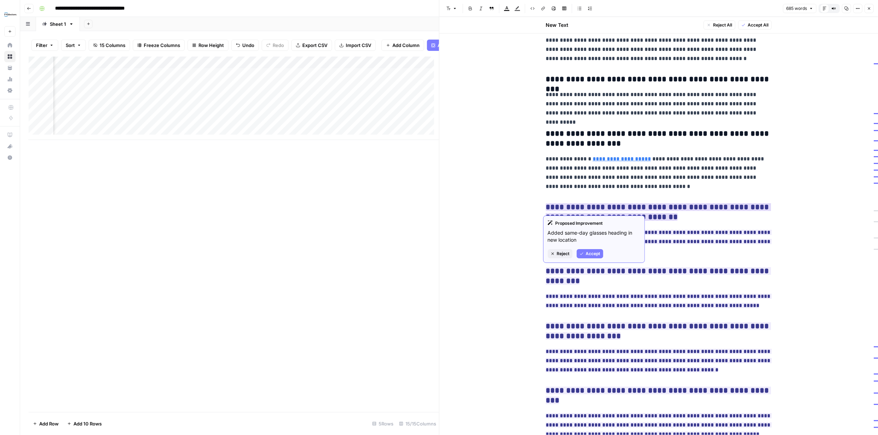
click at [590, 254] on span "Accept" at bounding box center [593, 253] width 14 height 6
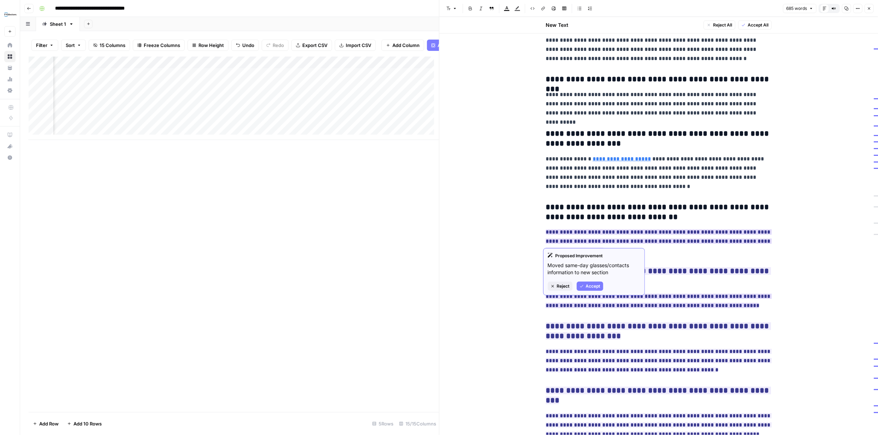
click at [590, 286] on span "Accept" at bounding box center [593, 286] width 14 height 6
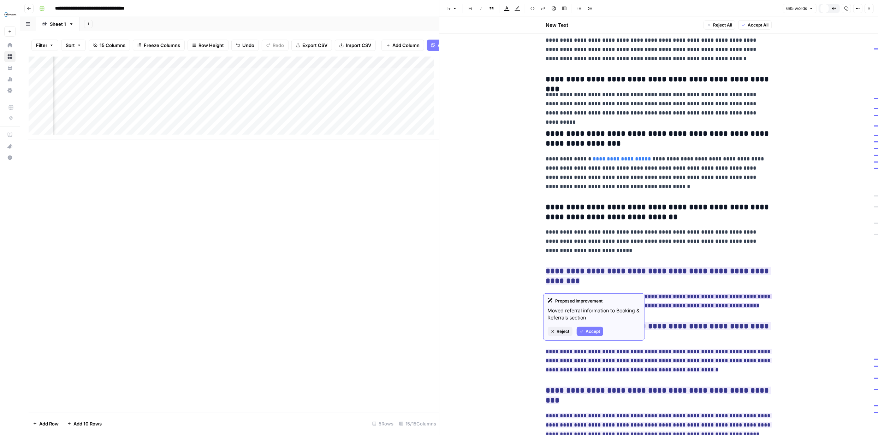
click at [595, 332] on span "Accept" at bounding box center [593, 331] width 14 height 6
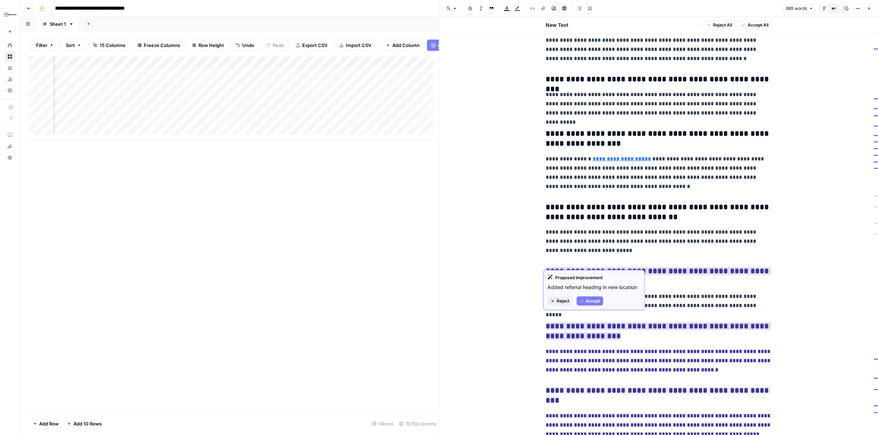
click at [590, 304] on button "Accept" at bounding box center [590, 300] width 26 height 9
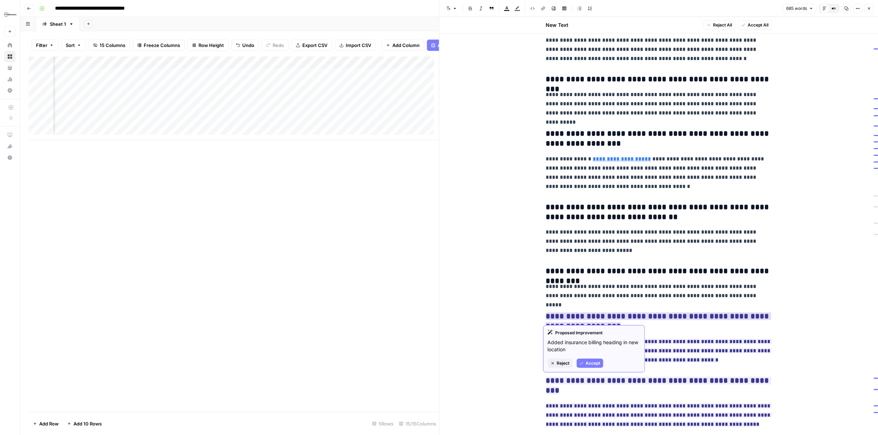
click at [595, 362] on span "Accept" at bounding box center [593, 363] width 14 height 6
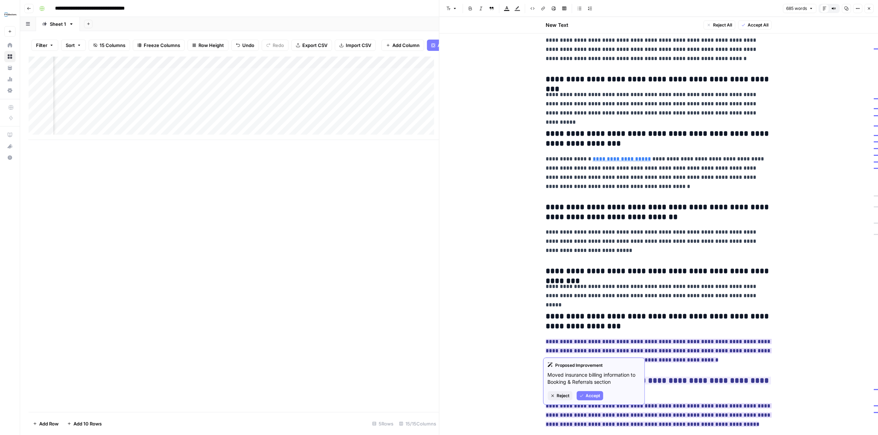
click at [597, 396] on span "Accept" at bounding box center [593, 395] width 14 height 6
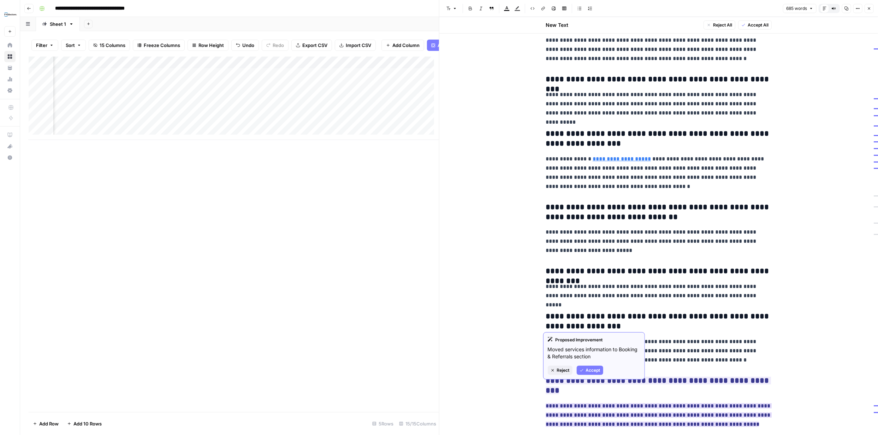
click at [594, 369] on span "Accept" at bounding box center [593, 370] width 14 height 6
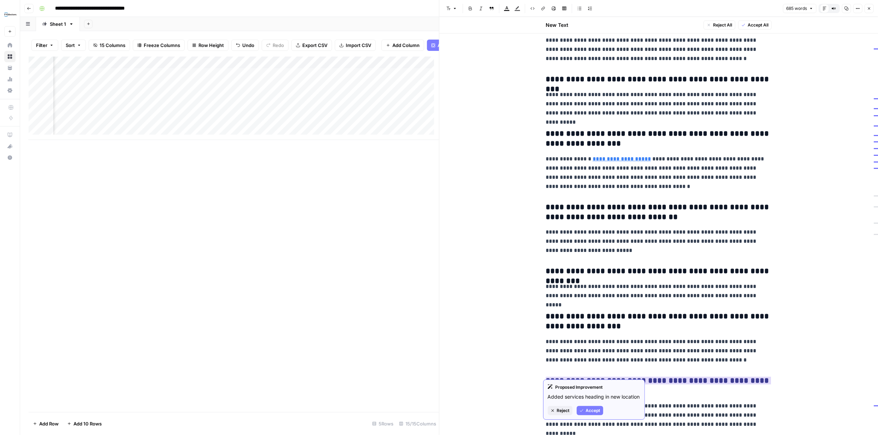
click at [596, 414] on span "Accept" at bounding box center [593, 410] width 14 height 6
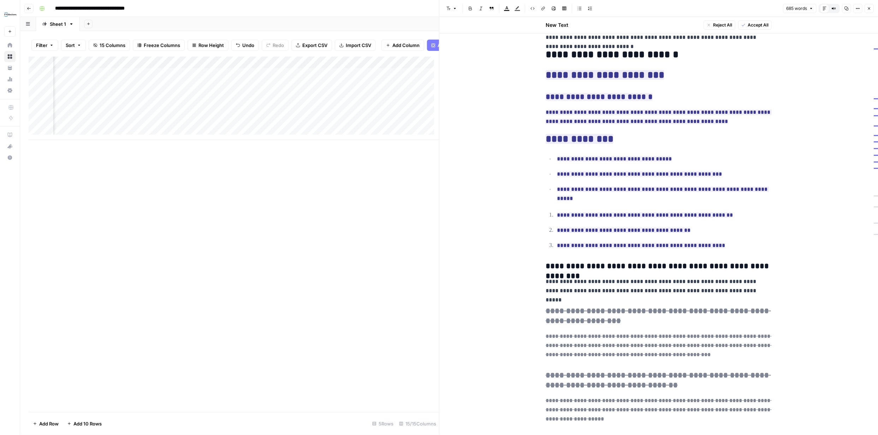
scroll to position [107, 0]
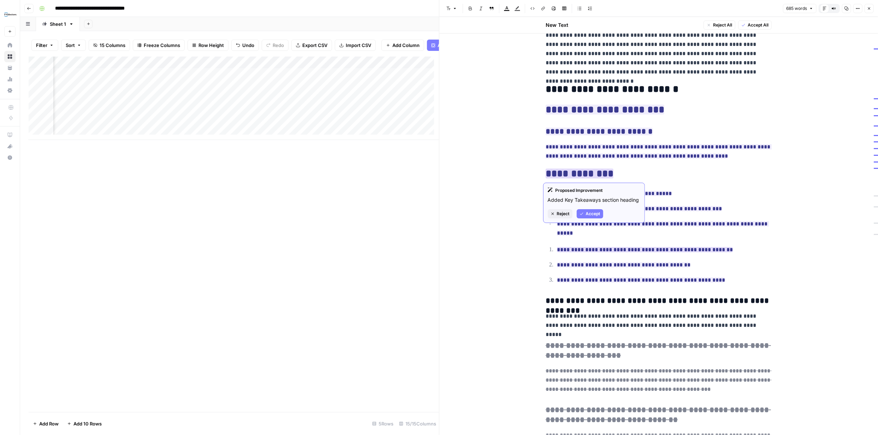
click at [569, 216] on span "Reject" at bounding box center [563, 213] width 13 height 6
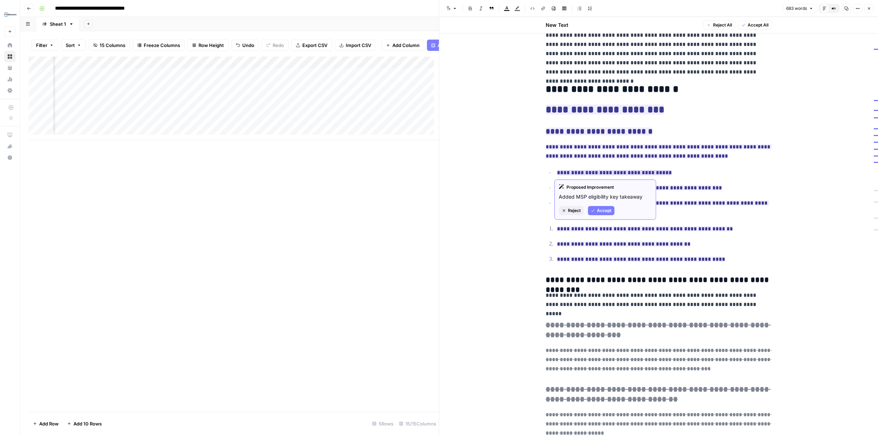
click at [604, 210] on span "Accept" at bounding box center [604, 210] width 14 height 6
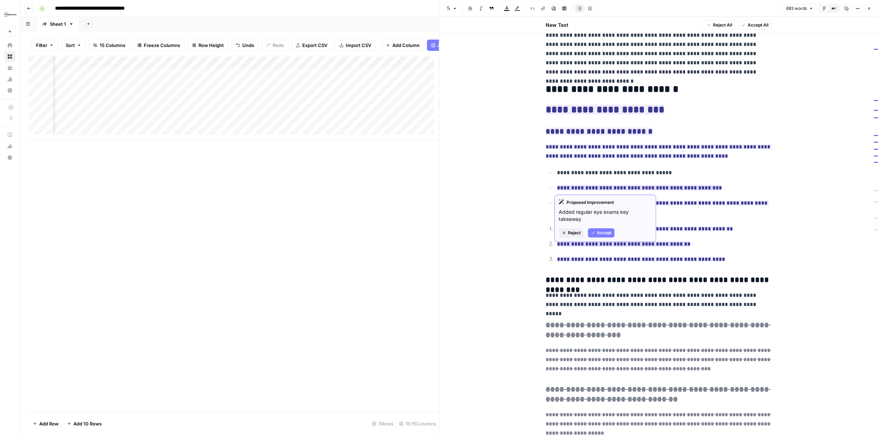
click at [604, 231] on span "Accept" at bounding box center [604, 233] width 14 height 6
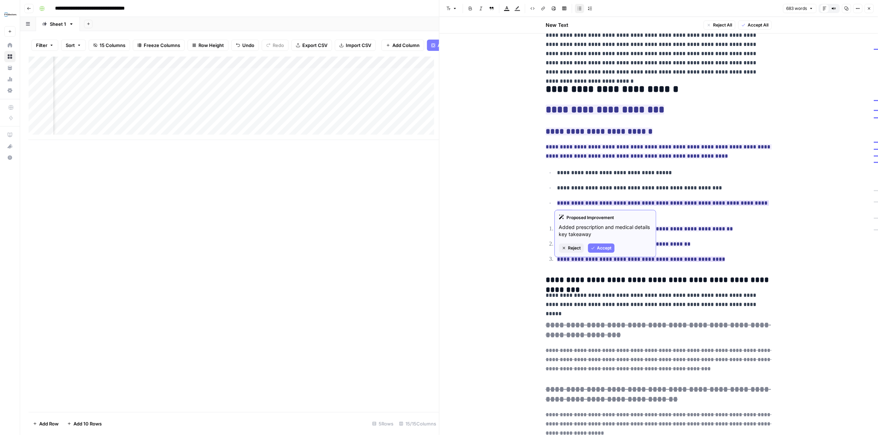
click at [609, 249] on span "Accept" at bounding box center [604, 248] width 14 height 6
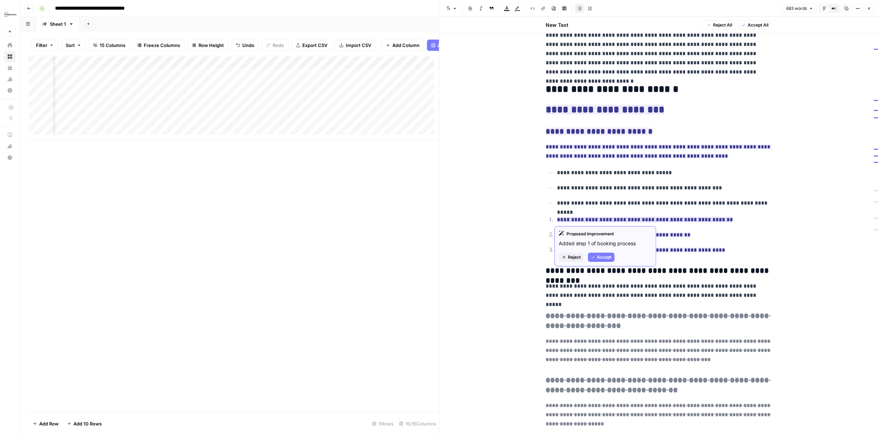
click at [605, 256] on span "Accept" at bounding box center [604, 257] width 14 height 6
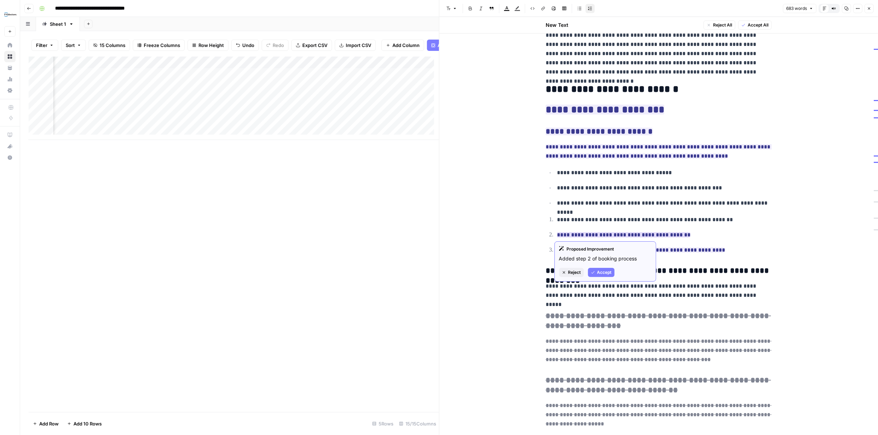
click at [604, 272] on span "Accept" at bounding box center [604, 272] width 14 height 6
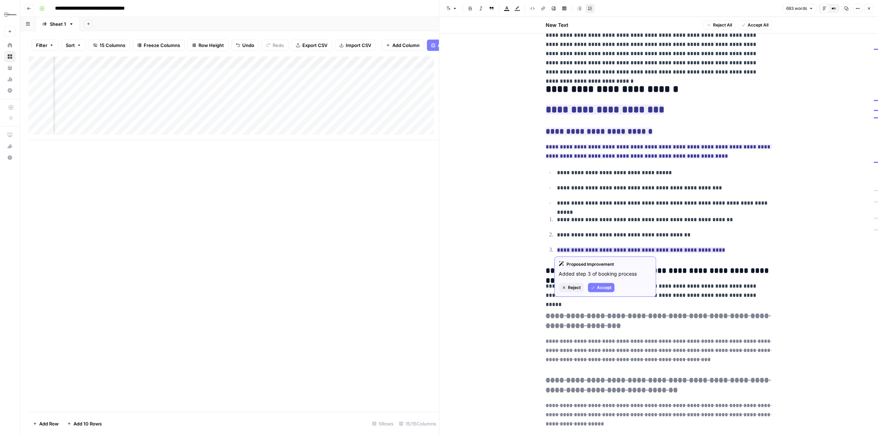
click at [608, 289] on span "Accept" at bounding box center [604, 287] width 14 height 6
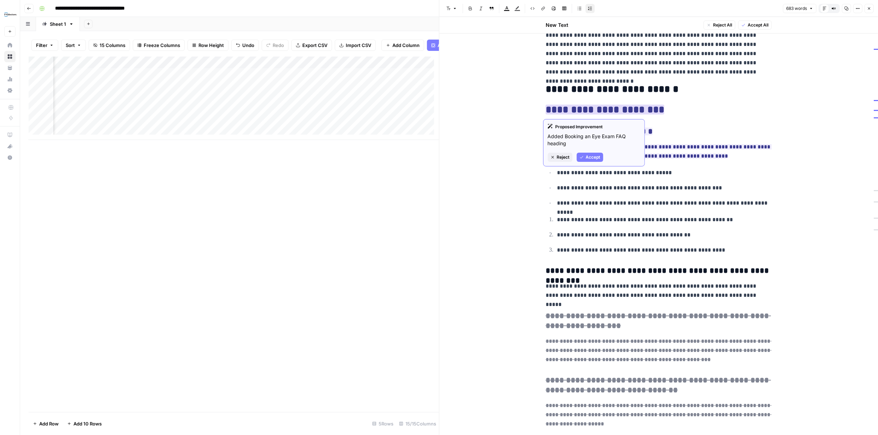
click at [560, 156] on span "Reject" at bounding box center [563, 157] width 13 height 6
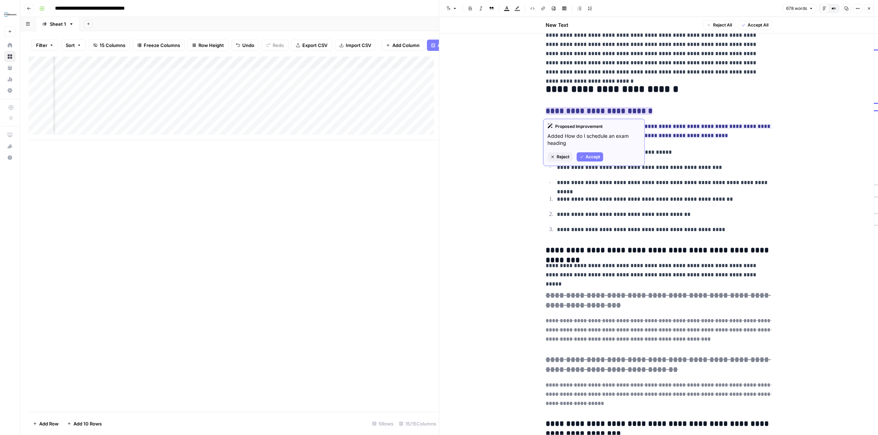
click at [594, 155] on span "Accept" at bounding box center [593, 157] width 14 height 6
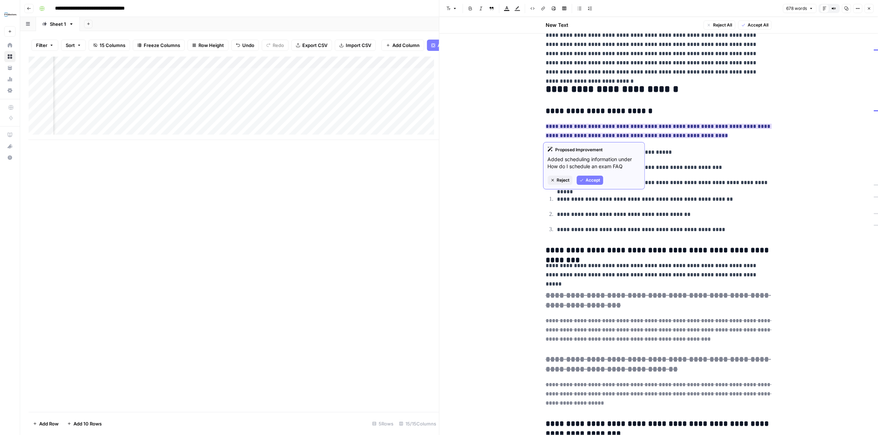
click at [597, 183] on span "Accept" at bounding box center [593, 180] width 14 height 6
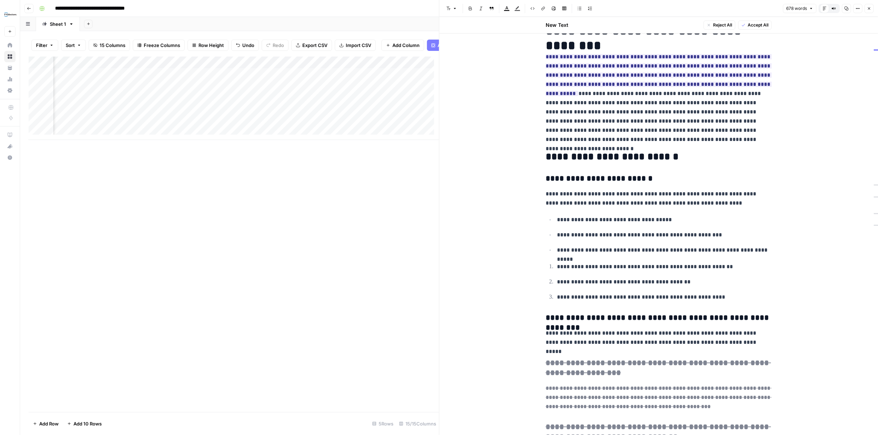
scroll to position [0, 0]
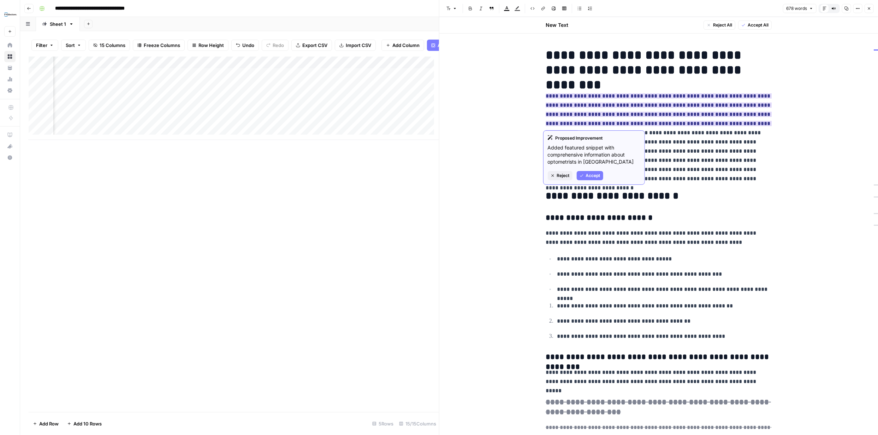
click at [568, 177] on span "Reject" at bounding box center [563, 175] width 13 height 6
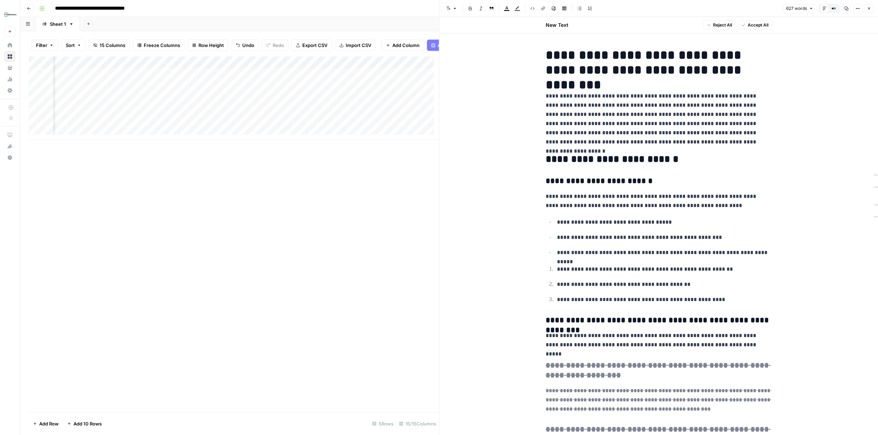
click at [868, 8] on icon "button" at bounding box center [869, 8] width 4 height 4
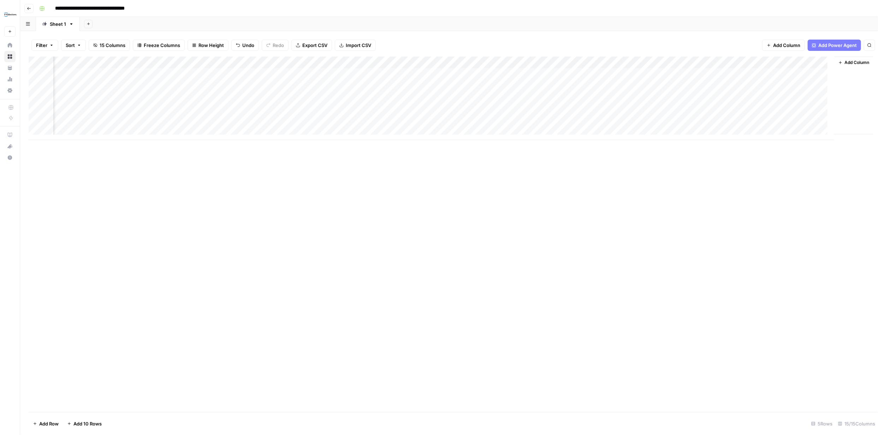
scroll to position [0, 518]
click at [595, 75] on div "Add Column" at bounding box center [449, 98] width 841 height 83
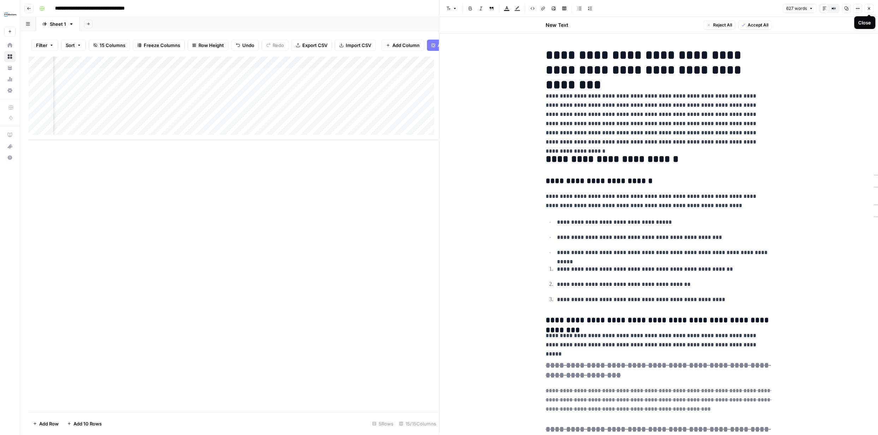
click at [871, 7] on icon "button" at bounding box center [869, 8] width 4 height 4
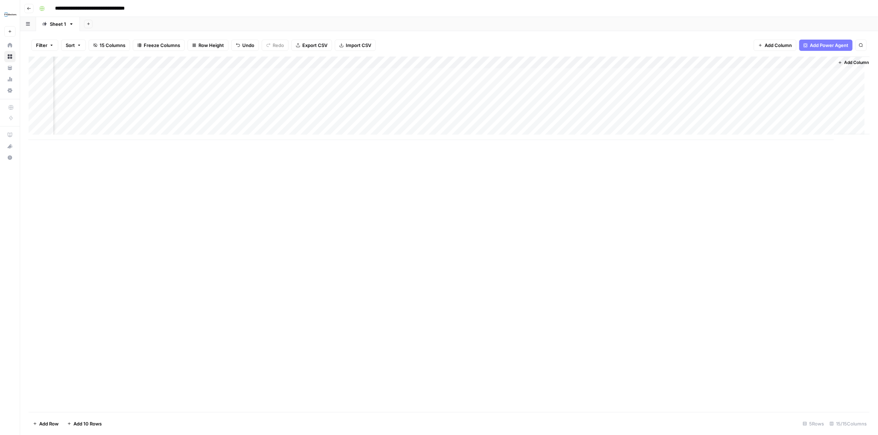
click at [663, 73] on div "Add Column" at bounding box center [449, 98] width 841 height 83
click at [691, 63] on div "Add Column" at bounding box center [449, 98] width 841 height 83
click at [658, 155] on span "Remove Column" at bounding box center [666, 157] width 62 height 7
click at [418, 80] on span "Delete" at bounding box center [413, 79] width 15 height 7
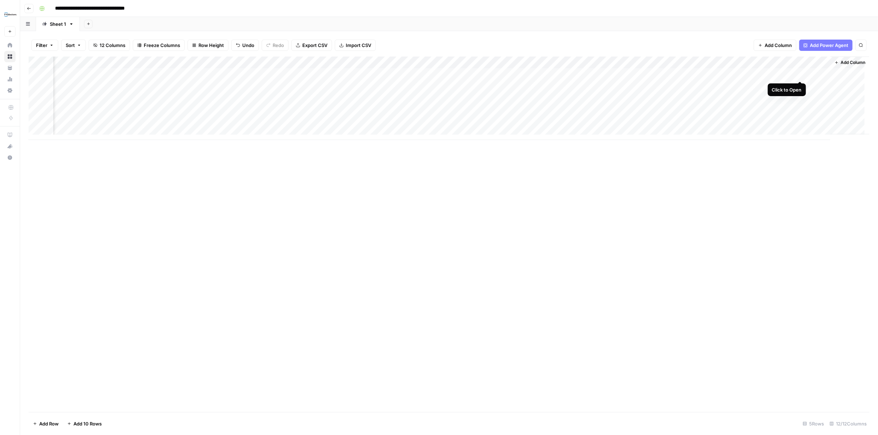
click at [799, 74] on div "Add Column" at bounding box center [449, 98] width 841 height 83
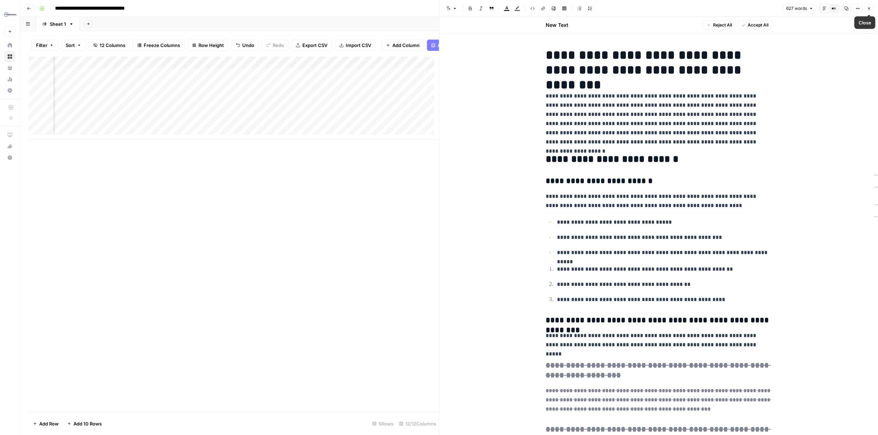
click at [869, 8] on icon "button" at bounding box center [869, 8] width 4 height 4
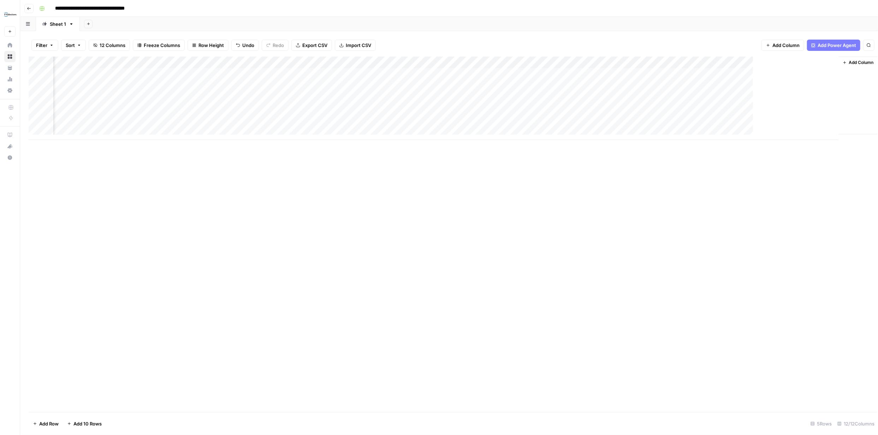
scroll to position [0, 306]
click at [510, 97] on div "Add Column" at bounding box center [449, 98] width 841 height 83
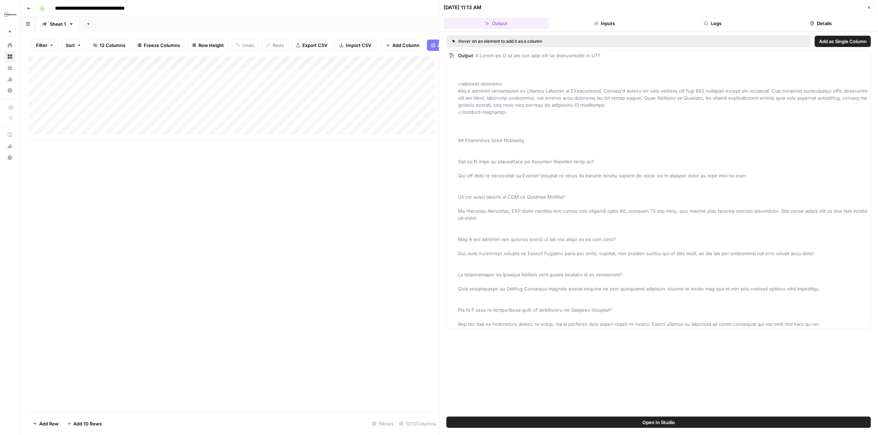
click at [867, 8] on icon "button" at bounding box center [869, 7] width 4 height 4
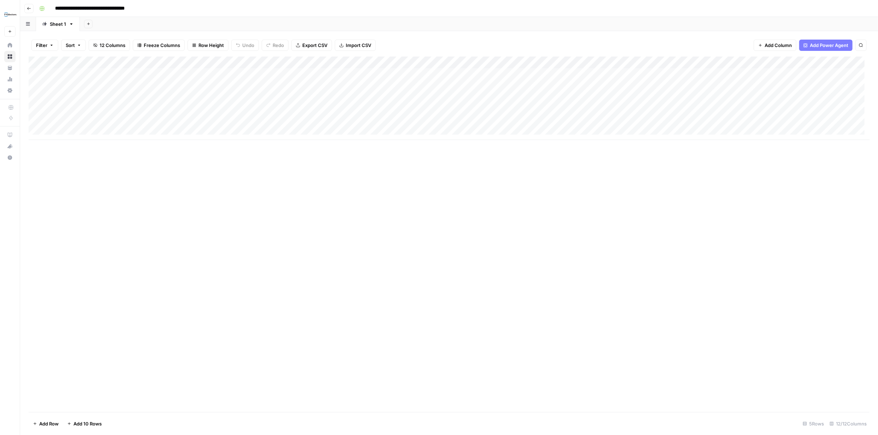
click at [132, 99] on div "Add Column" at bounding box center [449, 98] width 841 height 83
click at [139, 87] on div "Add Column" at bounding box center [449, 98] width 841 height 83
click at [139, 97] on div "Add Column" at bounding box center [449, 98] width 841 height 83
click at [298, 102] on div "Add Column" at bounding box center [449, 98] width 841 height 83
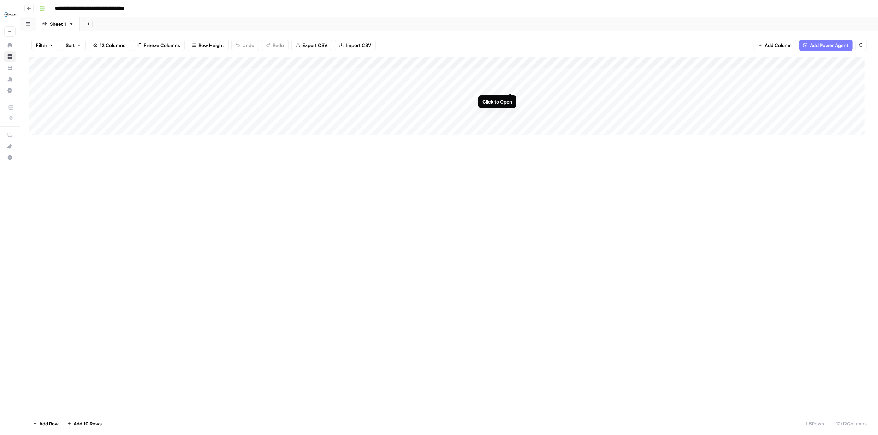
click at [511, 86] on div "Add Column" at bounding box center [449, 98] width 841 height 83
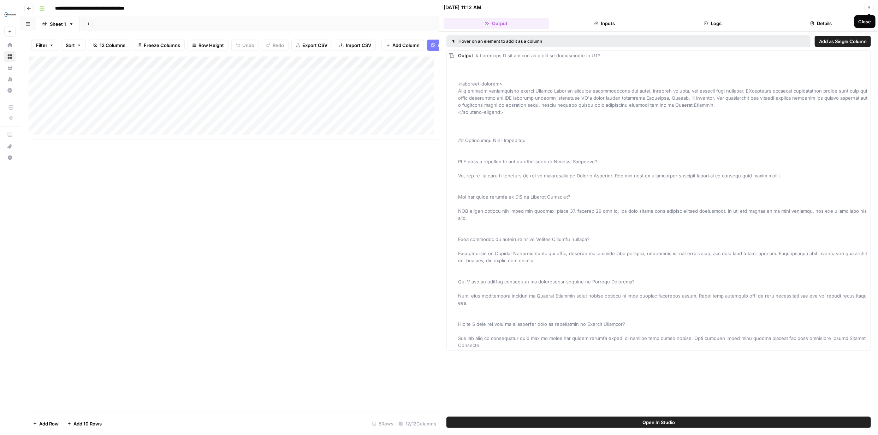
click at [869, 6] on icon "button" at bounding box center [869, 7] width 4 height 4
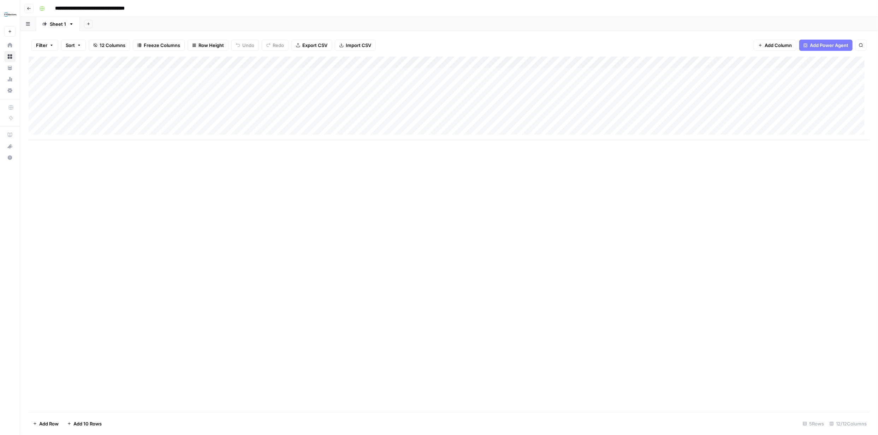
click at [510, 63] on div "Add Column" at bounding box center [449, 98] width 841 height 83
click at [457, 121] on span "Configure Inputs" at bounding box center [467, 121] width 62 height 7
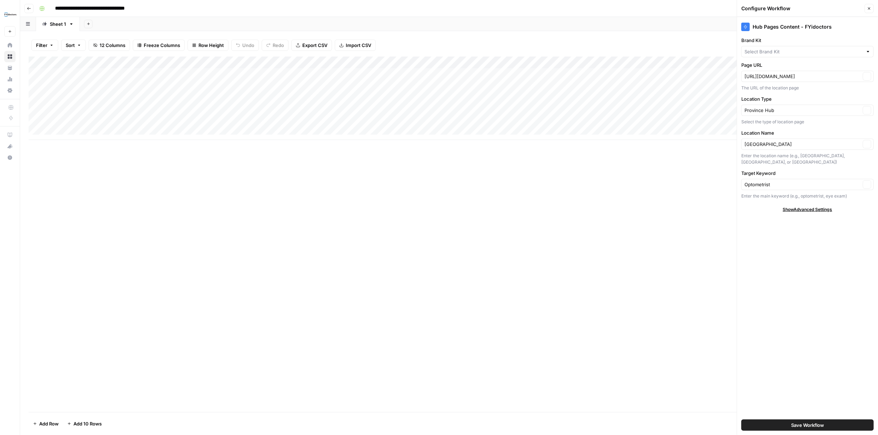
type input "FYidoctors"
click at [868, 78] on button "Clear" at bounding box center [867, 76] width 8 height 8
click at [868, 110] on icon "button" at bounding box center [867, 110] width 4 height 4
click at [866, 145] on icon "button" at bounding box center [867, 144] width 2 height 2
drag, startPoint x: 867, startPoint y: 185, endPoint x: 870, endPoint y: 188, distance: 4.8
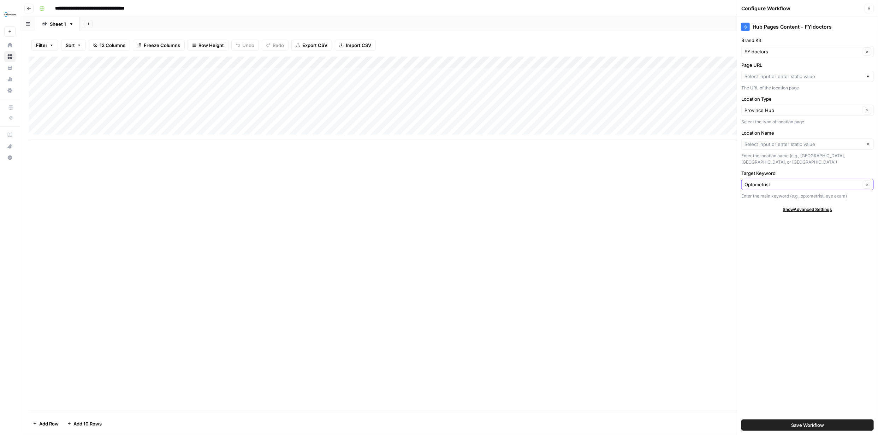
click at [867, 185] on icon "button" at bounding box center [867, 185] width 4 height 4
click at [817, 422] on span "Save Workflow" at bounding box center [807, 424] width 33 height 7
click at [868, 7] on icon "button" at bounding box center [869, 8] width 4 height 4
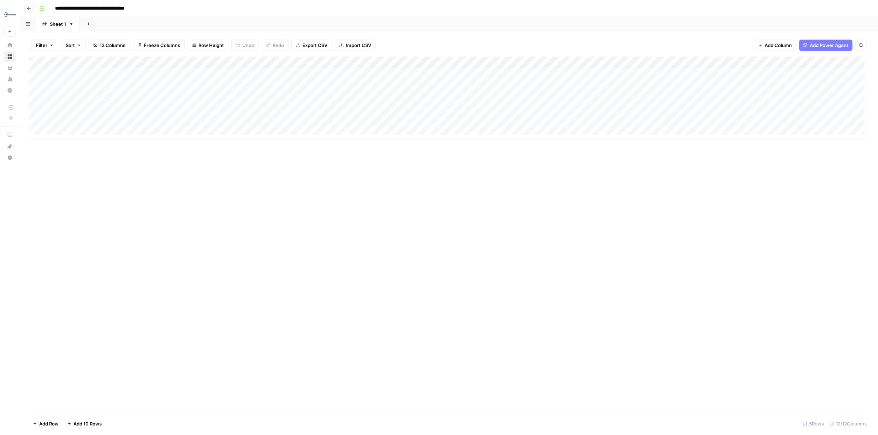
click at [513, 63] on div "Add Column" at bounding box center [449, 98] width 841 height 83
click at [461, 133] on span "Edit Workflow" at bounding box center [467, 131] width 62 height 7
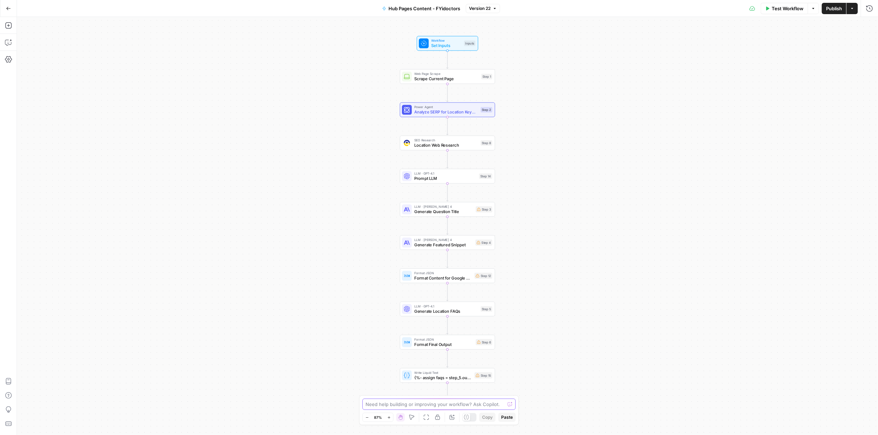
click at [398, 403] on textarea at bounding box center [435, 403] width 139 height 7
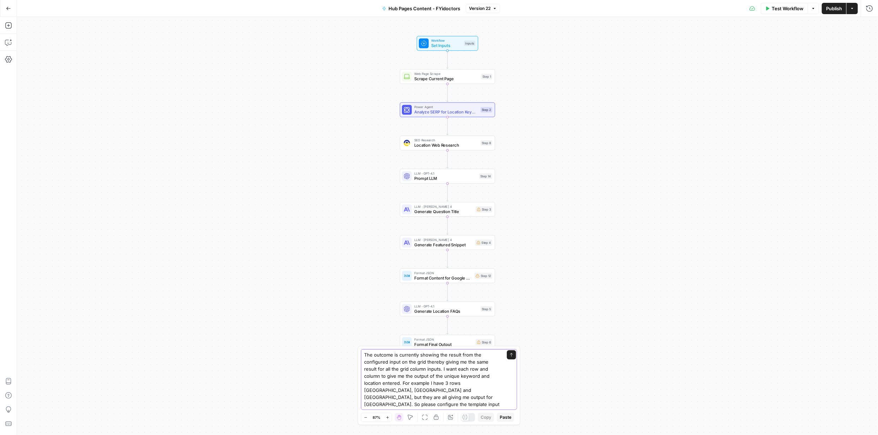
scroll to position [4, 0]
type textarea "The outcome is currently showing the result from the configured input on the gr…"
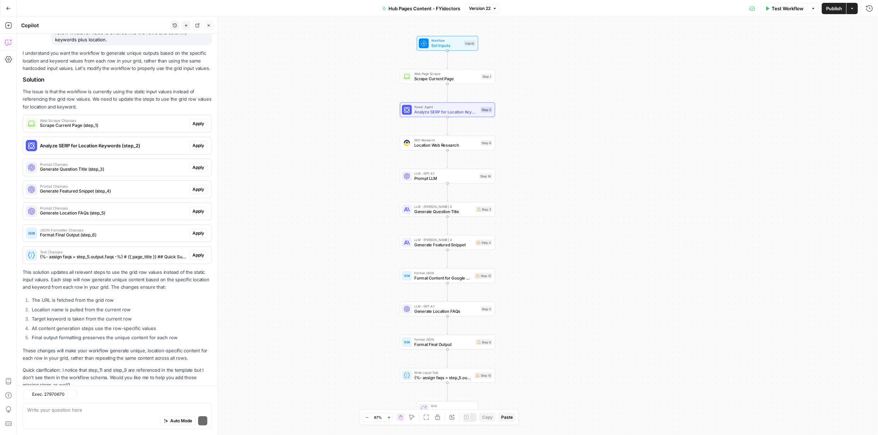
scroll to position [118, 0]
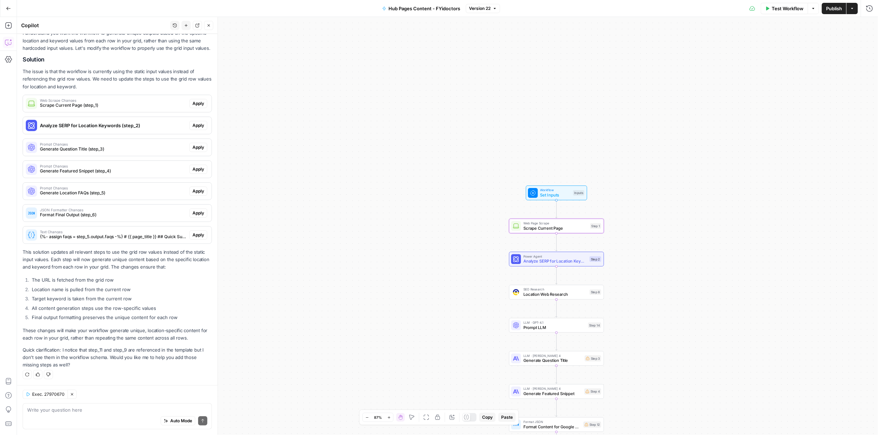
click at [192, 102] on span "Apply" at bounding box center [198, 103] width 12 height 6
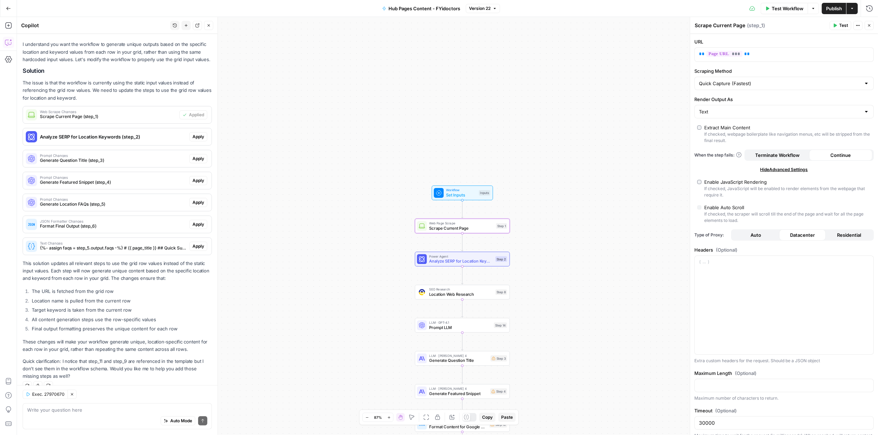
scroll to position [129, 0]
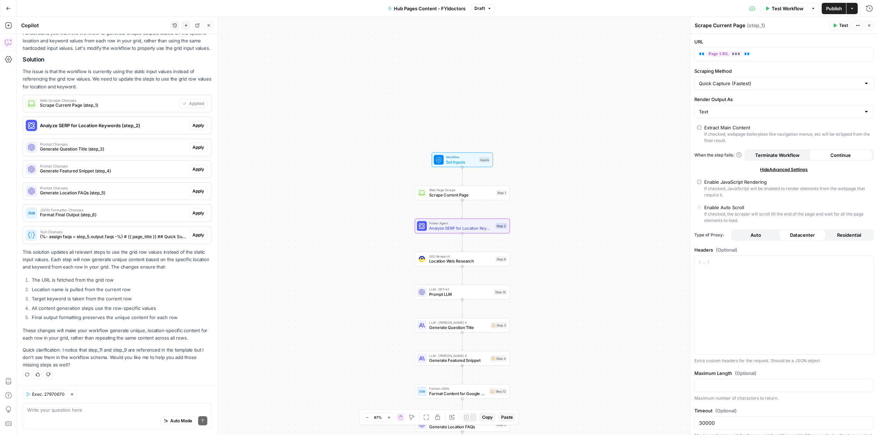
click at [192, 123] on span "Apply" at bounding box center [198, 125] width 12 height 6
click at [418, 91] on span "Apply anyway" at bounding box center [423, 90] width 34 height 7
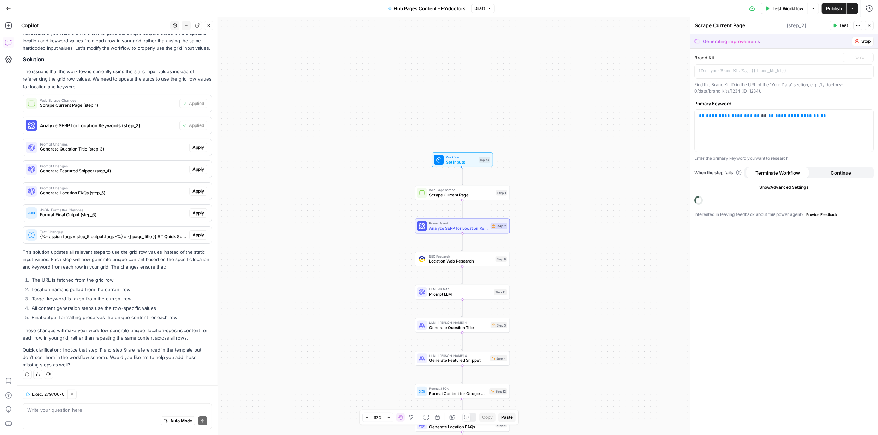
type textarea "Analyze SERP for Location Keywords"
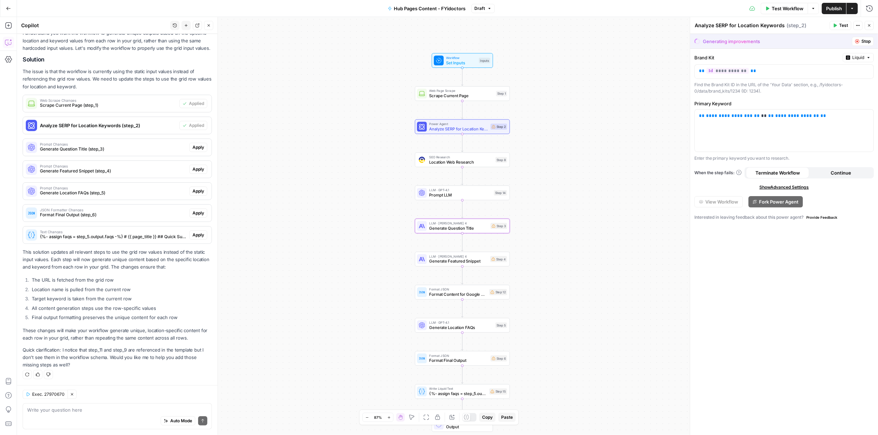
click at [194, 146] on span "Apply" at bounding box center [198, 147] width 12 height 6
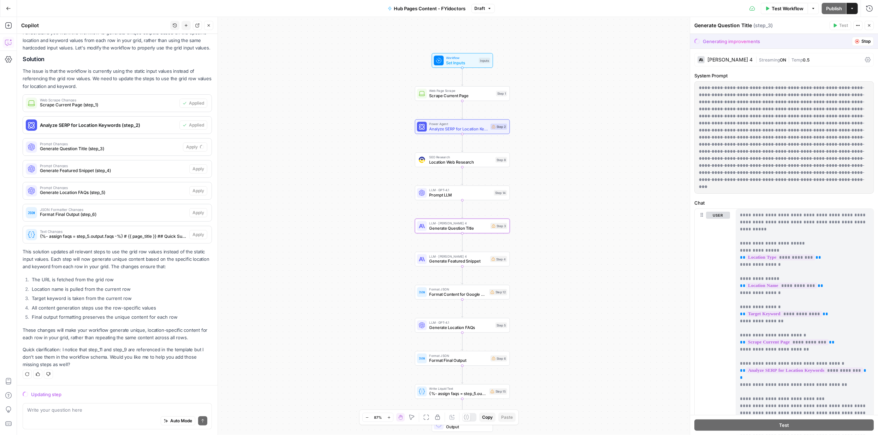
scroll to position [118, 0]
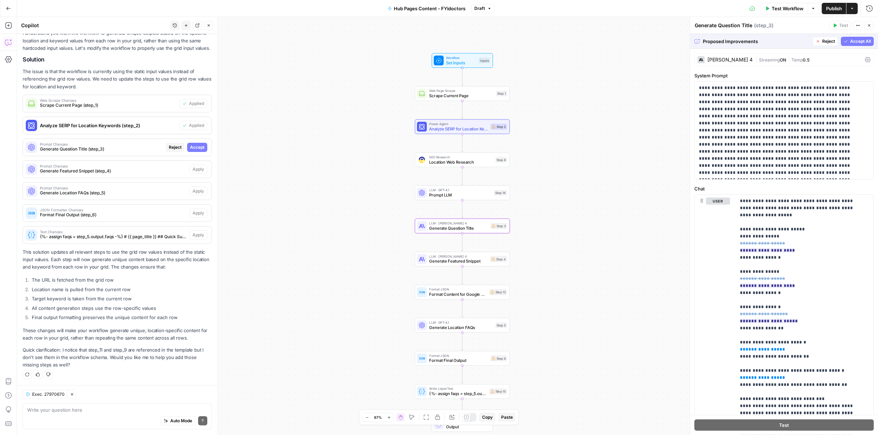
click at [196, 147] on span "Accept" at bounding box center [197, 147] width 14 height 6
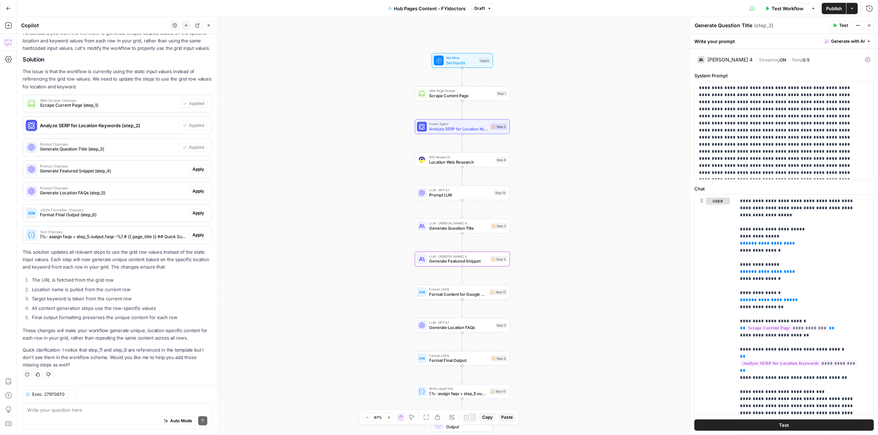
scroll to position [129, 0]
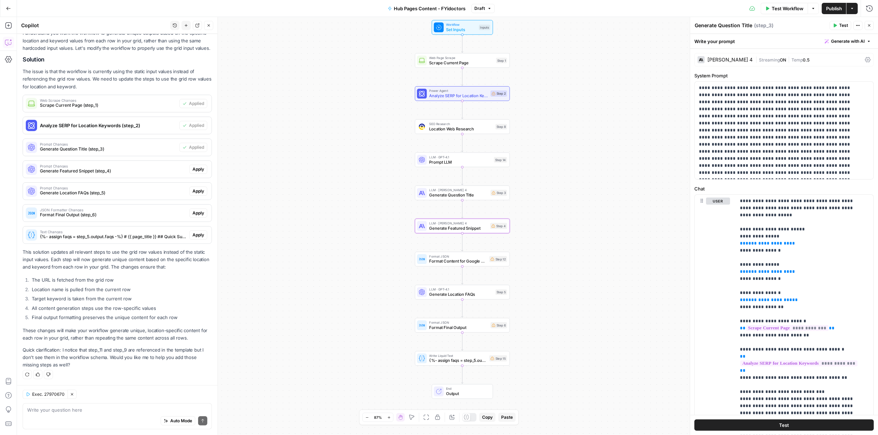
click at [197, 169] on span "Apply" at bounding box center [198, 169] width 12 height 6
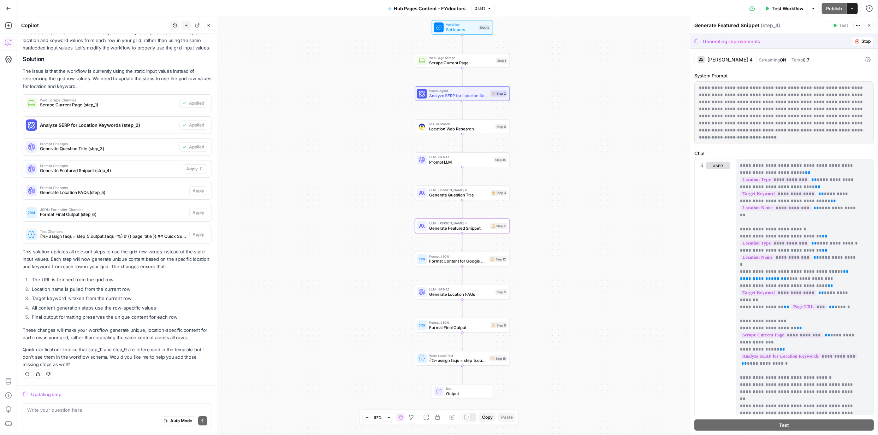
scroll to position [118, 0]
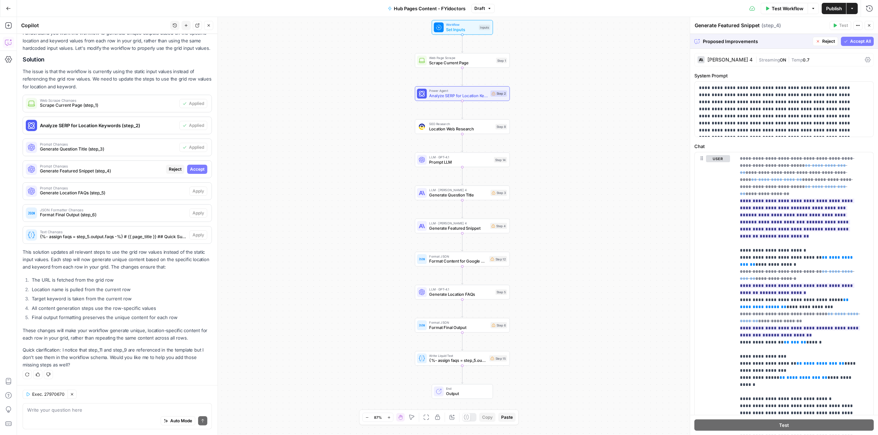
click at [851, 42] on span "Accept All" at bounding box center [860, 41] width 21 height 6
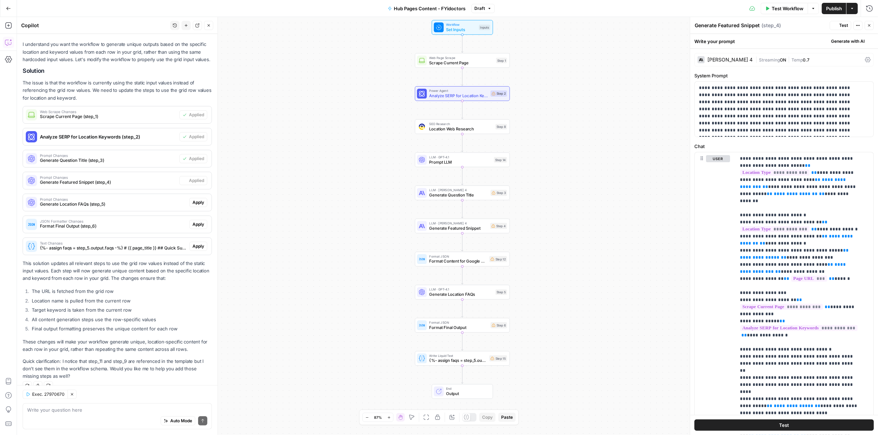
scroll to position [129, 0]
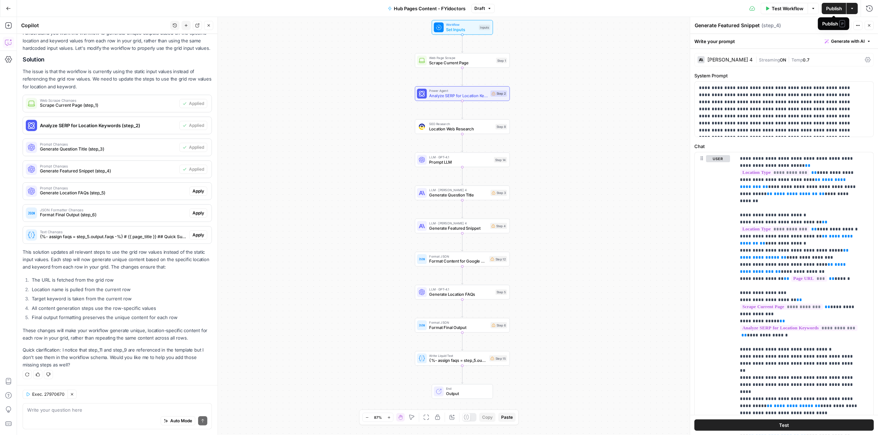
click at [836, 12] on button "Publish" at bounding box center [834, 8] width 24 height 11
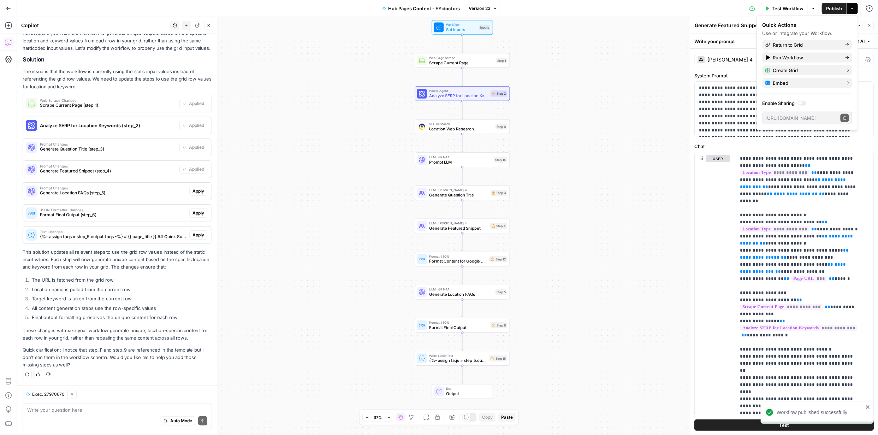
click at [831, 7] on span "Publish" at bounding box center [834, 8] width 16 height 7
click at [802, 43] on span "Return to Grid" at bounding box center [806, 44] width 66 height 7
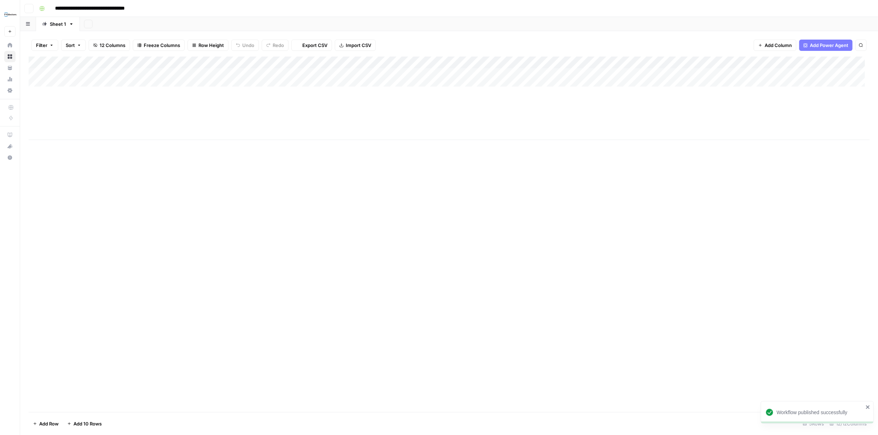
type input "**********"
click at [518, 85] on div "Add Column" at bounding box center [449, 98] width 841 height 83
click at [519, 97] on div "Add Column" at bounding box center [449, 98] width 841 height 83
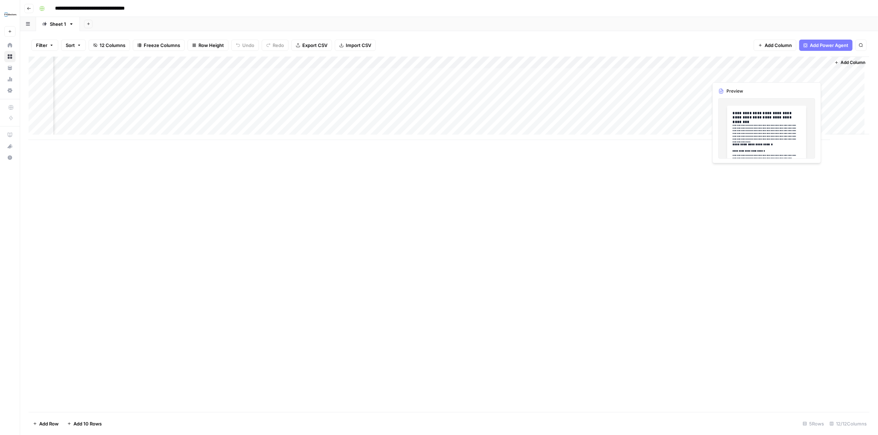
click at [783, 75] on div "Add Column" at bounding box center [449, 98] width 841 height 83
click at [784, 75] on div "Add Column" at bounding box center [449, 98] width 841 height 83
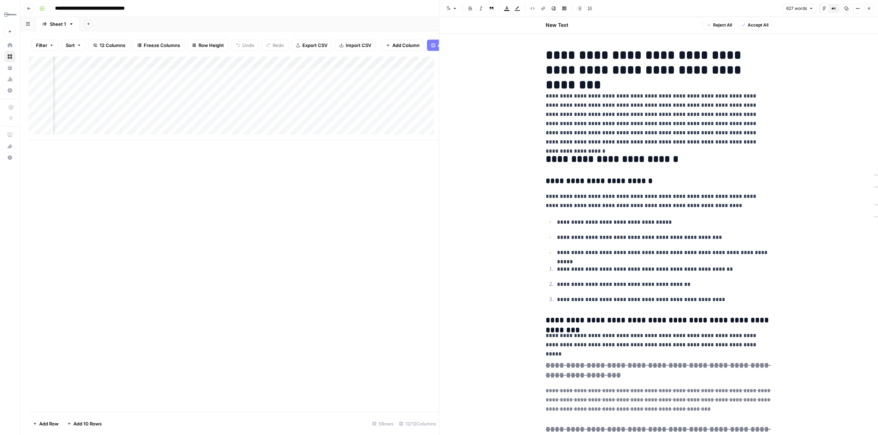
click at [868, 9] on icon "button" at bounding box center [869, 8] width 4 height 4
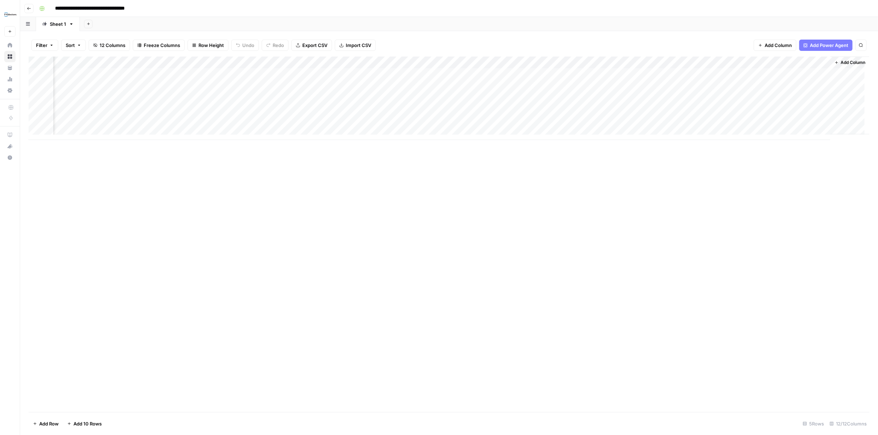
scroll to position [0, 314]
click at [844, 61] on span "Add Column" at bounding box center [853, 62] width 25 height 6
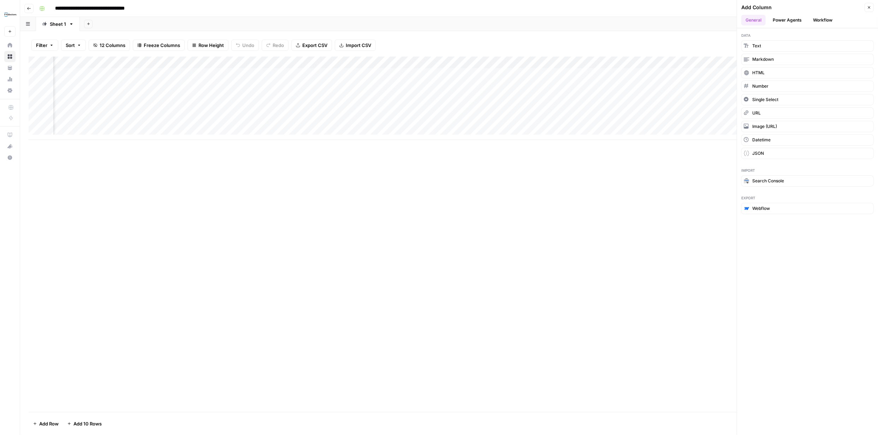
click at [793, 18] on button "Power Agents" at bounding box center [786, 20] width 37 height 11
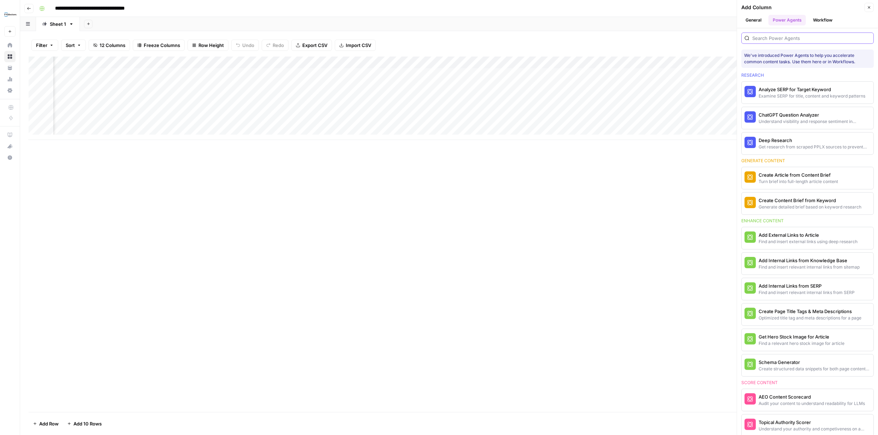
click at [792, 37] on input "search" at bounding box center [811, 38] width 118 height 7
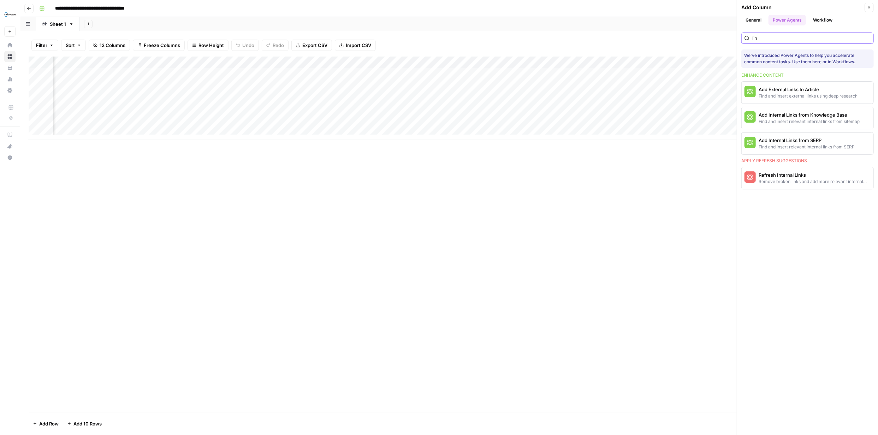
type input "link"
click at [780, 118] on div "Find and insert relevant internal links from sitemap" at bounding box center [796, 121] width 74 height 6
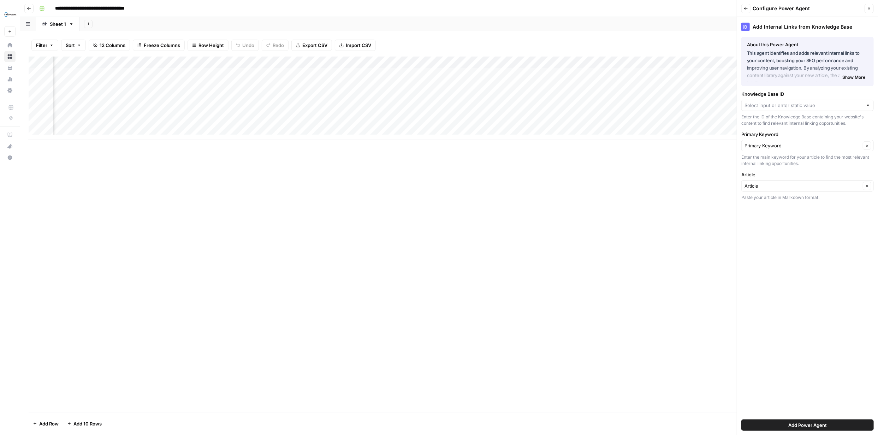
click at [864, 106] on div at bounding box center [807, 105] width 132 height 11
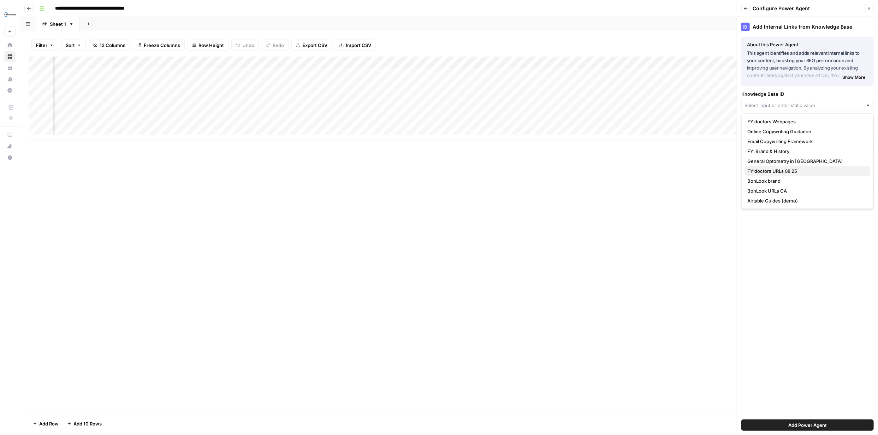
click at [801, 170] on span "FYidoctors URLs 08 25" at bounding box center [806, 170] width 118 height 7
type input "FYidoctors URLs 08 25"
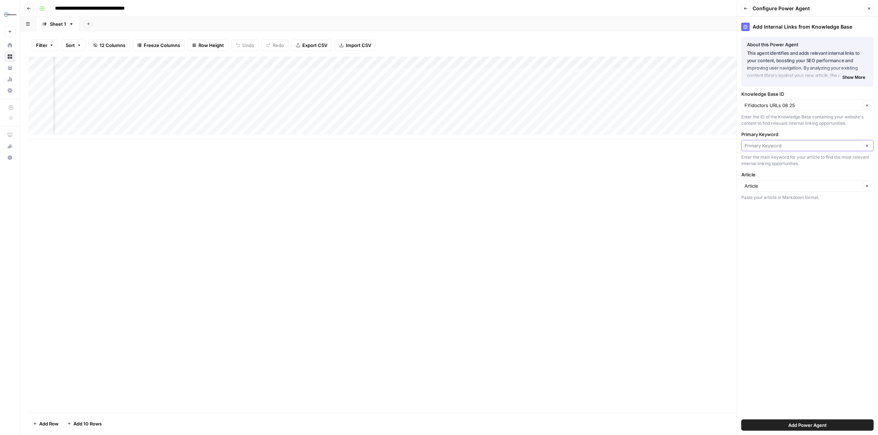
click at [858, 145] on input "Primary Keyword" at bounding box center [802, 145] width 116 height 7
click at [859, 145] on input "Primary Keyword" at bounding box center [802, 145] width 116 height 7
click at [795, 184] on span "Target Keyword" at bounding box center [801, 185] width 109 height 7
type input "Target Keyword"
click at [842, 188] on input "Article" at bounding box center [802, 185] width 116 height 7
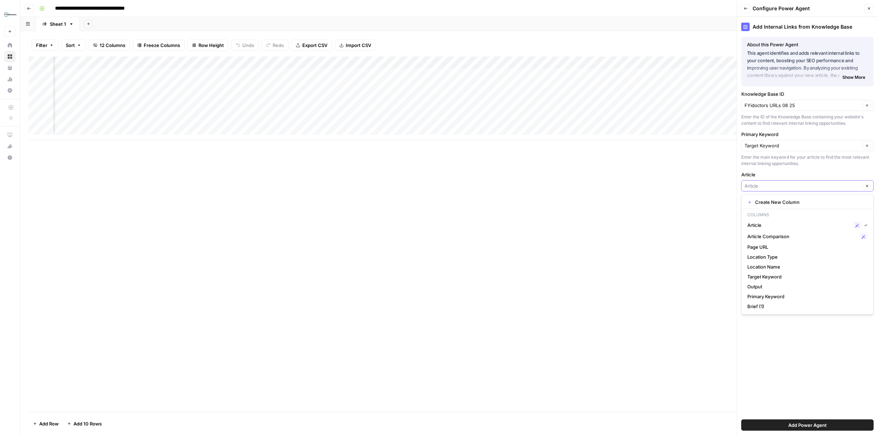
click at [844, 189] on input "Article" at bounding box center [802, 185] width 116 height 7
type input "Article"
click at [850, 334] on div "Add Internal Links from Knowledge Base About this Power Agent This agent identi…" at bounding box center [807, 226] width 141 height 418
click at [824, 424] on span "Add Power Agent" at bounding box center [807, 424] width 38 height 7
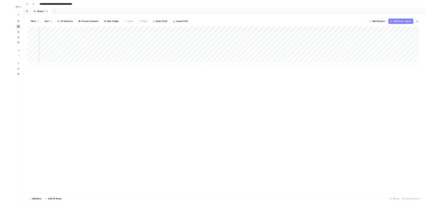
scroll to position [0, 450]
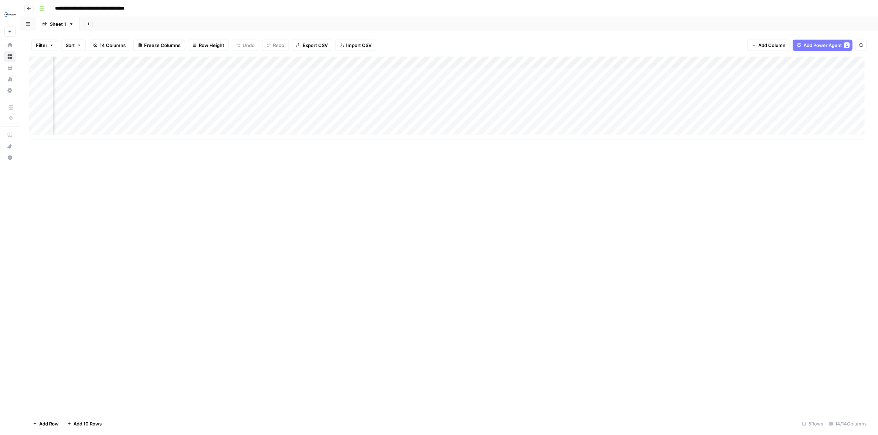
click at [750, 72] on div "Add Column" at bounding box center [449, 98] width 841 height 83
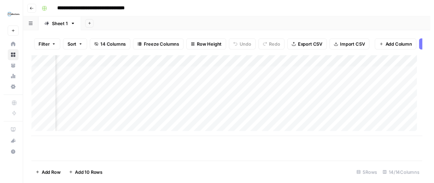
scroll to position [0, 939]
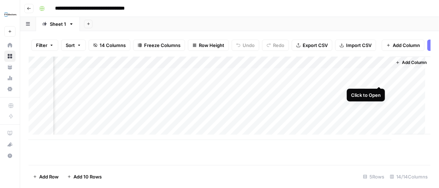
click at [380, 77] on div "Add Column" at bounding box center [230, 98] width 402 height 83
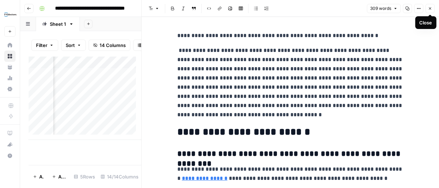
click at [431, 7] on icon "button" at bounding box center [430, 8] width 4 height 4
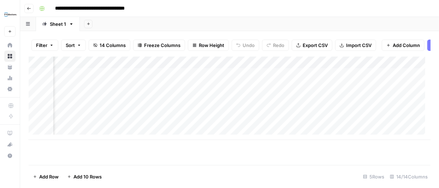
scroll to position [0, 188]
click at [322, 100] on div "Add Column" at bounding box center [230, 98] width 402 height 83
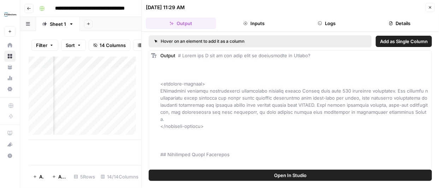
click at [261, 22] on button "Inputs" at bounding box center [254, 23] width 70 height 11
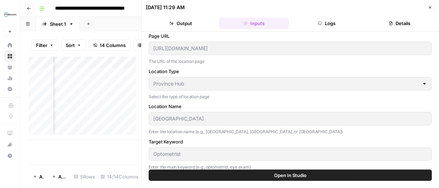
scroll to position [31, 0]
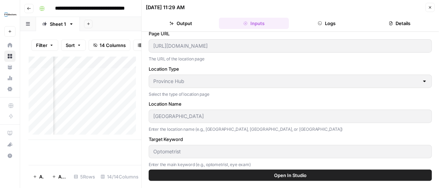
click at [429, 7] on icon "button" at bounding box center [430, 7] width 4 height 4
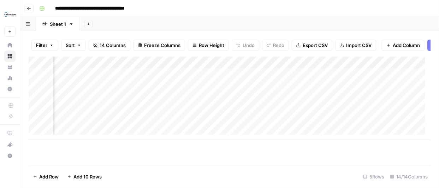
scroll to position [0, 269]
click at [339, 90] on div "Add Column" at bounding box center [230, 98] width 402 height 83
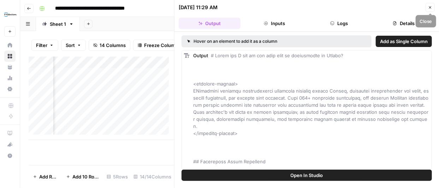
click at [430, 7] on icon "button" at bounding box center [430, 7] width 2 height 2
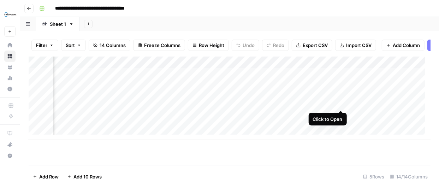
click at [340, 102] on div "Add Column" at bounding box center [230, 98] width 402 height 83
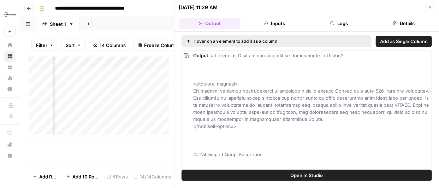
click at [431, 7] on icon "button" at bounding box center [430, 7] width 4 height 4
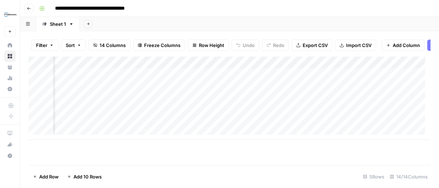
click at [342, 67] on div "Add Column" at bounding box center [230, 98] width 402 height 83
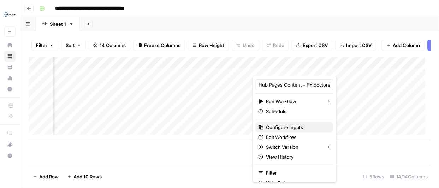
click at [296, 126] on span "Configure Inputs" at bounding box center [297, 127] width 62 height 7
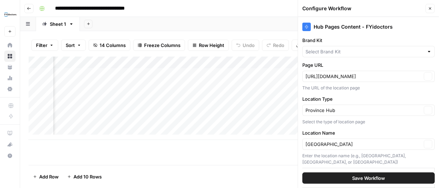
type input "FYidoctors"
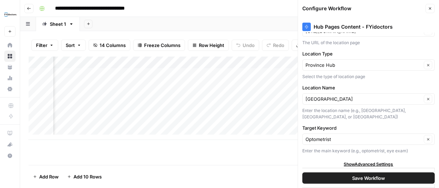
scroll to position [46, 0]
click at [368, 161] on span "Show Advanced Settings" at bounding box center [368, 163] width 49 height 6
click at [368, 161] on span "Hide Advanced Settings" at bounding box center [369, 163] width 48 height 6
click at [376, 161] on span "Show Advanced Settings" at bounding box center [368, 163] width 49 height 6
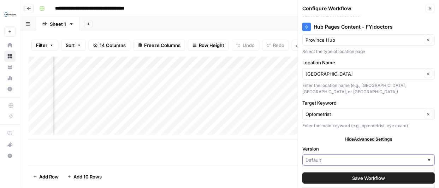
click at [415, 158] on input "Version" at bounding box center [364, 159] width 118 height 7
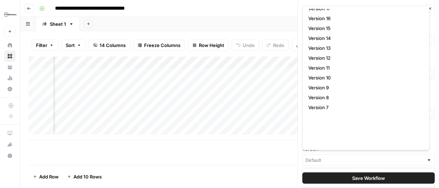
scroll to position [0, 0]
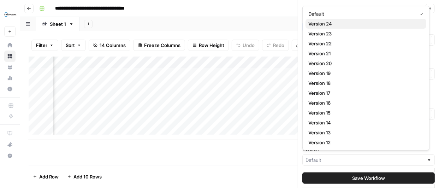
click at [336, 23] on span "Version 24" at bounding box center [364, 23] width 112 height 7
type input "Version 24"
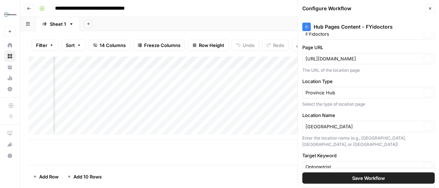
scroll to position [70, 0]
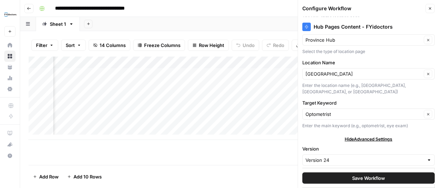
click at [431, 6] on button "Close" at bounding box center [430, 8] width 9 height 9
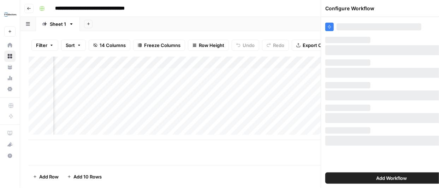
scroll to position [0, 0]
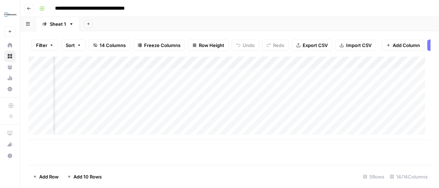
click at [343, 66] on div "Add Column" at bounding box center [230, 98] width 402 height 83
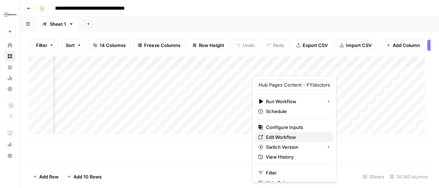
click at [287, 137] on span "Edit Workflow" at bounding box center [297, 136] width 62 height 7
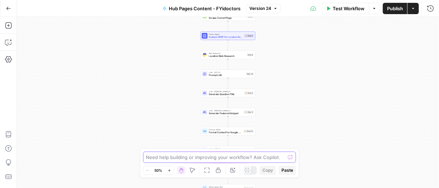
click at [226, 158] on textarea at bounding box center [215, 157] width 139 height 7
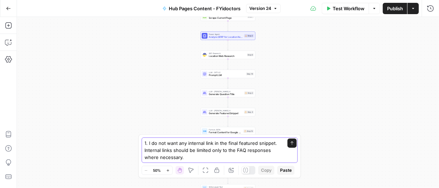
click at [209, 159] on textarea "1. I do not want any internal link in the final featured snippet. Internal link…" at bounding box center [213, 149] width 136 height 21
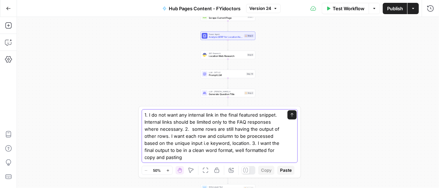
type textarea "1. I do not want any internal link in the final featured snippet. Internal link…"
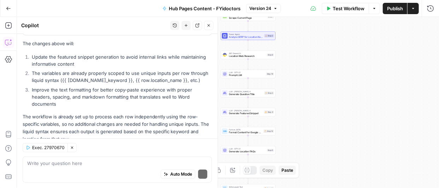
scroll to position [220, 0]
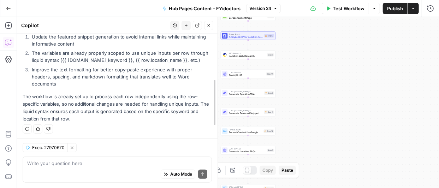
drag, startPoint x: 215, startPoint y: 148, endPoint x: 215, endPoint y: 138, distance: 10.6
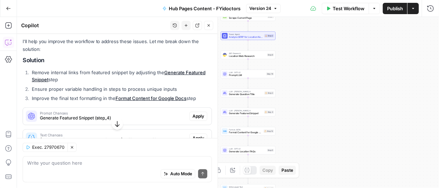
scroll to position [87, 0]
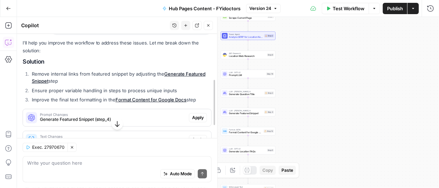
drag, startPoint x: 214, startPoint y: 97, endPoint x: 213, endPoint y: 105, distance: 7.8
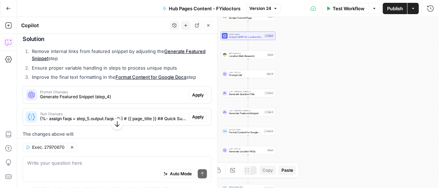
scroll to position [108, 0]
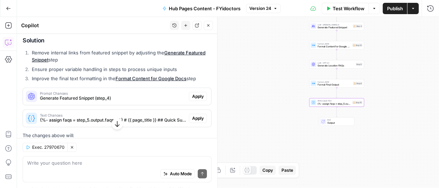
click at [196, 117] on span "Apply" at bounding box center [198, 118] width 12 height 6
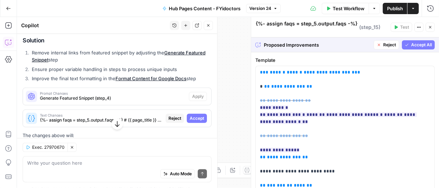
click at [196, 117] on span "Accept" at bounding box center [197, 118] width 14 height 6
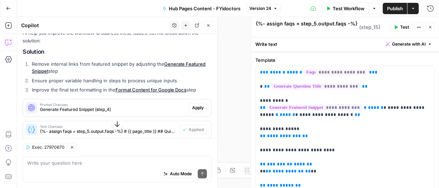
scroll to position [119, 0]
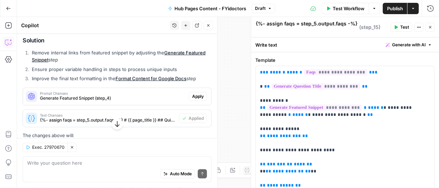
click at [192, 96] on span "Apply" at bounding box center [198, 96] width 12 height 6
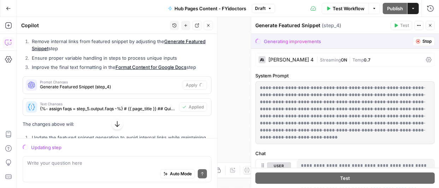
scroll to position [108, 0]
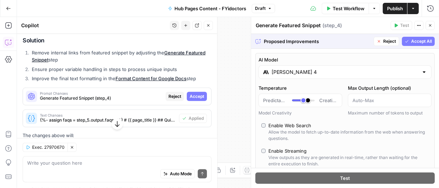
click at [197, 95] on span "Accept" at bounding box center [197, 96] width 14 height 6
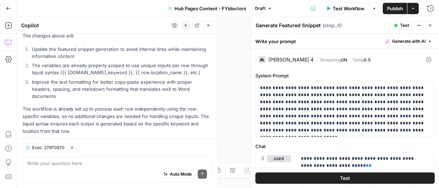
scroll to position [232, 0]
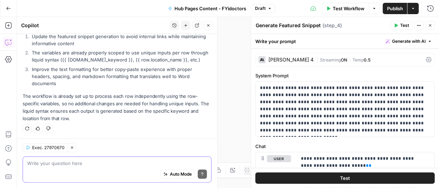
click at [146, 163] on textarea at bounding box center [117, 162] width 180 height 7
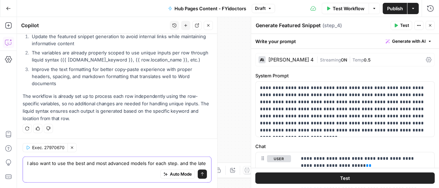
scroll to position [238, 0]
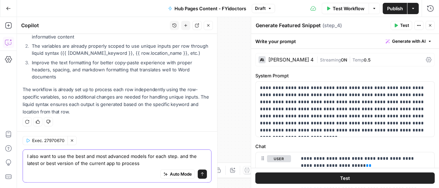
type textarea "I also want to use the best and most advanced models for each step. and the lat…"
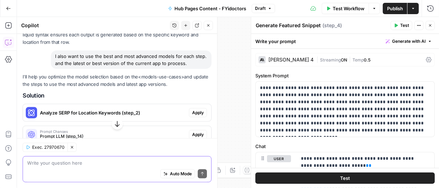
scroll to position [318, 0]
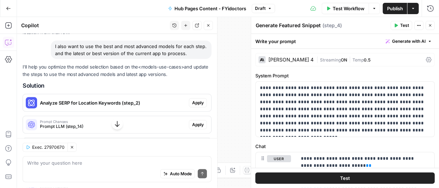
click at [193, 103] on span "Apply" at bounding box center [198, 103] width 12 height 6
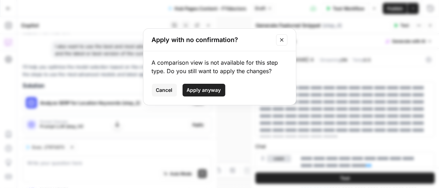
click at [197, 89] on span "Apply anyway" at bounding box center [204, 90] width 34 height 7
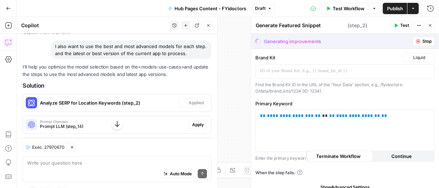
type textarea "Analyze SERP for Location Keywords"
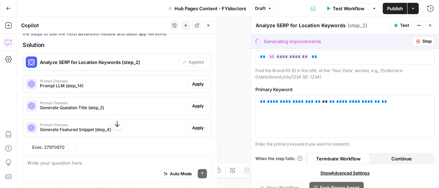
scroll to position [370, 0]
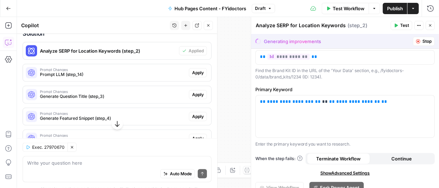
click at [192, 73] on span "Apply" at bounding box center [198, 73] width 12 height 6
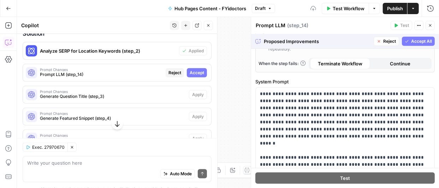
scroll to position [186, 0]
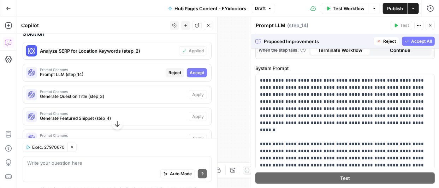
click at [190, 72] on span "Accept" at bounding box center [197, 73] width 14 height 6
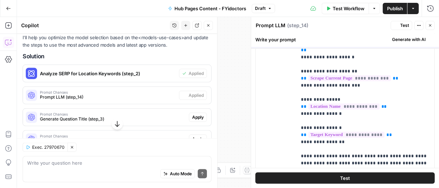
scroll to position [0, 0]
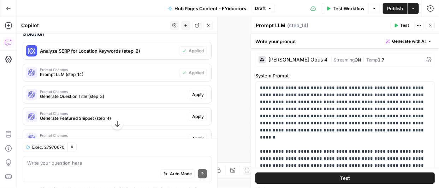
click at [195, 92] on span "Apply" at bounding box center [198, 94] width 12 height 6
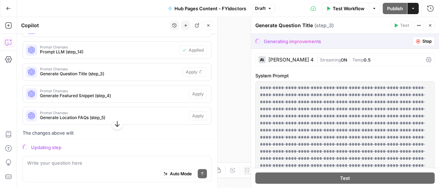
scroll to position [358, 0]
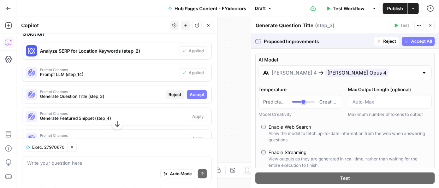
click at [411, 41] on span "Accept All" at bounding box center [421, 41] width 21 height 6
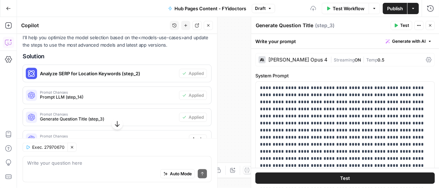
scroll to position [381, 0]
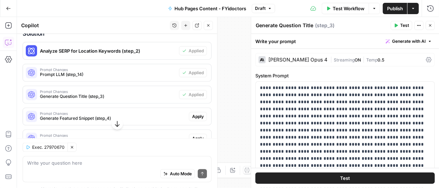
click at [194, 117] on span "Apply" at bounding box center [198, 116] width 12 height 6
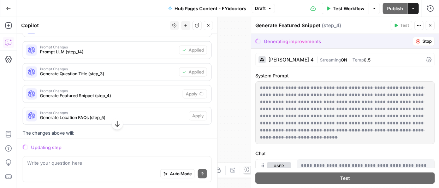
scroll to position [358, 0]
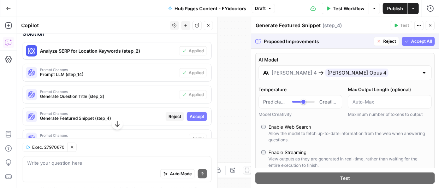
click at [194, 117] on span "Accept" at bounding box center [197, 116] width 14 height 6
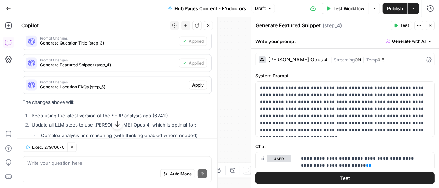
scroll to position [440, 0]
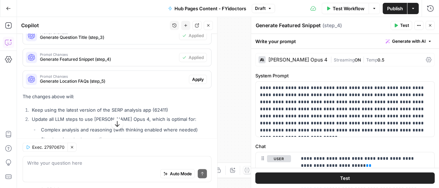
click at [194, 78] on span "Apply" at bounding box center [198, 79] width 12 height 6
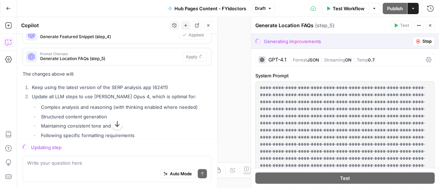
scroll to position [417, 0]
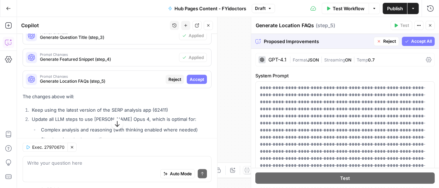
click at [194, 78] on span "Accept" at bounding box center [197, 79] width 14 height 6
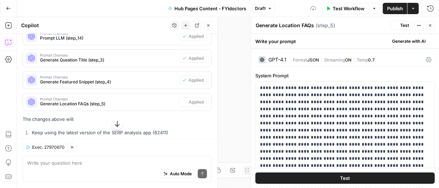
scroll to position [440, 0]
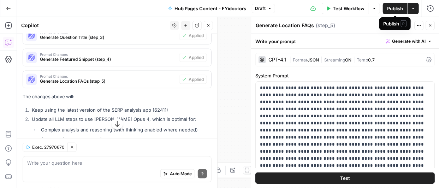
click at [397, 8] on span "Publish" at bounding box center [395, 8] width 16 height 7
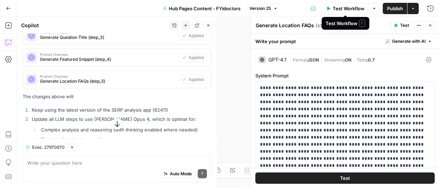
click at [348, 7] on span "Test Workflow" at bounding box center [349, 8] width 32 height 7
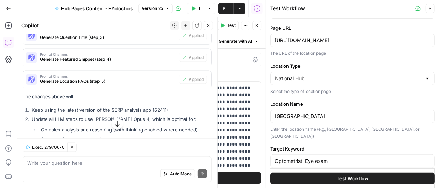
scroll to position [30, 0]
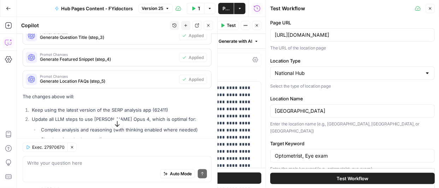
click at [346, 179] on span "Test Workflow" at bounding box center [353, 177] width 32 height 7
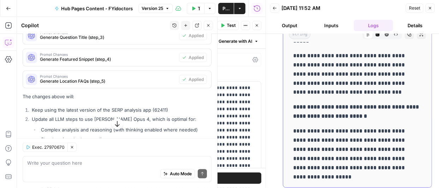
scroll to position [30, 0]
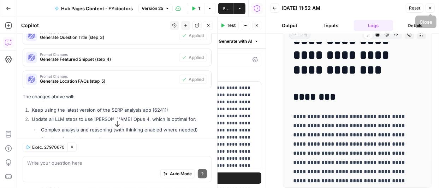
click at [431, 6] on icon "button" at bounding box center [430, 8] width 4 height 4
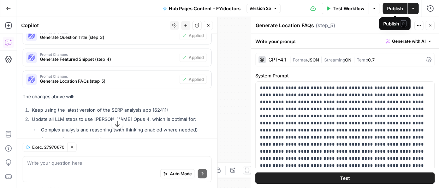
click at [396, 9] on span "Publish" at bounding box center [395, 8] width 16 height 7
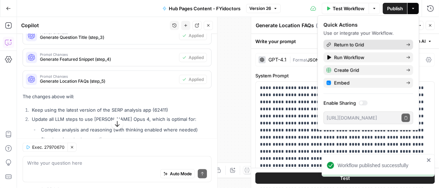
click at [360, 42] on span "Return to Grid" at bounding box center [367, 44] width 66 height 7
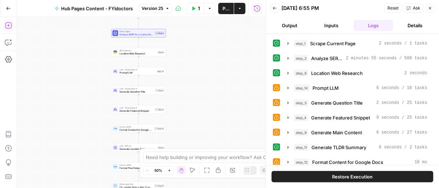
click at [6, 24] on icon "button" at bounding box center [8, 25] width 7 height 7
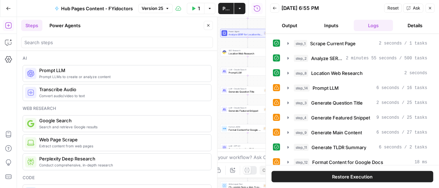
click at [10, 10] on icon "button" at bounding box center [8, 8] width 5 height 5
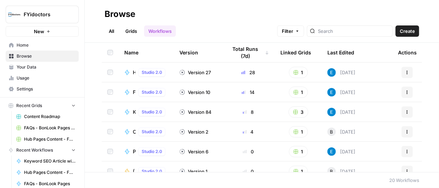
click at [30, 54] on span "Browse" at bounding box center [46, 56] width 59 height 6
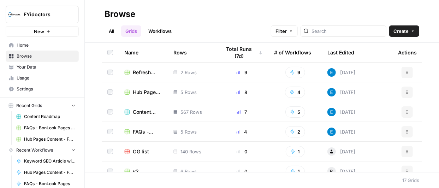
click at [130, 91] on div "Hub Pages Content - FYidoctors Grid (1)" at bounding box center [143, 92] width 38 height 7
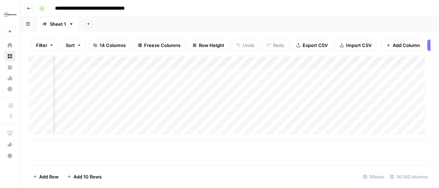
scroll to position [0, 220]
click at [291, 64] on div "Add Column" at bounding box center [230, 98] width 402 height 83
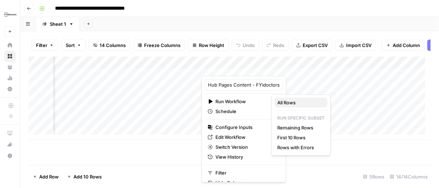
click at [289, 100] on span "All Rows" at bounding box center [299, 102] width 44 height 7
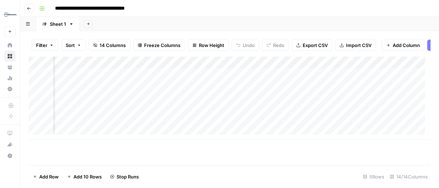
scroll to position [0, 0]
click at [35, 114] on div "Add Column" at bounding box center [230, 98] width 402 height 83
click at [36, 126] on div "Add Column" at bounding box center [230, 98] width 402 height 83
click at [49, 175] on span "Delete 2 Rows" at bounding box center [48, 176] width 31 height 7
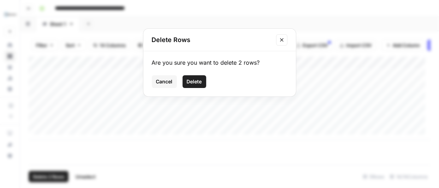
click at [198, 79] on span "Delete" at bounding box center [194, 81] width 15 height 7
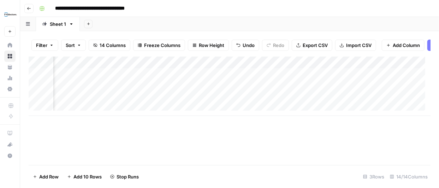
scroll to position [0, 224]
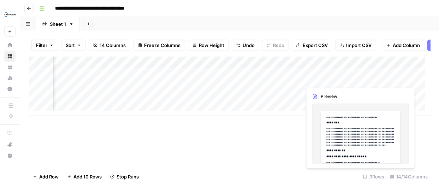
click at [325, 78] on div "Add Column" at bounding box center [230, 86] width 402 height 59
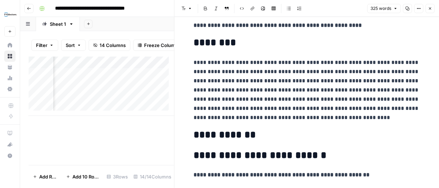
scroll to position [10, 0]
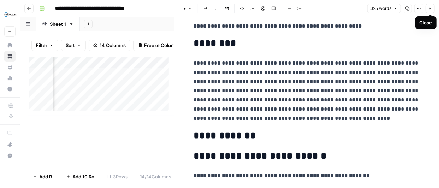
click at [431, 8] on icon "button" at bounding box center [430, 8] width 2 height 2
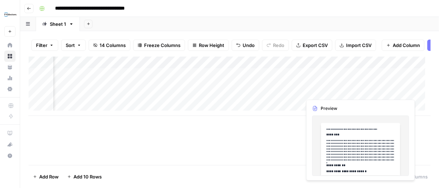
click at [321, 90] on div "Add Column" at bounding box center [230, 86] width 402 height 59
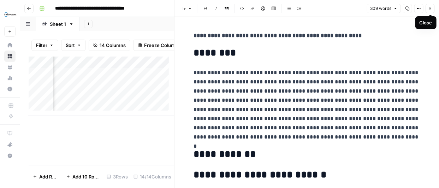
click at [432, 8] on icon "button" at bounding box center [430, 8] width 4 height 4
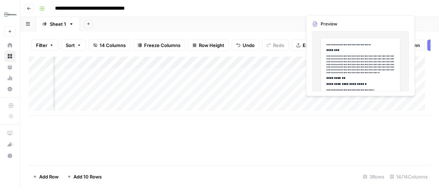
click at [315, 103] on div "Add Column" at bounding box center [230, 86] width 402 height 59
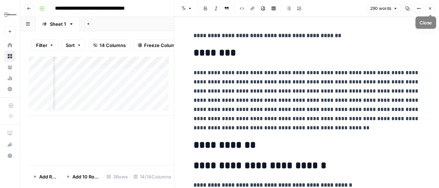
click at [429, 8] on icon "button" at bounding box center [430, 8] width 4 height 4
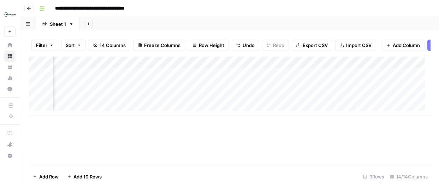
click at [287, 67] on div "Add Column" at bounding box center [230, 86] width 402 height 59
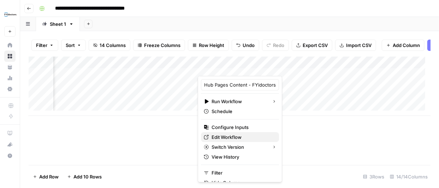
click at [231, 135] on span "Edit Workflow" at bounding box center [243, 136] width 62 height 7
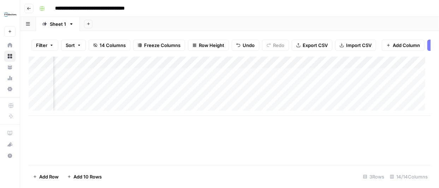
click at [400, 81] on div "Add Column" at bounding box center [230, 86] width 402 height 59
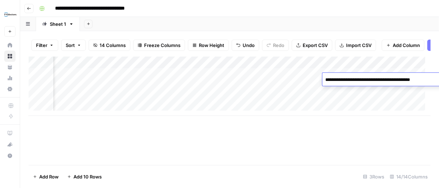
click at [400, 81] on textarea "**********" at bounding box center [378, 80] width 113 height 10
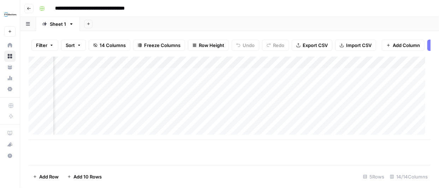
scroll to position [0, 939]
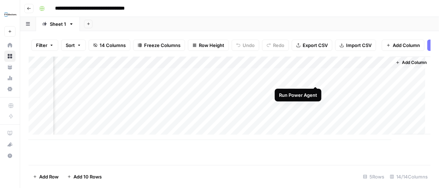
click at [316, 78] on div "Add Column" at bounding box center [230, 98] width 402 height 83
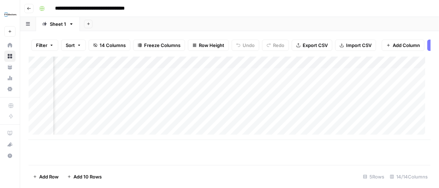
scroll to position [0, 142]
click at [377, 91] on div "Add Column" at bounding box center [230, 98] width 402 height 83
click at [377, 102] on div "Add Column" at bounding box center [230, 98] width 402 height 83
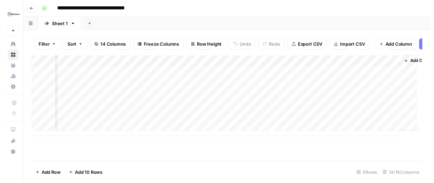
scroll to position [0, 939]
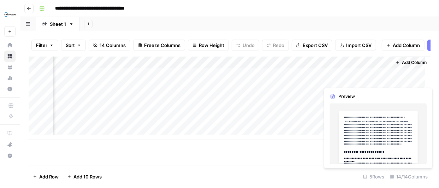
click at [360, 78] on div "Add Column" at bounding box center [230, 98] width 402 height 83
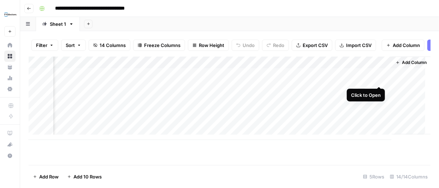
click at [378, 78] on div "Add Column" at bounding box center [230, 98] width 402 height 83
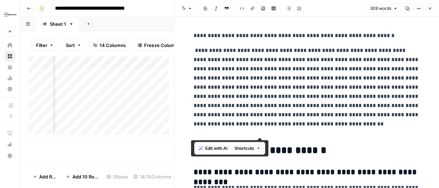
drag, startPoint x: 329, startPoint y: 133, endPoint x: 190, endPoint y: 47, distance: 164.3
click at [432, 8] on icon "button" at bounding box center [430, 8] width 4 height 4
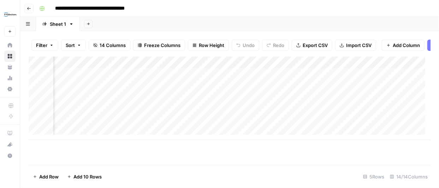
scroll to position [0, 271]
click at [239, 69] on div "Add Column" at bounding box center [230, 98] width 402 height 83
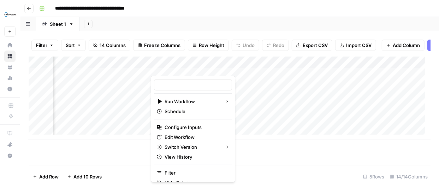
type input "Hub Pages Content - FYidoctors"
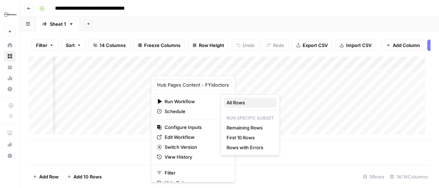
click at [238, 101] on span "All Rows" at bounding box center [249, 102] width 44 height 7
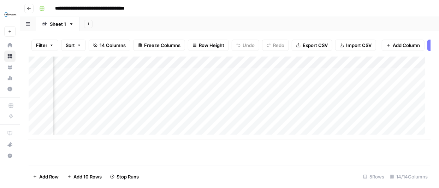
scroll to position [0, 939]
click at [380, 67] on div "Add Column" at bounding box center [230, 98] width 402 height 83
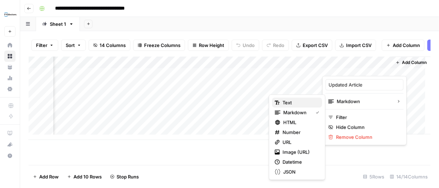
click at [304, 102] on span "Text" at bounding box center [300, 102] width 34 height 7
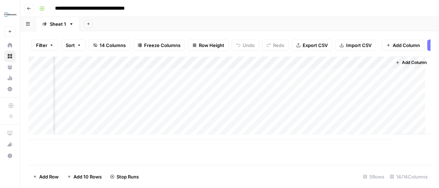
click at [369, 77] on div "Add Column" at bounding box center [230, 98] width 402 height 83
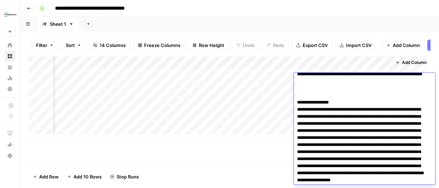
scroll to position [0, 0]
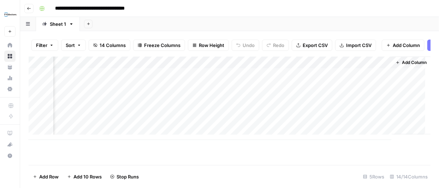
click at [381, 66] on div "Add Column" at bounding box center [230, 98] width 402 height 83
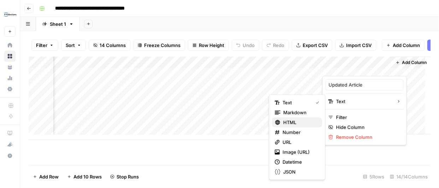
click at [291, 122] on span "HTML" at bounding box center [299, 122] width 33 height 7
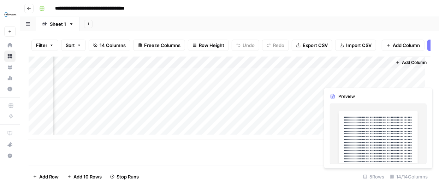
click at [352, 78] on div "Add Column" at bounding box center [230, 98] width 402 height 83
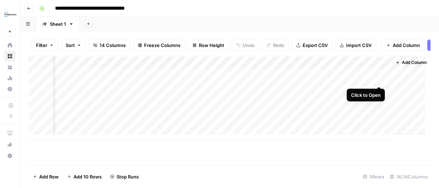
click at [377, 77] on div "Add Column" at bounding box center [230, 98] width 402 height 83
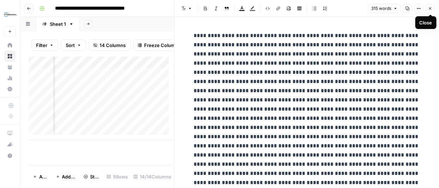
click at [428, 9] on icon "button" at bounding box center [430, 8] width 4 height 4
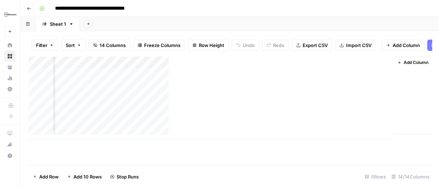
scroll to position [0, 931]
click at [388, 66] on div "Add Column" at bounding box center [230, 98] width 402 height 83
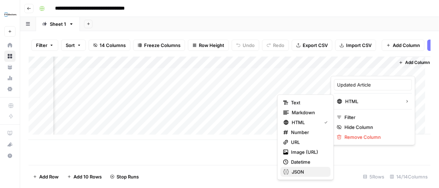
click at [304, 168] on span "JSON" at bounding box center [308, 171] width 33 height 7
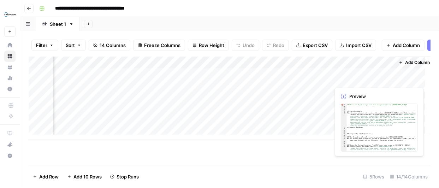
click at [366, 80] on div "Add Column" at bounding box center [230, 98] width 402 height 83
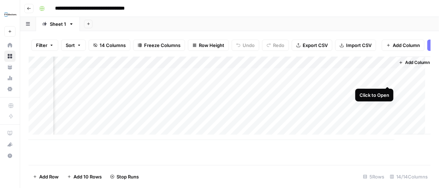
click at [387, 78] on div "Add Column" at bounding box center [230, 98] width 402 height 83
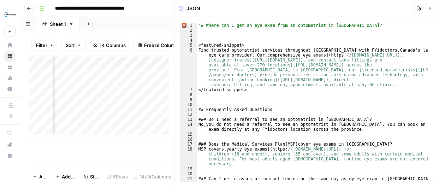
click at [430, 9] on icon "button" at bounding box center [430, 8] width 4 height 4
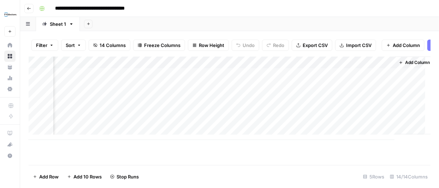
click at [389, 66] on div "Add Column" at bounding box center [230, 98] width 402 height 83
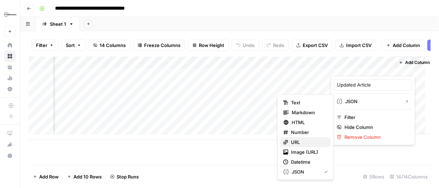
click at [300, 141] on span "URL" at bounding box center [308, 141] width 34 height 7
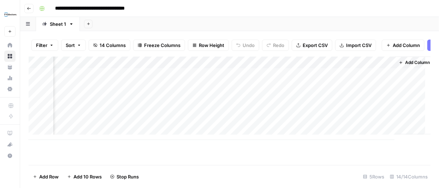
click at [368, 79] on div "Add Column" at bounding box center [230, 98] width 402 height 83
click at [387, 65] on div "Add Column" at bounding box center [230, 98] width 402 height 83
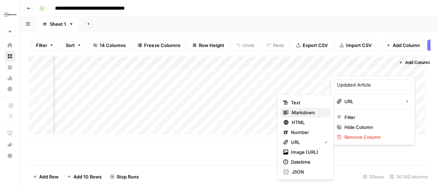
click at [306, 111] on span "Markdown" at bounding box center [308, 112] width 33 height 7
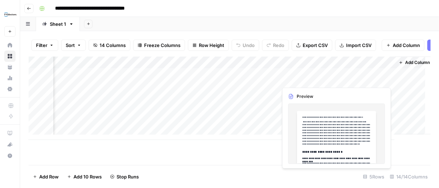
click at [362, 77] on div "Add Column" at bounding box center [230, 98] width 402 height 83
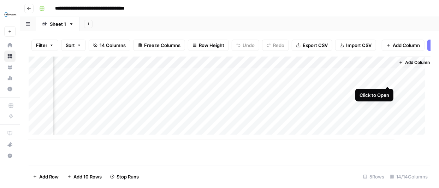
click at [386, 77] on div "Add Column" at bounding box center [230, 98] width 402 height 83
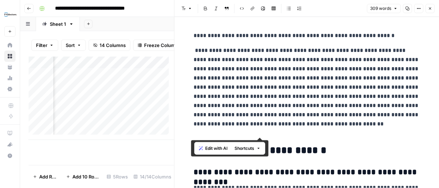
drag, startPoint x: 330, startPoint y: 134, endPoint x: 191, endPoint y: 51, distance: 161.6
click at [194, 51] on p "**********" at bounding box center [307, 92] width 226 height 92
click at [428, 10] on button "Close" at bounding box center [430, 8] width 9 height 9
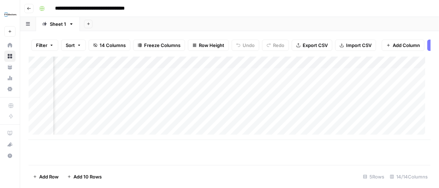
scroll to position [0, 281]
click at [228, 91] on div "Add Column" at bounding box center [230, 98] width 402 height 83
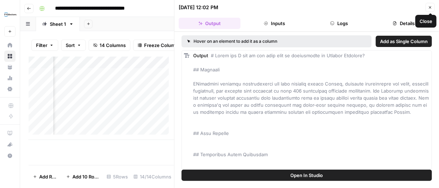
click at [431, 7] on icon "button" at bounding box center [430, 7] width 4 height 4
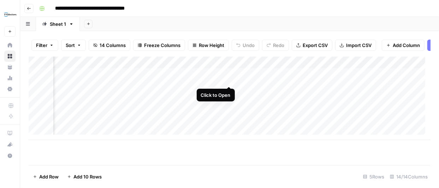
click at [228, 78] on div "Add Column" at bounding box center [230, 98] width 402 height 83
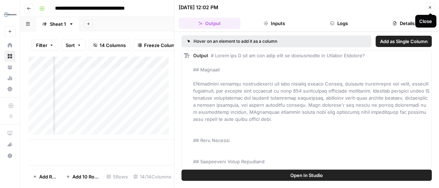
click at [428, 8] on icon "button" at bounding box center [430, 7] width 4 height 4
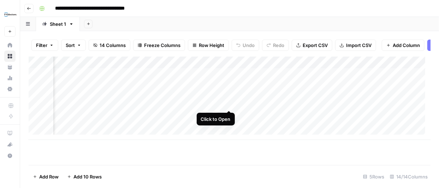
click at [228, 103] on div "Add Column" at bounding box center [230, 98] width 402 height 83
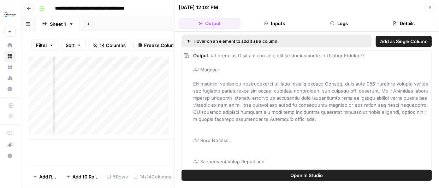
click at [432, 8] on icon "button" at bounding box center [430, 7] width 4 height 4
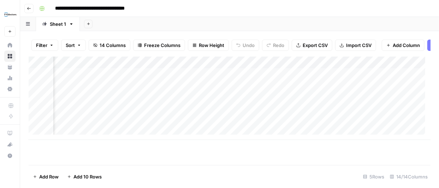
click at [230, 68] on div "Add Column" at bounding box center [230, 98] width 402 height 83
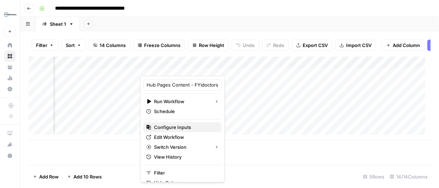
click at [180, 127] on span "Configure Inputs" at bounding box center [185, 127] width 62 height 7
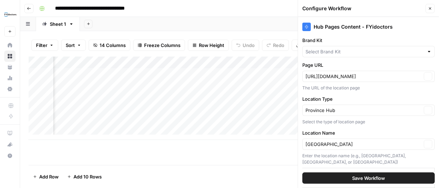
type input "FYidoctors"
click at [229, 66] on div "Add Column" at bounding box center [230, 98] width 402 height 83
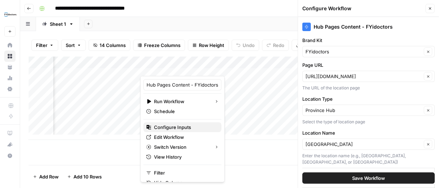
click at [194, 127] on span "Configure Inputs" at bounding box center [185, 127] width 62 height 7
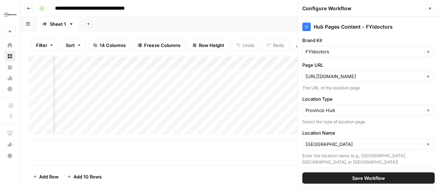
click at [430, 7] on icon "button" at bounding box center [430, 8] width 4 height 4
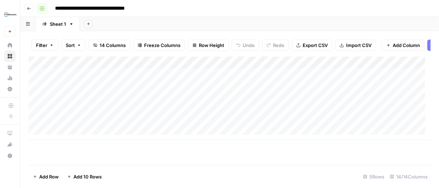
click at [42, 8] on icon "button" at bounding box center [42, 8] width 4 height 4
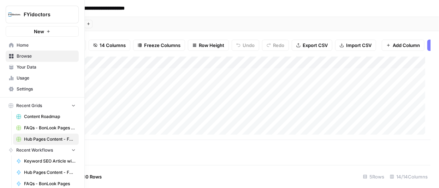
click at [18, 56] on span "Browse" at bounding box center [46, 56] width 59 height 6
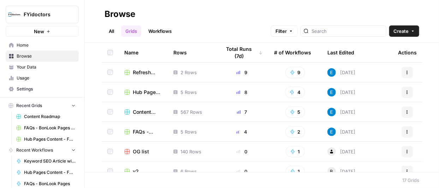
click at [405, 92] on icon "button" at bounding box center [407, 92] width 4 height 4
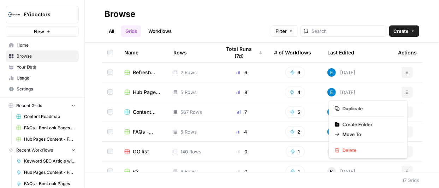
click at [166, 31] on link "Workflows" at bounding box center [160, 30] width 32 height 11
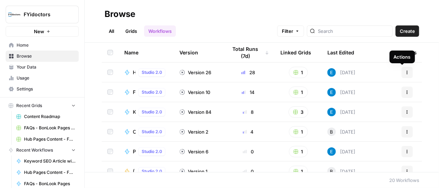
click at [403, 67] on button "Actions" at bounding box center [407, 72] width 11 height 11
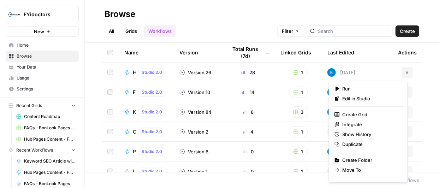
click at [295, 71] on button "1" at bounding box center [298, 72] width 19 height 11
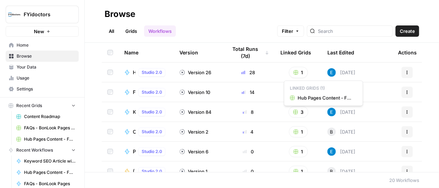
click at [405, 72] on icon "button" at bounding box center [407, 72] width 4 height 4
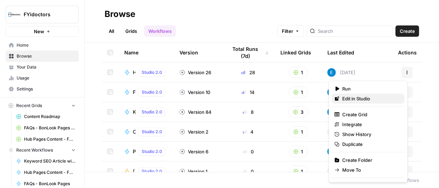
click at [358, 99] on span "Edit in Studio" at bounding box center [371, 98] width 57 height 7
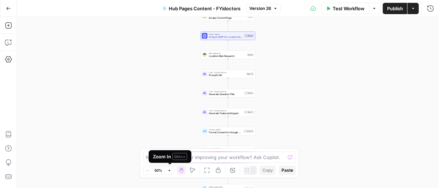
click at [169, 168] on button "Zoom In" at bounding box center [169, 170] width 8 height 8
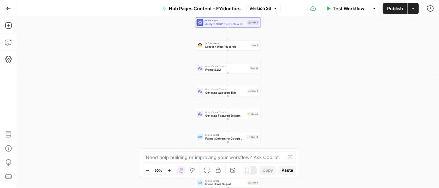
click at [169, 168] on button "Zoom In" at bounding box center [169, 170] width 8 height 8
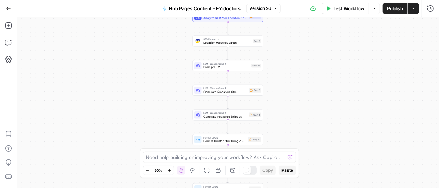
click at [169, 168] on button "Zoom In" at bounding box center [169, 170] width 8 height 8
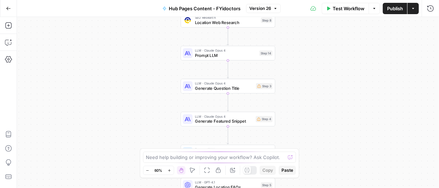
click at [169, 168] on button "Zoom In" at bounding box center [169, 170] width 8 height 8
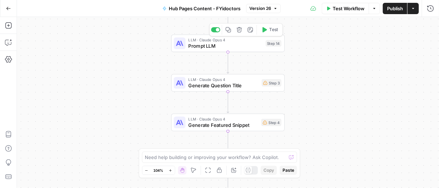
click at [204, 47] on span "Prompt LLM" at bounding box center [226, 45] width 74 height 7
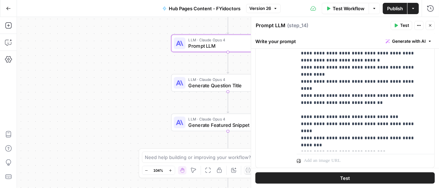
scroll to position [351, 0]
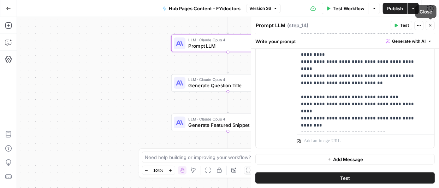
click at [432, 24] on icon "button" at bounding box center [430, 25] width 4 height 4
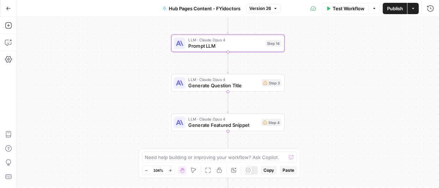
click at [408, 153] on div "Workflow Set Inputs Inputs Web Page Scrape Scrape Current Page Step 1 Power Age…" at bounding box center [228, 102] width 422 height 171
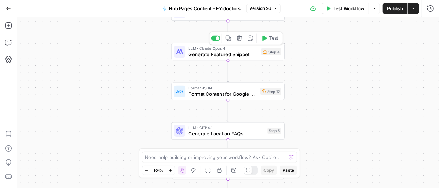
click at [234, 53] on span "Generate Featured Snippet" at bounding box center [224, 54] width 70 height 7
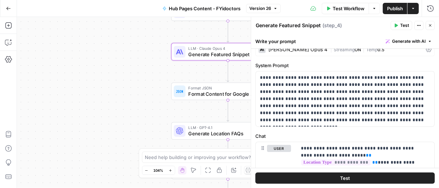
scroll to position [0, 0]
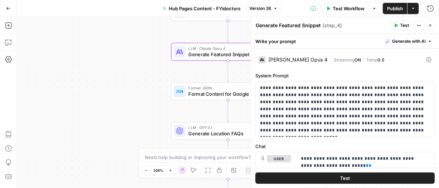
click at [431, 23] on button "Close" at bounding box center [430, 25] width 9 height 9
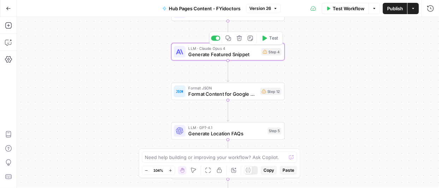
click at [223, 54] on span "Generate Featured Snippet" at bounding box center [224, 54] width 70 height 7
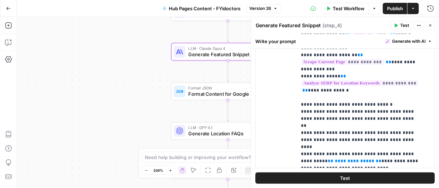
scroll to position [248, 0]
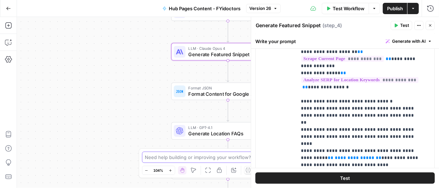
click at [186, 157] on textarea at bounding box center [215, 157] width 141 height 7
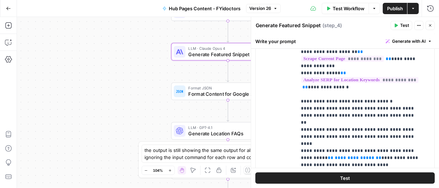
click at [430, 24] on icon "button" at bounding box center [430, 25] width 4 height 4
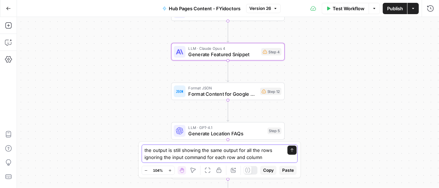
click at [268, 160] on textarea "the output is still showing the same output for all the rows ignoring the input…" at bounding box center [213, 154] width 136 height 14
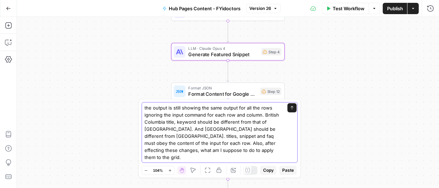
scroll to position [4, 0]
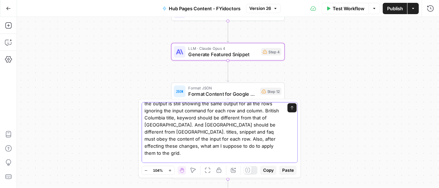
paste textarea "Find trusted optometrist services throughout [GEOGRAPHIC_DATA] with FYidoctors,…"
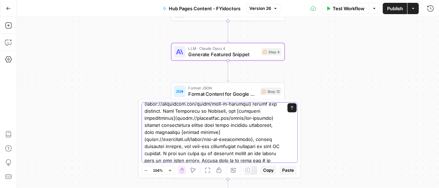
scroll to position [117, 0]
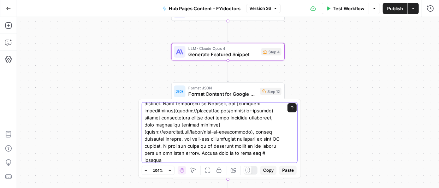
type textarea "the output is still showing the same output for all the rows ignoring the input…"
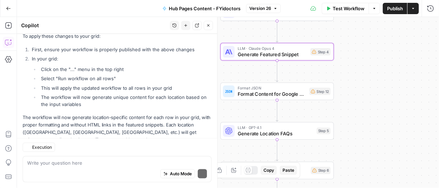
scroll to position [372, 0]
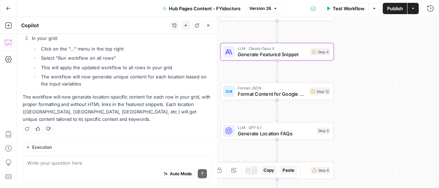
drag, startPoint x: 212, startPoint y: 149, endPoint x: 212, endPoint y: 144, distance: 4.9
click at [212, 144] on div "Execution Write your question here Auto Mode Send" at bounding box center [117, 163] width 200 height 50
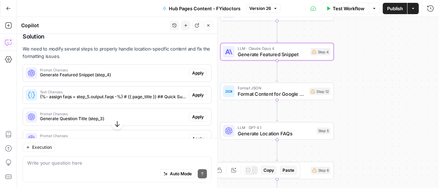
scroll to position [222, 0]
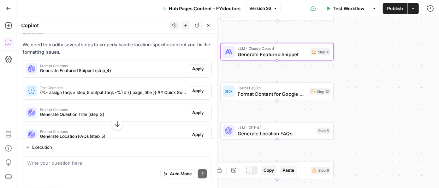
click at [196, 68] on span "Apply" at bounding box center [198, 69] width 12 height 6
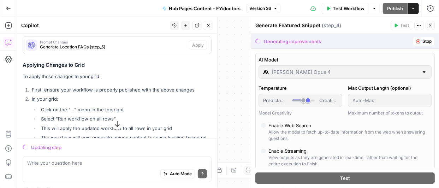
scroll to position [326, 0]
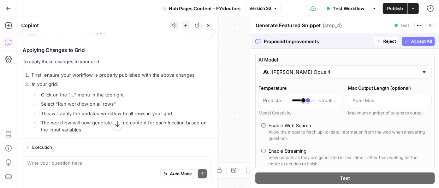
click at [411, 41] on span "Accept All" at bounding box center [421, 41] width 21 height 6
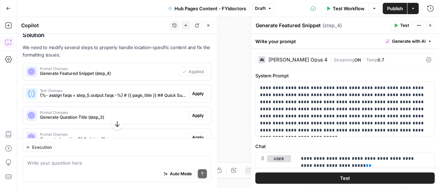
scroll to position [237, 0]
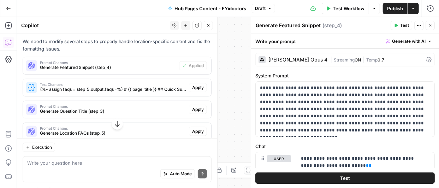
click at [194, 88] on span "Apply" at bounding box center [198, 87] width 12 height 6
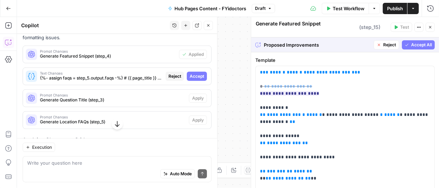
type textarea "{%- assign faqs = step_5.output.faqs -%} # {{ page_title }} ## Quick Summary {{…"
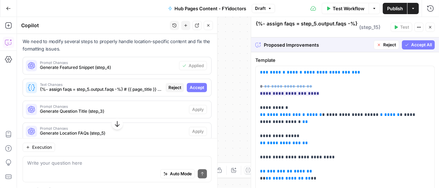
click at [194, 88] on span "Accept" at bounding box center [197, 87] width 14 height 6
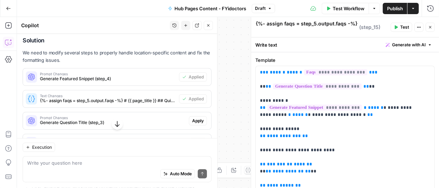
scroll to position [237, 0]
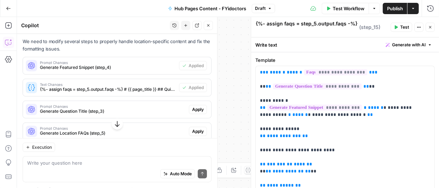
click at [192, 109] on span "Apply" at bounding box center [198, 109] width 12 height 6
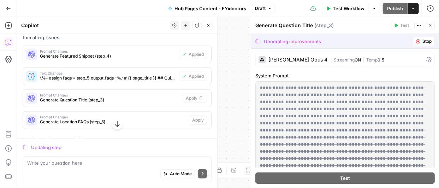
scroll to position [225, 0]
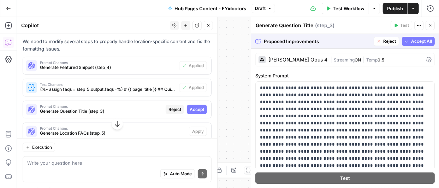
click at [190, 109] on span "Accept" at bounding box center [197, 109] width 14 height 6
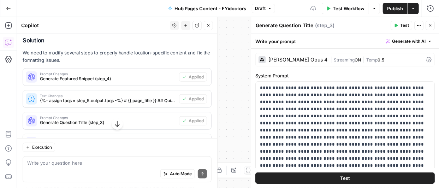
scroll to position [237, 0]
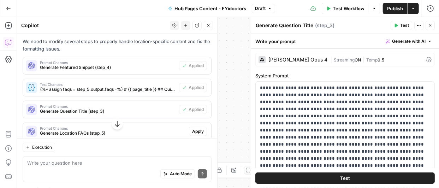
click at [194, 129] on span "Apply" at bounding box center [198, 131] width 12 height 6
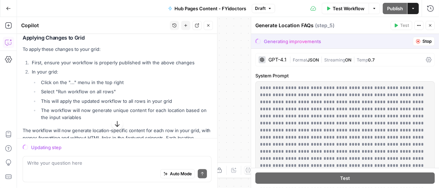
scroll to position [342, 0]
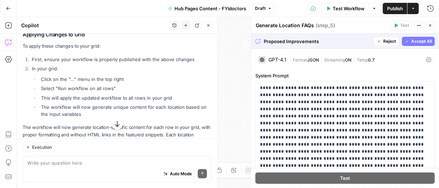
click at [413, 39] on span "Accept All" at bounding box center [421, 41] width 21 height 6
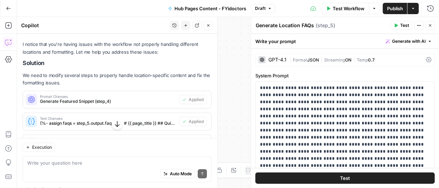
scroll to position [201, 0]
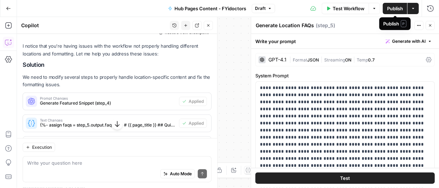
click at [393, 7] on span "Publish" at bounding box center [395, 8] width 16 height 7
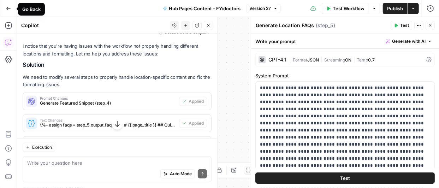
click at [6, 8] on icon "button" at bounding box center [8, 8] width 5 height 5
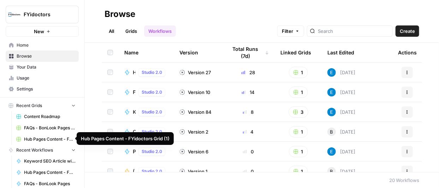
click at [29, 136] on span "Hub Pages Content - FYidoctors Grid (1)" at bounding box center [50, 139] width 52 height 6
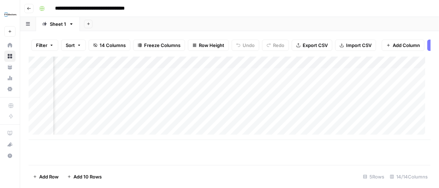
scroll to position [0, 939]
click at [28, 24] on icon "button" at bounding box center [28, 24] width 4 height 4
click at [70, 24] on icon "button" at bounding box center [71, 23] width 2 height 1
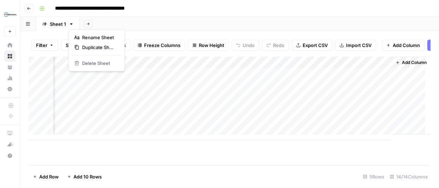
click at [127, 22] on div "Add Sheet" at bounding box center [259, 24] width 359 height 14
click at [41, 7] on rect "button" at bounding box center [42, 8] width 4 height 4
click at [113, 10] on input "**********" at bounding box center [103, 8] width 102 height 11
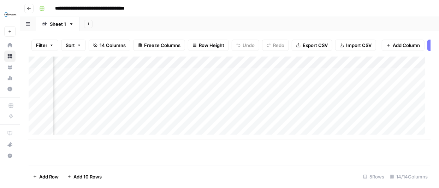
scroll to position [0, 271]
click at [240, 67] on div "Add Column" at bounding box center [230, 98] width 402 height 83
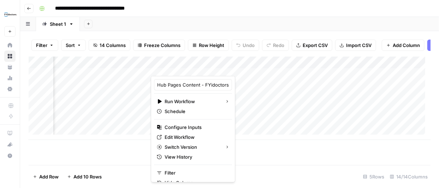
click at [31, 28] on button "button" at bounding box center [28, 24] width 16 height 14
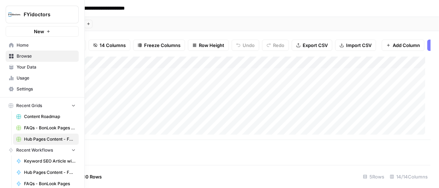
click at [3, 57] on nav "Home Browse Your Data Usage Settings" at bounding box center [42, 67] width 84 height 60
click at [17, 55] on span "Browse" at bounding box center [46, 56] width 59 height 6
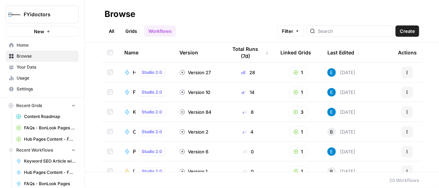
click at [20, 87] on span "Settings" at bounding box center [46, 89] width 59 height 6
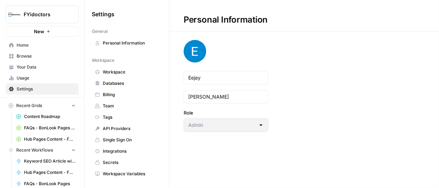
click at [23, 73] on link "Usage" at bounding box center [42, 77] width 73 height 11
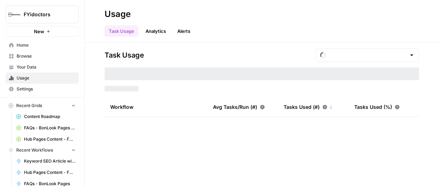
type input "August Tasks"
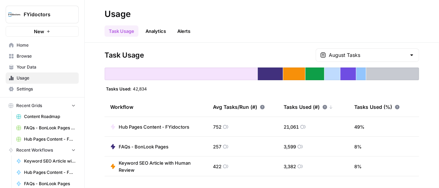
click at [34, 64] on span "Your Data" at bounding box center [46, 67] width 59 height 6
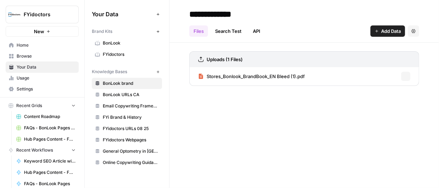
click at [29, 54] on span "Browse" at bounding box center [46, 56] width 59 height 6
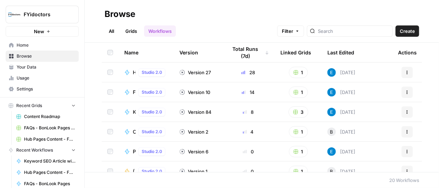
click at [134, 30] on link "Grids" at bounding box center [131, 30] width 20 height 11
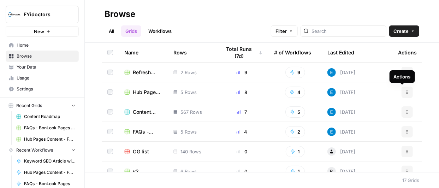
click at [405, 92] on span "Actions" at bounding box center [405, 92] width 0 height 0
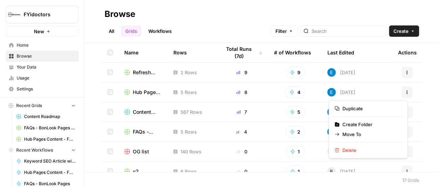
click at [239, 17] on h2 "Browse" at bounding box center [262, 13] width 315 height 11
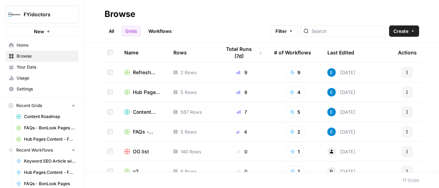
click at [163, 34] on link "Workflows" at bounding box center [160, 30] width 32 height 11
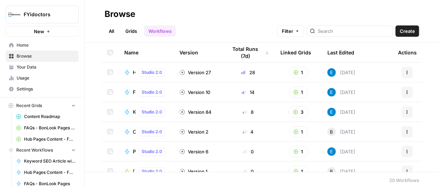
click at [407, 71] on icon "button" at bounding box center [407, 71] width 1 height 1
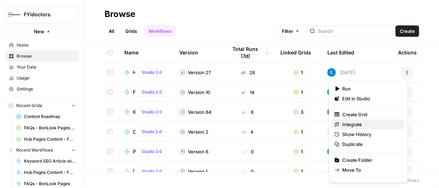
click at [359, 123] on span "Integrate" at bounding box center [371, 124] width 57 height 7
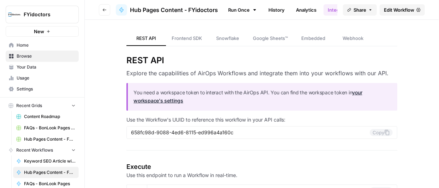
click at [27, 55] on span "Browse" at bounding box center [46, 56] width 59 height 6
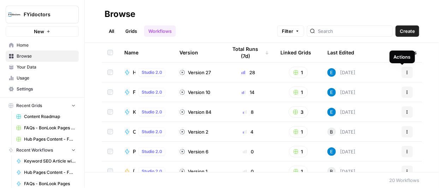
click at [405, 71] on icon "button" at bounding box center [407, 72] width 4 height 4
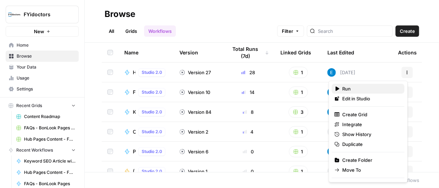
click at [345, 88] on span "Run" at bounding box center [371, 88] width 57 height 7
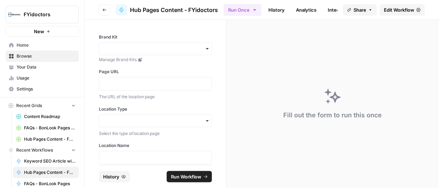
click at [20, 53] on span "Browse" at bounding box center [46, 56] width 59 height 6
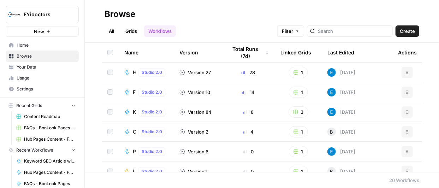
click at [405, 72] on icon "button" at bounding box center [407, 72] width 4 height 4
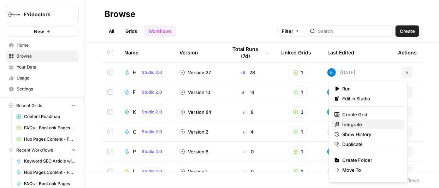
click at [361, 126] on span "Integrate" at bounding box center [371, 124] width 57 height 7
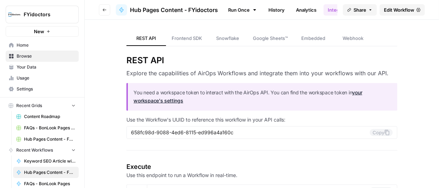
click at [396, 13] on span "Edit Workflow" at bounding box center [399, 9] width 30 height 7
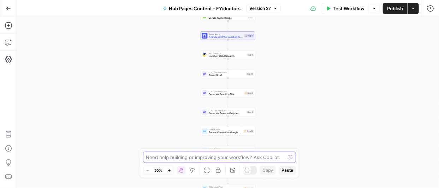
click at [194, 156] on textarea at bounding box center [215, 157] width 139 height 7
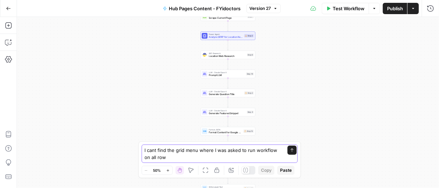
type textarea "I cant find the grid menu where I was asked to run workflow on all rows"
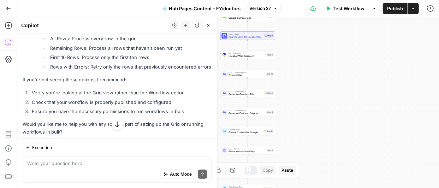
scroll to position [193, 0]
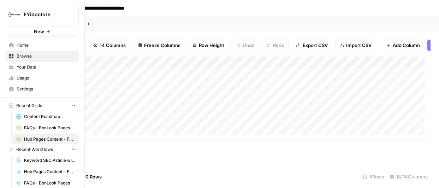
scroll to position [0, 170]
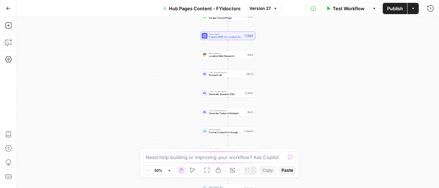
click at [170, 168] on icon "button" at bounding box center [169, 170] width 4 height 4
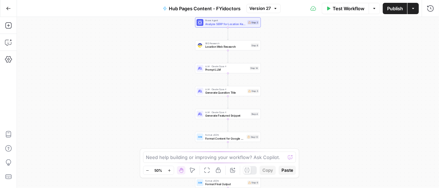
click at [170, 168] on icon "button" at bounding box center [169, 170] width 4 height 4
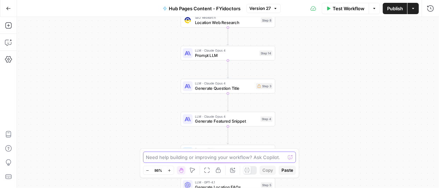
click at [182, 159] on textarea at bounding box center [215, 157] width 139 height 7
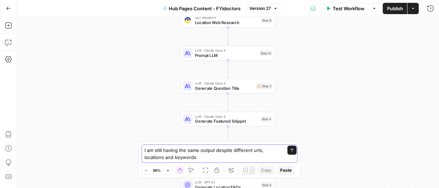
type textarea "I am still having the same output despite different urls, locations and keyword…"
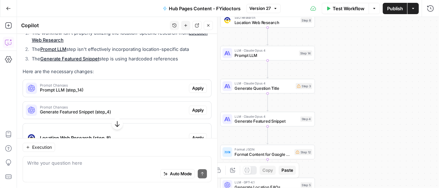
scroll to position [113, 0]
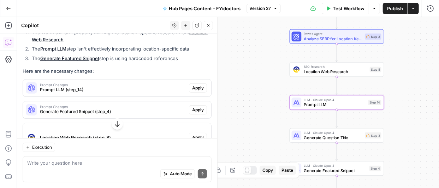
click at [192, 88] on span "Apply" at bounding box center [198, 88] width 12 height 6
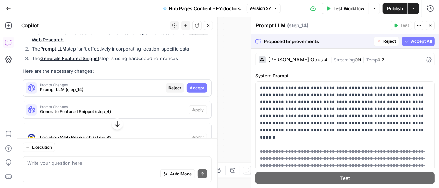
click at [191, 85] on span "Accept" at bounding box center [197, 88] width 14 height 6
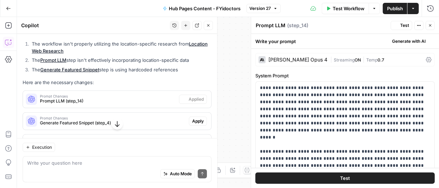
scroll to position [125, 0]
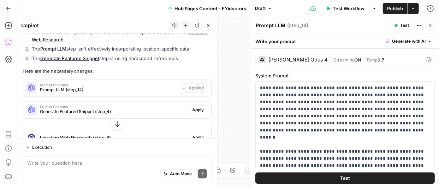
click at [194, 107] on span "Apply" at bounding box center [198, 110] width 12 height 6
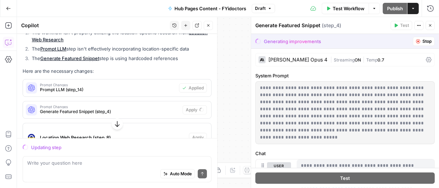
scroll to position [152, 0]
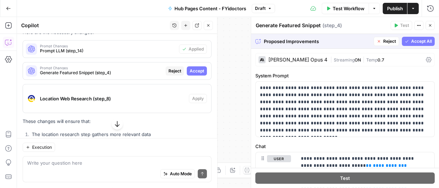
click at [193, 69] on span "Accept" at bounding box center [197, 71] width 14 height 6
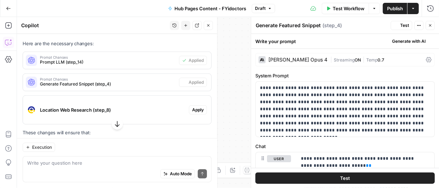
scroll to position [164, 0]
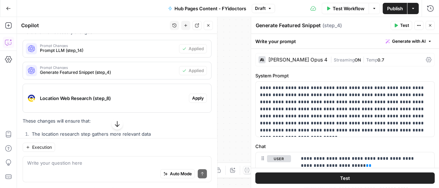
click at [193, 96] on span "Apply" at bounding box center [198, 98] width 12 height 6
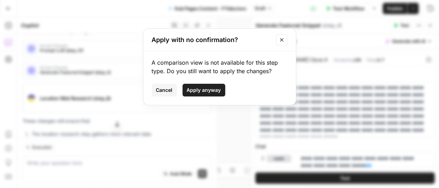
click at [202, 89] on span "Apply anyway" at bounding box center [204, 90] width 34 height 7
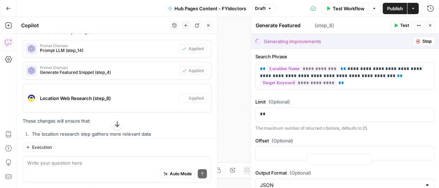
type textarea "Location Web Research"
click at [93, 164] on textarea at bounding box center [117, 162] width 180 height 7
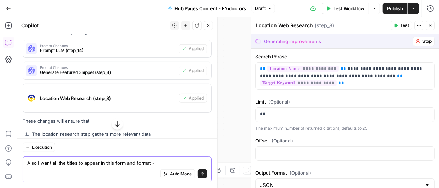
paste textarea "Where can I get an eye exam from an optometrist in [GEOGRAPHIC_DATA]?"
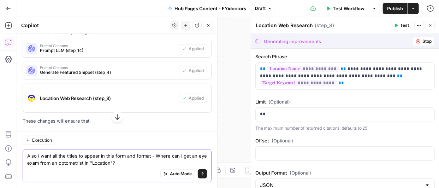
type textarea "Also I want all the titles to appear in this form and format - Where can I get …"
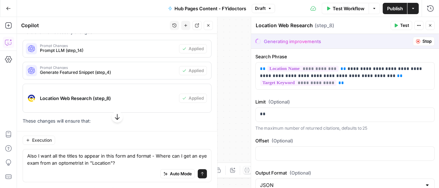
click at [114, 116] on icon "button" at bounding box center [117, 116] width 7 height 7
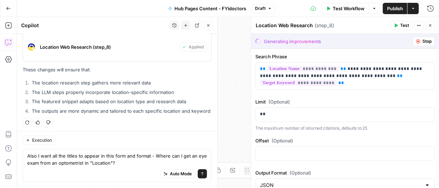
scroll to position [223, 0]
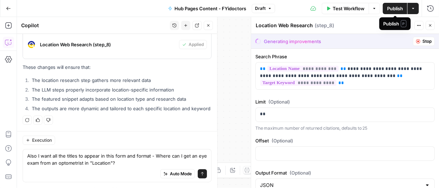
click at [392, 7] on span "Publish" at bounding box center [395, 8] width 16 height 7
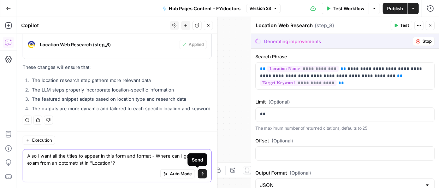
click at [201, 172] on icon "submit" at bounding box center [202, 174] width 3 height 4
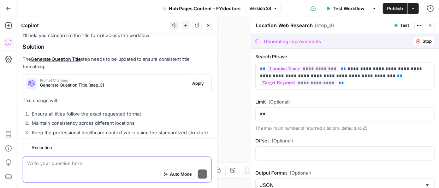
scroll to position [358, 0]
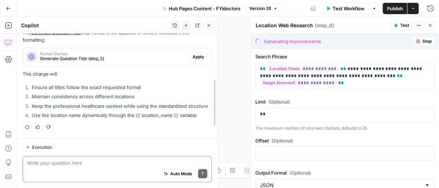
drag, startPoint x: 215, startPoint y: 150, endPoint x: 215, endPoint y: 142, distance: 7.4
click at [92, 57] on span "Generate Question Title (step_3)" at bounding box center [113, 58] width 147 height 6
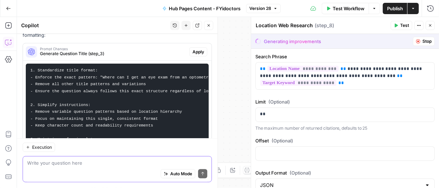
click at [98, 82] on code "1. Standardize title format: - Enforce the exact pattern: "Where can I get an e…" at bounding box center [152, 115] width 245 height 94
click at [97, 82] on code "1. Standardize title format: - Enforce the exact pattern: "Where can I get an e…" at bounding box center [152, 115] width 245 height 94
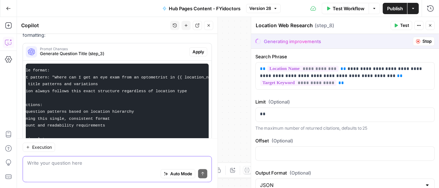
scroll to position [0, 56]
drag, startPoint x: 97, startPoint y: 82, endPoint x: 147, endPoint y: 85, distance: 49.9
click at [147, 85] on code "1. Standardize title format: - Enforce the exact pattern: "Where can I get an e…" at bounding box center [96, 115] width 245 height 94
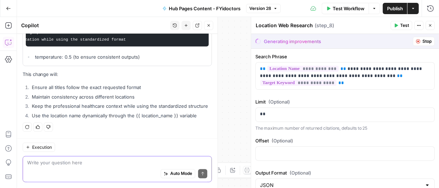
click at [135, 163] on textarea at bounding box center [117, 162] width 180 height 7
paste textarea "“Where can I get an eye exam from an optometrist in [GEOGRAPHIC_DATA] with FYid…"
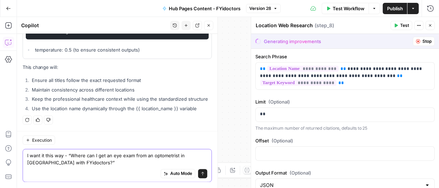
scroll to position [496, 0]
click at [189, 154] on textarea "I want it this way - “Where can I get an eye exam from an optometrist in [GEOGR…" at bounding box center [117, 159] width 180 height 14
type textarea "I want it this way - “Where can I get an eye exam from an optometrist in "locat…"
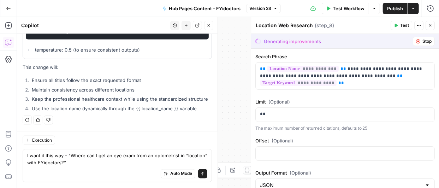
click at [201, 173] on icon "submit" at bounding box center [203, 174] width 4 height 4
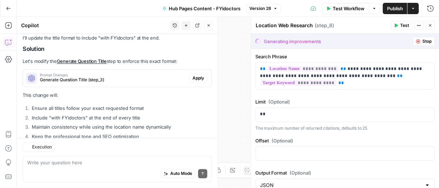
scroll to position [624, 0]
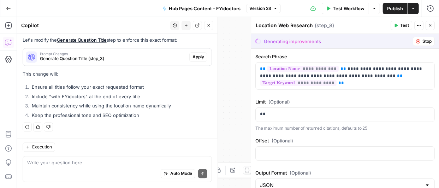
click at [192, 57] on span "Apply" at bounding box center [198, 57] width 12 height 6
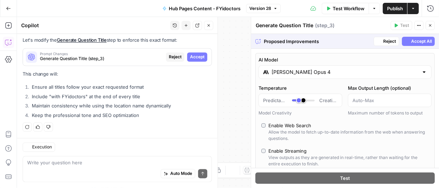
scroll to position [612, 0]
click at [412, 40] on span "Accept All" at bounding box center [421, 41] width 21 height 6
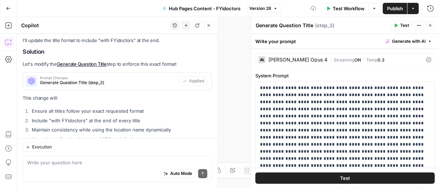
scroll to position [646, 0]
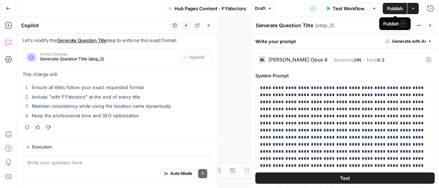
click at [396, 7] on span "Publish" at bounding box center [395, 8] width 16 height 7
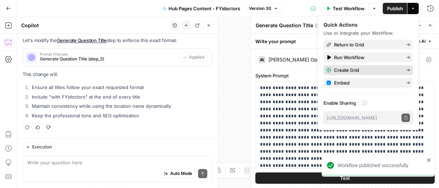
click at [346, 70] on span "Create Grid" at bounding box center [367, 69] width 66 height 7
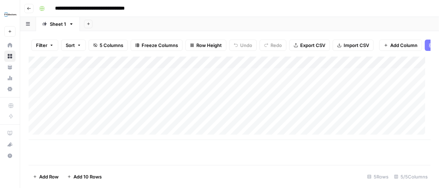
click at [111, 75] on div "Add Column" at bounding box center [230, 98] width 402 height 83
click at [106, 78] on div "Add Column" at bounding box center [230, 98] width 402 height 83
type textarea "**********"
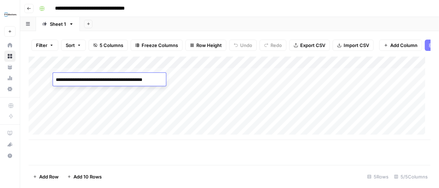
click at [189, 79] on div "Add Column" at bounding box center [230, 98] width 402 height 83
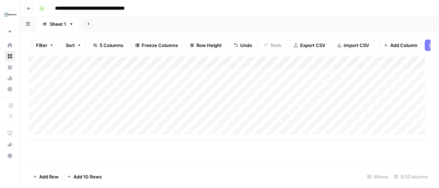
click at [189, 79] on div "Add Column" at bounding box center [230, 98] width 402 height 83
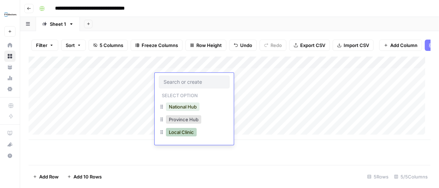
click at [184, 131] on button "Local Clinic" at bounding box center [181, 132] width 31 height 8
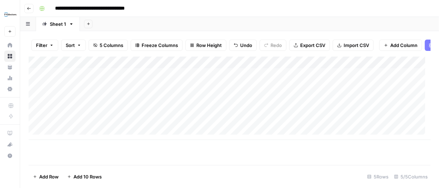
click at [259, 78] on div "Add Column" at bounding box center [230, 98] width 402 height 83
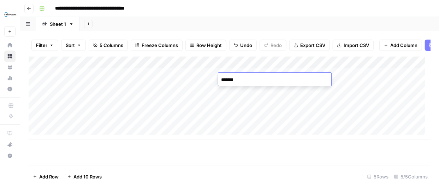
type textarea "********"
click at [356, 82] on div "Add Column" at bounding box center [230, 98] width 402 height 83
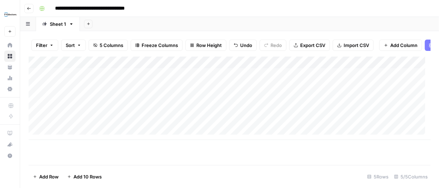
click at [356, 82] on div "Add Column" at bounding box center [230, 98] width 402 height 83
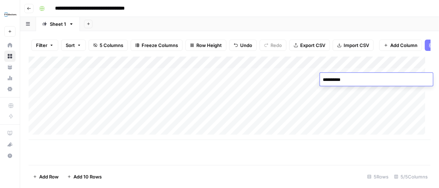
type textarea "**********"
click at [351, 90] on div "Add Column" at bounding box center [230, 98] width 402 height 83
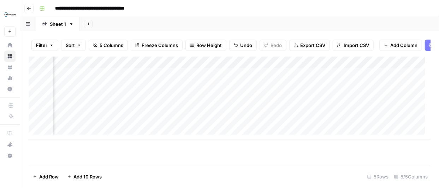
scroll to position [0, 84]
click at [390, 78] on div "Add Column" at bounding box center [230, 98] width 402 height 83
click at [372, 67] on div "Add Column" at bounding box center [230, 98] width 402 height 83
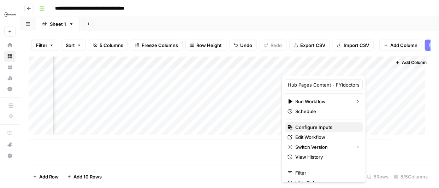
click at [320, 124] on span "Configure Inputs" at bounding box center [326, 127] width 62 height 7
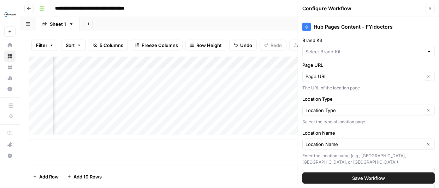
click at [427, 51] on div at bounding box center [429, 51] width 5 height 7
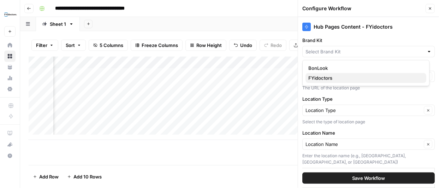
click at [323, 78] on span "FYidoctors" at bounding box center [364, 78] width 112 height 7
type input "FYidoctors"
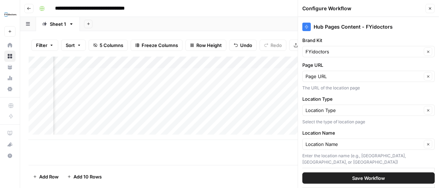
click at [359, 177] on span "Save Workflow" at bounding box center [368, 177] width 33 height 7
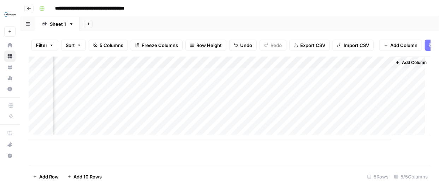
click at [334, 78] on div "Add Column" at bounding box center [230, 98] width 402 height 83
click at [204, 92] on div "Add Column" at bounding box center [230, 98] width 402 height 83
type textarea "**********"
click at [149, 92] on div "Add Column" at bounding box center [230, 98] width 402 height 83
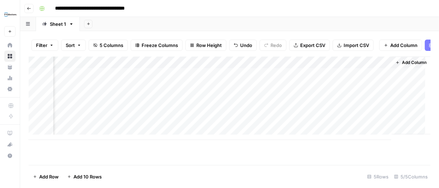
click at [149, 92] on div "Add Column" at bounding box center [230, 98] width 402 height 83
type textarea "**********"
click at [66, 91] on div "Add Column" at bounding box center [230, 98] width 402 height 83
click at [190, 89] on div "Add Column" at bounding box center [230, 98] width 402 height 83
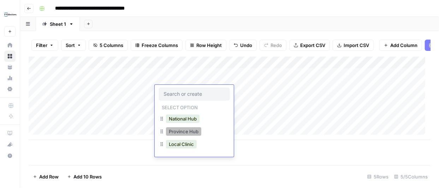
click at [184, 131] on button "Province Hub" at bounding box center [183, 131] width 35 height 8
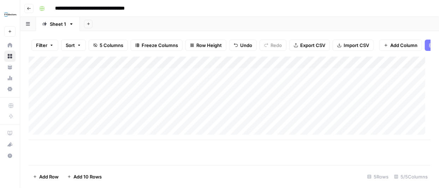
click at [127, 88] on div "Add Column" at bounding box center [230, 98] width 402 height 83
type textarea "**********"
click at [140, 106] on div "Add Column" at bounding box center [230, 98] width 402 height 83
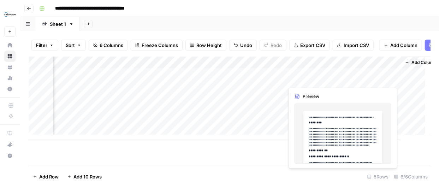
click at [374, 79] on div "Add Column" at bounding box center [230, 98] width 402 height 83
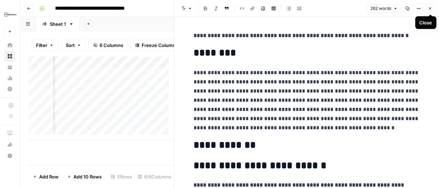
click at [429, 6] on icon "button" at bounding box center [430, 8] width 4 height 4
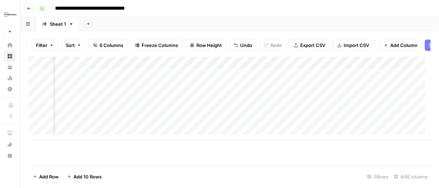
scroll to position [0, 130]
click at [344, 89] on div "Add Column" at bounding box center [230, 98] width 402 height 83
click at [76, 105] on div "Add Column" at bounding box center [230, 98] width 402 height 83
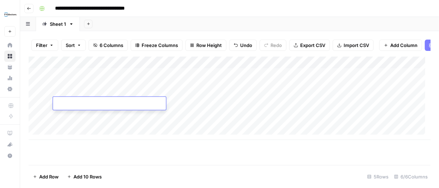
type textarea "**********"
click at [181, 101] on div "Add Column" at bounding box center [230, 98] width 402 height 83
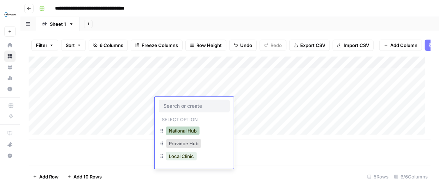
click at [191, 128] on button "National Hub" at bounding box center [183, 130] width 34 height 8
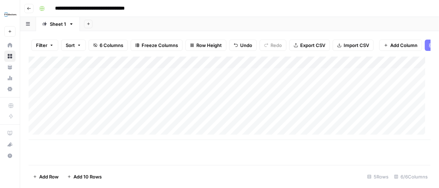
click at [245, 101] on div "Add Column" at bounding box center [230, 98] width 402 height 83
type textarea "******"
click at [244, 115] on div "Add Column" at bounding box center [230, 98] width 402 height 83
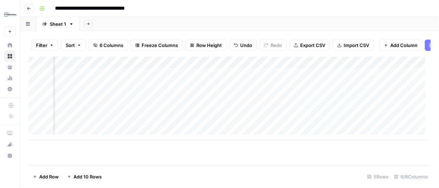
click at [262, 103] on div "Add Column" at bounding box center [230, 98] width 402 height 83
type textarea "**********"
click at [260, 158] on div "Add Column" at bounding box center [230, 111] width 402 height 108
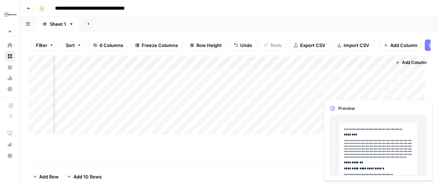
click at [352, 89] on div "Add Column" at bounding box center [230, 98] width 402 height 83
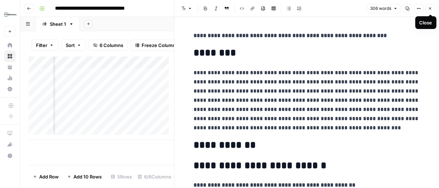
click at [432, 8] on icon "button" at bounding box center [430, 8] width 4 height 4
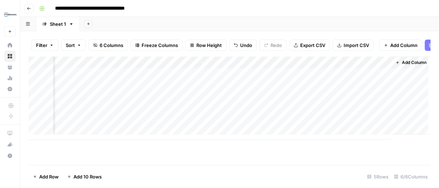
scroll to position [0, 195]
click at [388, 78] on div "Add Column" at bounding box center [230, 98] width 402 height 83
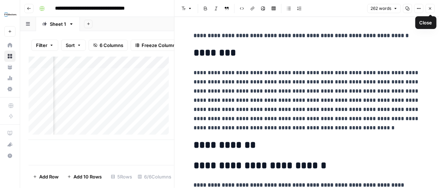
click at [430, 10] on icon "button" at bounding box center [430, 8] width 4 height 4
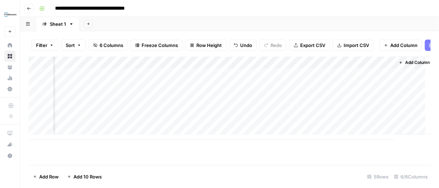
click at [279, 102] on div "Add Column" at bounding box center [230, 98] width 402 height 83
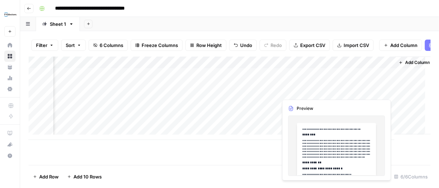
click at [360, 89] on div "Add Column" at bounding box center [230, 98] width 402 height 83
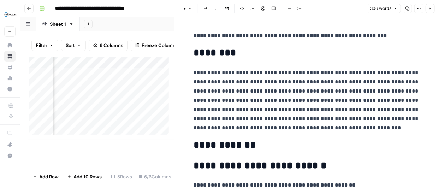
click at [373, 37] on strong "**********" at bounding box center [290, 35] width 193 height 5
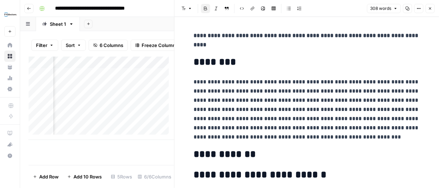
click at [383, 97] on p "**********" at bounding box center [307, 109] width 226 height 64
click at [429, 5] on button "Close" at bounding box center [430, 8] width 9 height 9
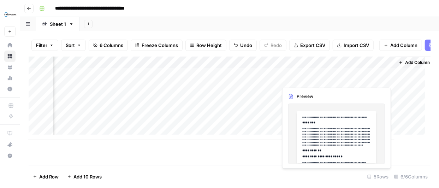
click at [363, 78] on div "Add Column" at bounding box center [230, 98] width 402 height 83
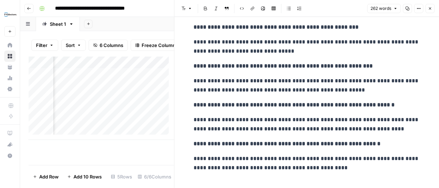
scroll to position [207, 0]
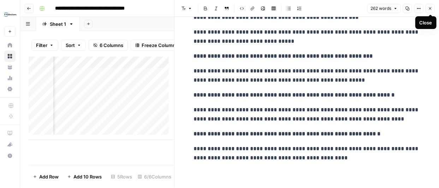
click at [430, 10] on icon "button" at bounding box center [430, 8] width 4 height 4
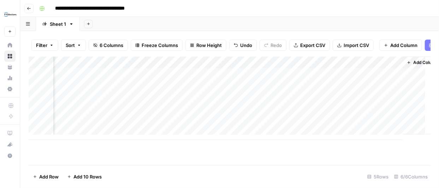
scroll to position [0, 204]
